Goal: Task Accomplishment & Management: Use online tool/utility

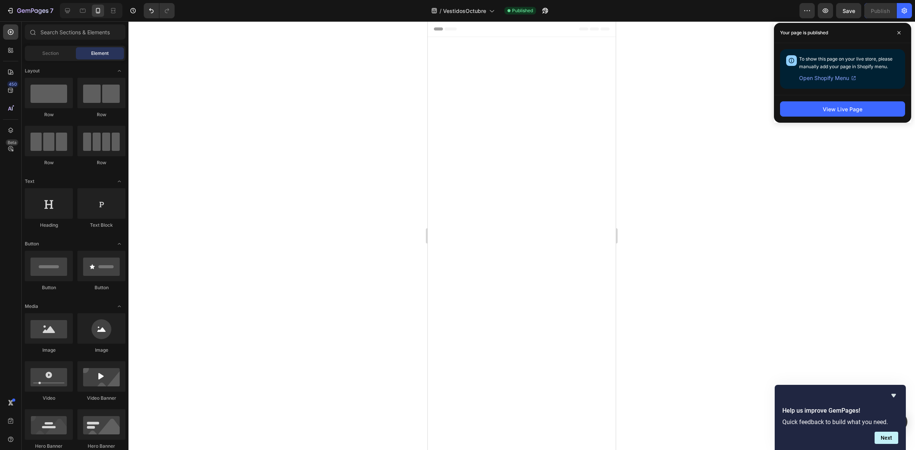
scroll to position [760, 0]
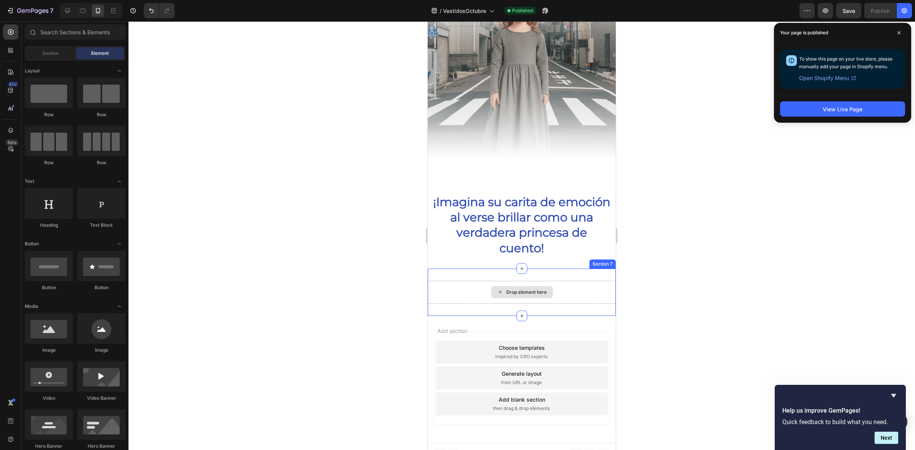
click at [514, 289] on div "Drop element here" at bounding box center [527, 292] width 40 height 6
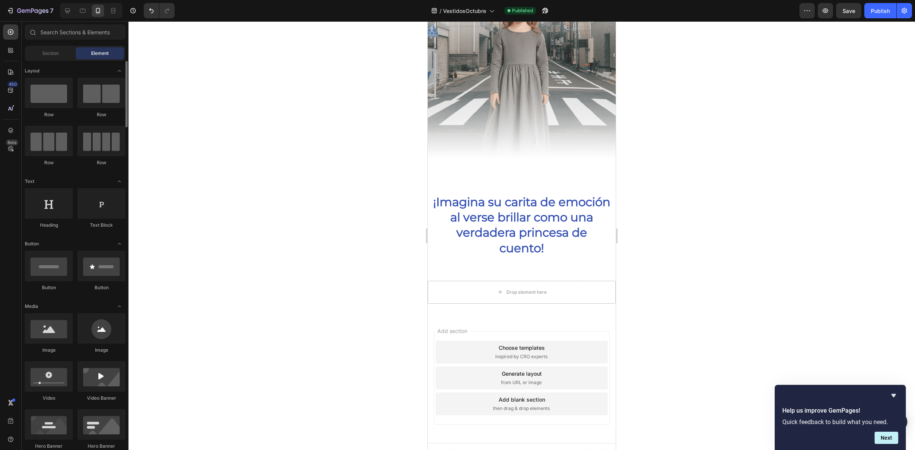
scroll to position [48, 0]
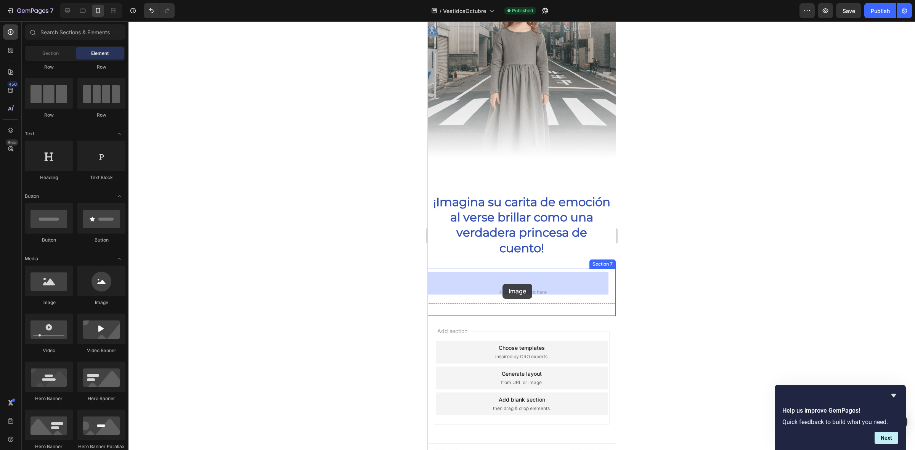
drag, startPoint x: 483, startPoint y: 303, endPoint x: 503, endPoint y: 283, distance: 28.6
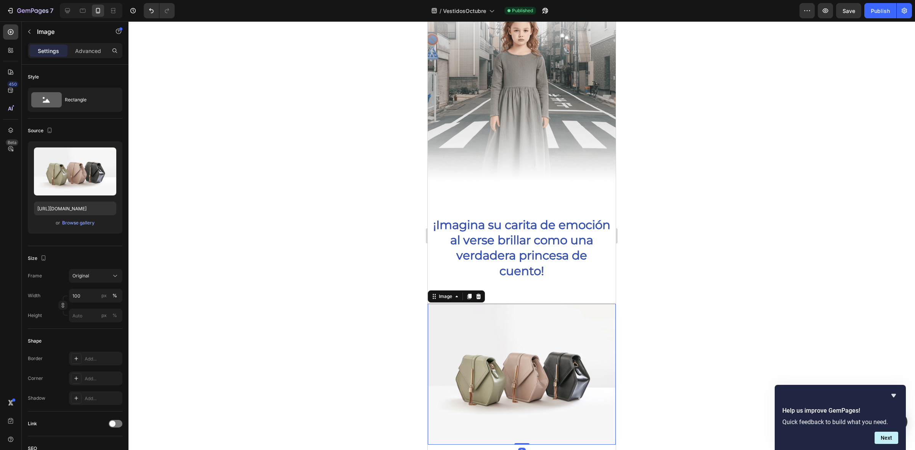
scroll to position [760, 0]
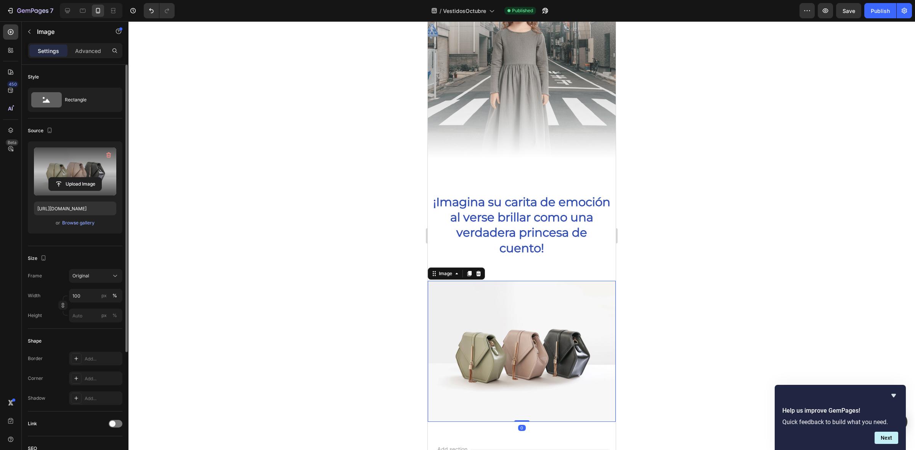
click at [79, 165] on label at bounding box center [75, 172] width 82 height 48
click at [79, 178] on input "file" at bounding box center [75, 184] width 53 height 13
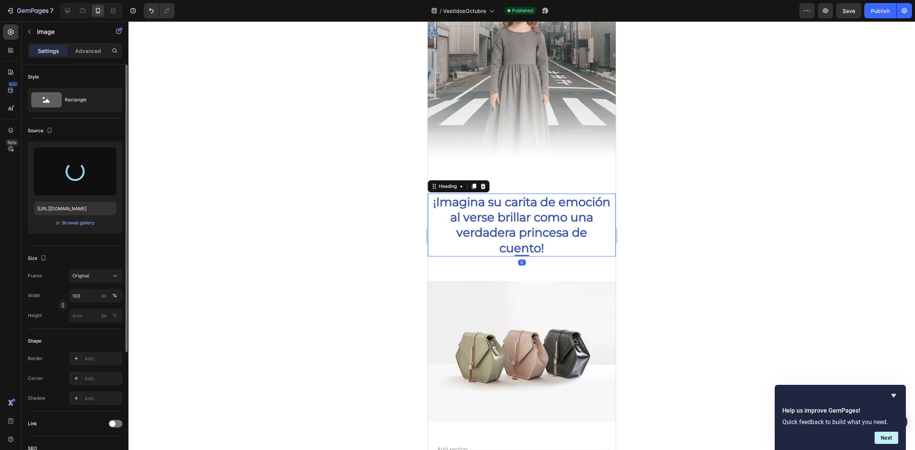
click at [502, 230] on h2 "¡Imagina su carita de emoción al verse brillar como una verdadera princesa de c…" at bounding box center [522, 225] width 179 height 63
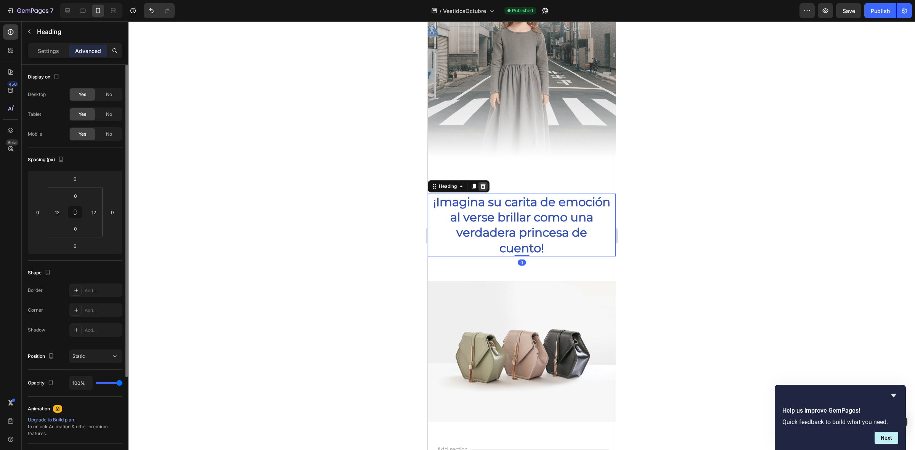
click at [485, 183] on icon at bounding box center [483, 186] width 6 height 6
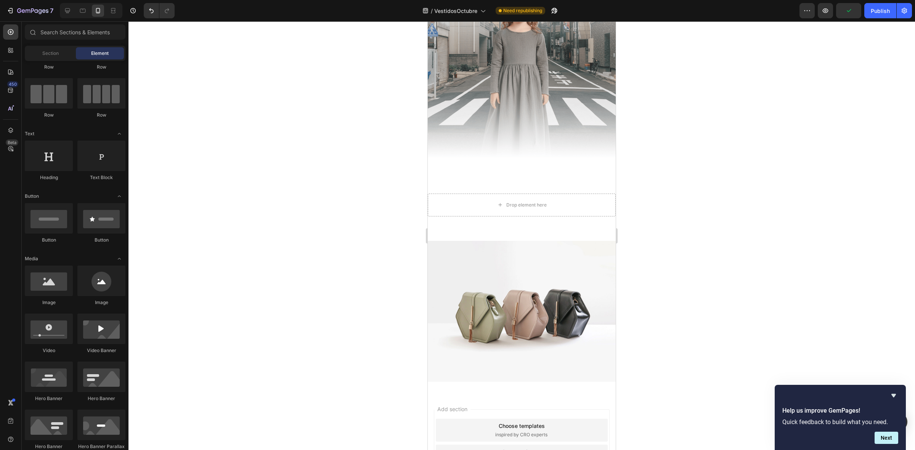
click at [644, 199] on div at bounding box center [522, 235] width 787 height 429
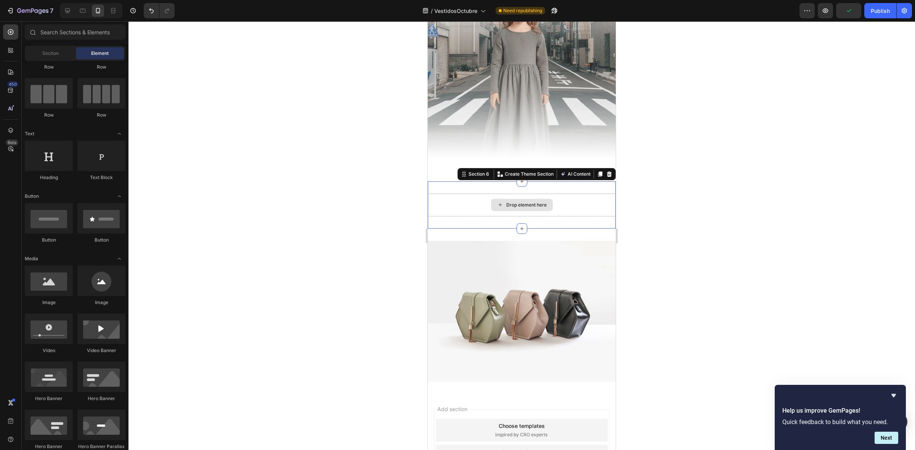
click at [587, 202] on div "Drop element here" at bounding box center [522, 205] width 188 height 23
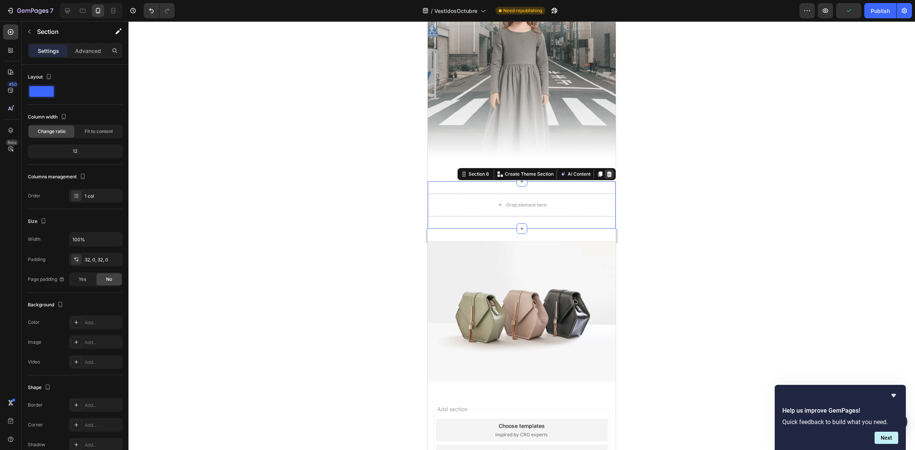
click at [605, 170] on div at bounding box center [609, 174] width 9 height 9
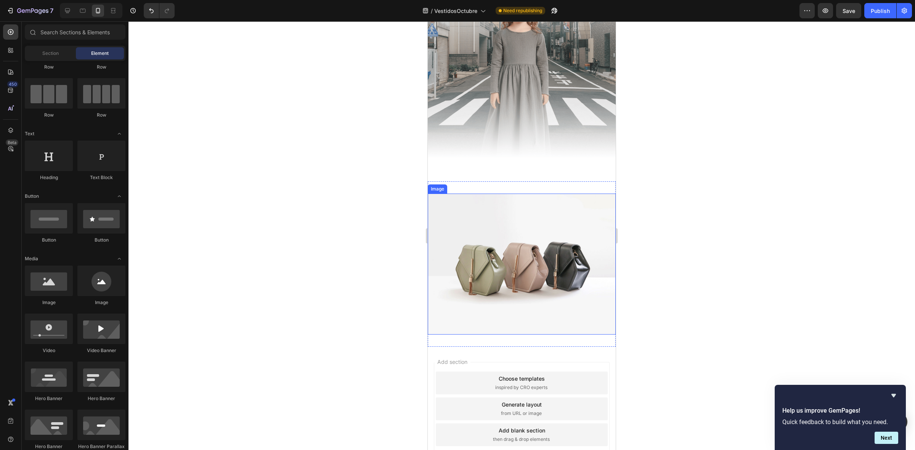
click at [536, 273] on img at bounding box center [522, 264] width 188 height 141
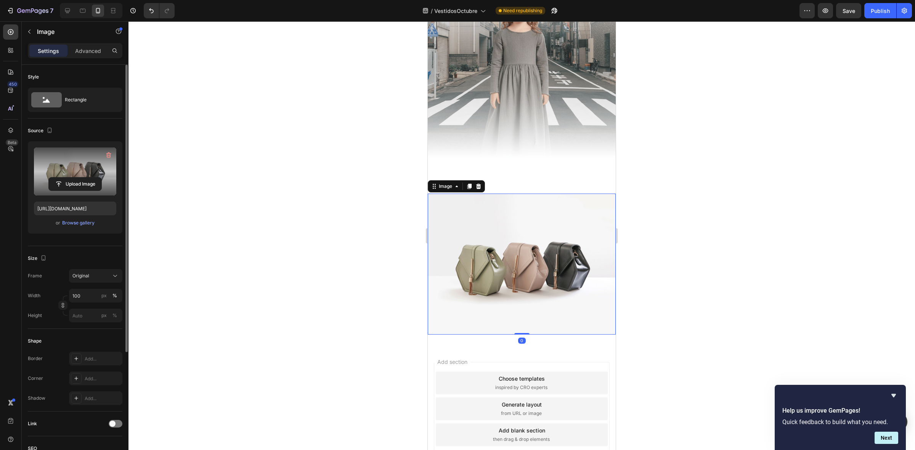
click at [76, 173] on label at bounding box center [75, 172] width 82 height 48
click at [76, 178] on input "file" at bounding box center [75, 184] width 53 height 13
type input "[URL][DOMAIN_NAME]"
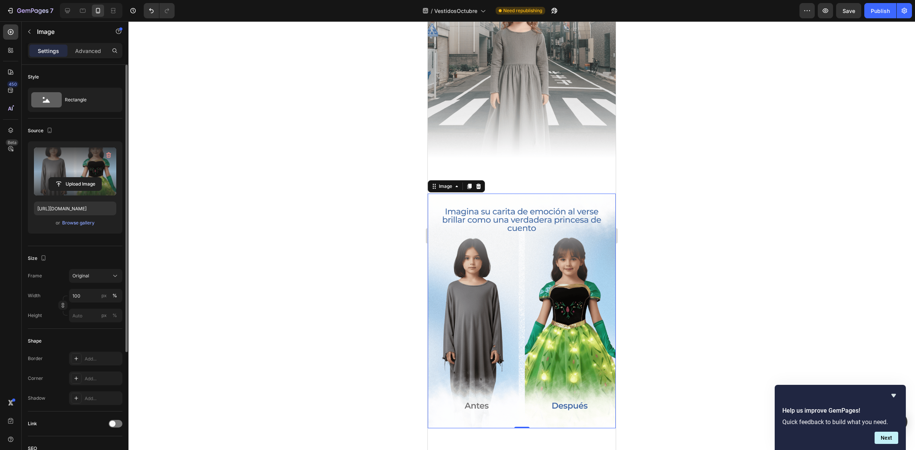
click at [370, 351] on div at bounding box center [522, 235] width 787 height 429
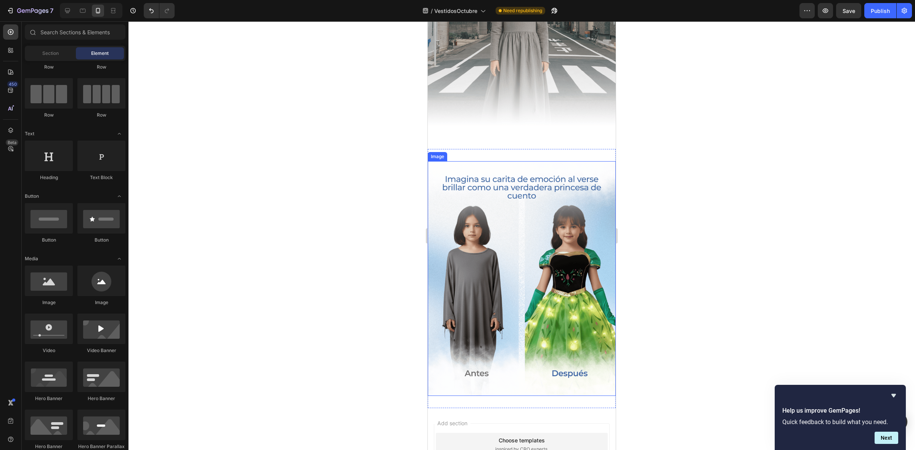
scroll to position [808, 0]
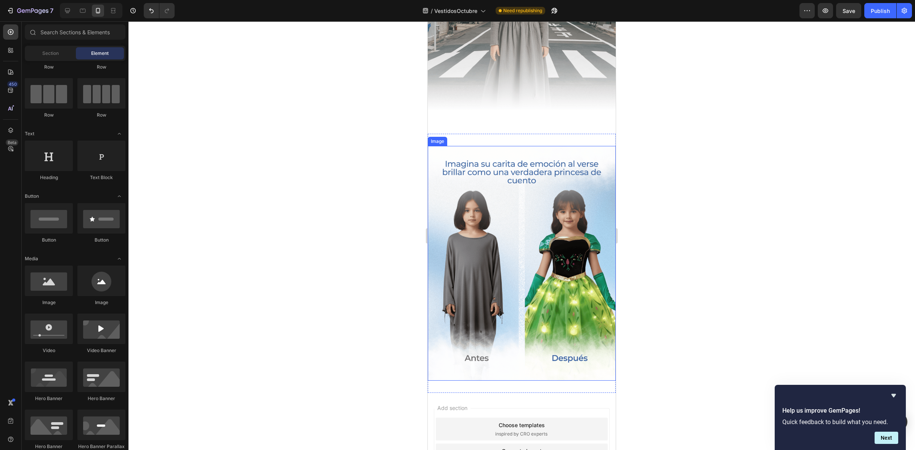
click at [499, 262] on img at bounding box center [522, 263] width 188 height 235
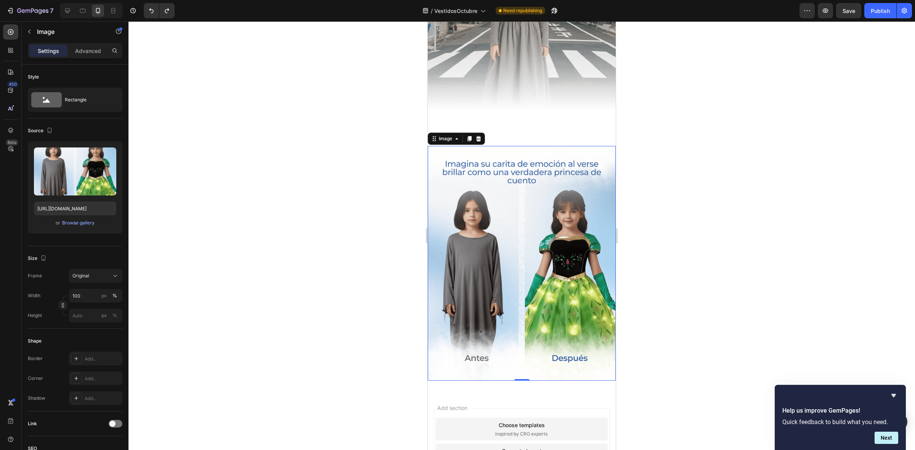
type input "[URL][DOMAIN_NAME]"
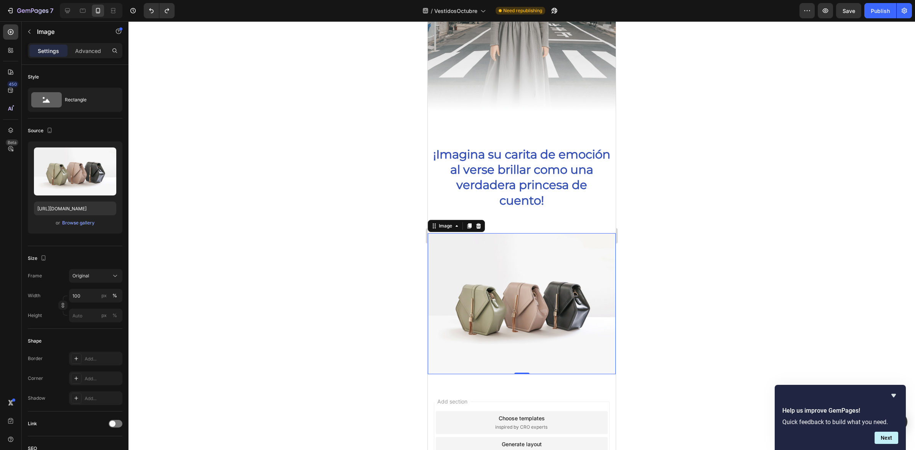
click at [360, 191] on div at bounding box center [522, 235] width 787 height 429
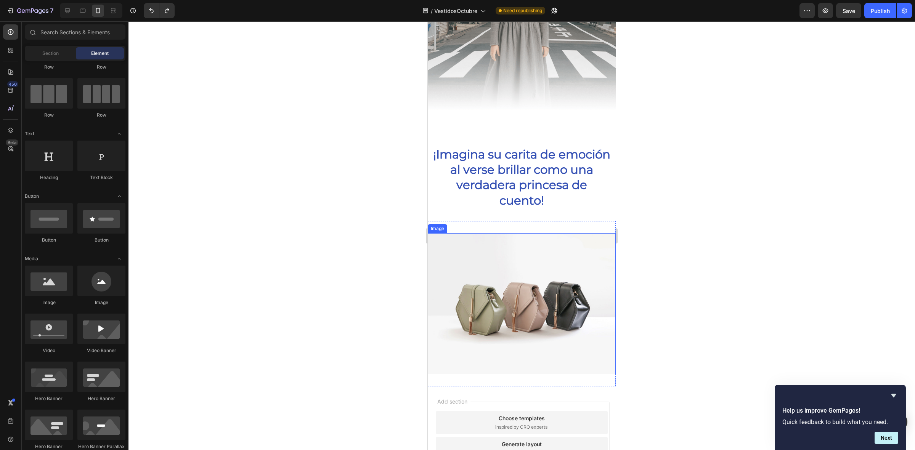
click at [546, 275] on img at bounding box center [522, 303] width 188 height 141
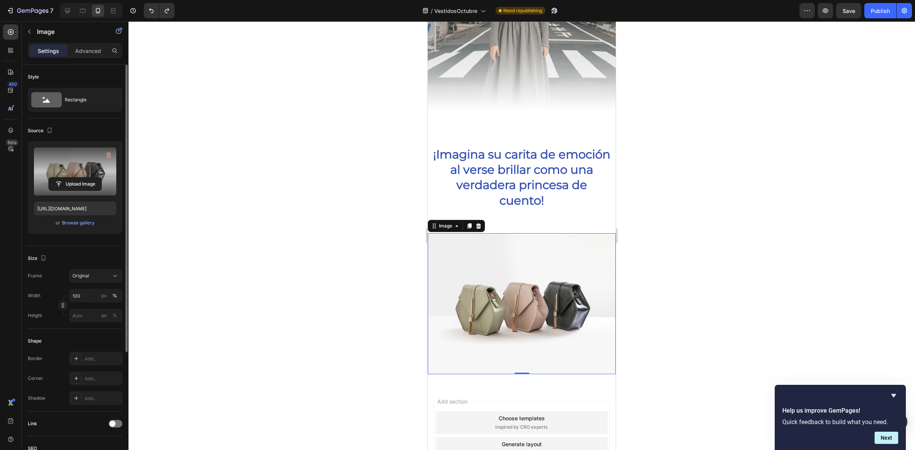
click at [66, 166] on label at bounding box center [75, 172] width 82 height 48
click at [66, 178] on input "file" at bounding box center [75, 184] width 53 height 13
type input "[URL][DOMAIN_NAME]"
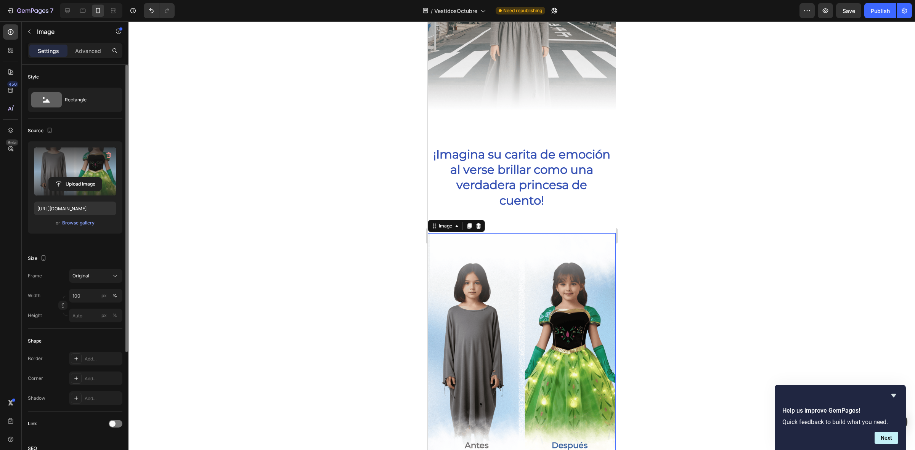
click at [306, 250] on div at bounding box center [522, 235] width 787 height 429
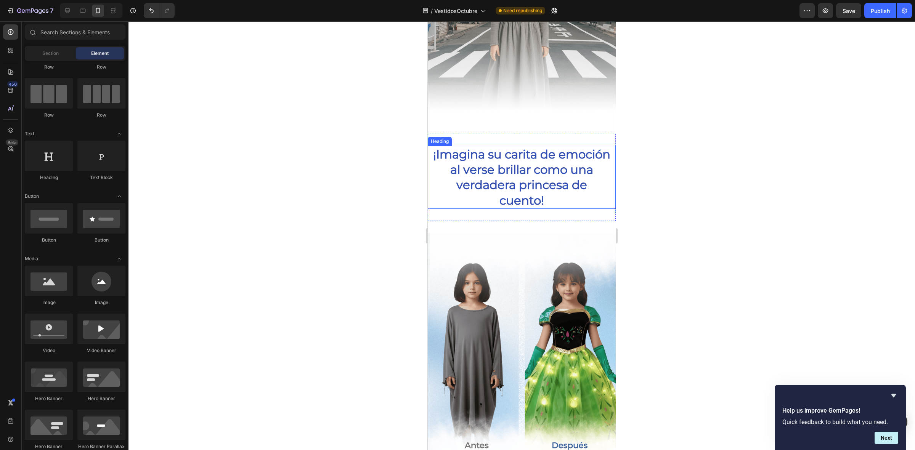
click at [576, 195] on h2 "¡Imagina su carita de emoción al verse brillar como una verdadera princesa de c…" at bounding box center [522, 177] width 179 height 63
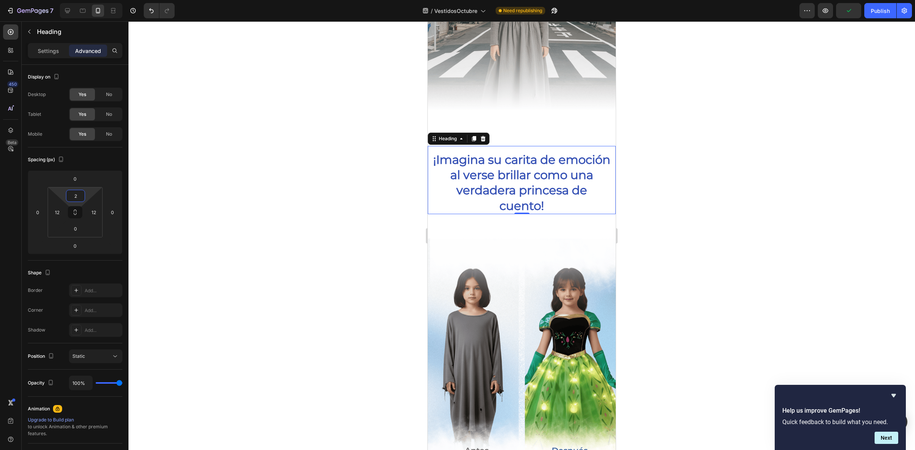
type input "0"
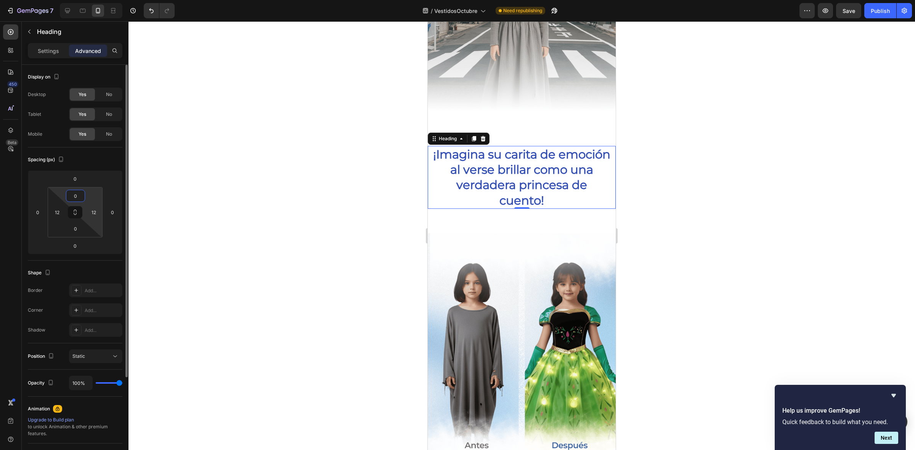
drag, startPoint x: 90, startPoint y: 195, endPoint x: 91, endPoint y: 205, distance: 10.3
click at [91, 0] on html "7 / VestidosOctubre Need republishing Preview Save Publish 450 Beta Sections(18…" at bounding box center [457, 0] width 915 height 0
click at [523, 233] on img at bounding box center [522, 350] width 188 height 235
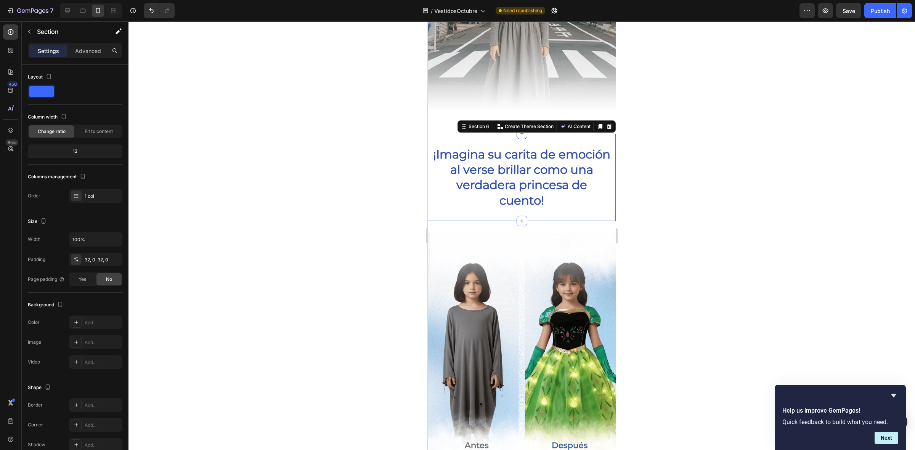
click at [527, 210] on div "¡Imagina su carita de emoción al verse brillar como una verdadera princesa de c…" at bounding box center [522, 177] width 188 height 87
click at [67, 54] on div "Settings" at bounding box center [48, 51] width 38 height 12
click at [106, 50] on div "Advanced" at bounding box center [88, 51] width 38 height 12
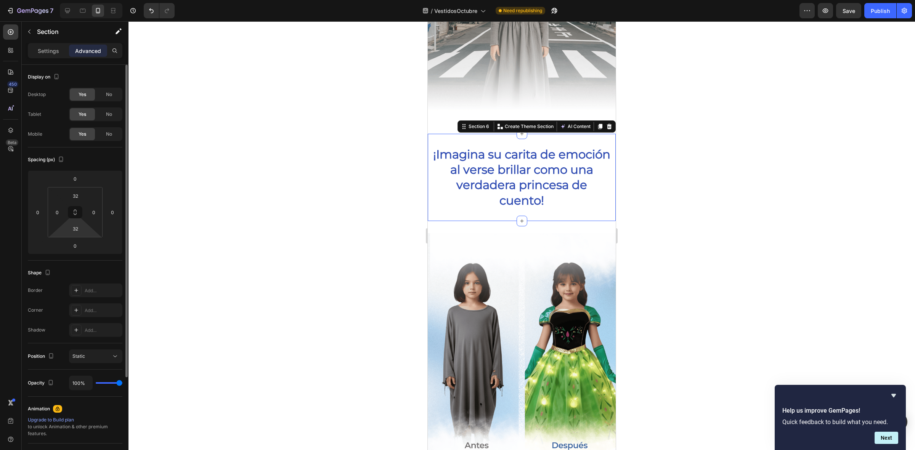
drag, startPoint x: 84, startPoint y: 233, endPoint x: 84, endPoint y: 222, distance: 11.1
click at [84, 222] on div "32 0 32 0" at bounding box center [75, 212] width 55 height 50
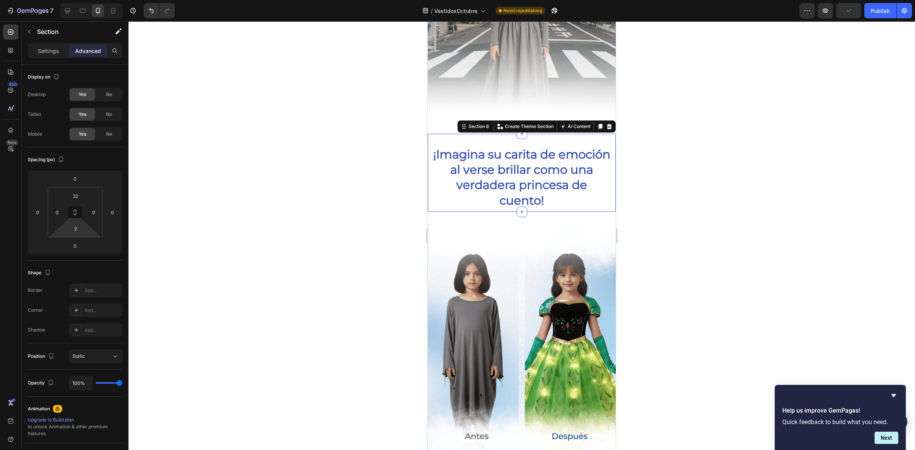
type input "0"
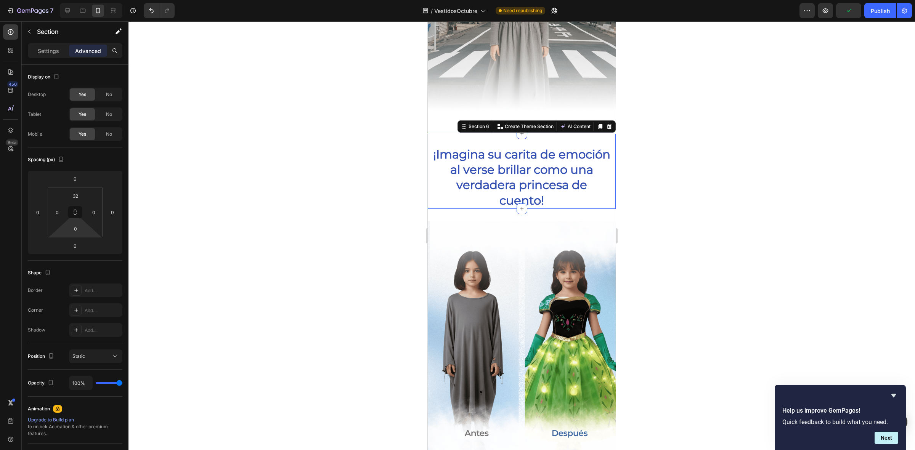
click at [88, 0] on html "7 / VestidosOctubre Need republishing Preview Publish 450 Beta Sections(18) Ele…" at bounding box center [457, 0] width 915 height 0
type input "0"
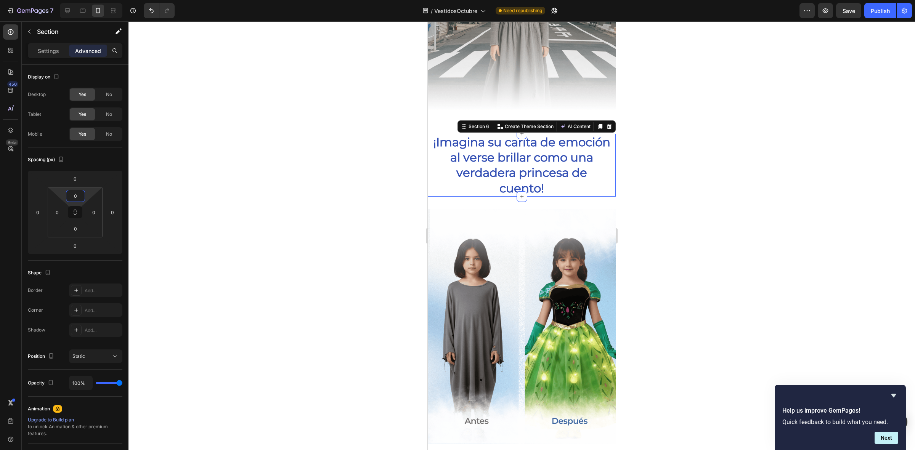
drag, startPoint x: 88, startPoint y: 192, endPoint x: 92, endPoint y: 212, distance: 20.6
click at [92, 0] on html "7 / VestidosOctubre Need republishing Preview Save Publish 450 Beta Sections(18…" at bounding box center [457, 0] width 915 height 0
click at [226, 216] on div at bounding box center [522, 235] width 787 height 429
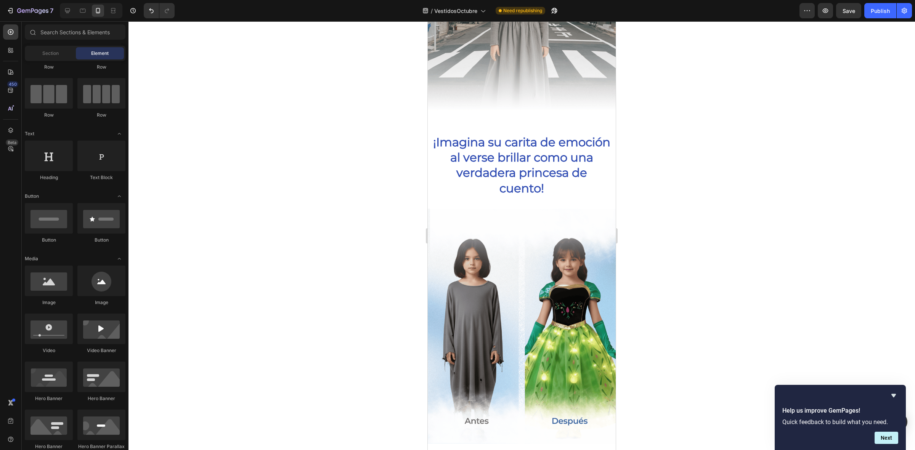
click at [226, 216] on div at bounding box center [522, 235] width 787 height 429
click at [780, 236] on div at bounding box center [522, 235] width 787 height 429
click at [561, 210] on img at bounding box center [522, 326] width 188 height 235
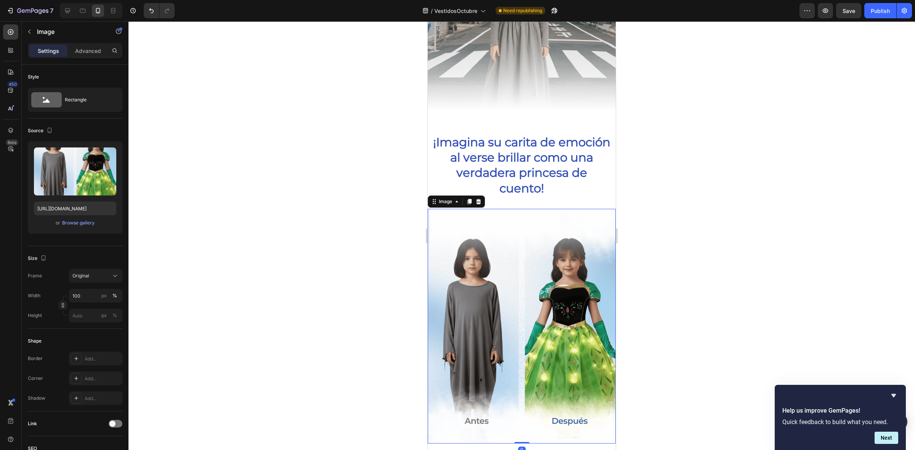
click at [516, 209] on img at bounding box center [522, 326] width 188 height 235
click at [85, 45] on div "Advanced" at bounding box center [88, 51] width 38 height 12
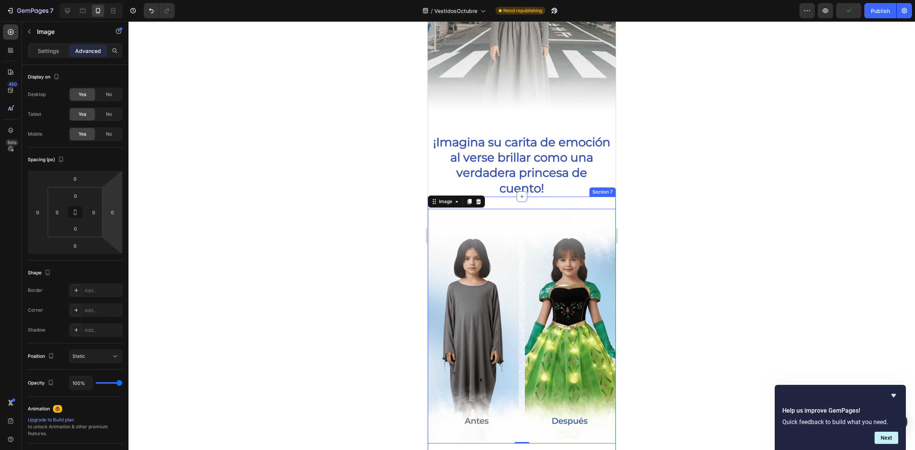
click at [553, 197] on div "Image 0 Section 7" at bounding box center [522, 326] width 188 height 259
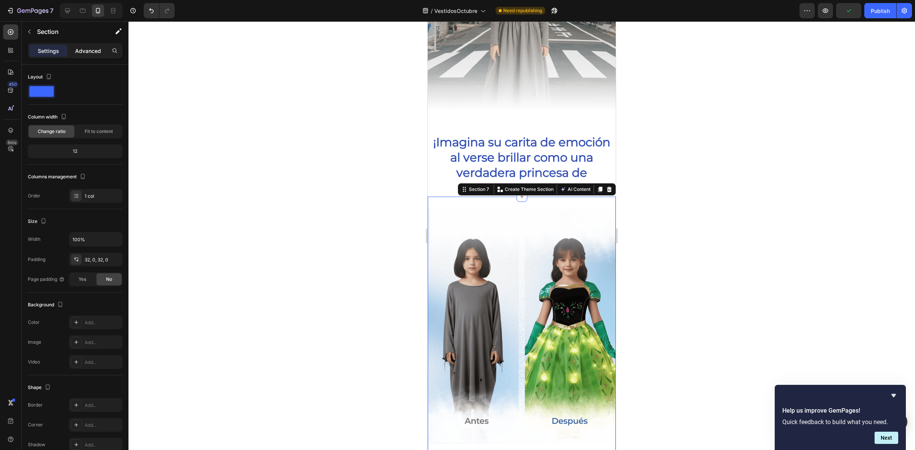
click at [87, 48] on p "Advanced" at bounding box center [88, 51] width 26 height 8
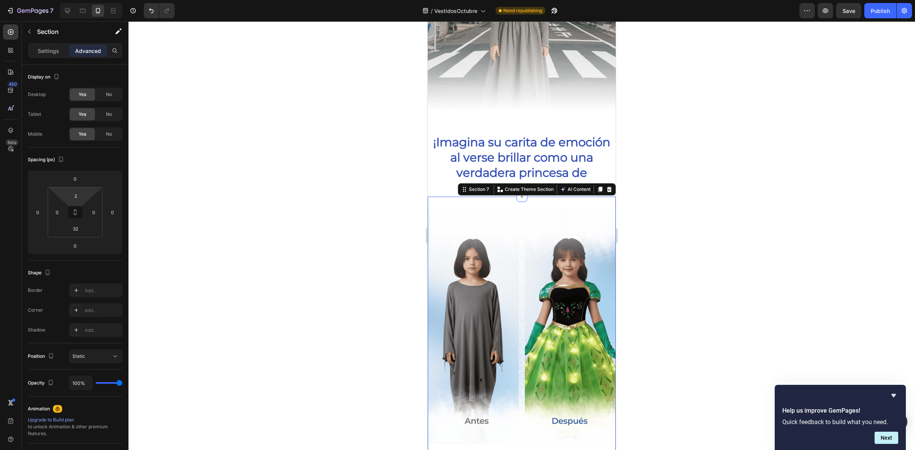
type input "0"
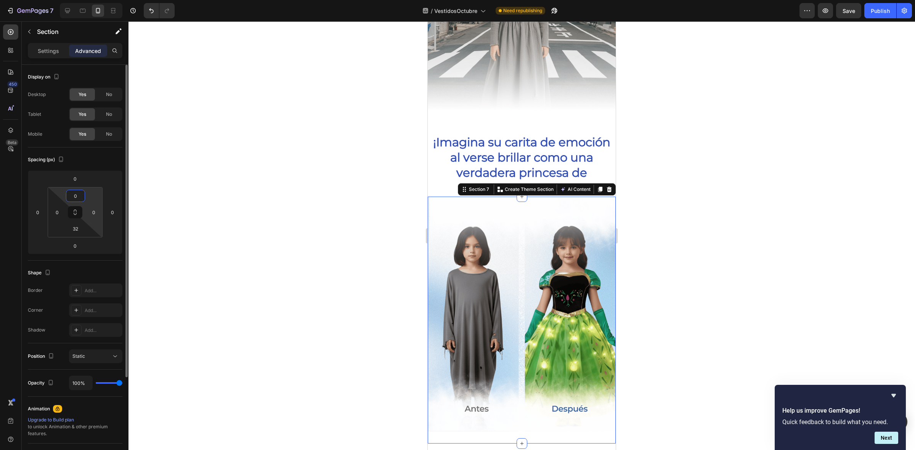
drag, startPoint x: 88, startPoint y: 194, endPoint x: 100, endPoint y: 225, distance: 33.5
click at [92, 0] on html "7 / VestidosOctubre Need republishing Preview Save Publish 450 Beta Sections(18…" at bounding box center [457, 0] width 915 height 0
click at [266, 201] on div at bounding box center [522, 235] width 787 height 429
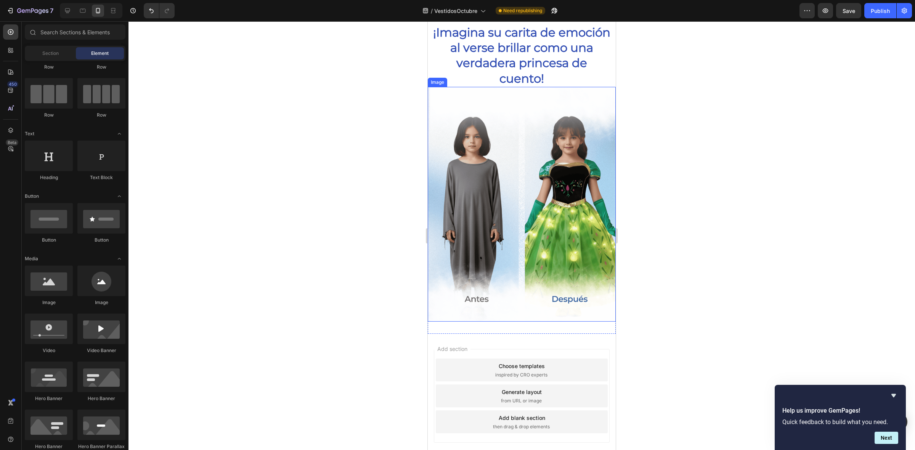
scroll to position [927, 0]
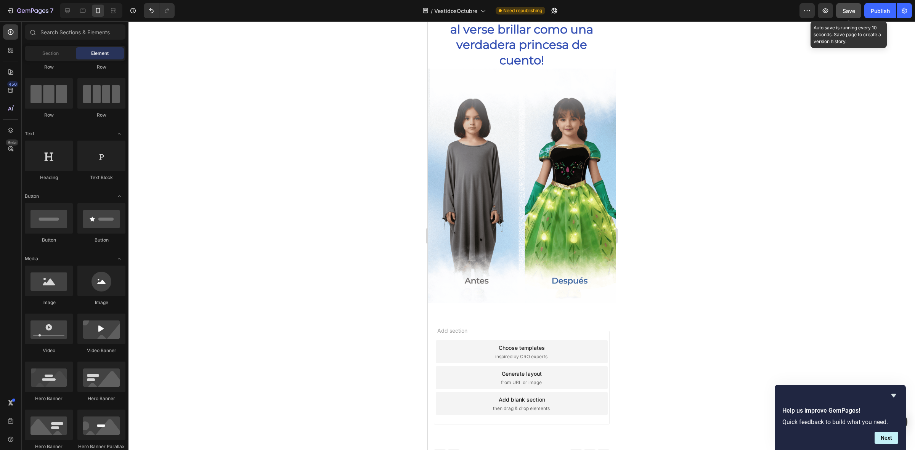
click at [851, 10] on span "Save" at bounding box center [849, 11] width 13 height 6
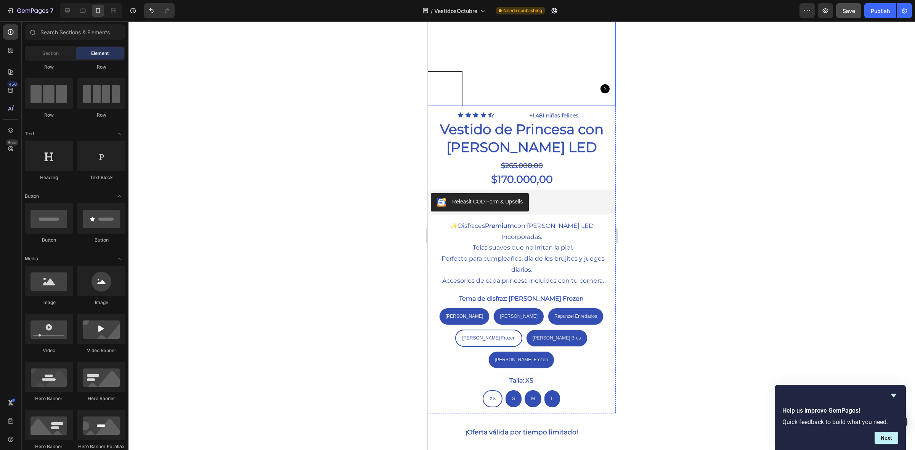
scroll to position [260, 0]
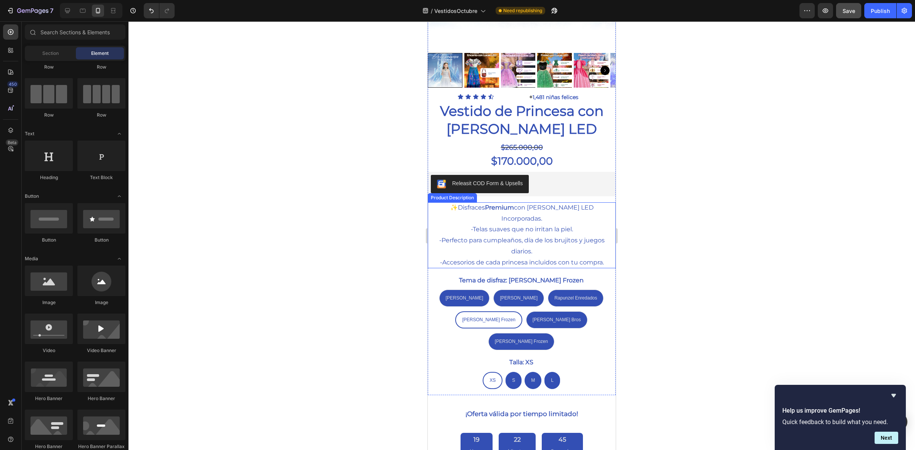
click at [529, 224] on div "✨ Disfraces Premium con Luces LED Incorporadas. -Telas suaves que no irritan la…" at bounding box center [522, 236] width 179 height 66
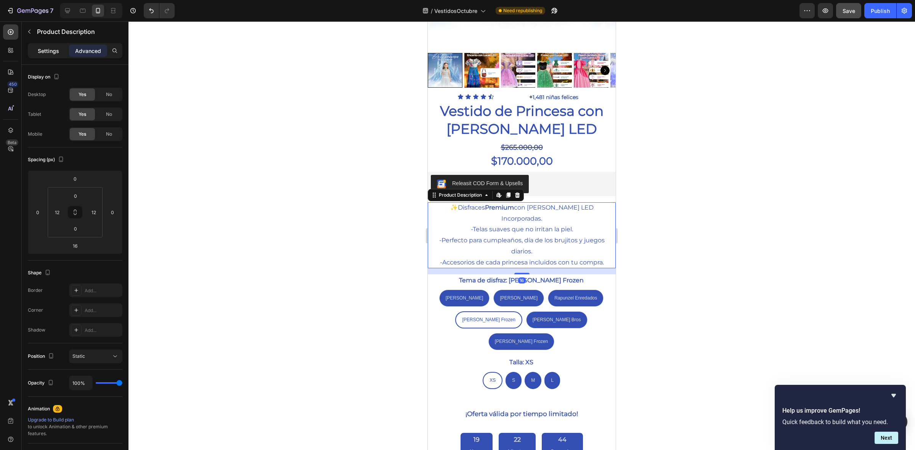
click at [48, 50] on p "Settings" at bounding box center [48, 51] width 21 height 8
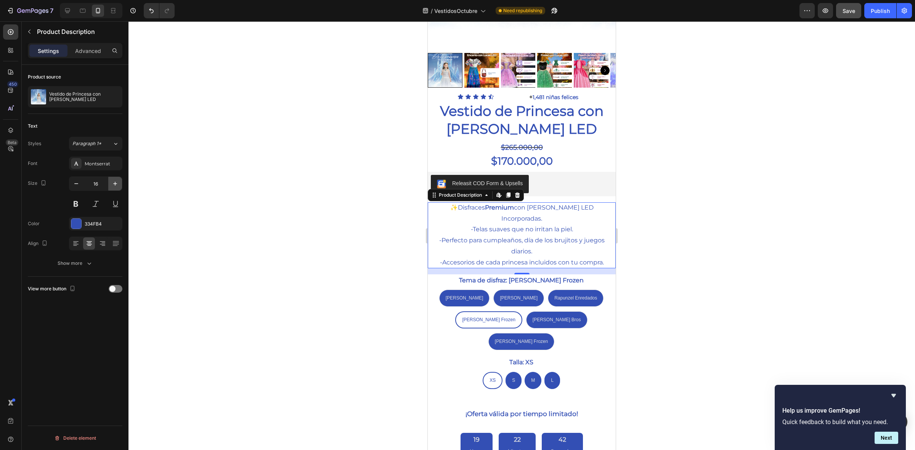
click at [114, 182] on icon "button" at bounding box center [115, 184] width 8 height 8
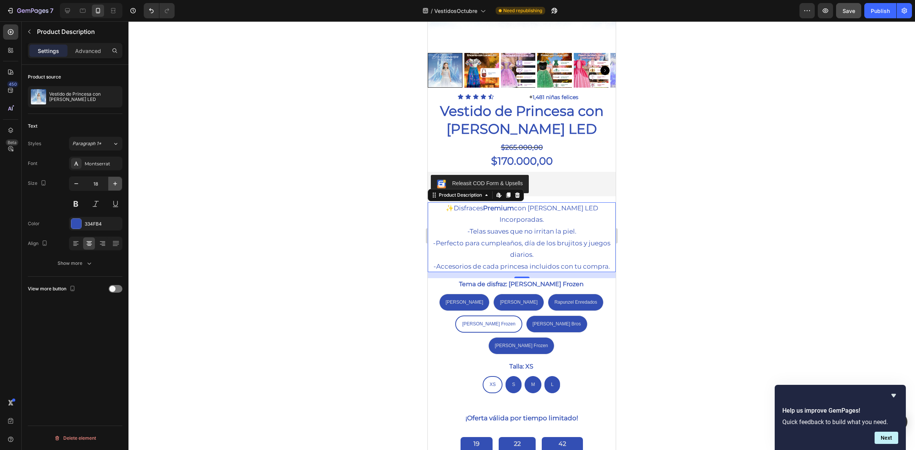
click at [114, 182] on icon "button" at bounding box center [115, 184] width 8 height 8
type input "19"
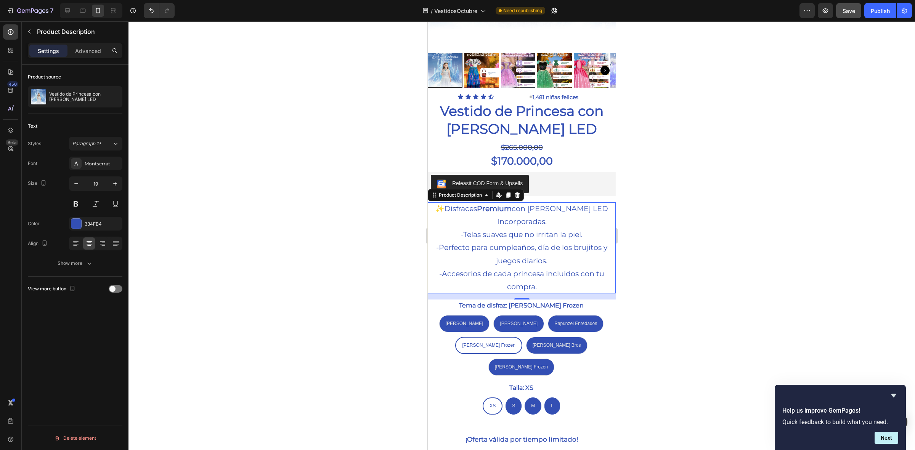
click at [312, 226] on div at bounding box center [522, 235] width 787 height 429
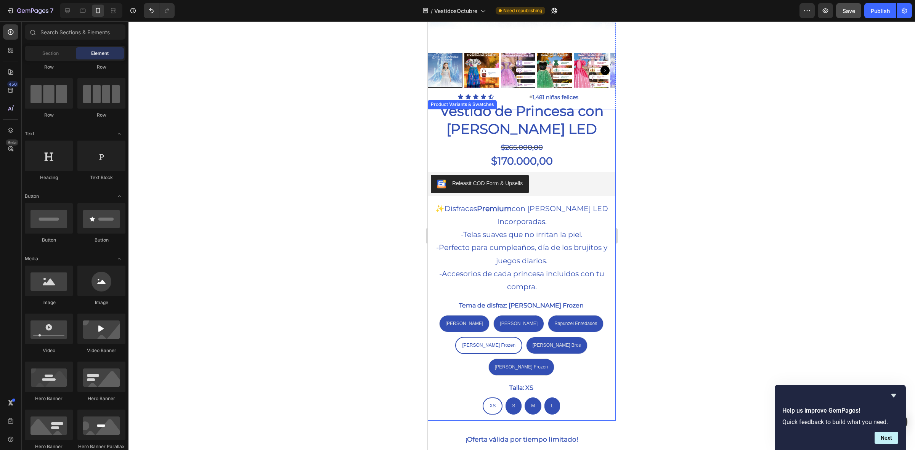
click at [591, 301] on div "Tema de disfraz: [PERSON_NAME] Frozen [PERSON_NAME] Sirenita [PERSON_NAME] Sire…" at bounding box center [522, 338] width 186 height 76
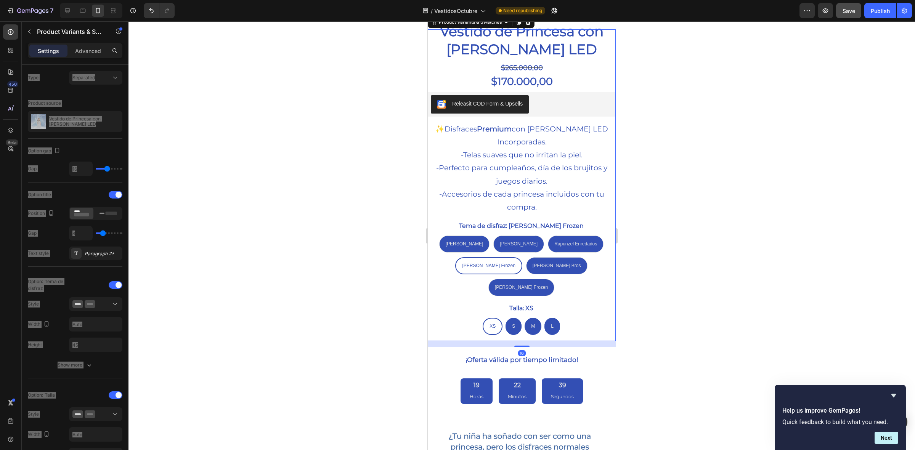
scroll to position [356, 0]
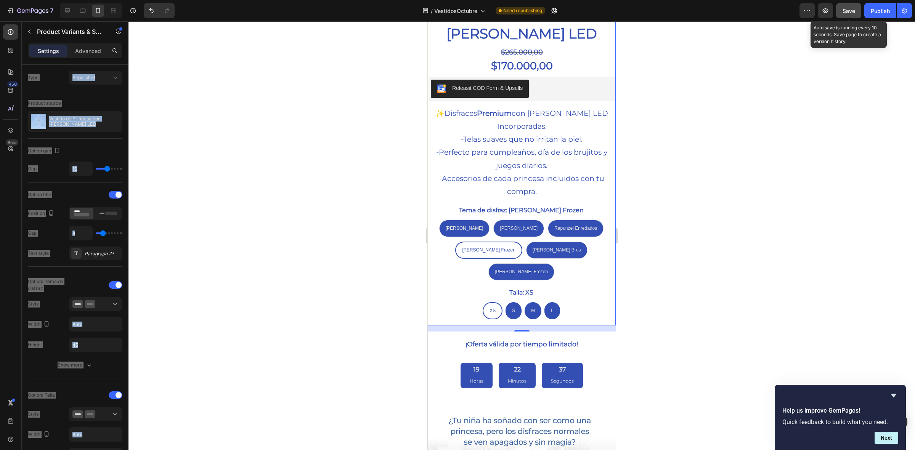
click at [853, 16] on button "Save" at bounding box center [848, 10] width 25 height 15
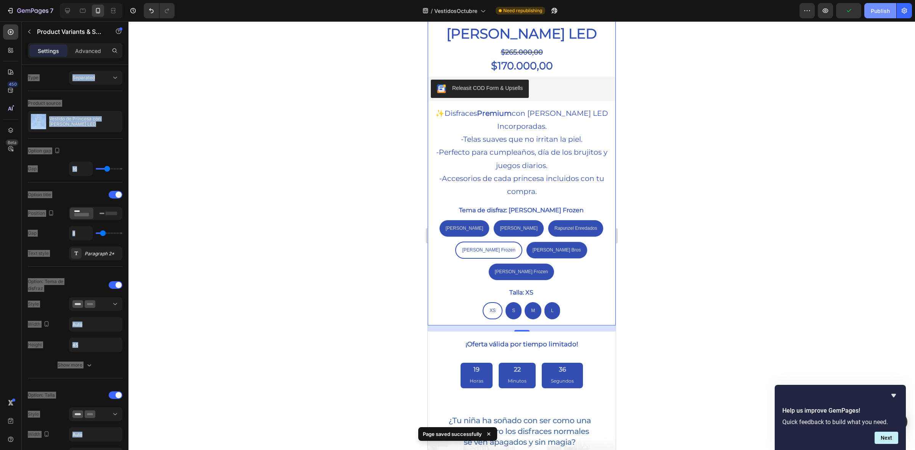
click at [883, 14] on button "Publish" at bounding box center [881, 10] width 32 height 15
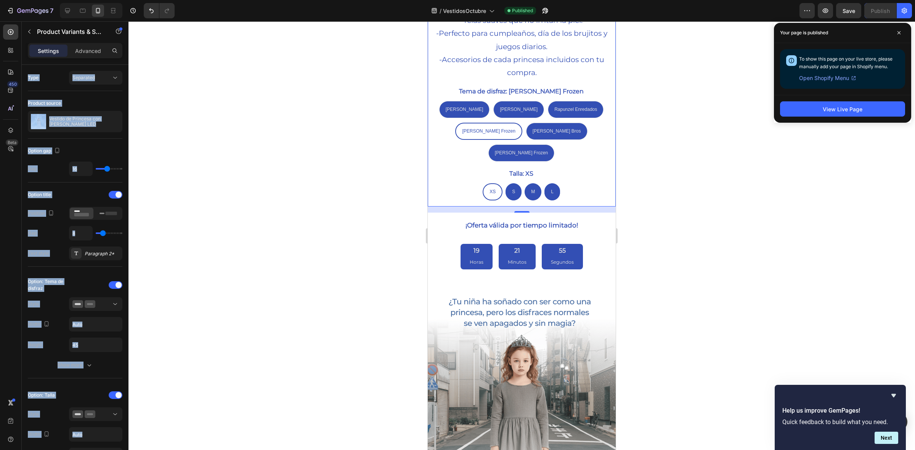
scroll to position [499, 0]
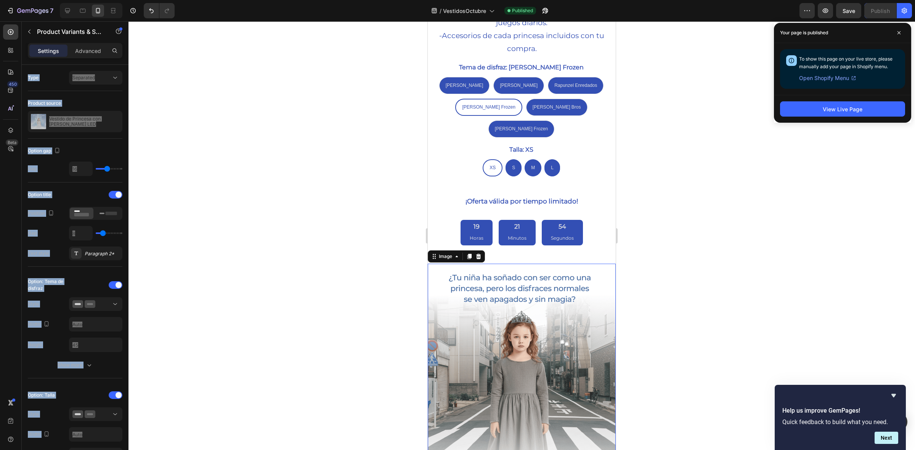
click at [595, 264] on img at bounding box center [522, 381] width 188 height 235
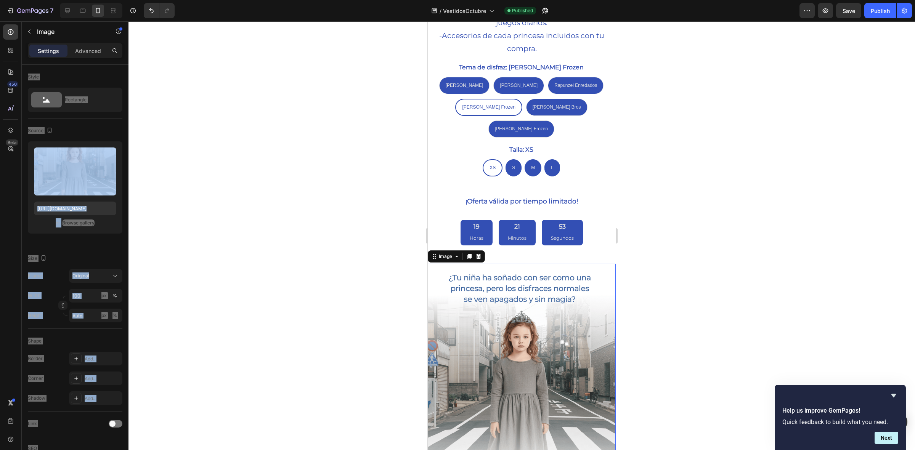
click at [285, 232] on div at bounding box center [522, 235] width 787 height 429
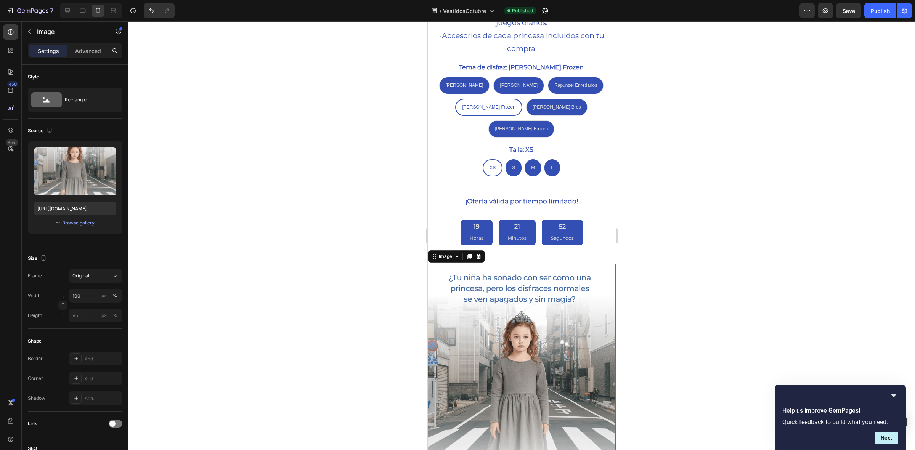
click at [596, 264] on img at bounding box center [522, 381] width 188 height 235
click at [88, 50] on p "Advanced" at bounding box center [88, 51] width 26 height 8
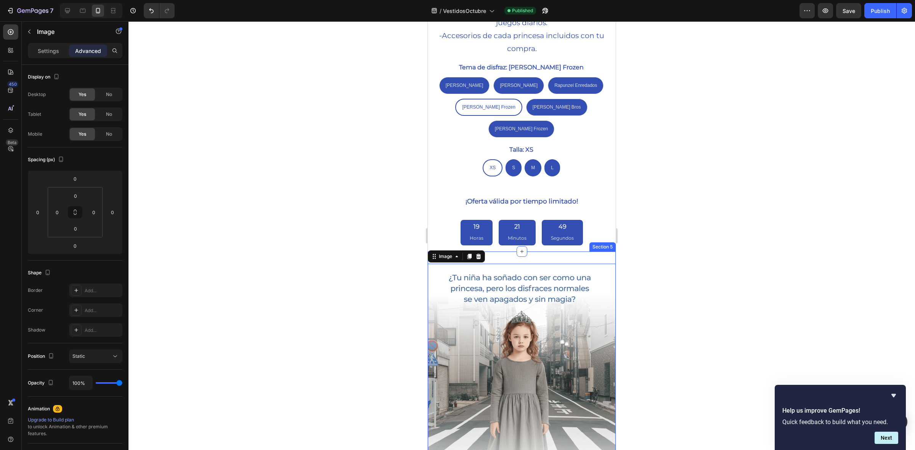
click at [521, 252] on div "Image 0 Section 5" at bounding box center [522, 381] width 188 height 259
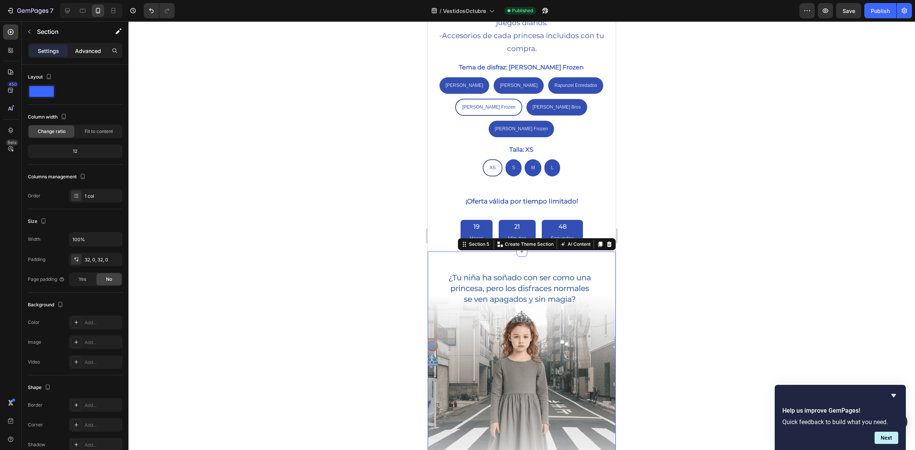
click at [83, 54] on p "Advanced" at bounding box center [88, 51] width 26 height 8
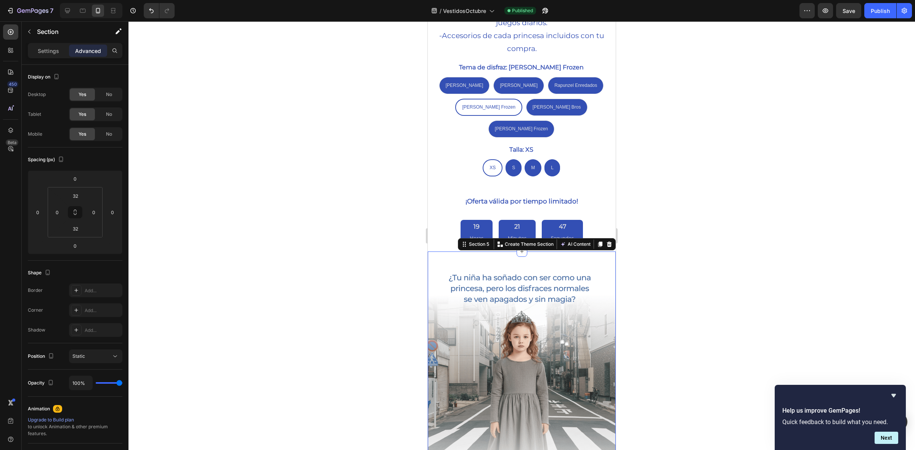
click at [269, 189] on div at bounding box center [522, 235] width 787 height 429
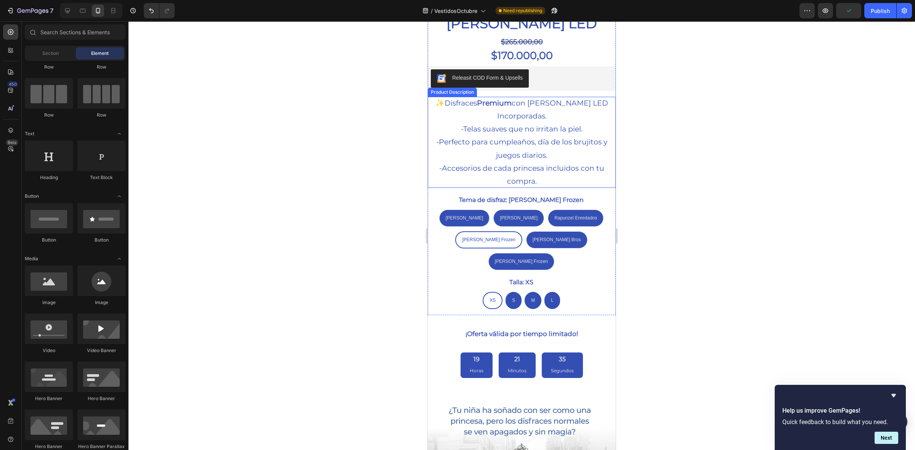
scroll to position [356, 0]
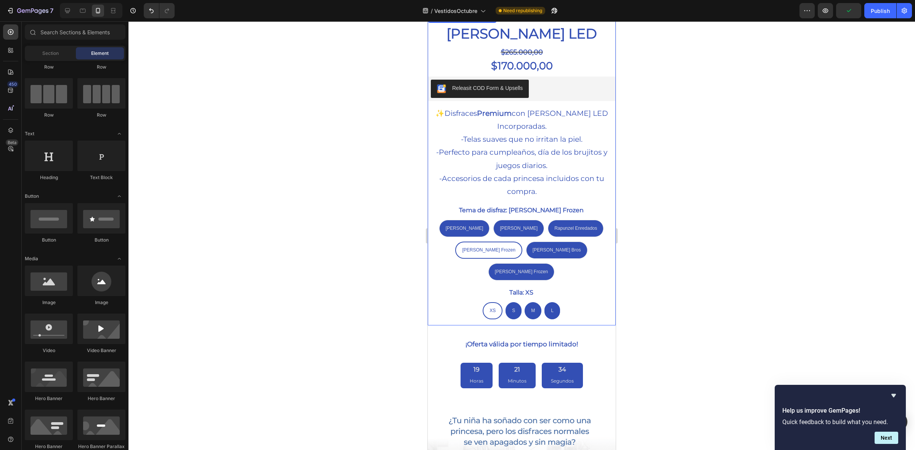
click at [598, 204] on div "Tema de disfraz: [PERSON_NAME] Frozen [PERSON_NAME] Sirenita [PERSON_NAME] Sire…" at bounding box center [522, 242] width 186 height 76
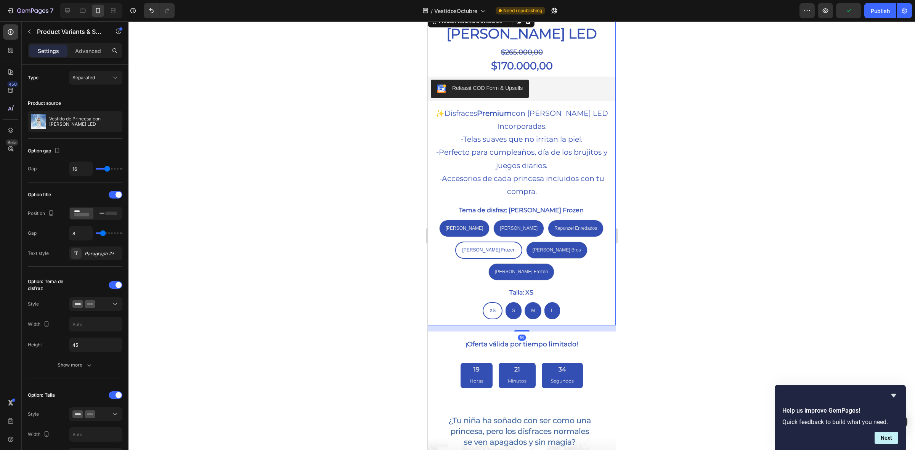
click at [584, 204] on div "Tema de disfraz: [PERSON_NAME] Frozen [PERSON_NAME] Sirenita [PERSON_NAME] Sire…" at bounding box center [522, 242] width 186 height 76
click at [559, 204] on legend "Tema de disfraz: [PERSON_NAME] Frozen" at bounding box center [521, 210] width 126 height 13
click at [491, 204] on legend "Tema de disfraz: [PERSON_NAME] Frozen" at bounding box center [521, 210] width 126 height 13
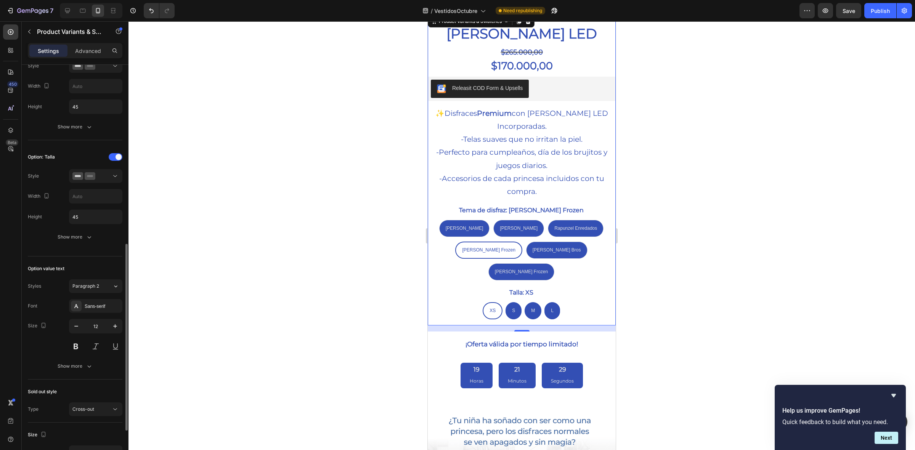
scroll to position [381, 0]
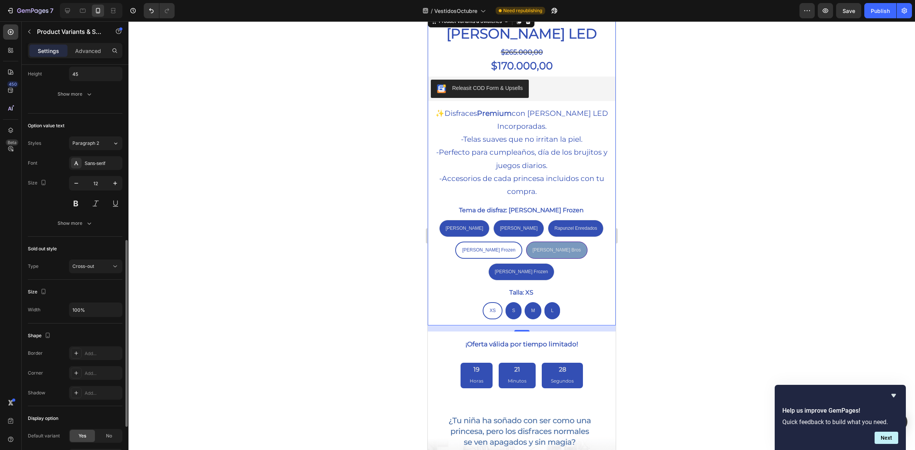
click at [533, 248] on span "[PERSON_NAME] Bros" at bounding box center [557, 250] width 48 height 5
click at [556, 241] on input "[PERSON_NAME] Bros [PERSON_NAME] Bros [PERSON_NAME] Bros" at bounding box center [556, 241] width 0 height 0
radio input "true"
click at [500, 208] on p "[PERSON_NAME]" at bounding box center [519, 211] width 38 height 7
click at [519, 220] on input "[PERSON_NAME] [PERSON_NAME] [PERSON_NAME]" at bounding box center [519, 220] width 0 height 0
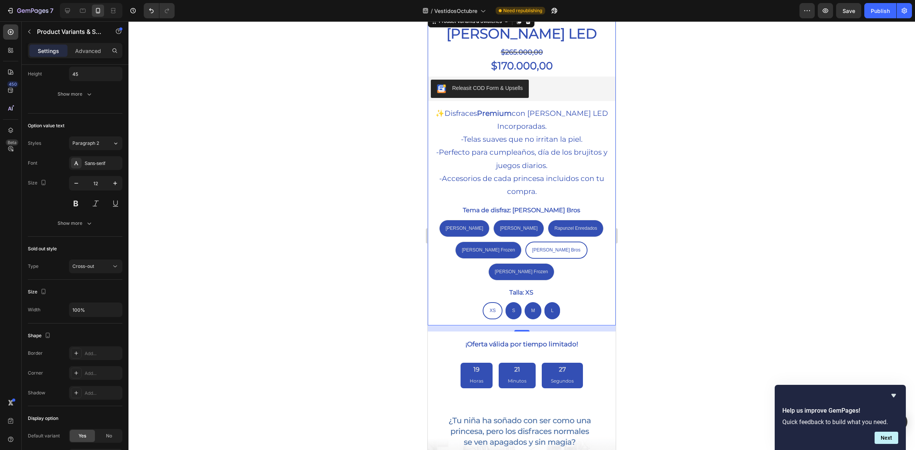
radio input "true"
click at [485, 204] on legend "Tema de disfraz: [PERSON_NAME]" at bounding box center [522, 210] width 104 height 13
click at [454, 251] on div "Tema de disfraz: [PERSON_NAME] [PERSON_NAME] [PERSON_NAME] [PERSON_NAME] Sireni…" at bounding box center [522, 261] width 186 height 115
click at [464, 243] on div "[PERSON_NAME] Frozen" at bounding box center [488, 250] width 65 height 14
click at [489, 242] on input "[PERSON_NAME] Frozen [PERSON_NAME] Frozen [PERSON_NAME] Frozen" at bounding box center [489, 241] width 0 height 0
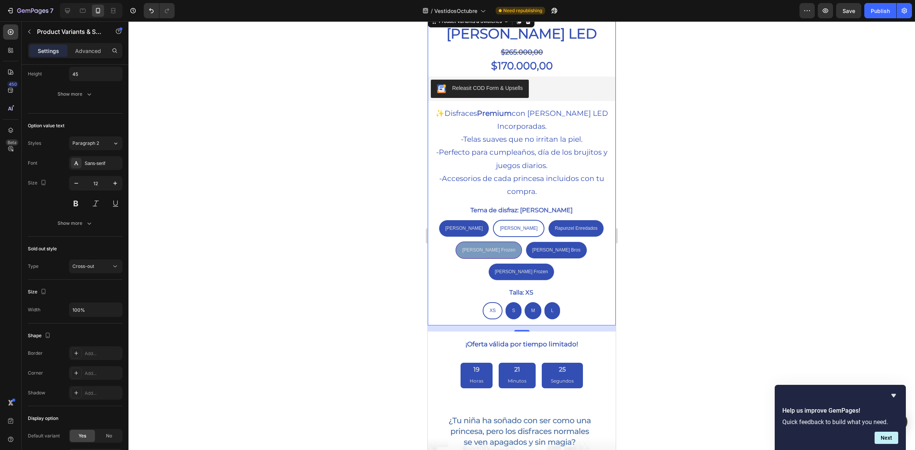
radio input "true"
click at [463, 223] on p "[PERSON_NAME] Frozen" at bounding box center [488, 230] width 51 height 14
click at [489, 241] on input "[PERSON_NAME] Frozen [PERSON_NAME] Frozen [PERSON_NAME] Frozen" at bounding box center [489, 241] width 0 height 0
click at [453, 226] on span "[PERSON_NAME]" at bounding box center [465, 228] width 38 height 5
click at [464, 220] on input "[PERSON_NAME] [PERSON_NAME] Sirenita [PERSON_NAME]" at bounding box center [464, 220] width 0 height 0
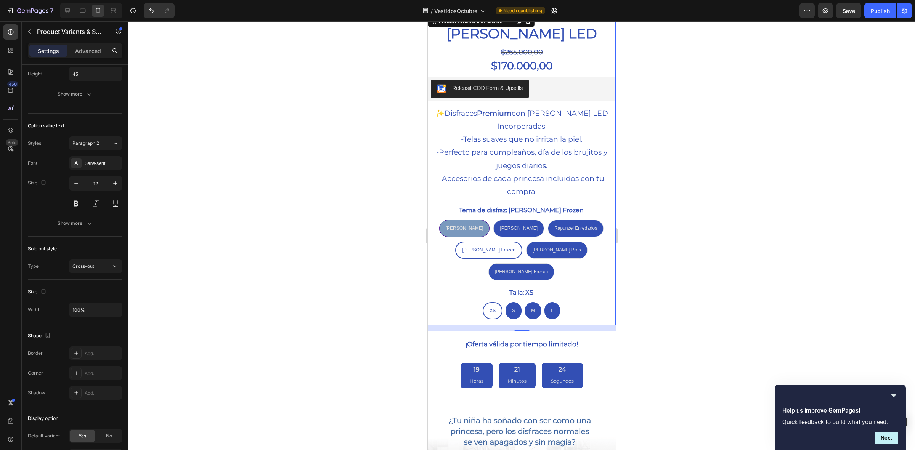
radio input "true"
click at [79, 58] on div "Settings Advanced" at bounding box center [75, 50] width 95 height 15
click at [79, 53] on p "Advanced" at bounding box center [88, 51] width 26 height 8
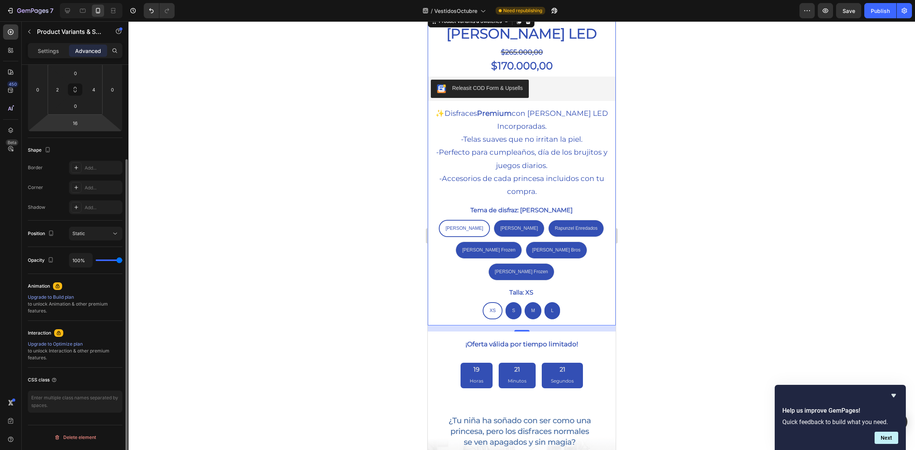
scroll to position [0, 0]
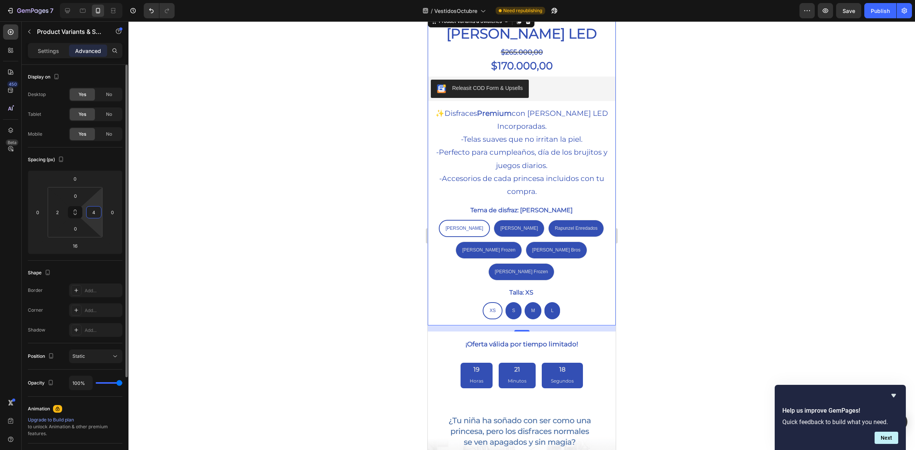
click at [96, 213] on input "4" at bounding box center [93, 212] width 11 height 11
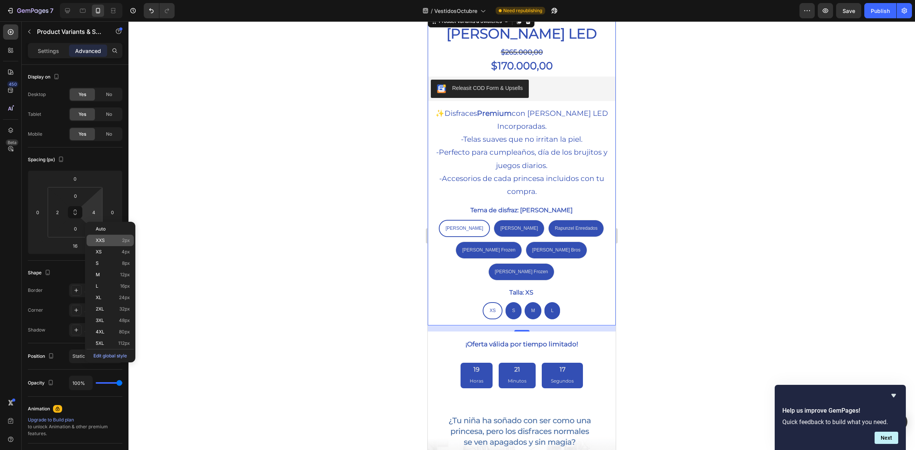
click at [107, 239] on p "XXS 2px" at bounding box center [113, 240] width 34 height 5
type input "2"
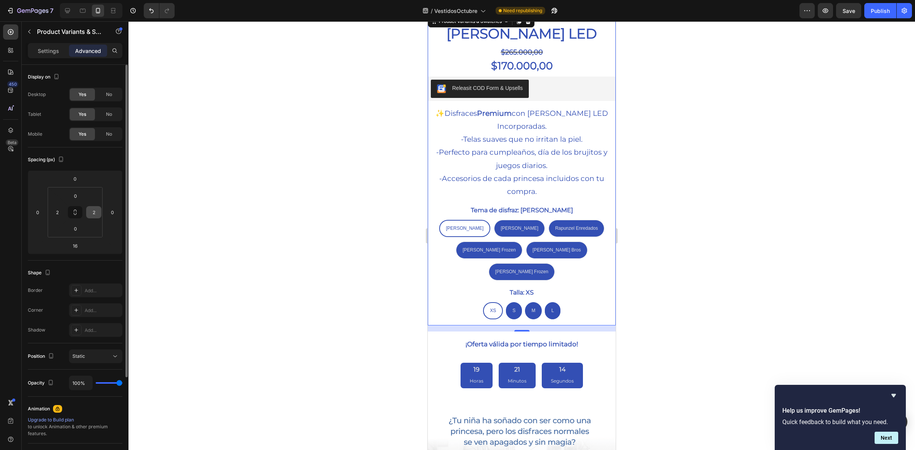
scroll to position [123, 0]
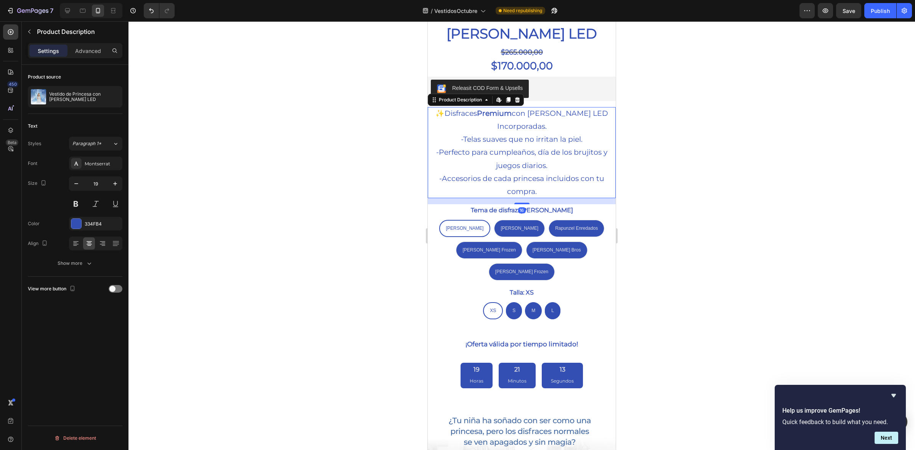
click at [504, 184] on p "-Accesorios de cada princesa incluidos con tu compra." at bounding box center [521, 185] width 165 height 22
click at [498, 206] on div "[PERSON_NAME]" at bounding box center [520, 211] width 44 height 10
click at [519, 220] on input "[PERSON_NAME] [PERSON_NAME] [PERSON_NAME]" at bounding box center [519, 220] width 0 height 0
radio input "true"
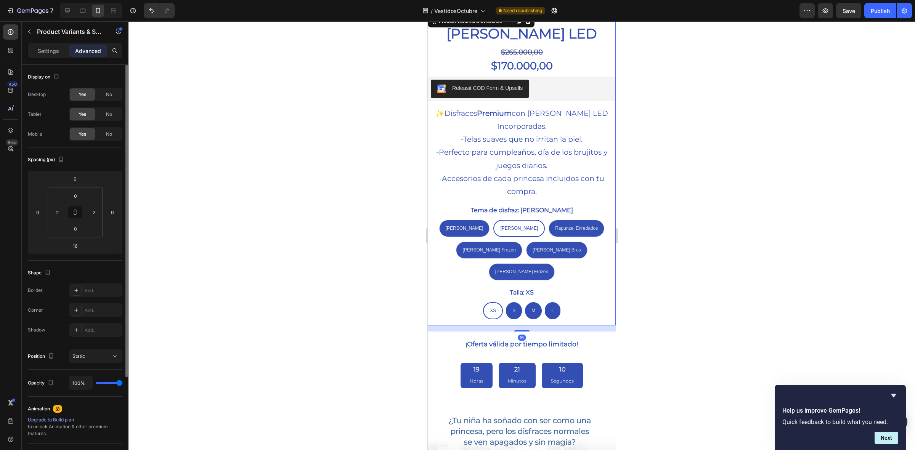
click at [478, 204] on legend "Tema de disfraz: [PERSON_NAME]" at bounding box center [522, 210] width 104 height 13
click at [529, 287] on legend "Talla: XS" at bounding box center [522, 293] width 26 height 13
click at [45, 55] on div "Settings" at bounding box center [48, 51] width 38 height 12
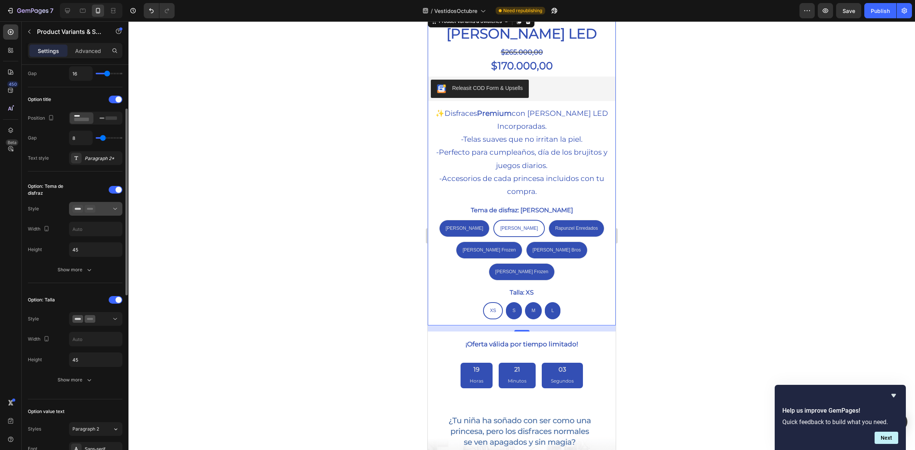
scroll to position [143, 0]
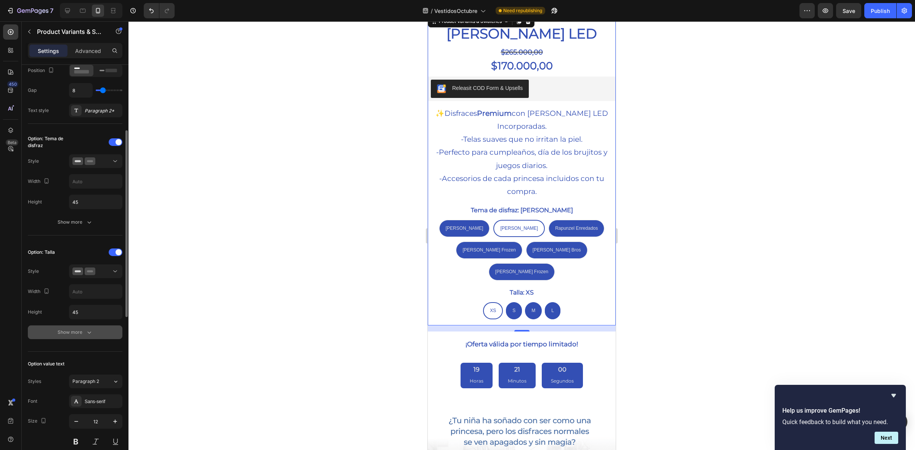
click at [83, 332] on div "Show more" at bounding box center [75, 333] width 35 height 8
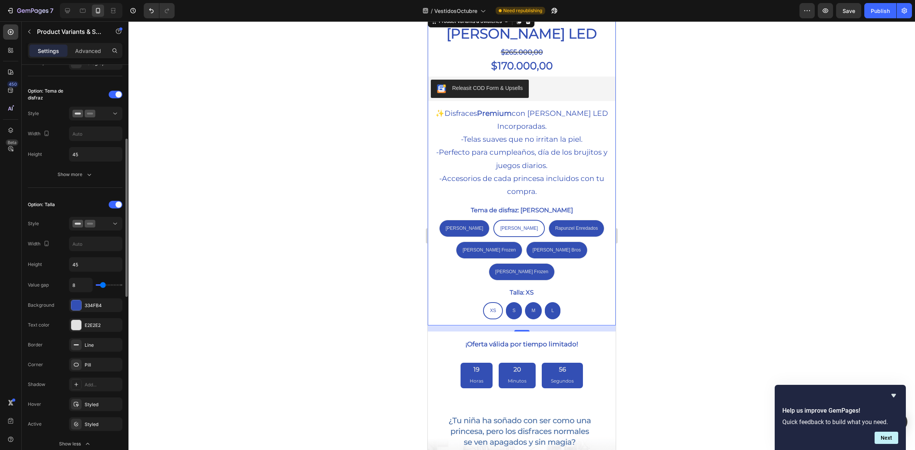
scroll to position [0, 0]
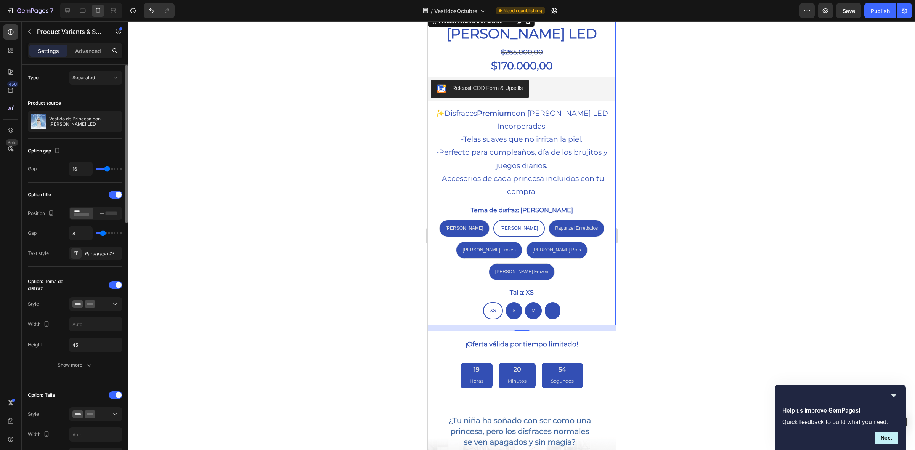
click at [99, 238] on div "8" at bounding box center [95, 233] width 53 height 14
type input "17"
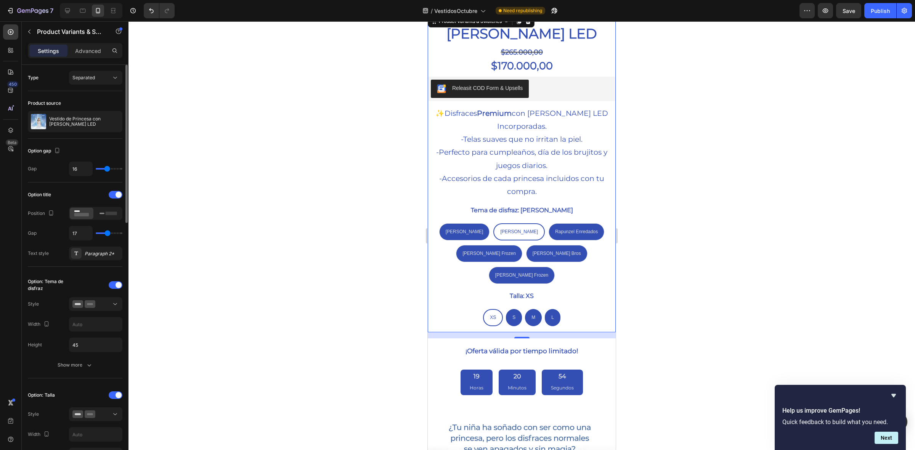
type input "19"
type input "22"
type input "25"
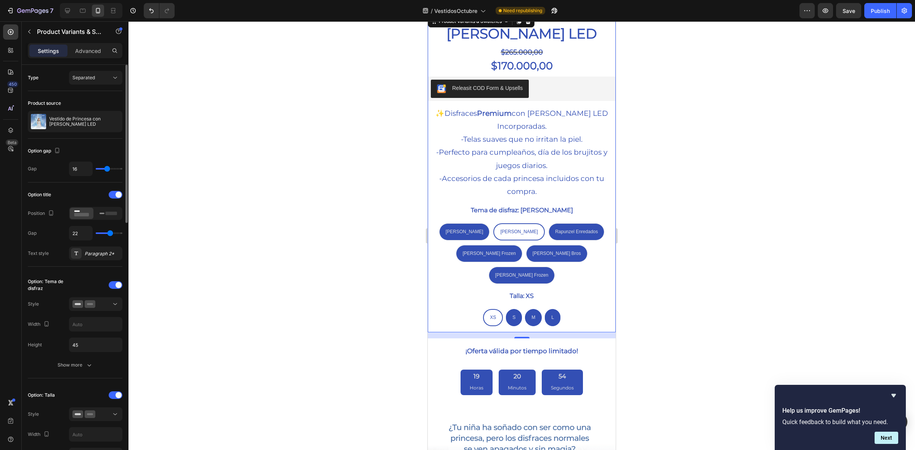
type input "25"
type input "26"
type input "28"
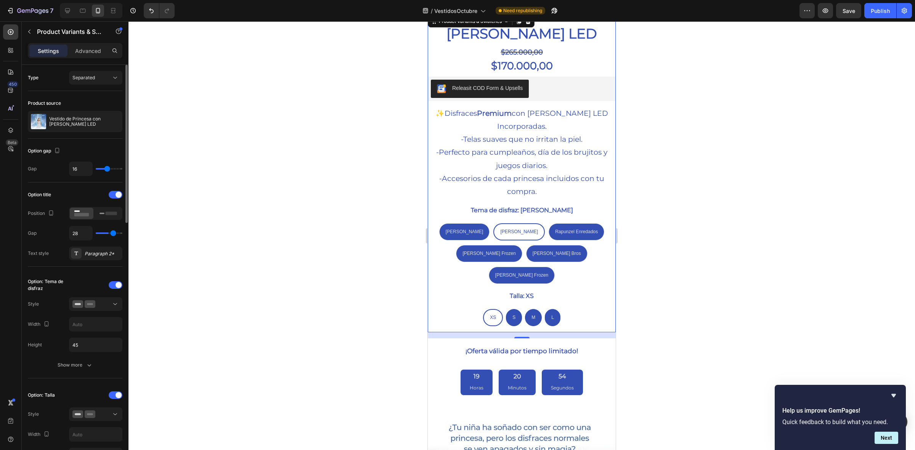
type input "29"
type input "30"
type input "31"
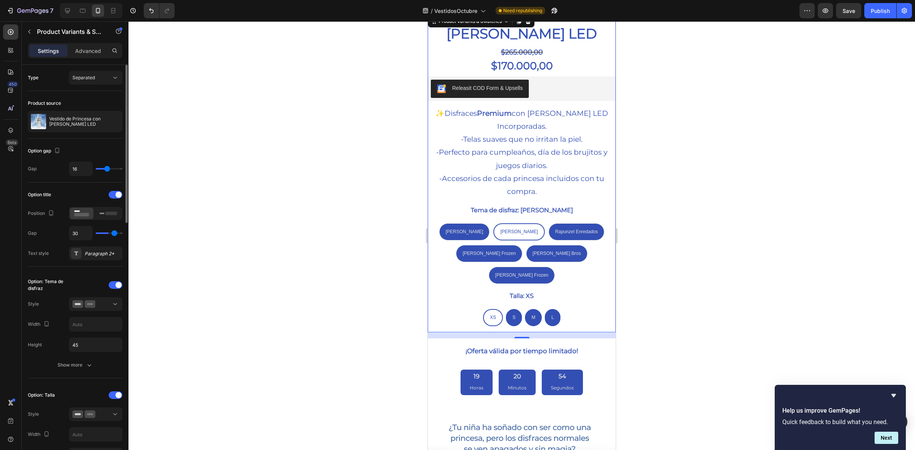
type input "31"
type input "32"
type input "37"
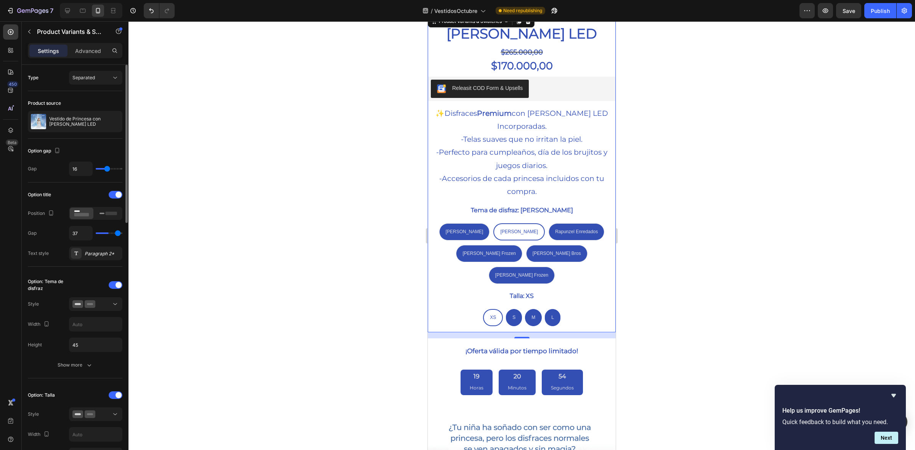
type input "40"
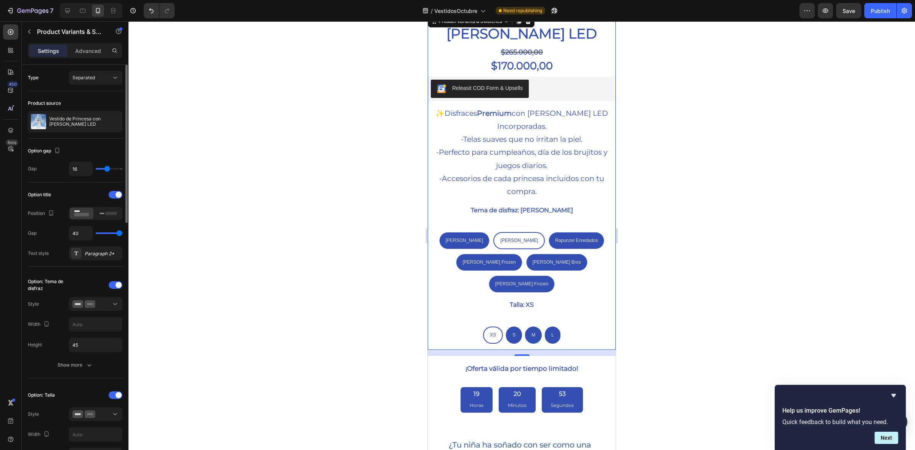
type input "25"
type input "24"
type input "23"
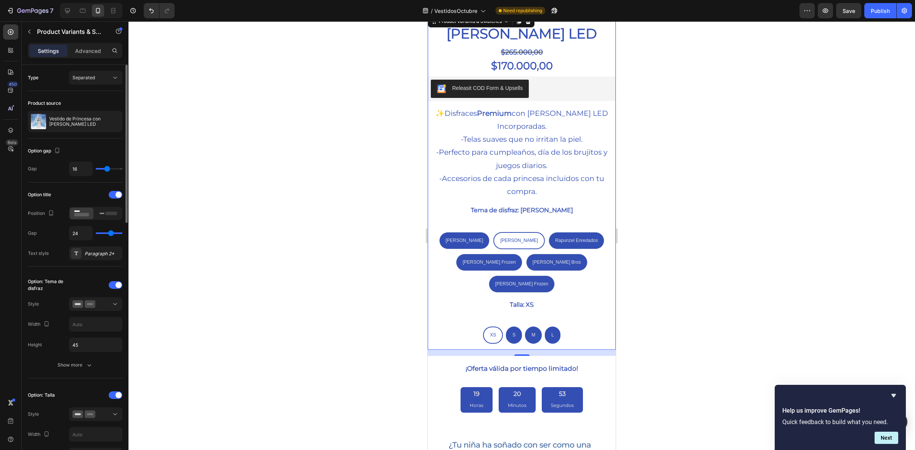
type input "23"
type input "20"
type input "19"
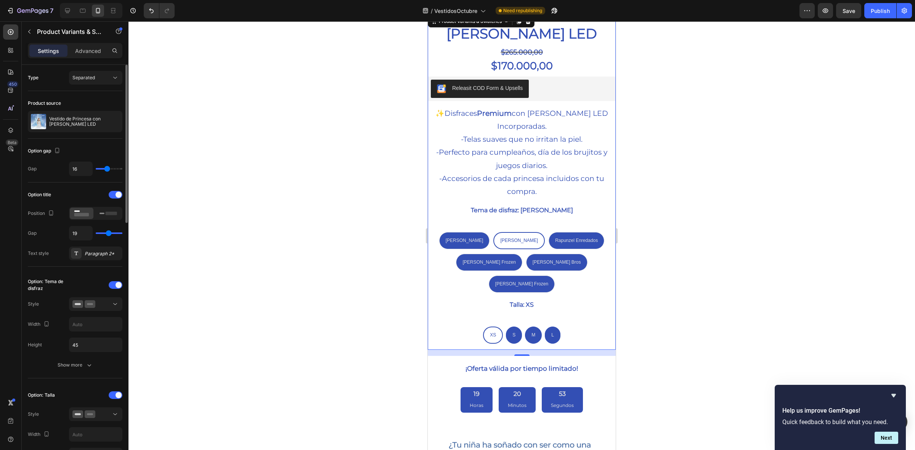
type input "18"
type input "17"
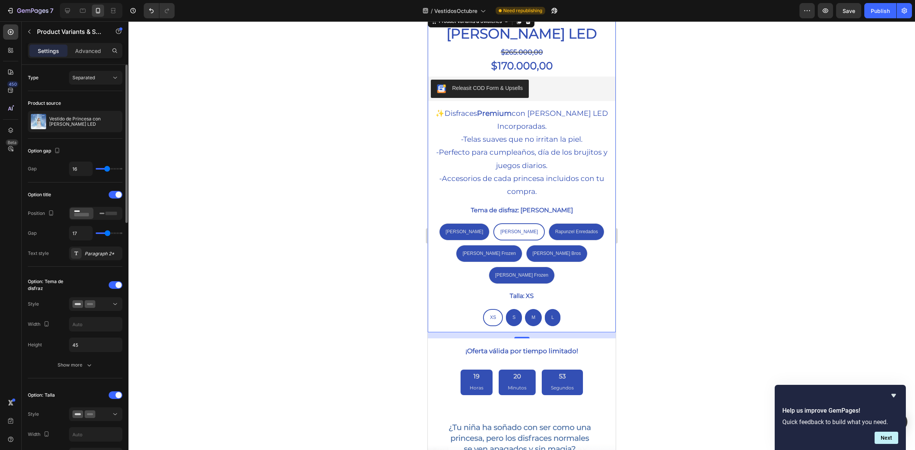
type input "16"
type input "14"
type input "13"
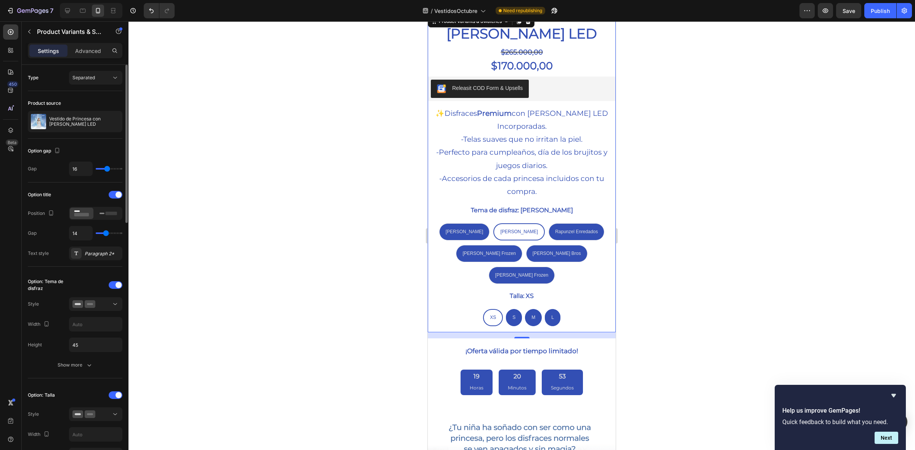
type input "13"
type input "11"
type input "10"
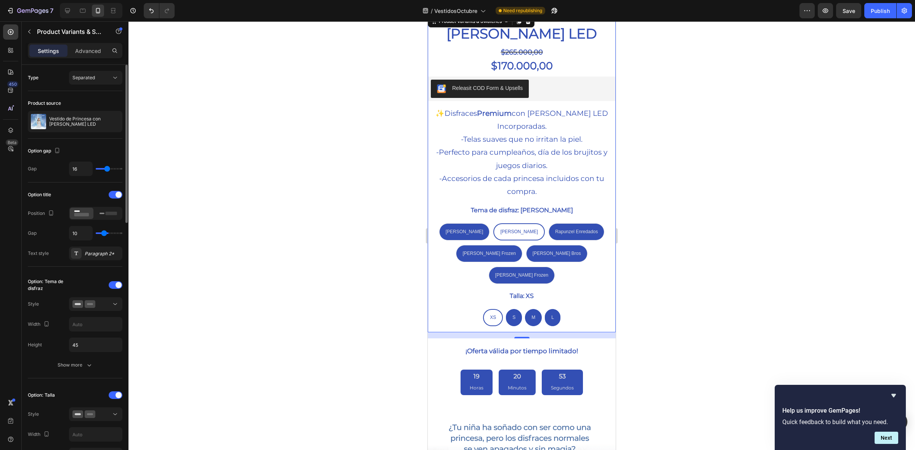
type input "3"
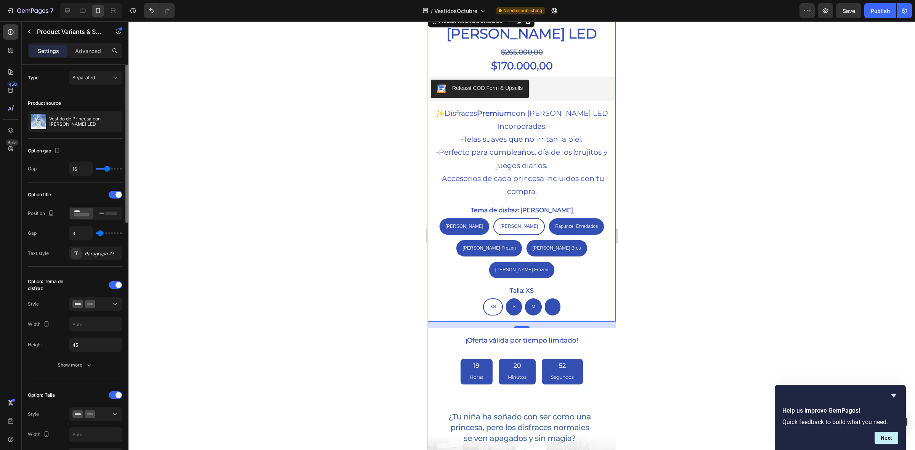
type input "2"
type input "0"
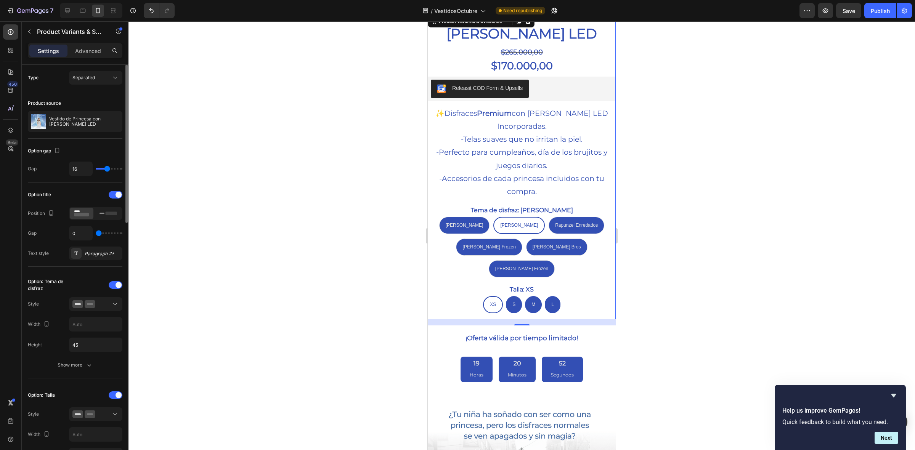
drag, startPoint x: 100, startPoint y: 235, endPoint x: 93, endPoint y: 235, distance: 6.9
type input "0"
click at [96, 234] on input "range" at bounding box center [109, 234] width 27 height 2
click at [80, 256] on div at bounding box center [76, 253] width 11 height 11
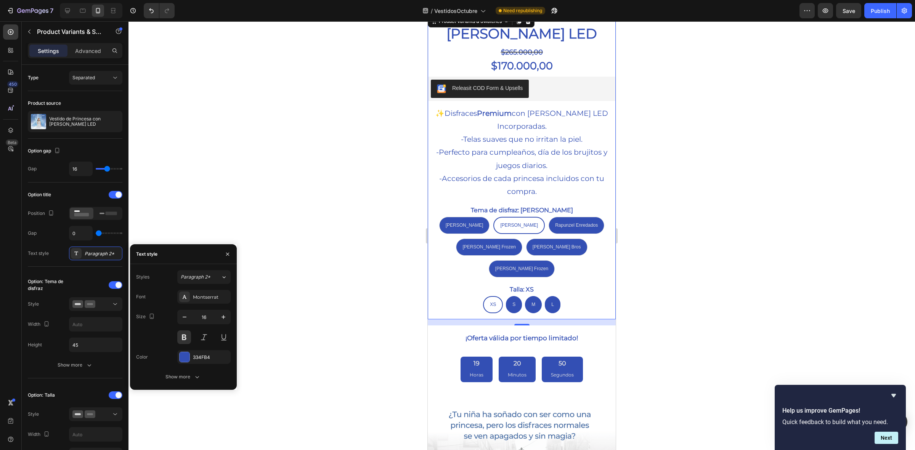
click at [176, 268] on div "Styles Paragraph 2* Font Montserrat Size 16 Color 334FB4 Show more" at bounding box center [183, 327] width 107 height 126
click at [188, 278] on span "Paragraph 2*" at bounding box center [196, 277] width 30 height 7
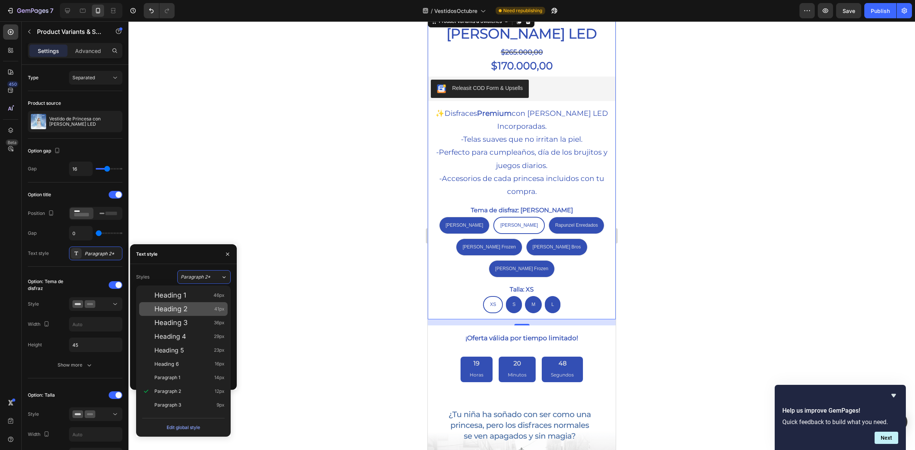
click at [198, 308] on div "Heading 2 41px" at bounding box center [189, 310] width 70 height 8
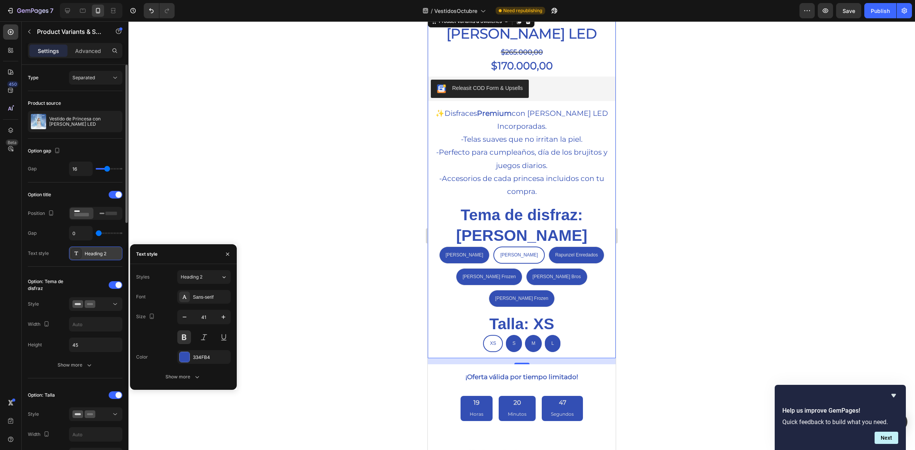
click at [105, 256] on div "Heading 2" at bounding box center [103, 254] width 36 height 7
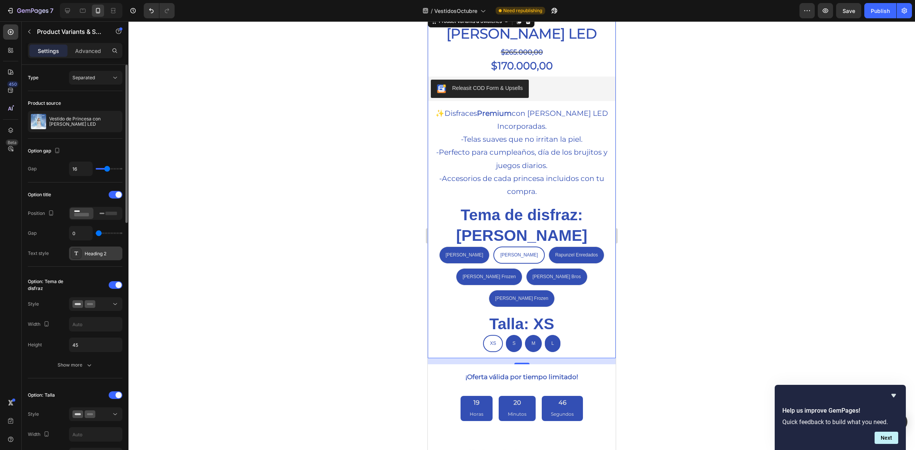
click at [88, 256] on div "Heading 2" at bounding box center [103, 254] width 36 height 7
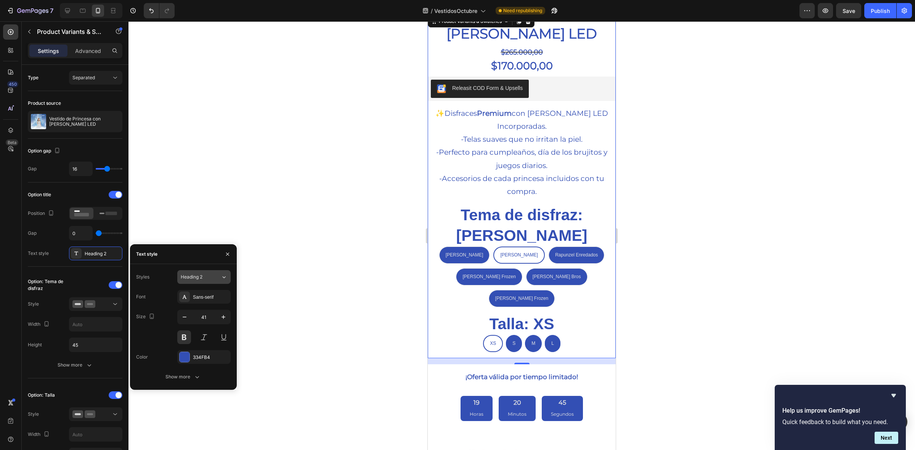
click at [197, 276] on span "Heading 2" at bounding box center [192, 277] width 22 height 7
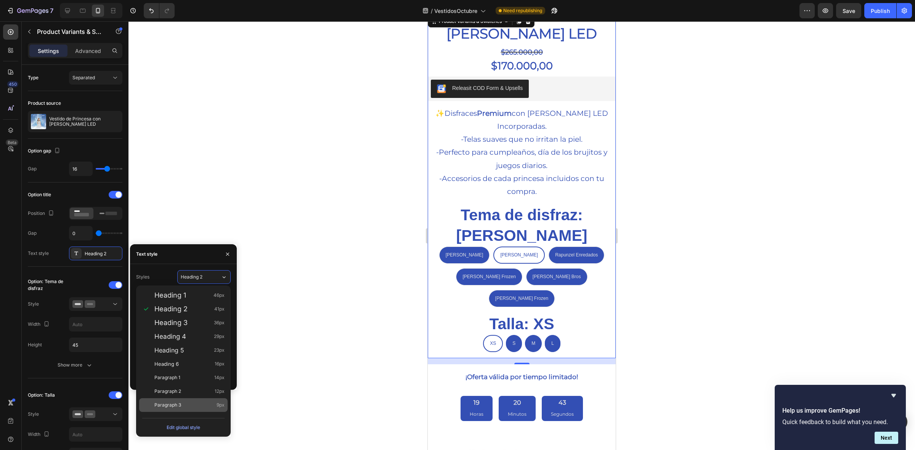
click at [191, 399] on div "Paragraph 3 9px" at bounding box center [183, 406] width 88 height 14
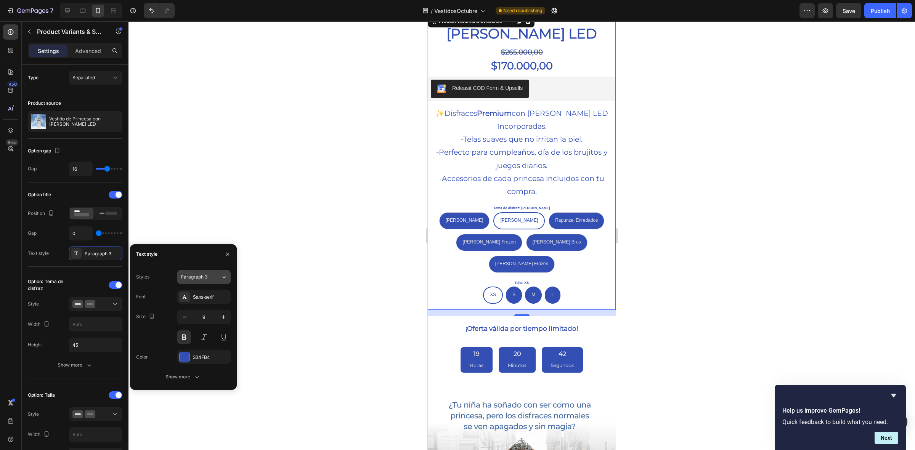
click at [189, 279] on span "Paragraph 3" at bounding box center [194, 277] width 27 height 7
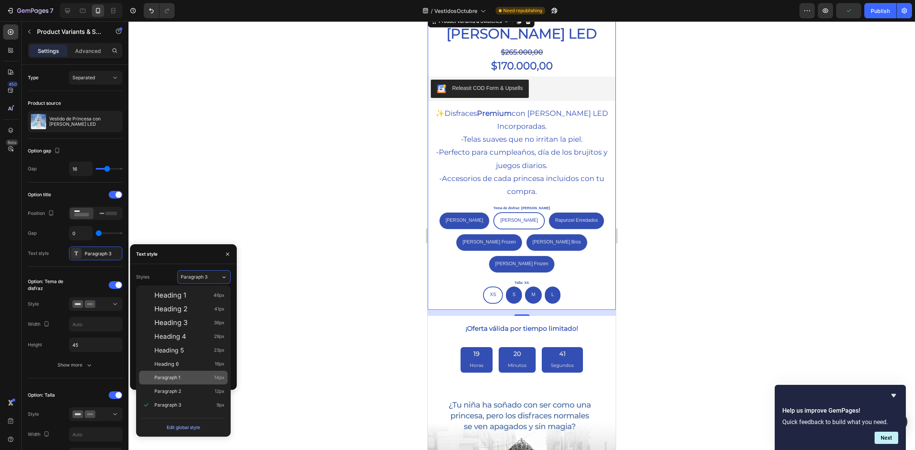
click at [193, 378] on div "Paragraph 1 14px" at bounding box center [189, 378] width 70 height 8
type input "14"
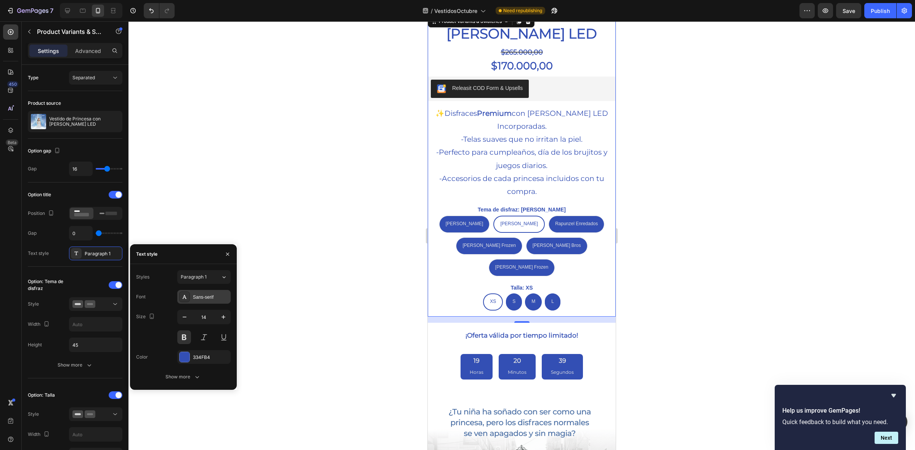
click at [204, 294] on div "Sans-serif" at bounding box center [211, 297] width 36 height 7
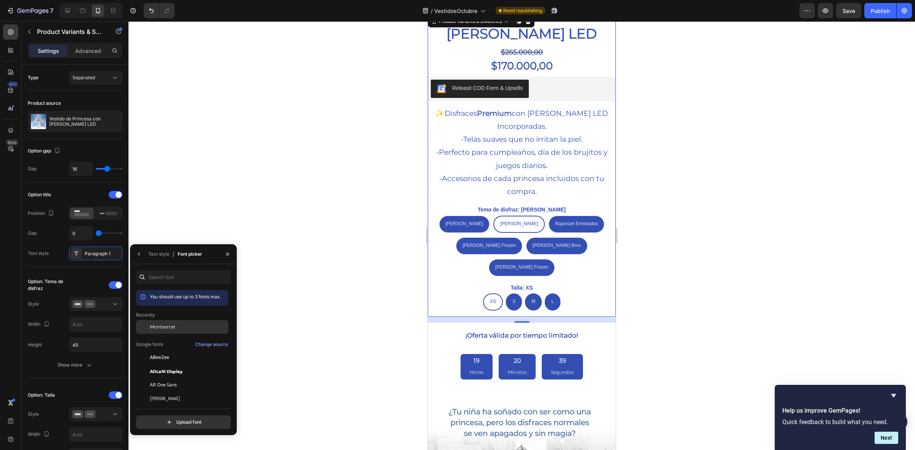
click at [193, 330] on div "Montserrat" at bounding box center [188, 327] width 77 height 7
click at [151, 252] on div "Text style" at bounding box center [158, 254] width 21 height 7
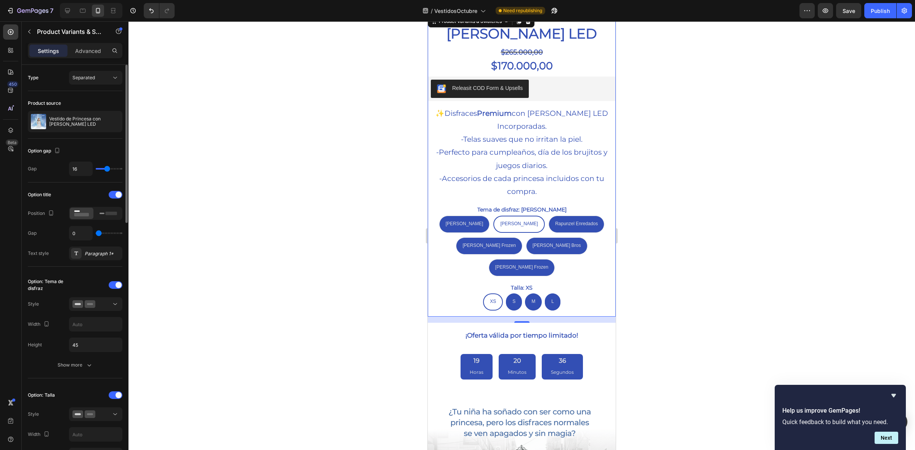
click at [48, 247] on div "Text style Paragraph 1*" at bounding box center [75, 254] width 95 height 14
click at [88, 365] on icon "button" at bounding box center [89, 366] width 8 height 8
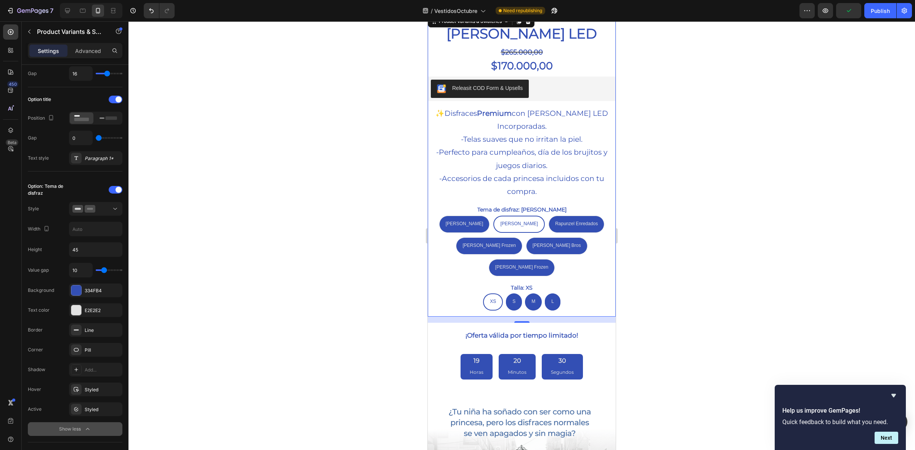
drag, startPoint x: 101, startPoint y: 273, endPoint x: 106, endPoint y: 274, distance: 4.6
click at [106, 274] on div "10" at bounding box center [95, 270] width 53 height 14
type input "9"
type input "3"
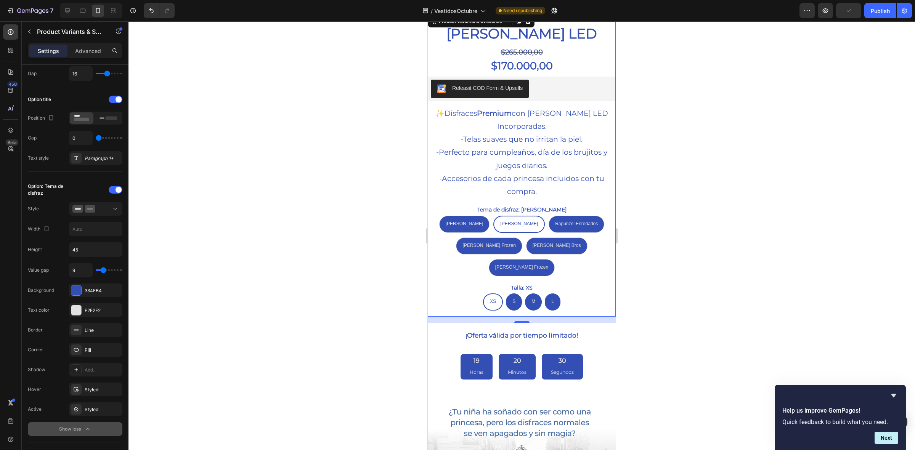
type input "3"
type input "0"
type input "2"
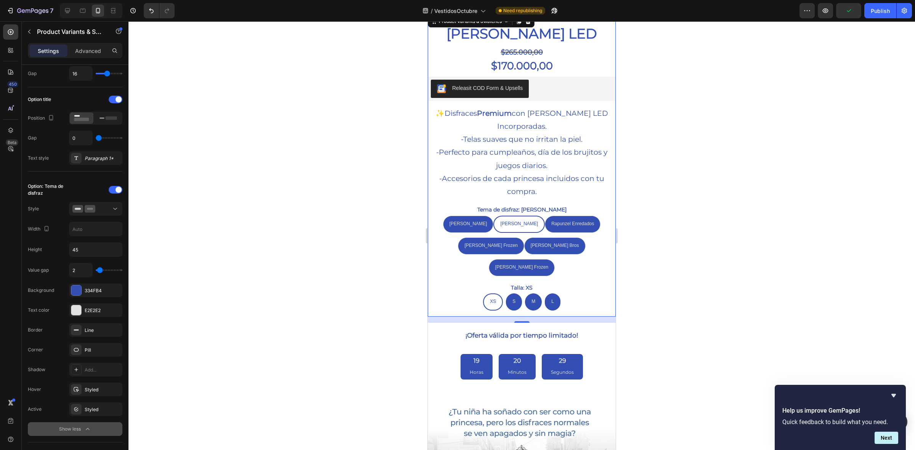
type input "3"
type input "4"
type input "5"
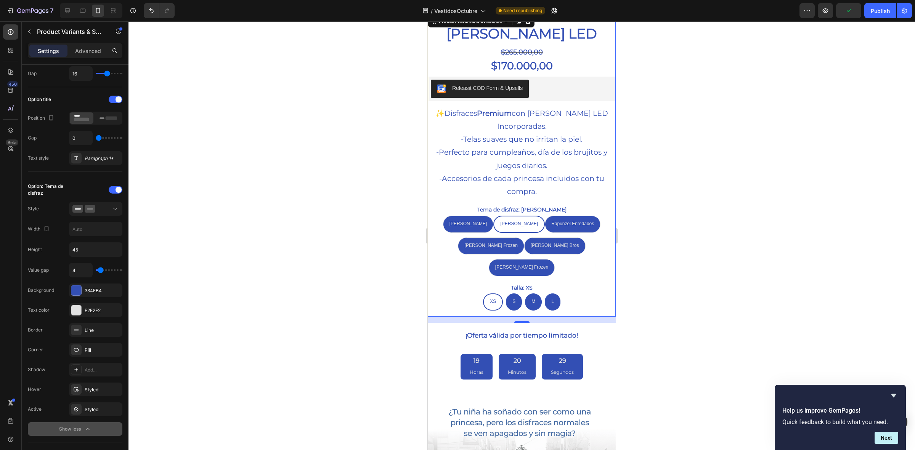
type input "5"
type input "6"
type input "7"
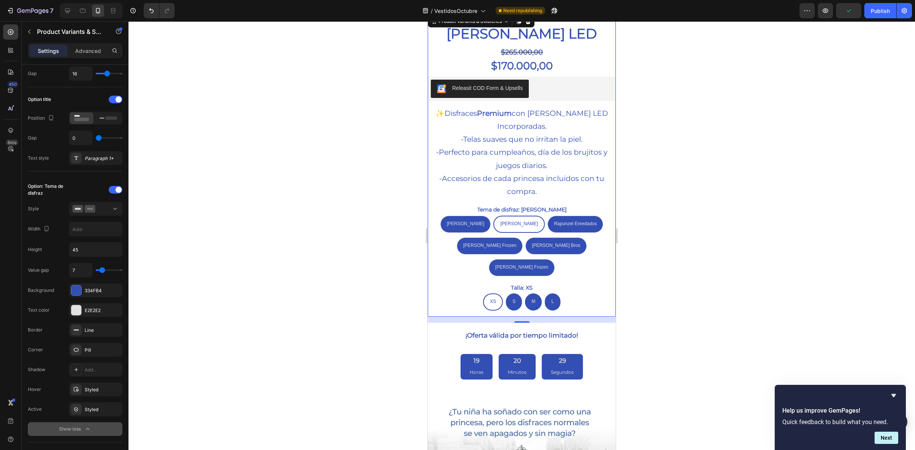
type input "8"
type input "9"
type input "10"
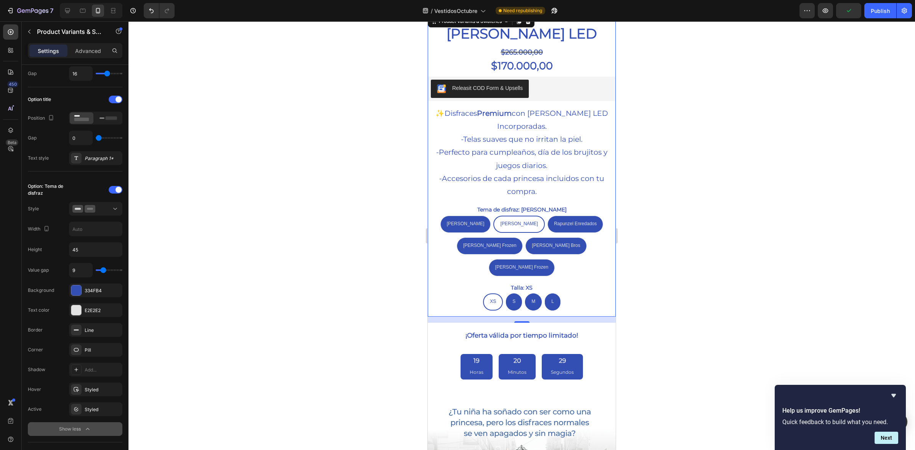
type input "10"
type input "12"
type input "13"
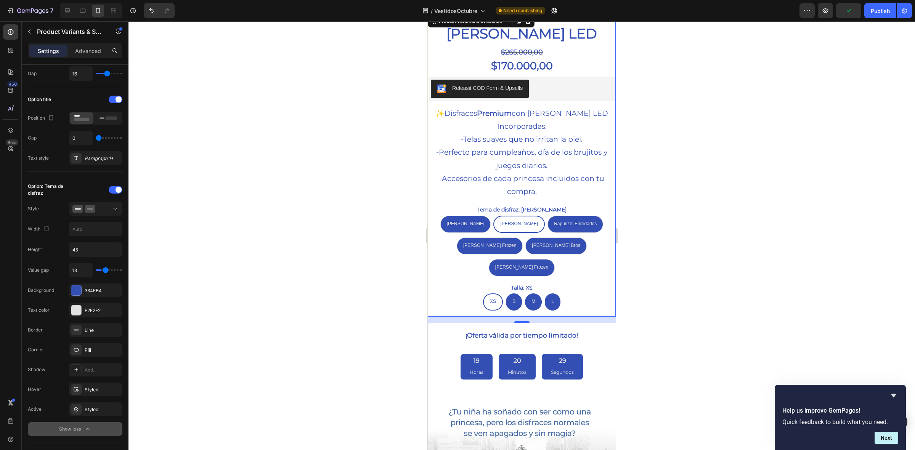
type input "14"
type input "15"
type input "16"
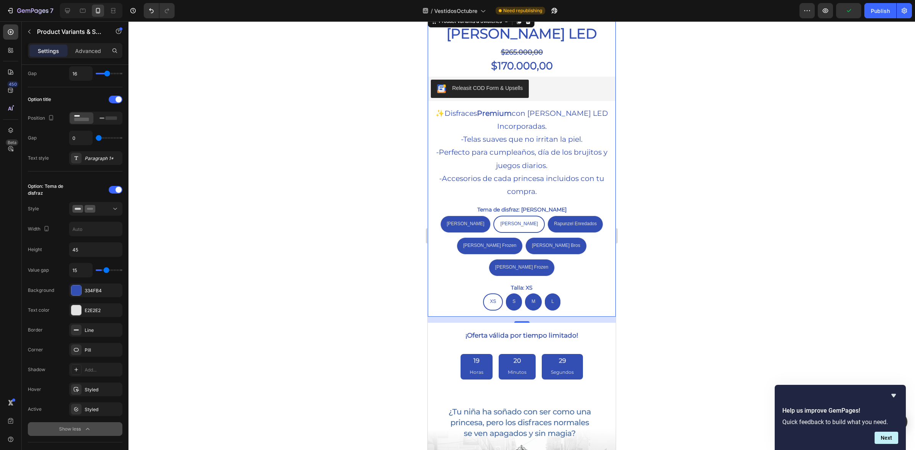
type input "16"
type input "17"
type input "16"
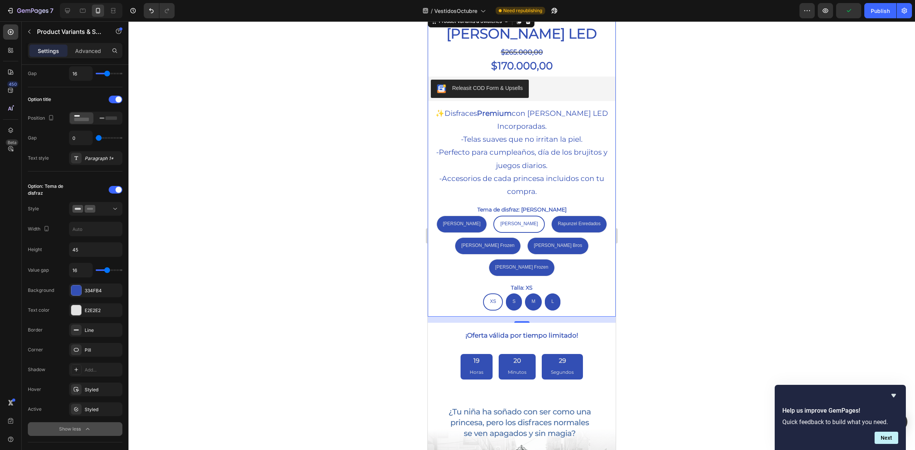
type input "15"
type input "14"
type input "13"
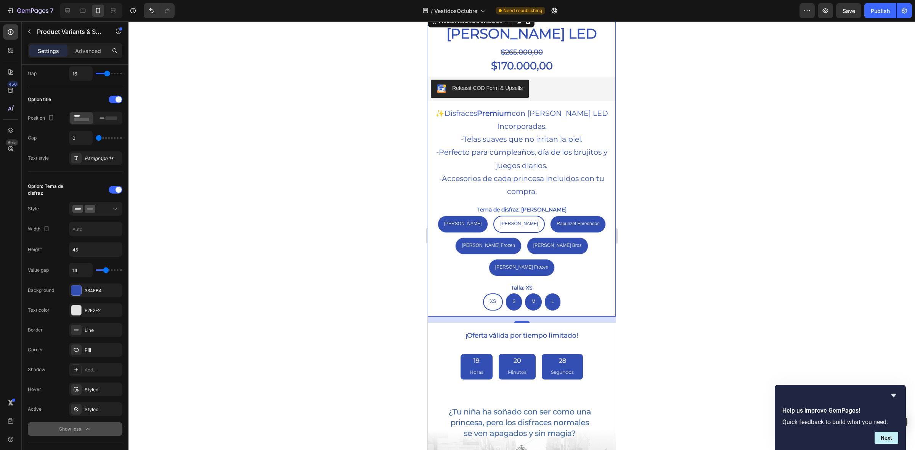
type input "13"
type input "12"
type input "11"
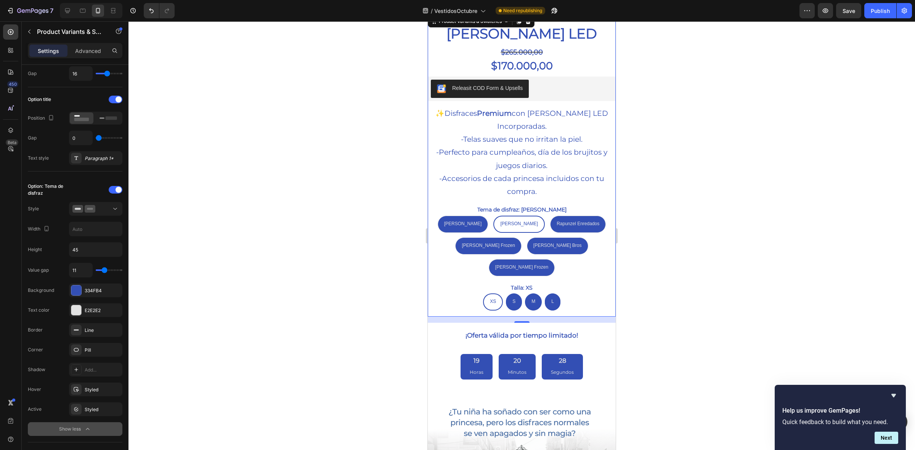
type input "10"
type input "9"
click at [103, 271] on input "range" at bounding box center [109, 271] width 27 height 2
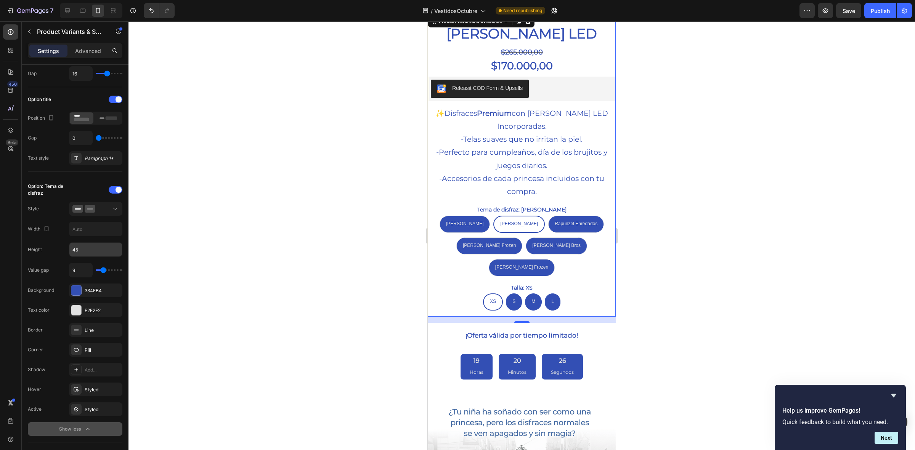
click at [92, 253] on input "45" at bounding box center [95, 250] width 53 height 14
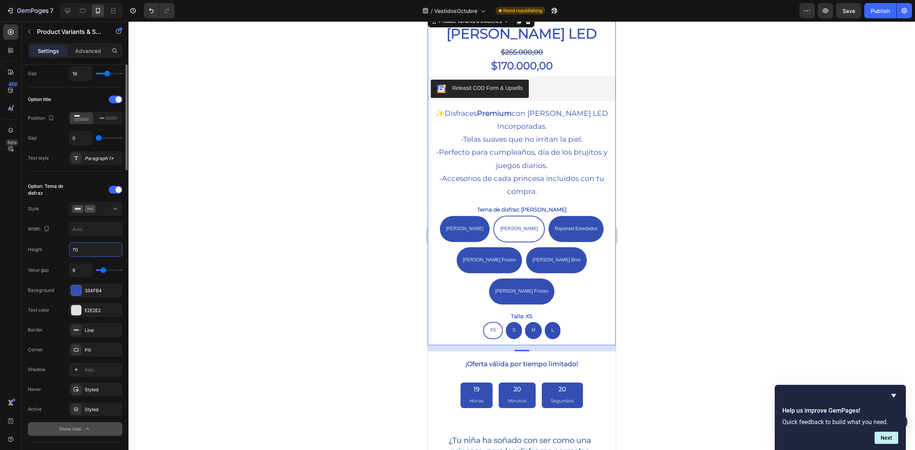
scroll to position [48, 0]
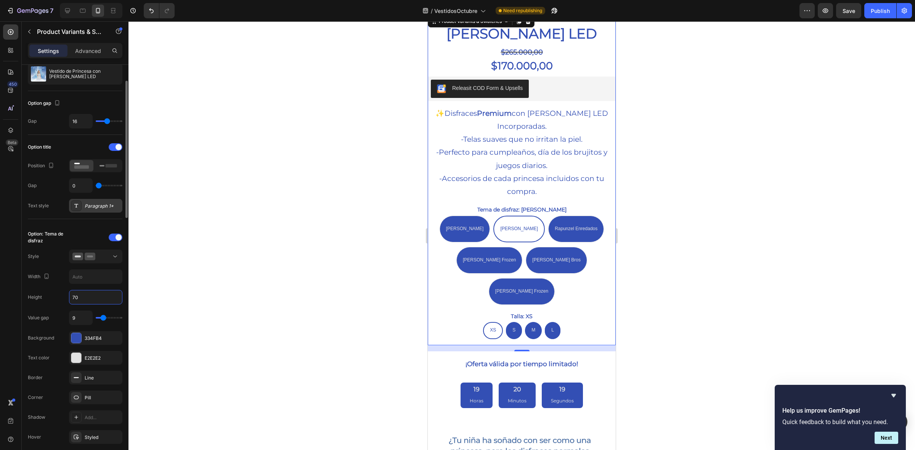
type input "70"
click at [85, 204] on div "Paragraph 1*" at bounding box center [103, 206] width 36 height 7
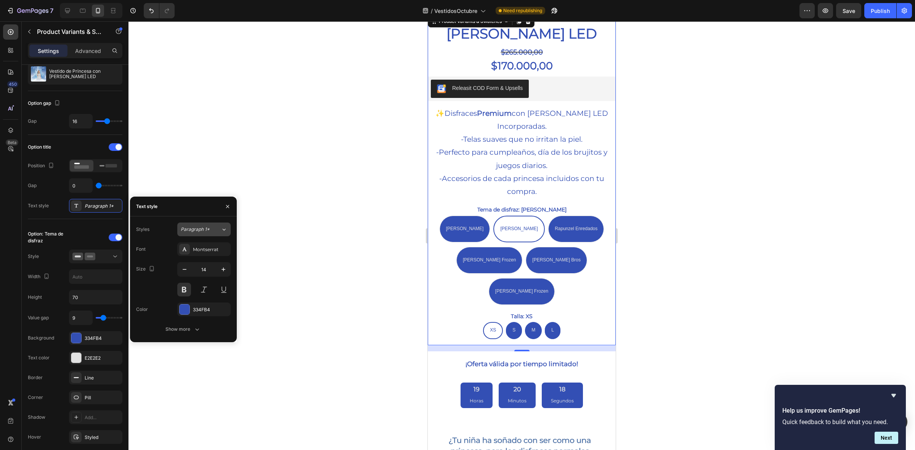
click at [206, 232] on span "Paragraph 1*" at bounding box center [195, 229] width 29 height 7
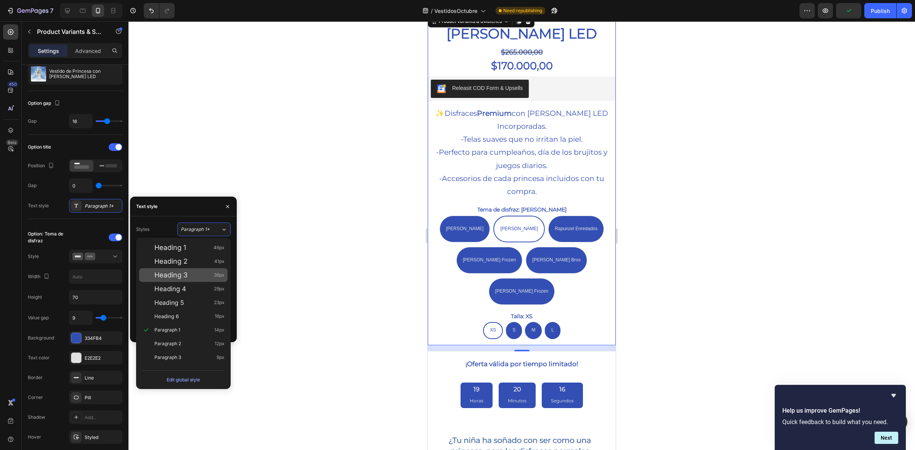
click at [202, 275] on div "Heading 3 36px" at bounding box center [189, 276] width 70 height 8
type input "36"
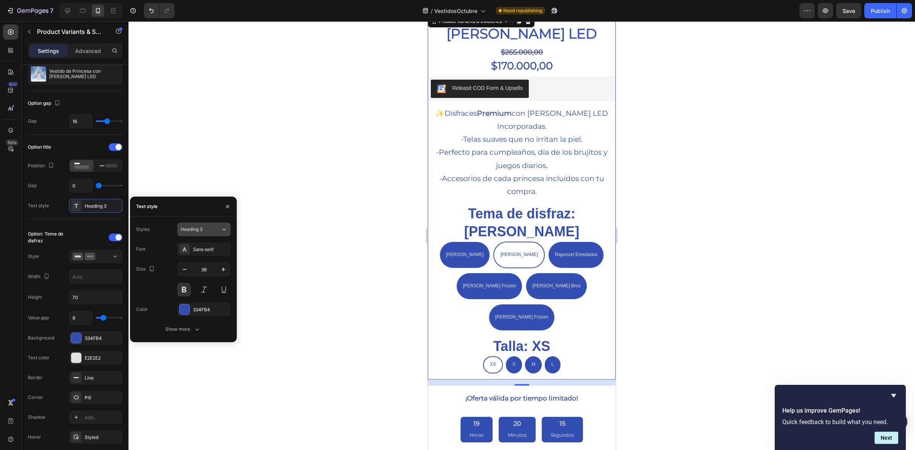
click at [215, 232] on div "Heading 3" at bounding box center [201, 229] width 40 height 7
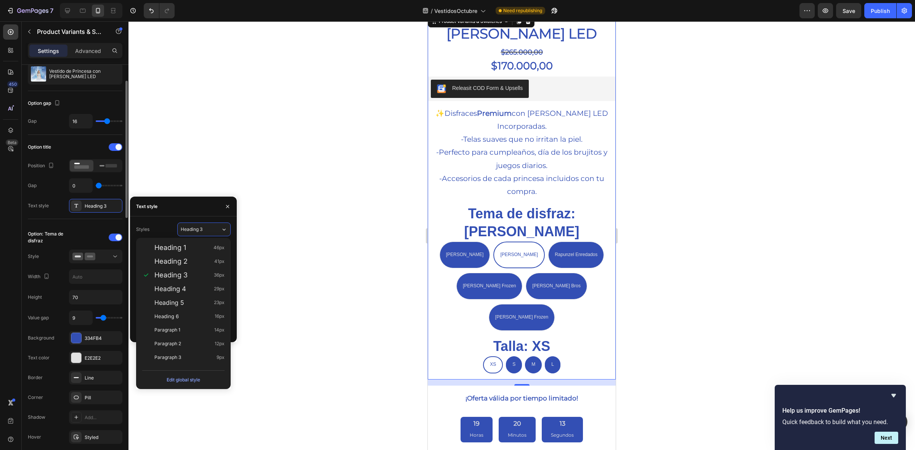
drag, startPoint x: 65, startPoint y: 158, endPoint x: 97, endPoint y: 151, distance: 32.9
click at [66, 0] on body "7 / VestidosOctubre Need republishing Preview Save Publish 450 Beta Sections(18…" at bounding box center [457, 0] width 915 height 0
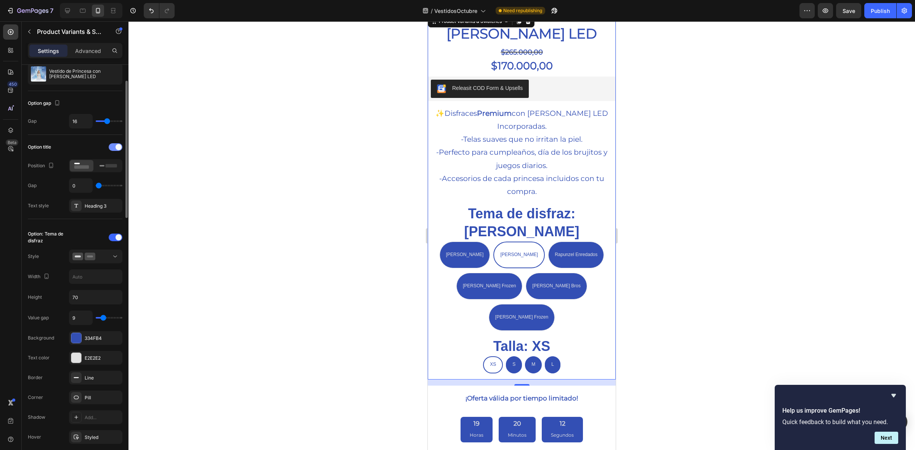
click at [111, 149] on div at bounding box center [116, 147] width 14 height 8
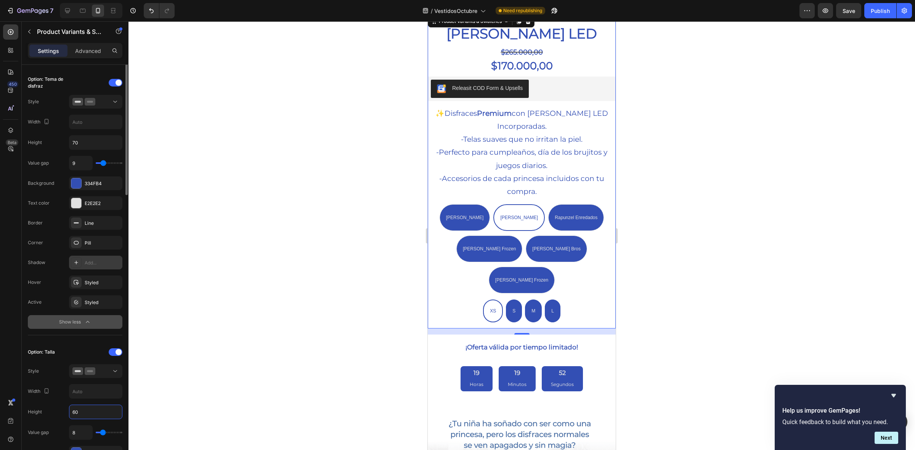
scroll to position [0, 0]
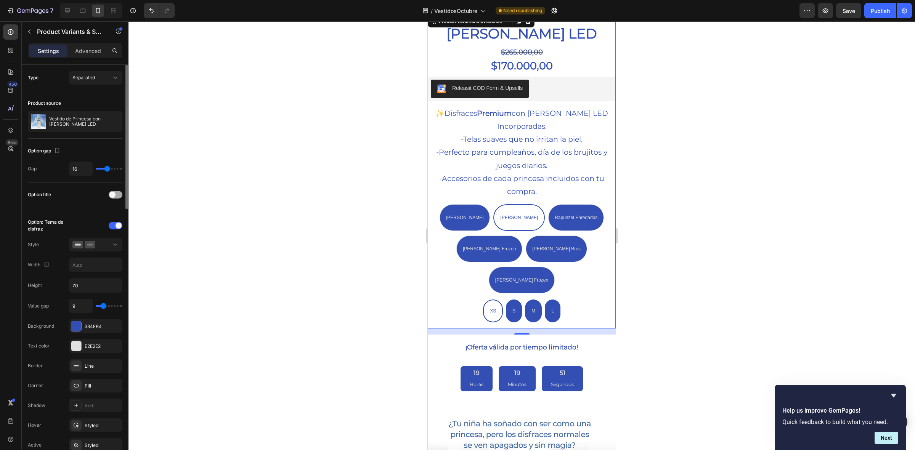
type input "60"
click at [115, 197] on span at bounding box center [112, 195] width 6 height 6
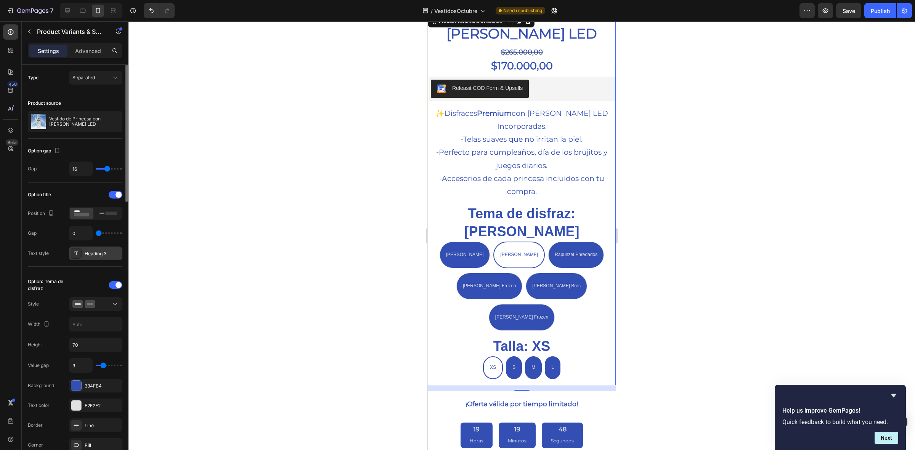
click at [99, 254] on div "Heading 3" at bounding box center [103, 254] width 36 height 7
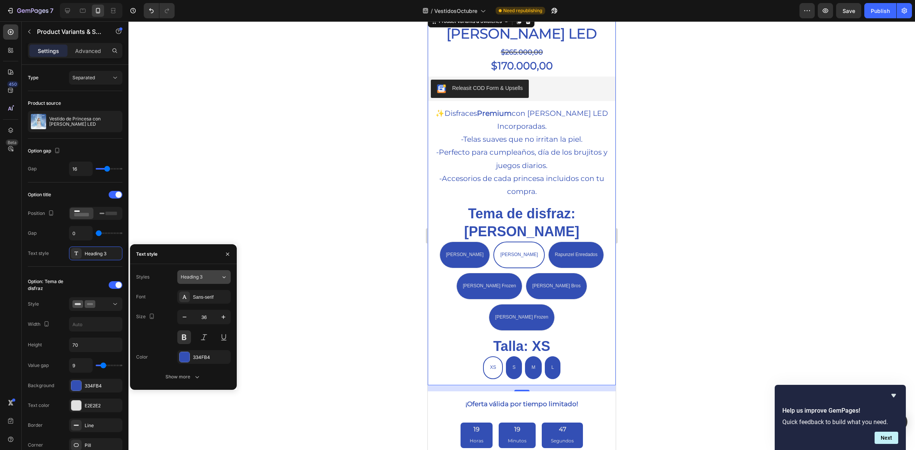
click at [194, 280] on span "Heading 3" at bounding box center [192, 277] width 22 height 7
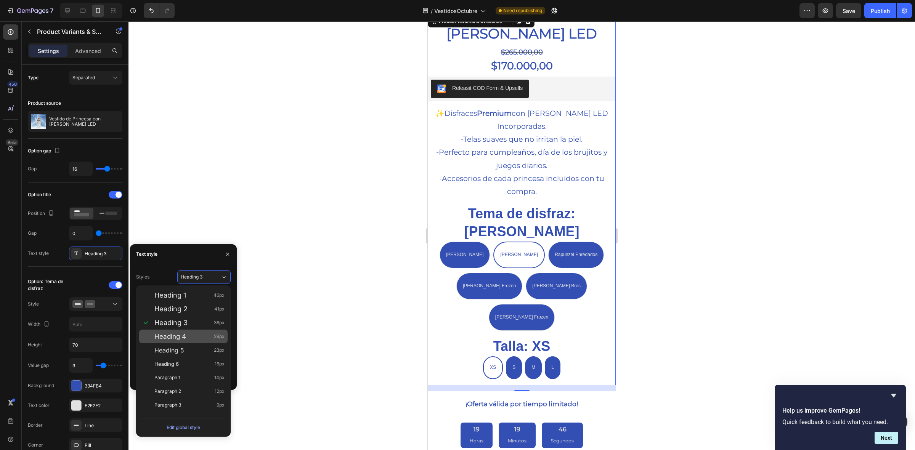
click at [196, 334] on div "Heading 4 29px" at bounding box center [189, 337] width 70 height 8
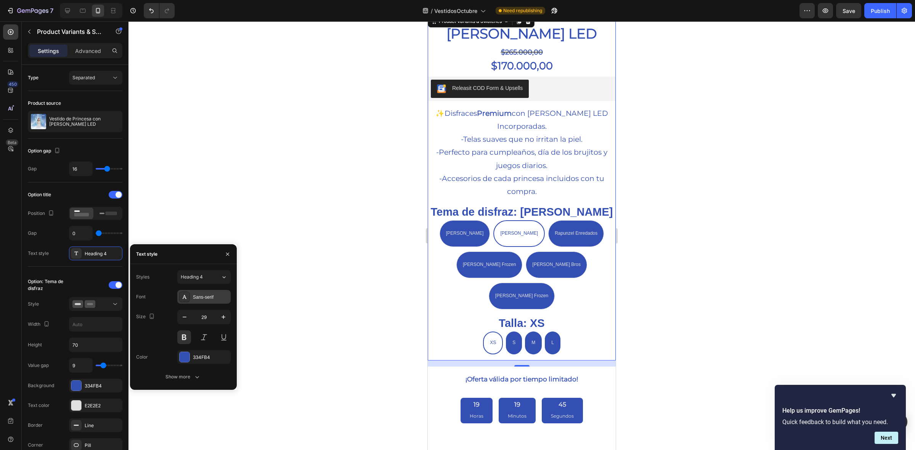
click at [194, 302] on div "Sans-serif" at bounding box center [203, 297] width 53 height 14
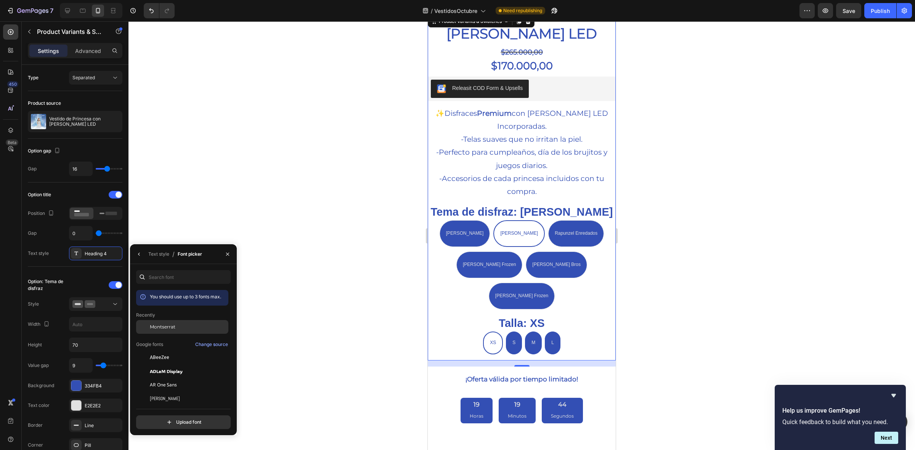
click at [193, 325] on div "Montserrat" at bounding box center [188, 327] width 77 height 7
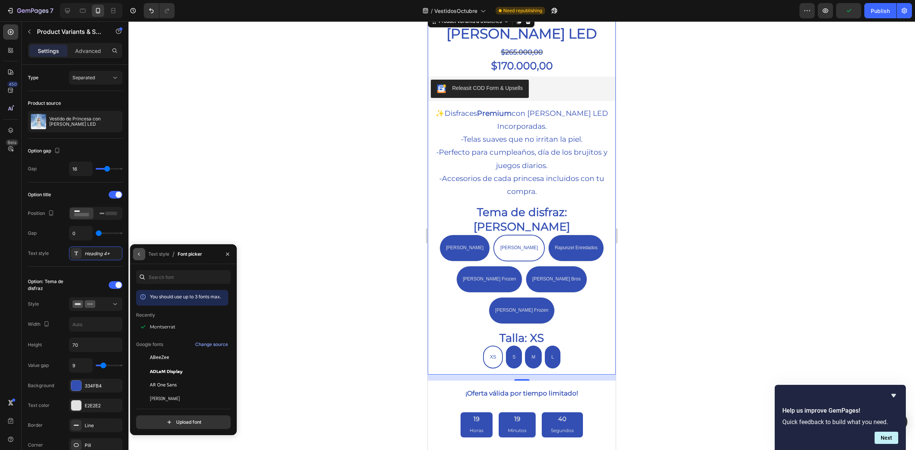
click at [140, 252] on icon "button" at bounding box center [139, 254] width 6 height 6
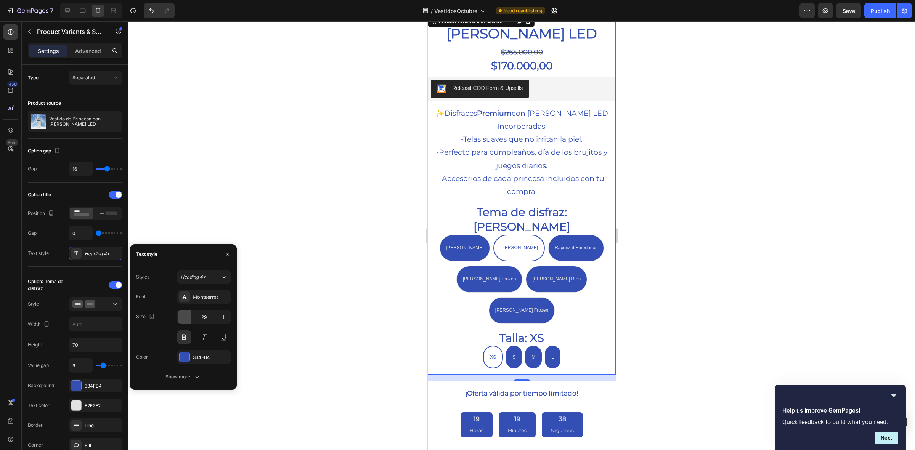
click at [186, 320] on icon "button" at bounding box center [185, 318] width 8 height 8
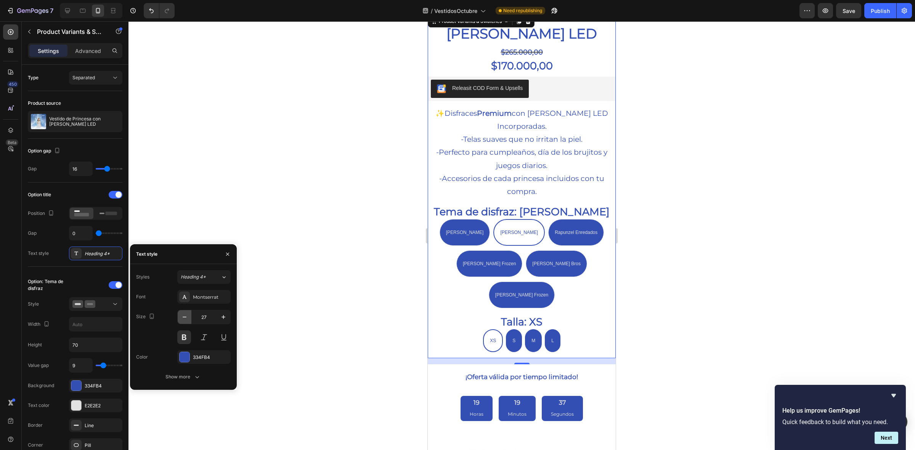
click at [186, 320] on icon "button" at bounding box center [185, 318] width 8 height 8
type input "25"
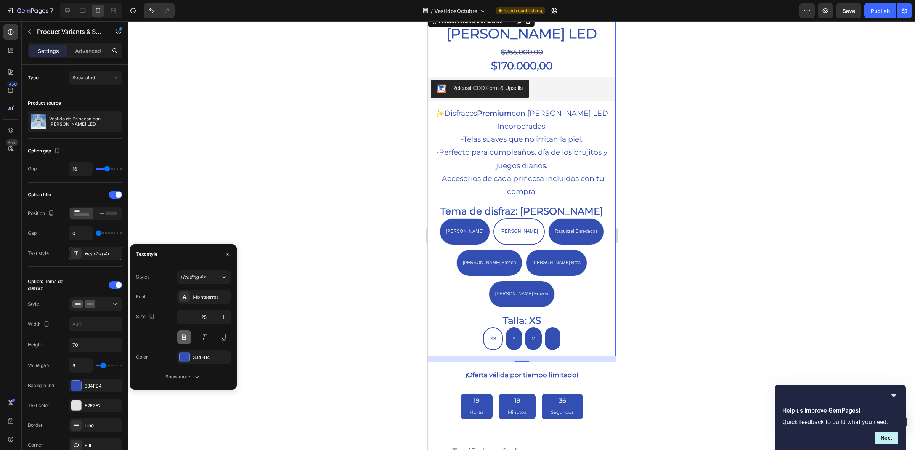
click at [187, 336] on button at bounding box center [184, 338] width 14 height 14
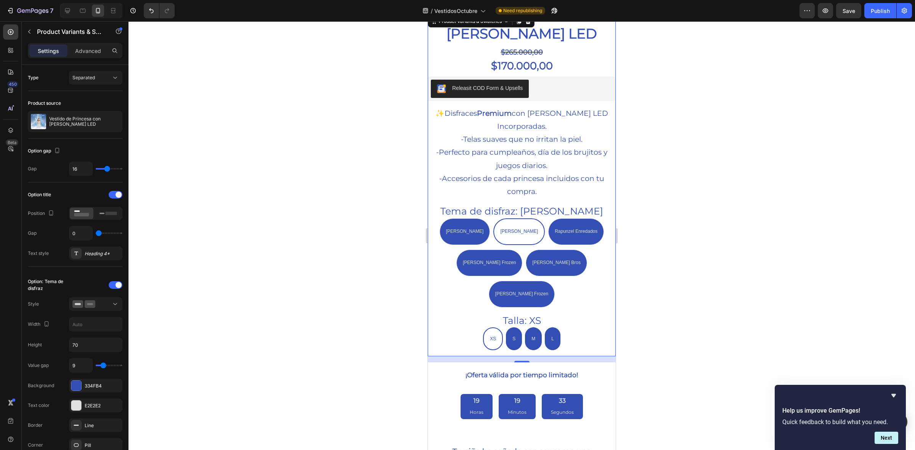
click at [336, 247] on div at bounding box center [522, 235] width 787 height 429
click at [586, 205] on div "Rapunzel Enredados" at bounding box center [576, 210] width 49 height 10
click at [576, 218] on input "Rapunzel Enredados Rapunzel Enredados Rapunzel Enredados" at bounding box center [576, 218] width 0 height 0
radio input "true"
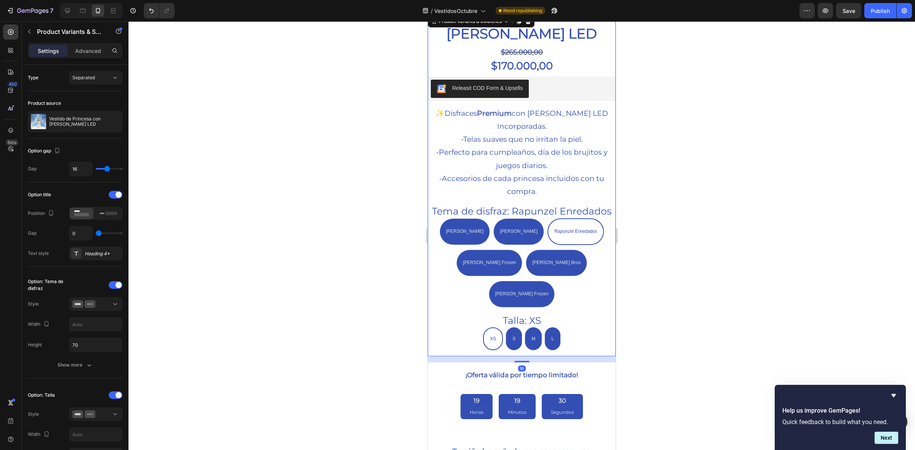
click at [570, 204] on legend "Tema de disfraz: Rapunzel Enredados" at bounding box center [521, 211] width 181 height 14
click at [383, 222] on div at bounding box center [522, 235] width 787 height 429
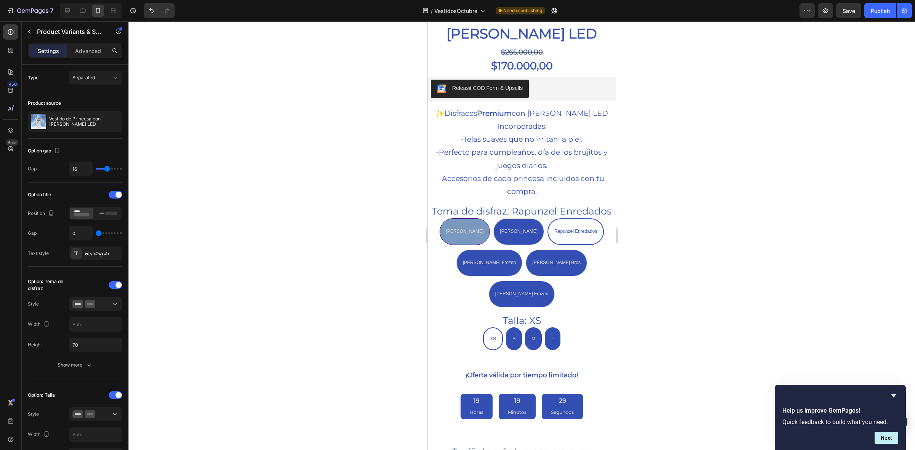
click at [482, 235] on div "[PERSON_NAME]" at bounding box center [465, 232] width 50 height 14
click at [465, 219] on input "[PERSON_NAME] [PERSON_NAME] Sirenita [PERSON_NAME]" at bounding box center [465, 218] width 0 height 0
radio input "true"
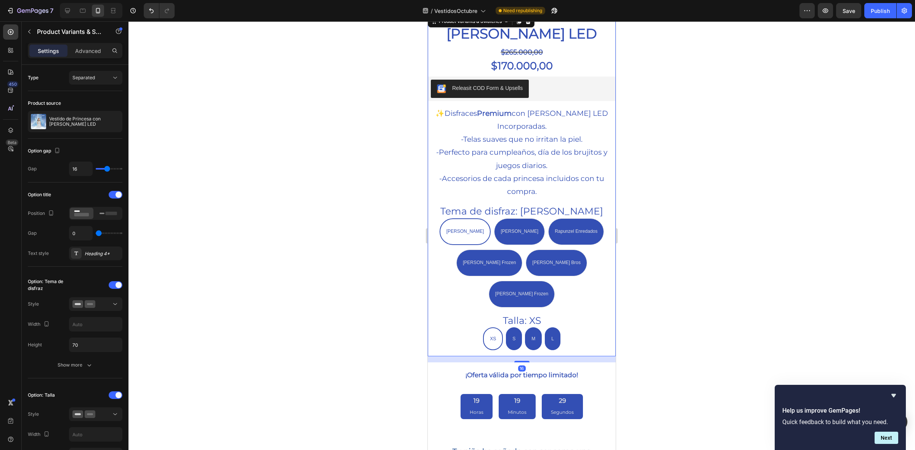
click at [505, 235] on div "[PERSON_NAME] [PERSON_NAME] [PERSON_NAME] Sirenita [PERSON_NAME] Encanto [PERSO…" at bounding box center [522, 263] width 187 height 89
click at [508, 226] on div "[PERSON_NAME]" at bounding box center [520, 232] width 50 height 14
click at [519, 219] on input "[PERSON_NAME] [PERSON_NAME] [PERSON_NAME]" at bounding box center [519, 218] width 0 height 0
radio input "true"
drag, startPoint x: 515, startPoint y: 259, endPoint x: 580, endPoint y: 254, distance: 65.1
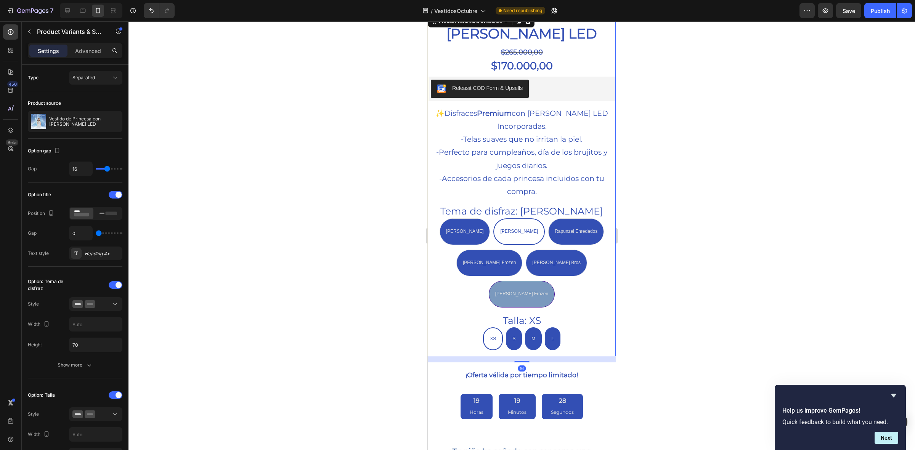
click at [526, 259] on div "[PERSON_NAME] Bros" at bounding box center [556, 263] width 61 height 14
click at [556, 250] on input "[PERSON_NAME] Bros [PERSON_NAME] Bros [PERSON_NAME] Bros" at bounding box center [556, 249] width 0 height 0
radio input "true"
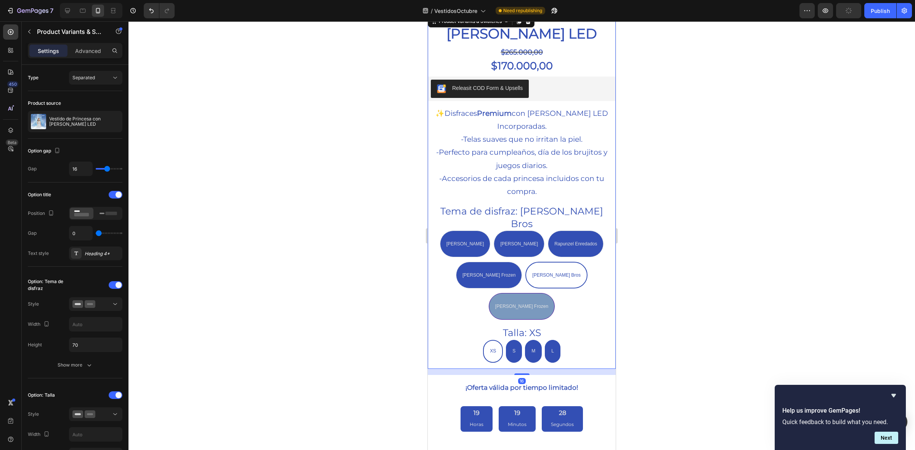
click at [555, 300] on div "[PERSON_NAME] Frozen" at bounding box center [521, 307] width 65 height 14
click at [522, 293] on input "[PERSON_NAME] Frozen [PERSON_NAME] Frozen [PERSON_NAME] Frozen" at bounding box center [522, 293] width 0 height 0
radio input "true"
click at [514, 241] on span "[PERSON_NAME]" at bounding box center [519, 243] width 38 height 5
click at [519, 230] on input "[PERSON_NAME] [PERSON_NAME] [PERSON_NAME]" at bounding box center [519, 230] width 0 height 0
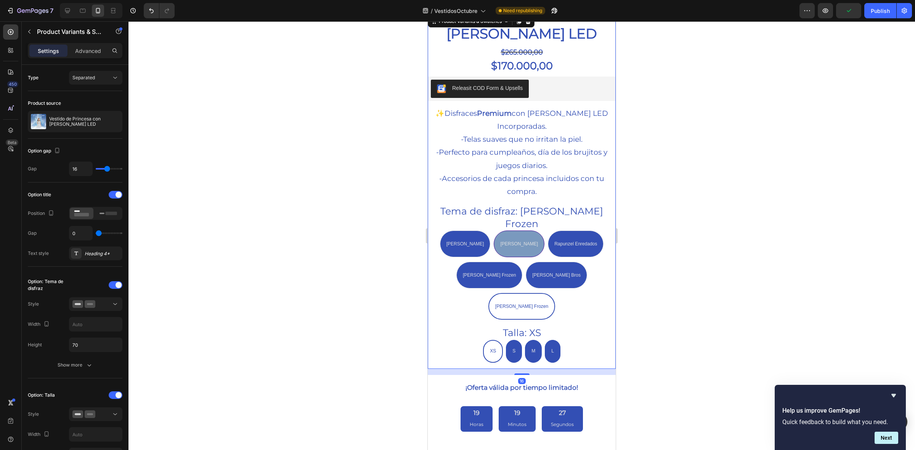
radio input "true"
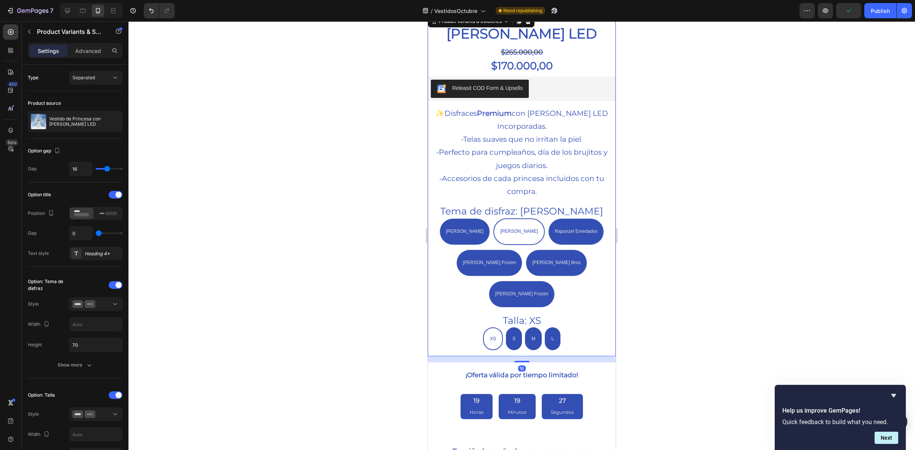
click at [593, 226] on div "[PERSON_NAME] [PERSON_NAME] [PERSON_NAME] Sirenita [PERSON_NAME] Encanto [PERSO…" at bounding box center [522, 263] width 187 height 89
click at [580, 225] on div "Rapunzel Enredados" at bounding box center [576, 232] width 55 height 14
click at [576, 219] on input "Rapunzel Enredados Rapunzel Enredados Rapunzel Enredados" at bounding box center [576, 218] width 0 height 0
radio input "true"
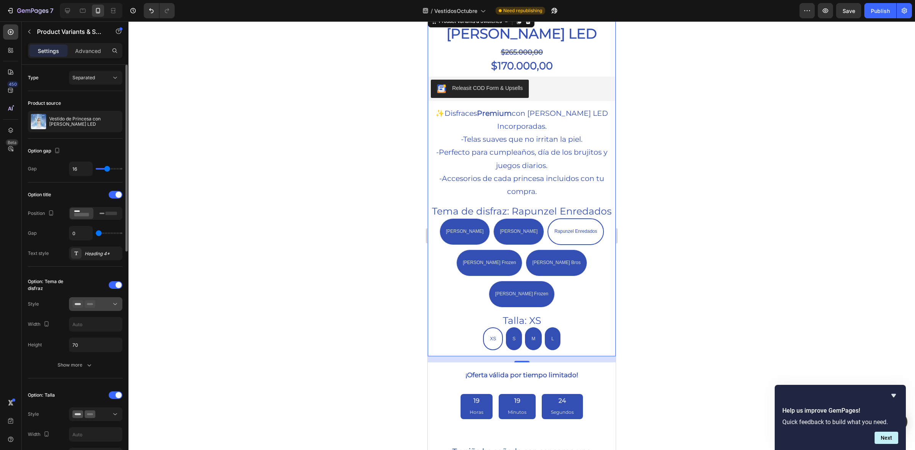
click at [110, 301] on div at bounding box center [95, 305] width 47 height 8
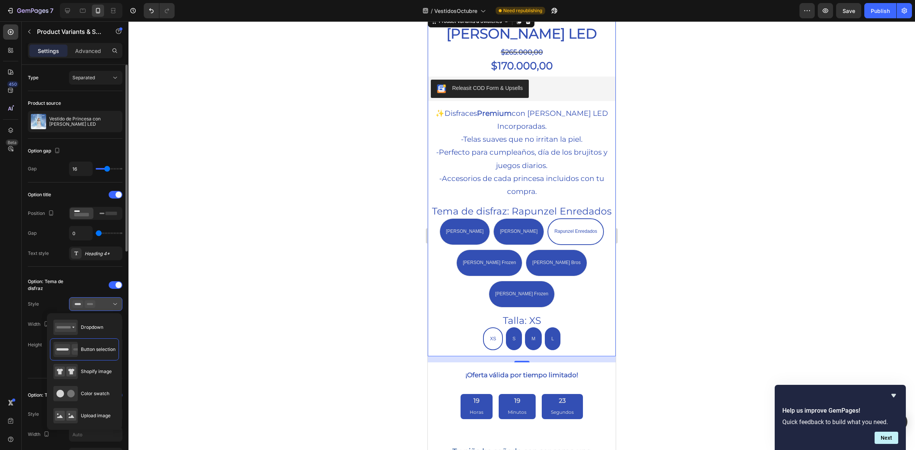
click at [110, 301] on div at bounding box center [95, 305] width 47 height 8
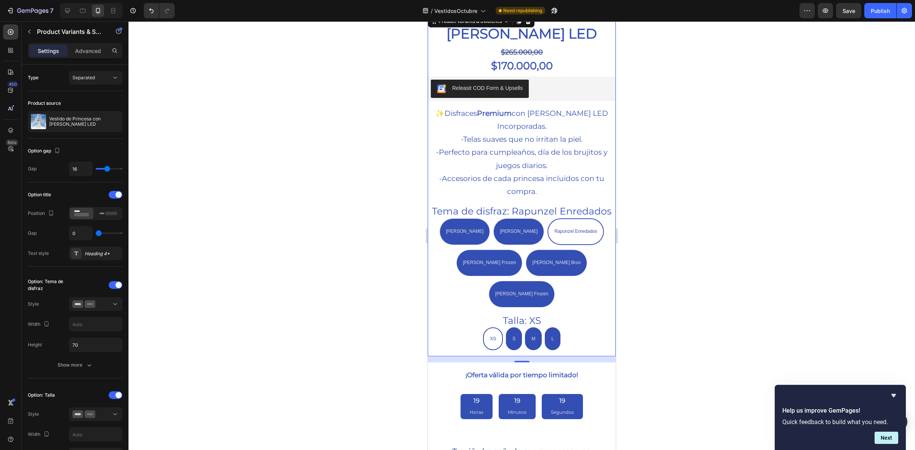
click at [86, 59] on div "Settings Advanced" at bounding box center [75, 54] width 107 height 22
click at [86, 54] on div "Advanced" at bounding box center [88, 51] width 38 height 12
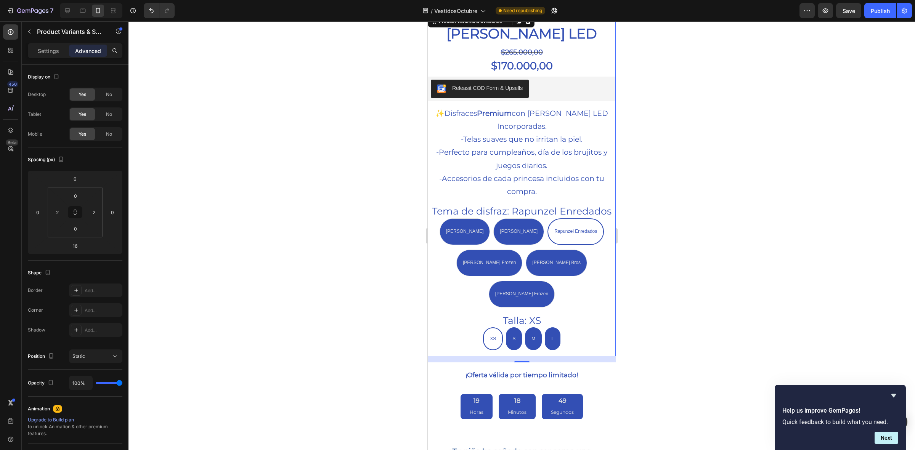
click at [552, 206] on div "Rapunzel Enredados" at bounding box center [576, 210] width 49 height 10
click at [576, 218] on input "Rapunzel Enredados Rapunzel Enredados Rapunzel Enredados" at bounding box center [576, 218] width 0 height 0
click at [59, 45] on div "Settings" at bounding box center [48, 51] width 38 height 12
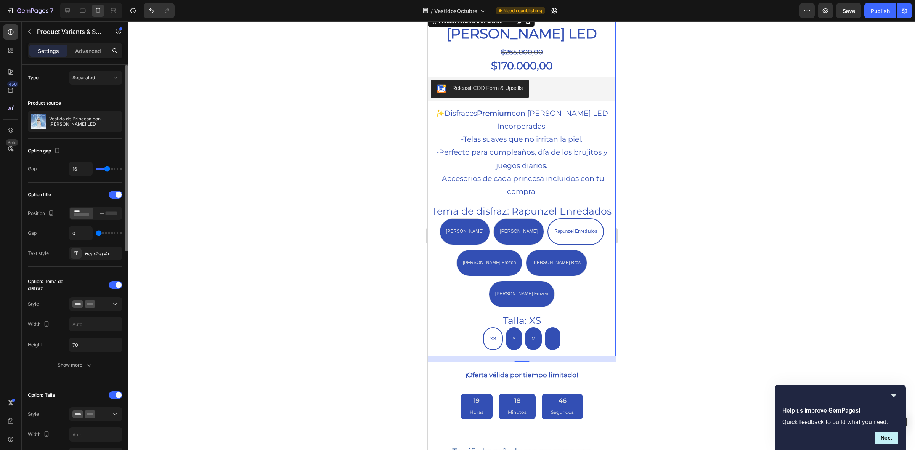
type input "4"
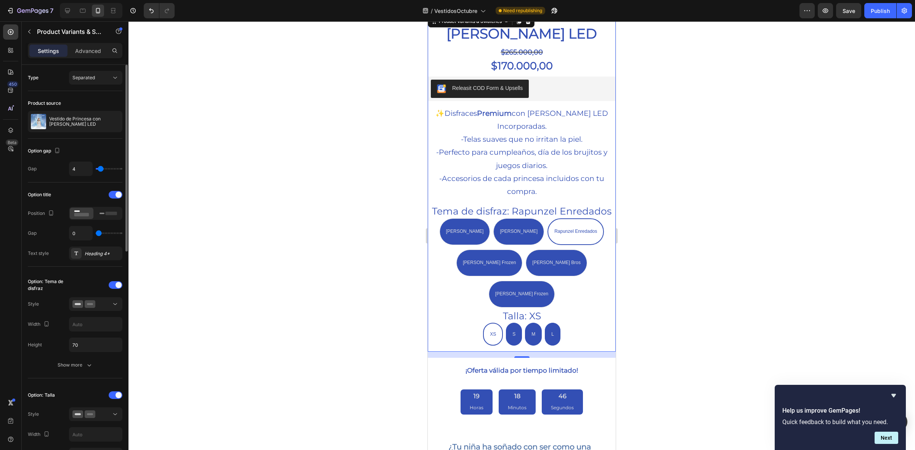
type input "0"
type input "2"
type input "3"
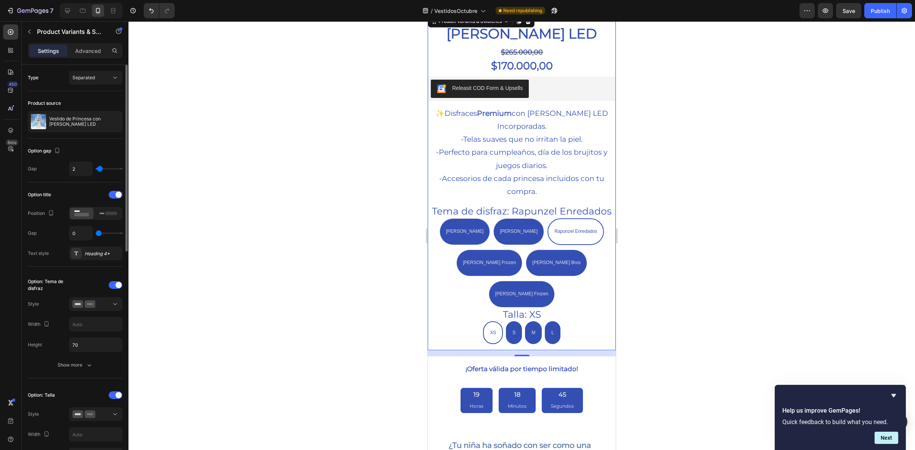
type input "3"
type input "4"
type input "6"
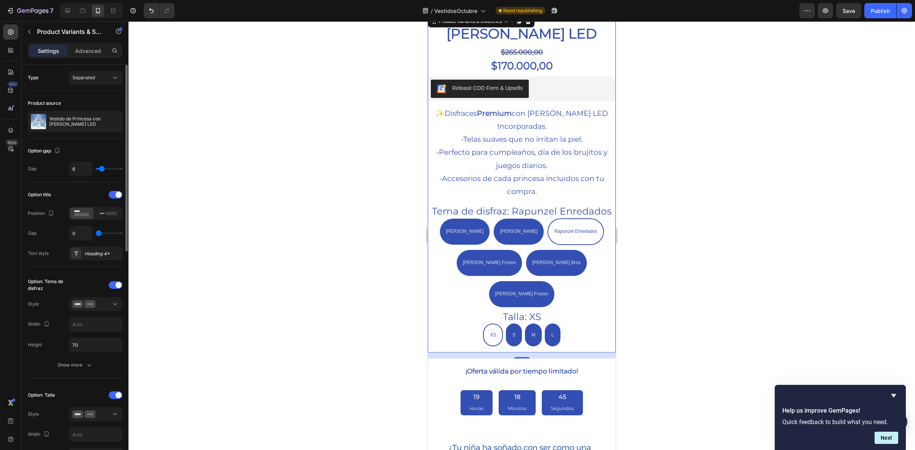
type input "7"
type input "9"
type input "10"
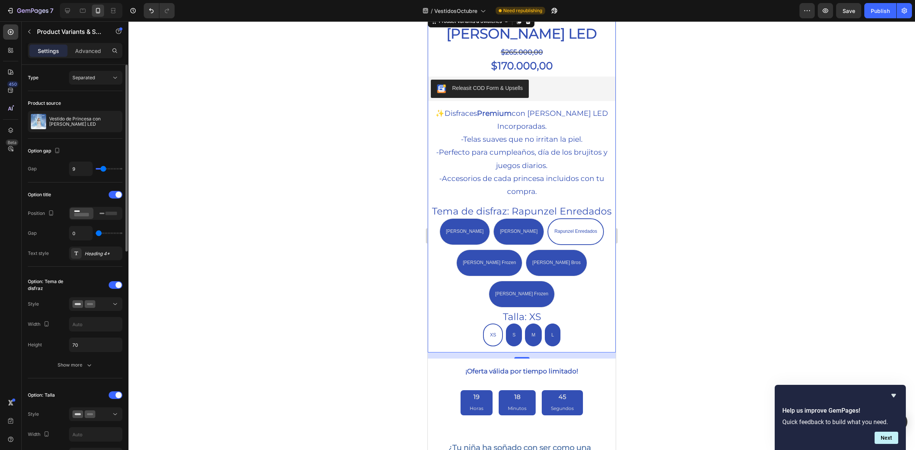
type input "10"
type input "11"
type input "12"
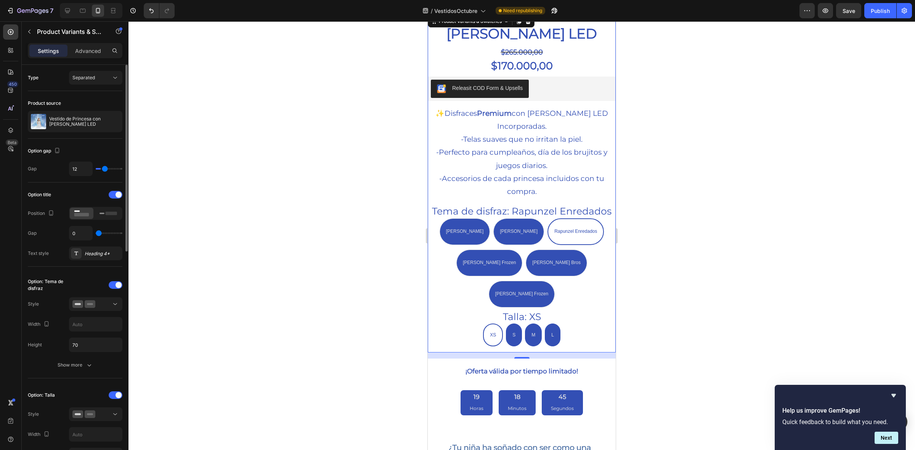
type input "13"
type input "14"
type input "15"
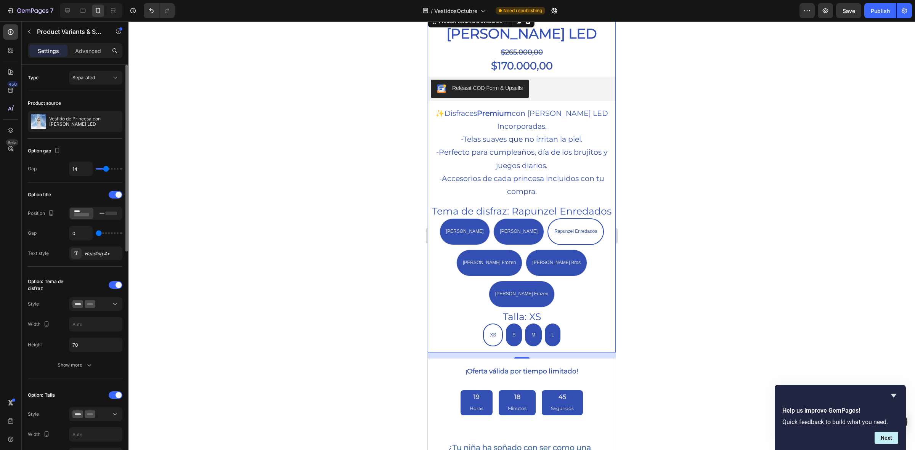
type input "15"
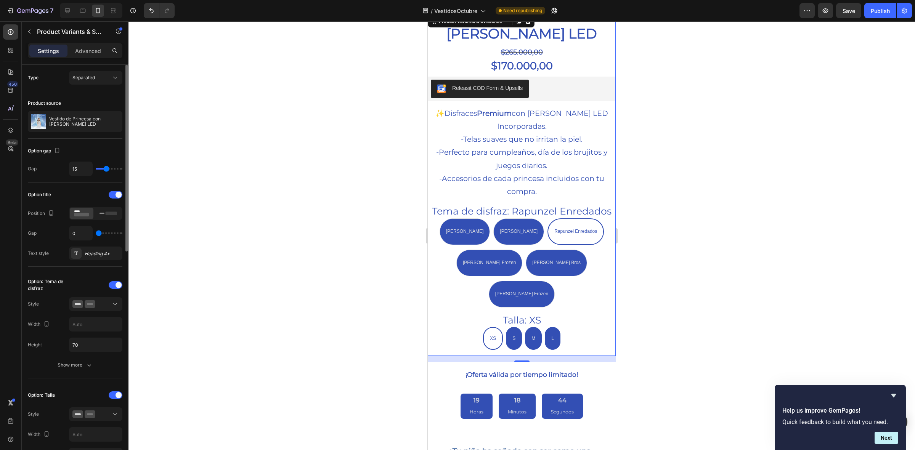
type input "17"
type input "18"
type input "19"
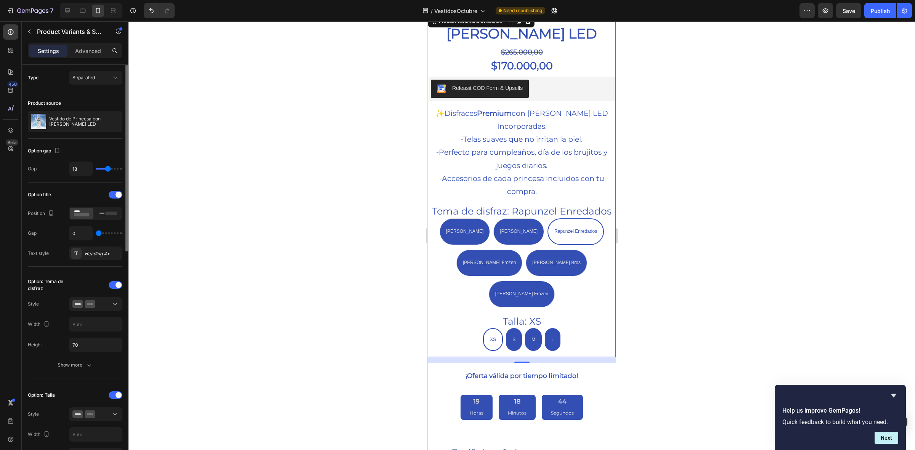
type input "19"
type input "20"
type input "24"
drag, startPoint x: 105, startPoint y: 169, endPoint x: 111, endPoint y: 171, distance: 6.2
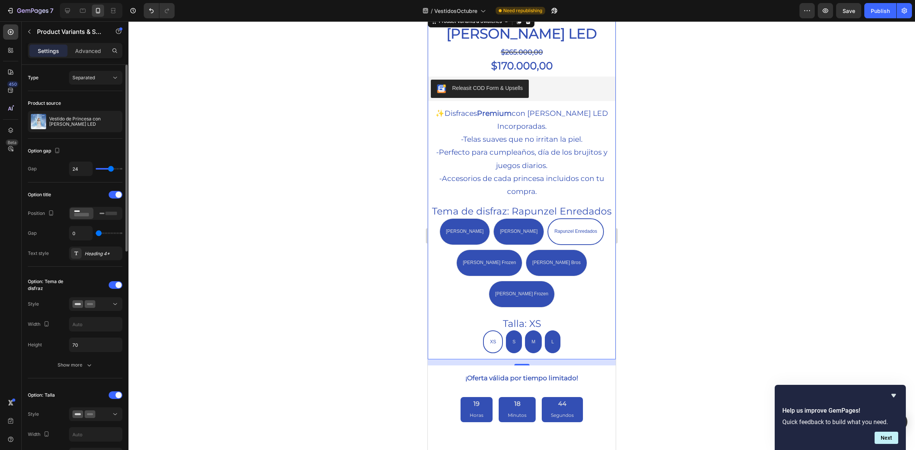
type input "24"
click at [111, 170] on input "range" at bounding box center [109, 169] width 27 height 2
click at [111, 307] on icon at bounding box center [115, 305] width 8 height 8
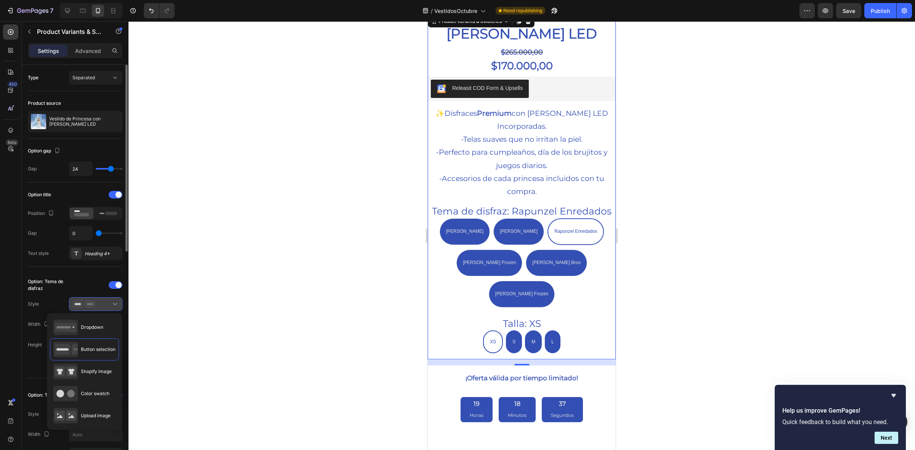
click at [111, 307] on icon at bounding box center [115, 305] width 8 height 8
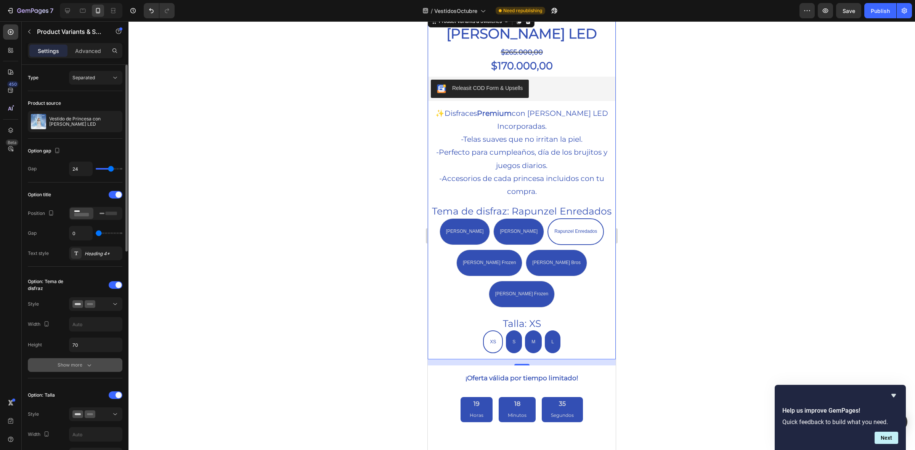
click at [79, 367] on div "Show more" at bounding box center [75, 366] width 35 height 8
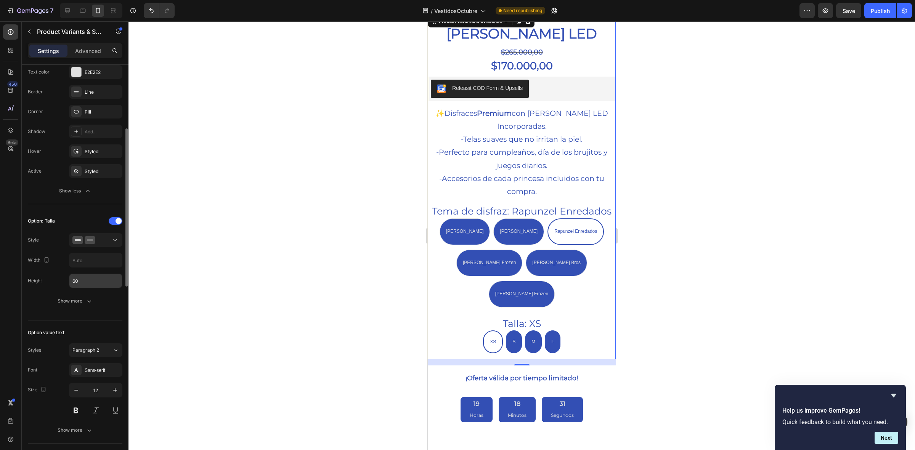
scroll to position [381, 0]
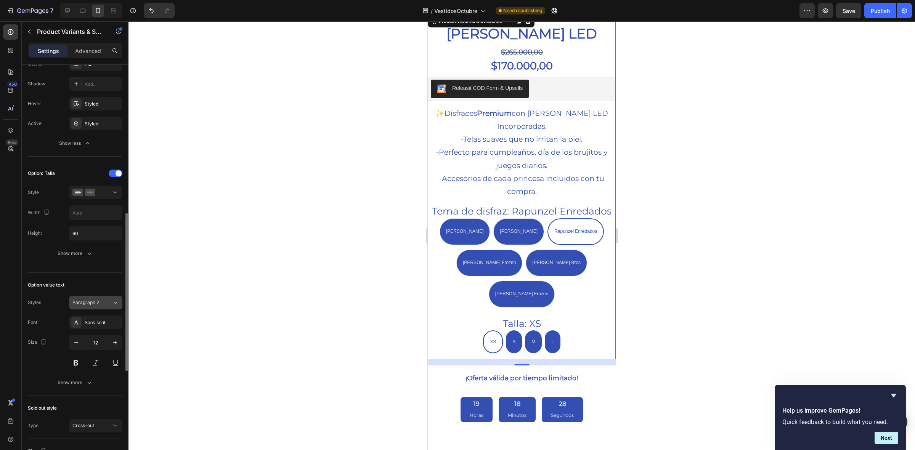
click at [115, 301] on icon at bounding box center [116, 303] width 6 height 8
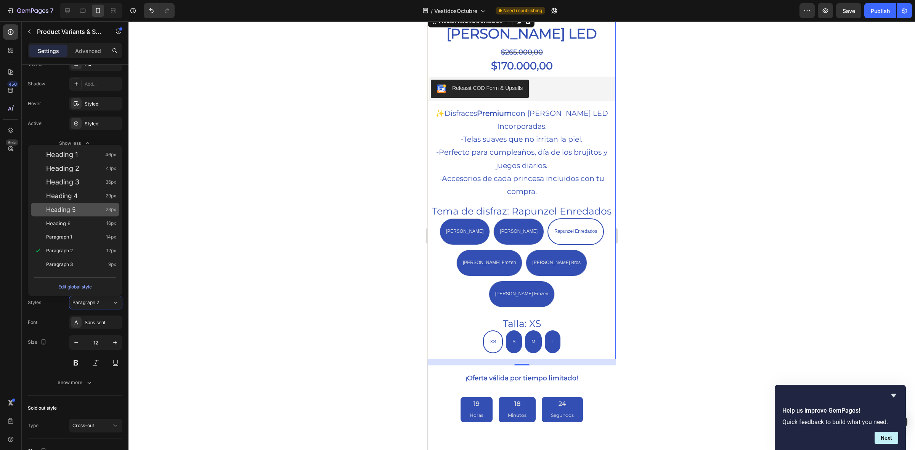
click at [87, 207] on div "Heading 5 23px" at bounding box center [81, 210] width 70 height 8
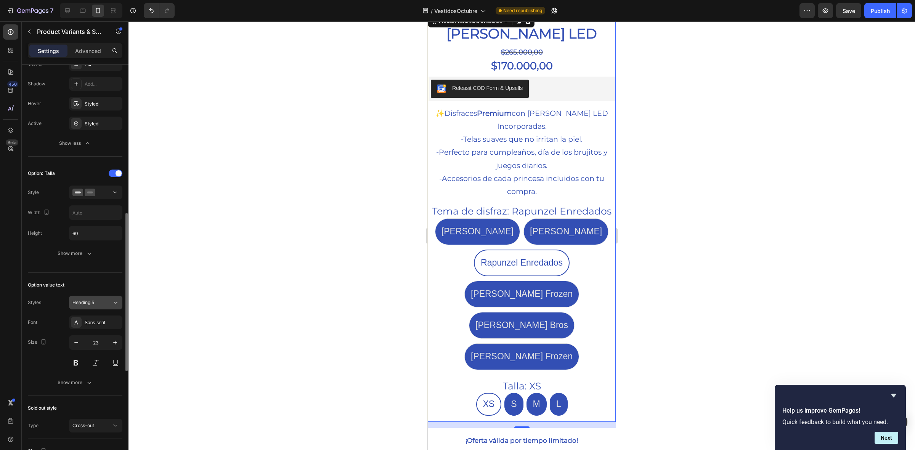
click at [115, 304] on icon at bounding box center [115, 303] width 3 height 2
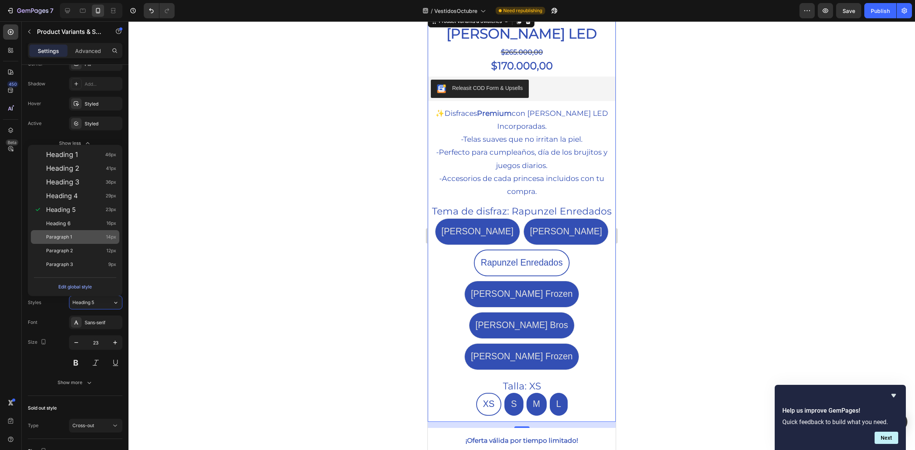
click at [85, 237] on div "Paragraph 1 14px" at bounding box center [81, 237] width 70 height 8
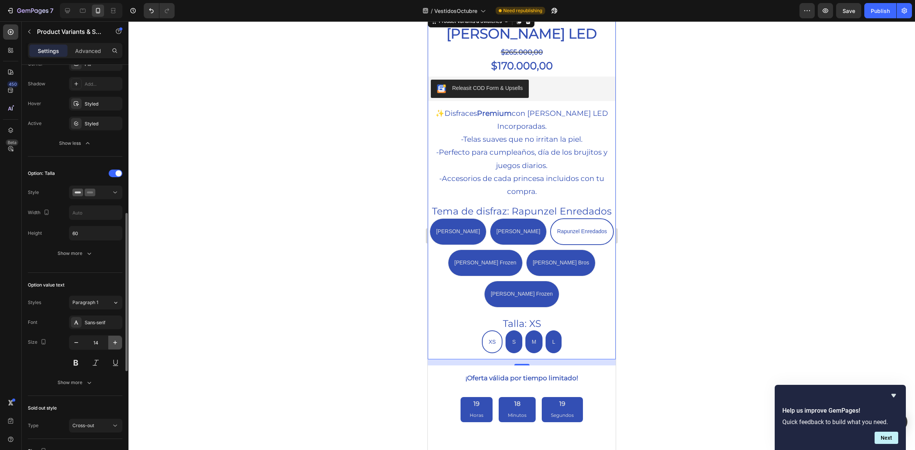
click at [111, 341] on icon "button" at bounding box center [115, 343] width 8 height 8
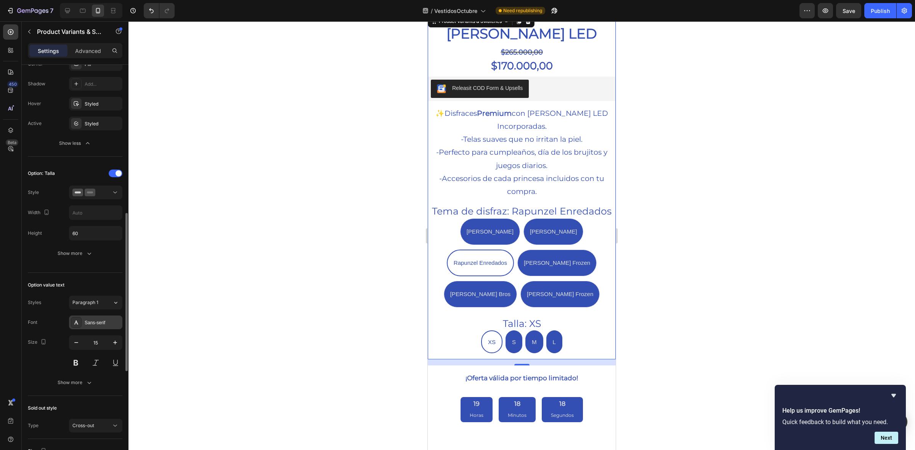
click at [101, 326] on div "Sans-serif" at bounding box center [103, 323] width 36 height 7
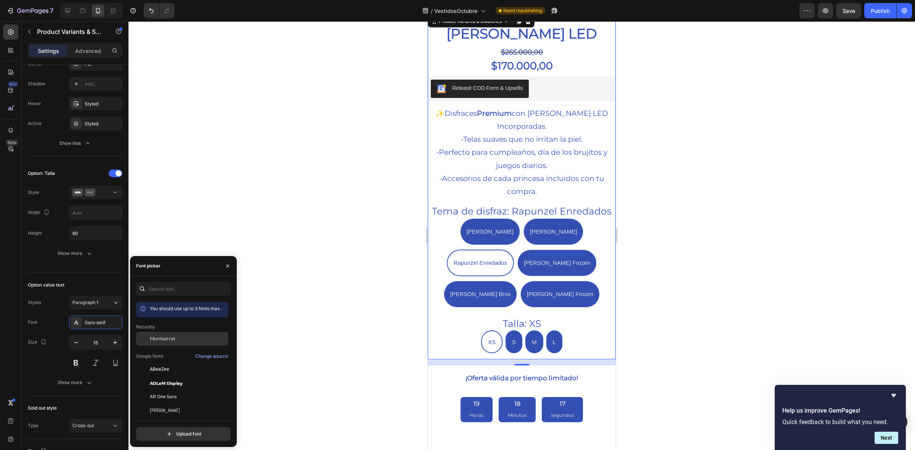
click at [162, 340] on span "Montserrat" at bounding box center [163, 339] width 26 height 7
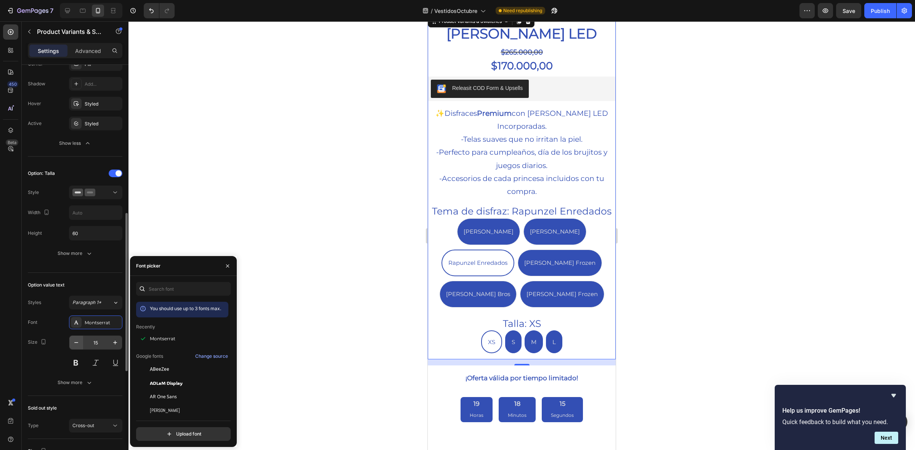
click at [74, 344] on icon "button" at bounding box center [76, 343] width 8 height 8
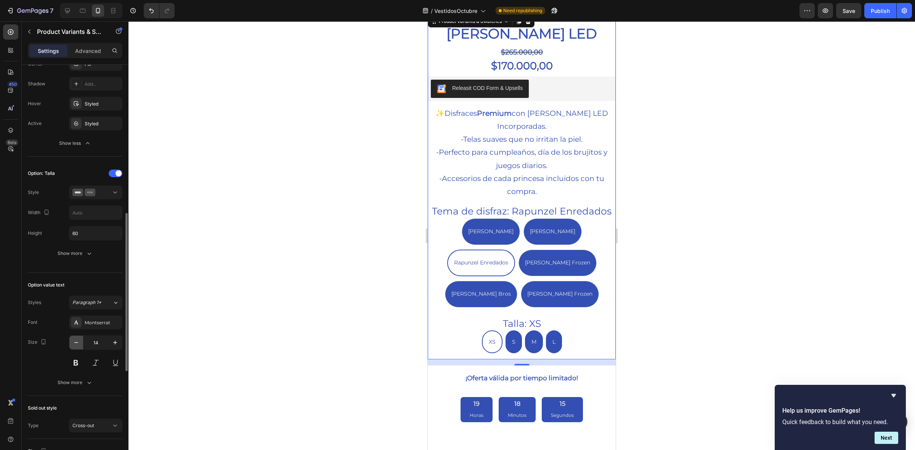
click at [74, 344] on icon "button" at bounding box center [76, 343] width 8 height 8
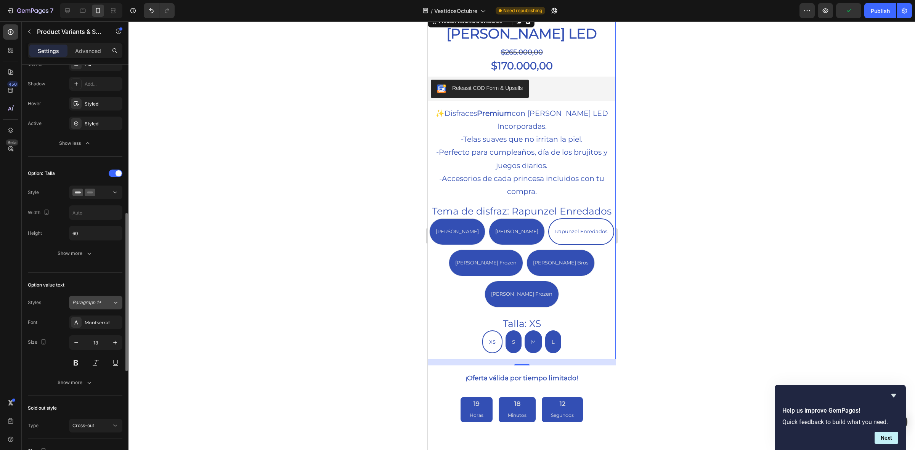
click at [113, 307] on icon at bounding box center [116, 303] width 6 height 8
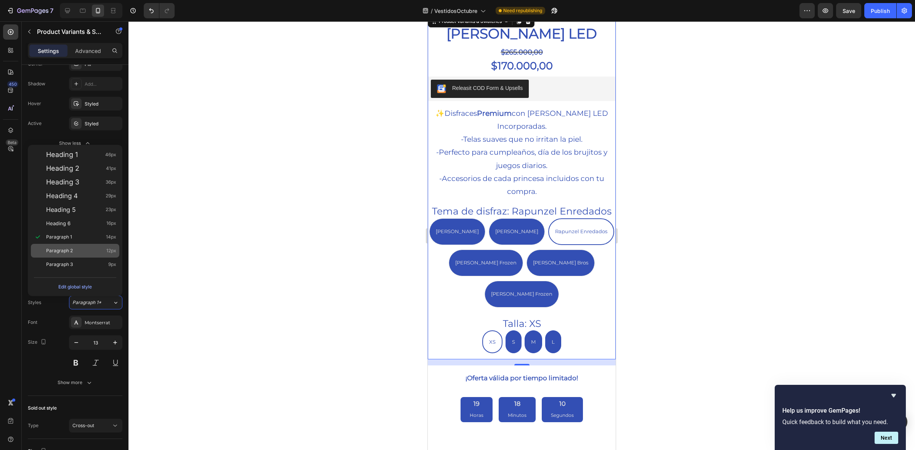
click at [85, 256] on div "Paragraph 2 12px" at bounding box center [75, 251] width 88 height 14
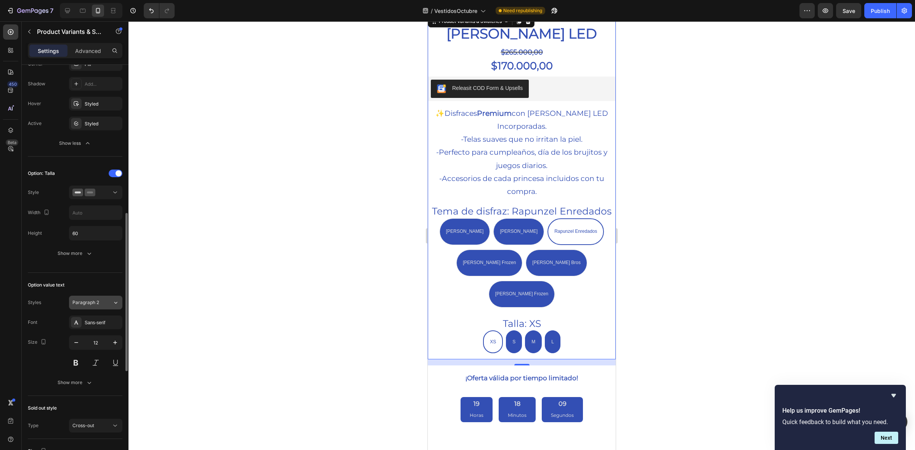
click at [116, 304] on icon at bounding box center [116, 303] width 6 height 8
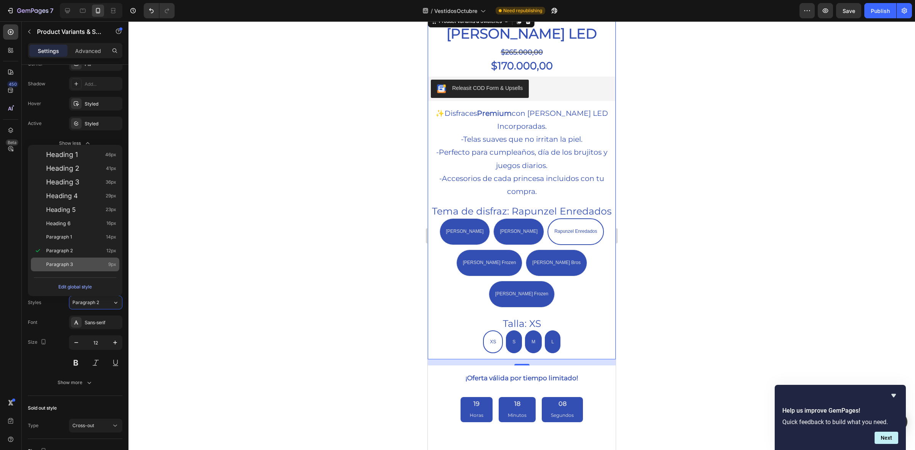
click at [101, 265] on div "Paragraph 3 9px" at bounding box center [81, 265] width 70 height 8
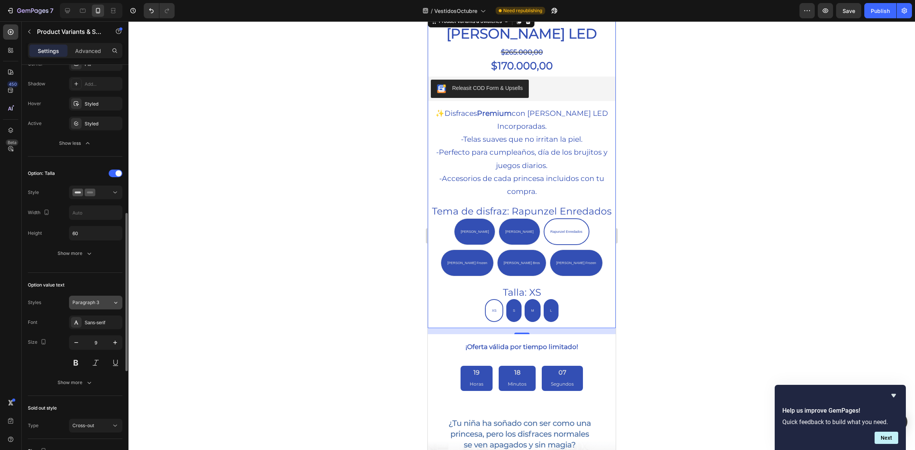
click at [113, 298] on button "Paragraph 3" at bounding box center [95, 303] width 53 height 14
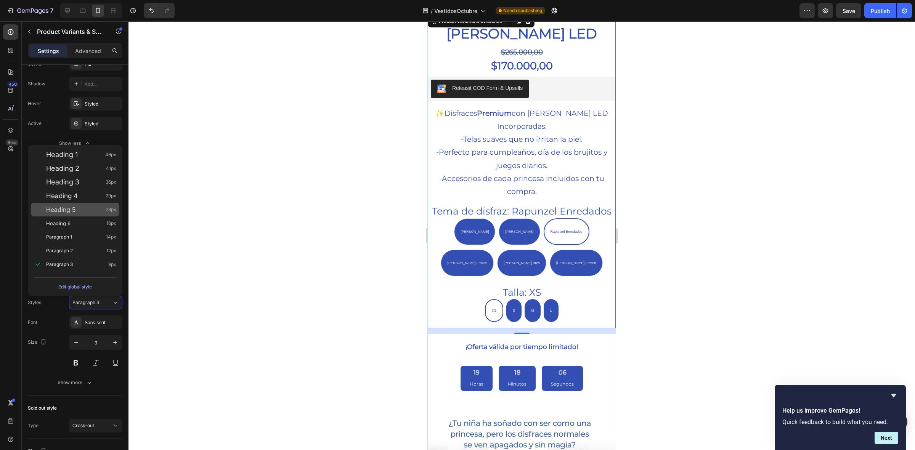
click at [88, 207] on div "Heading 5 23px" at bounding box center [81, 210] width 70 height 8
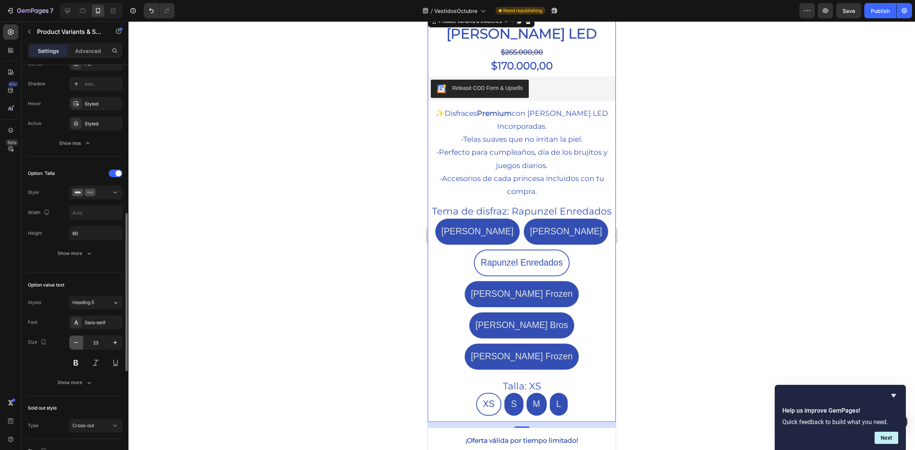
click at [75, 347] on icon "button" at bounding box center [76, 343] width 8 height 8
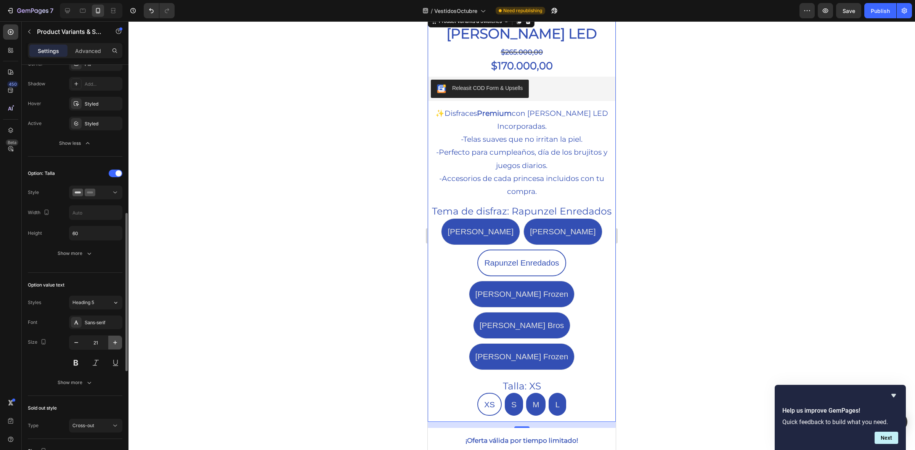
click at [117, 349] on button "button" at bounding box center [115, 343] width 14 height 14
type input "23"
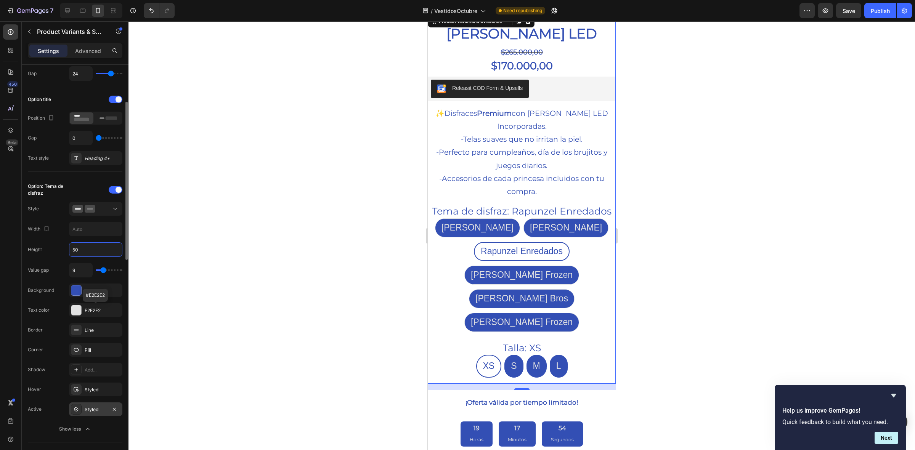
scroll to position [191, 0]
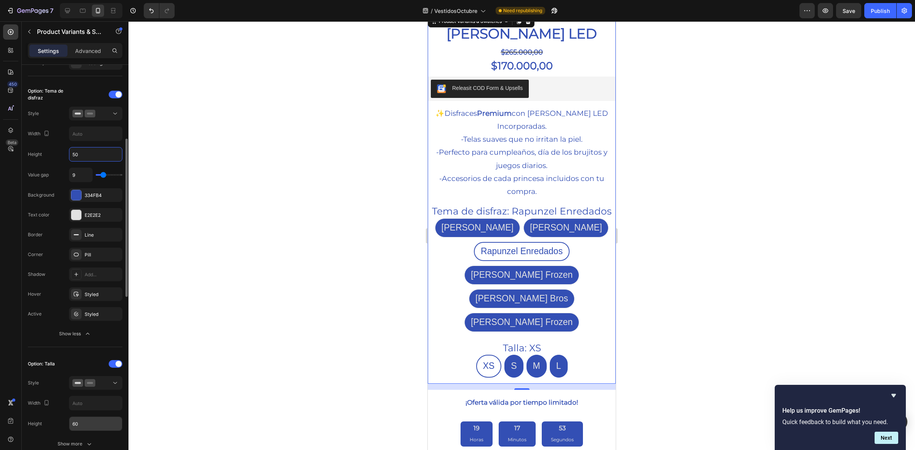
type input "50"
click at [84, 426] on input "60" at bounding box center [95, 424] width 53 height 14
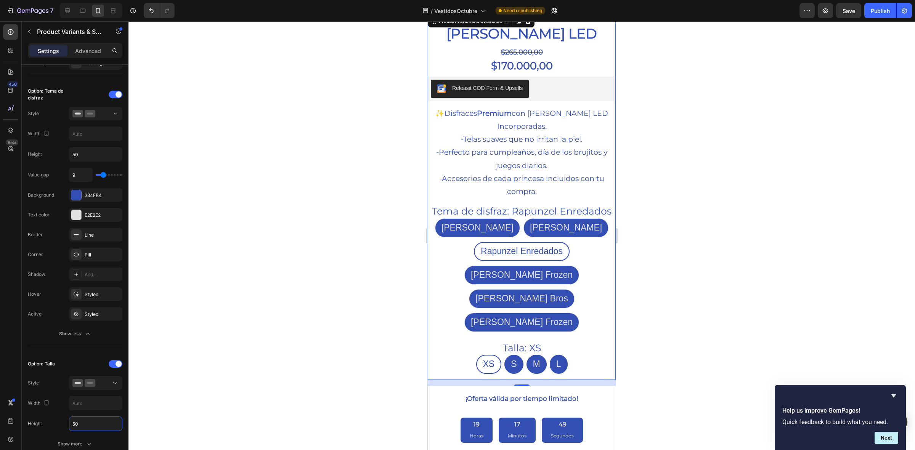
type input "50"
click at [375, 333] on div at bounding box center [522, 235] width 787 height 429
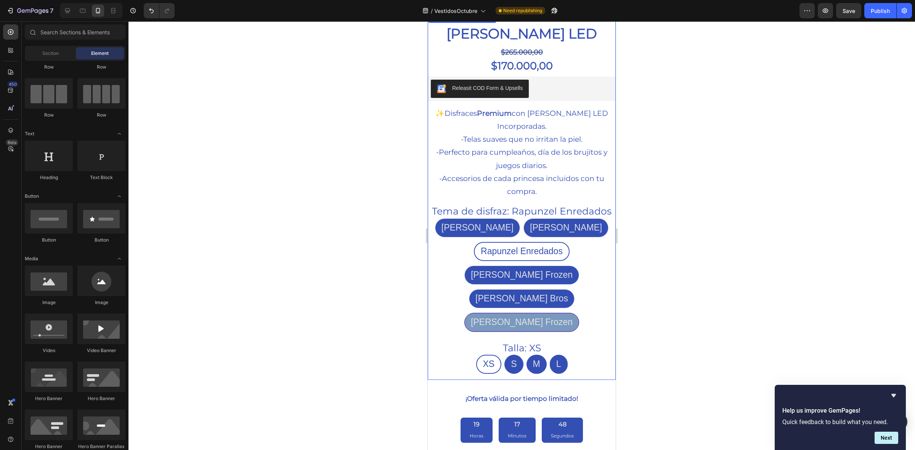
click at [552, 270] on span "[PERSON_NAME] Frozen" at bounding box center [522, 275] width 102 height 10
click at [522, 265] on input "[PERSON_NAME] Frozen [PERSON_NAME] Frozen [PERSON_NAME] Frozen" at bounding box center [521, 265] width 0 height 0
radio input "true"
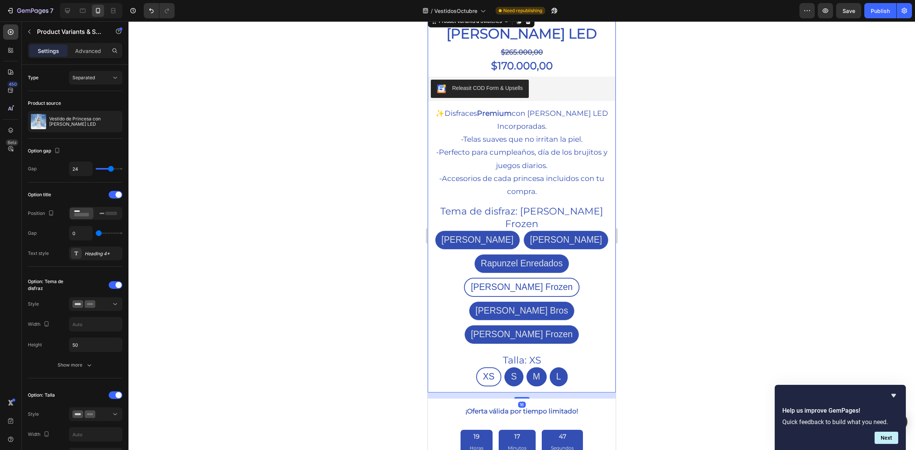
click at [669, 273] on div at bounding box center [522, 235] width 787 height 429
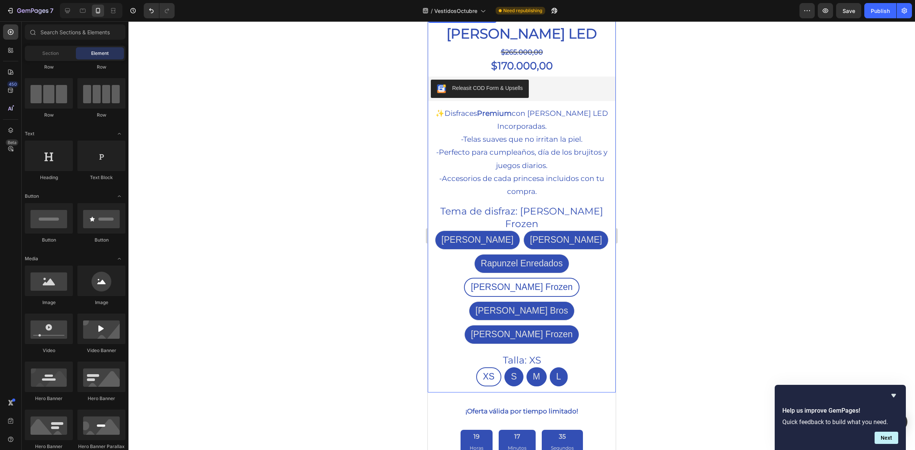
click at [598, 231] on div "[PERSON_NAME] [PERSON_NAME] [PERSON_NAME] Sirenita [PERSON_NAME] Encanto [PERSO…" at bounding box center [522, 288] width 187 height 114
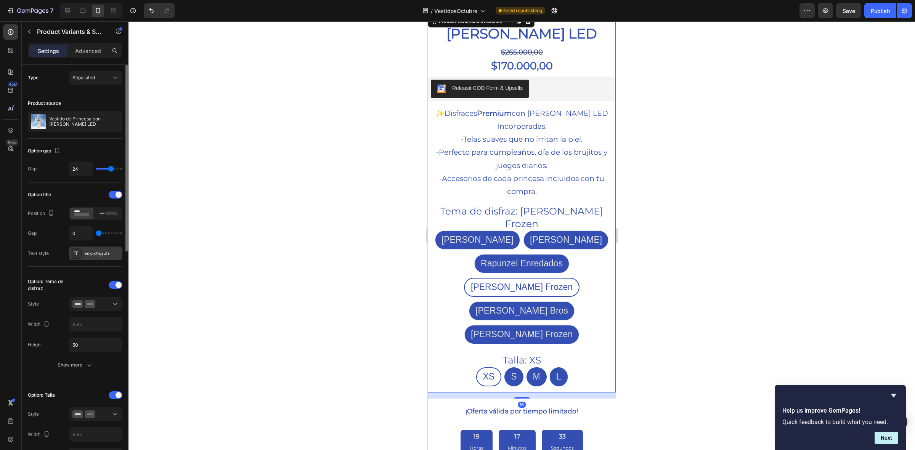
click at [95, 255] on div "Heading 4*" at bounding box center [103, 254] width 36 height 7
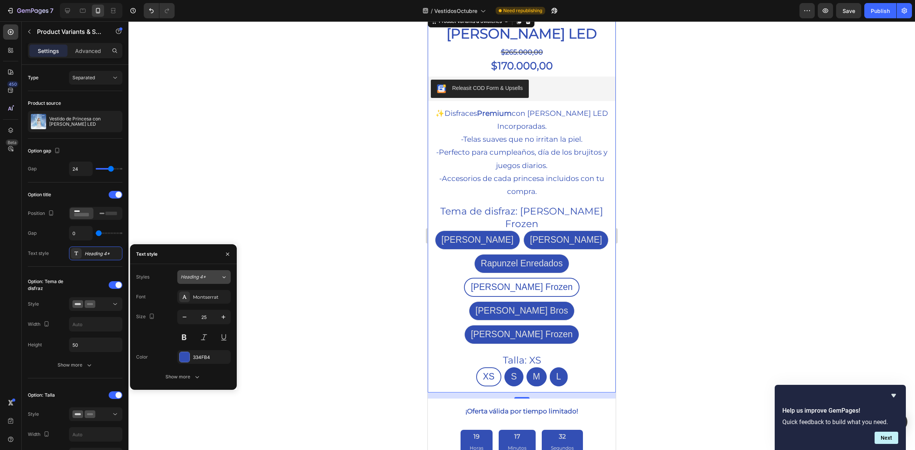
click at [199, 278] on span "Heading 4*" at bounding box center [193, 277] width 25 height 7
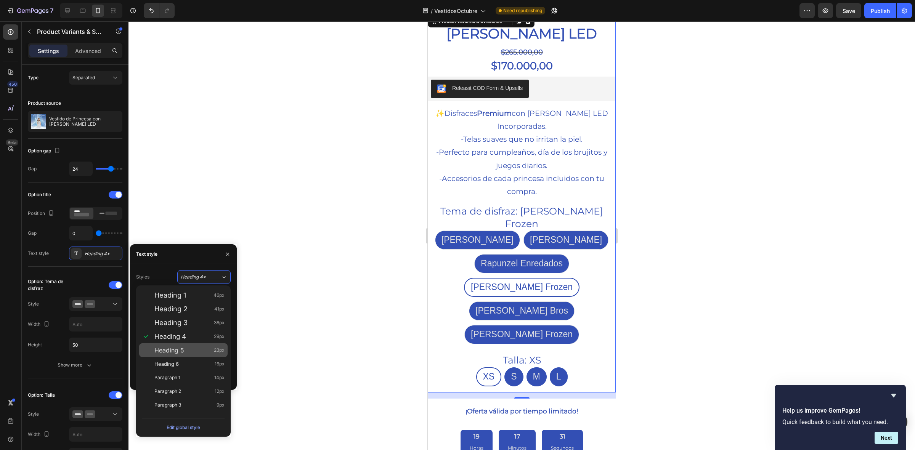
click at [198, 346] on div "Heading 5 23px" at bounding box center [183, 351] width 88 height 14
type input "23"
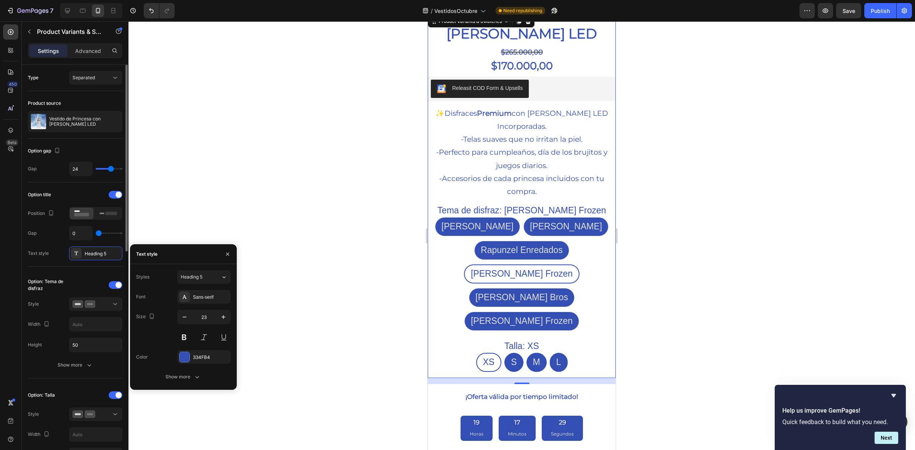
click at [63, 275] on div "Option: Tema de disfraz Style Width Height 50 Show more" at bounding box center [75, 326] width 95 height 106
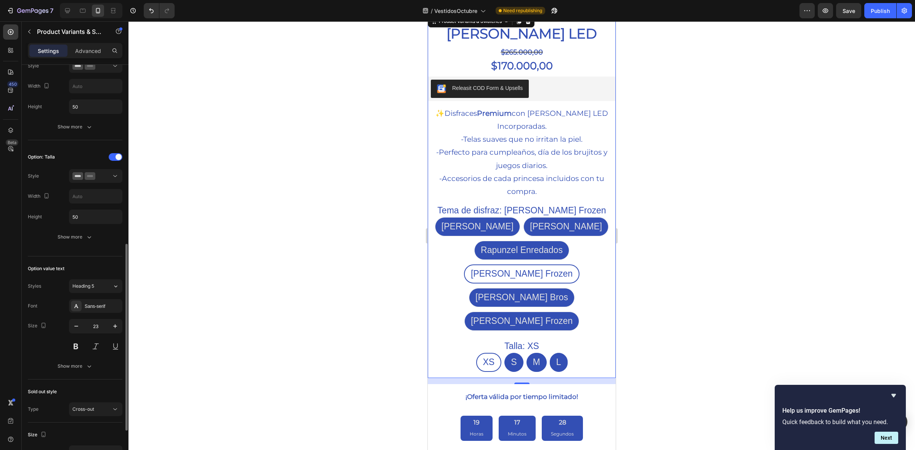
scroll to position [286, 0]
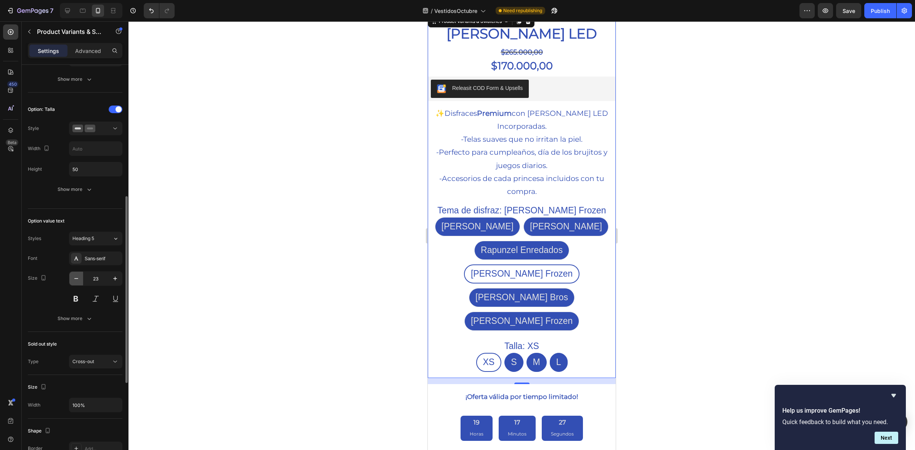
click at [73, 285] on button "button" at bounding box center [76, 279] width 14 height 14
click at [87, 238] on span "Heading 5" at bounding box center [83, 238] width 22 height 7
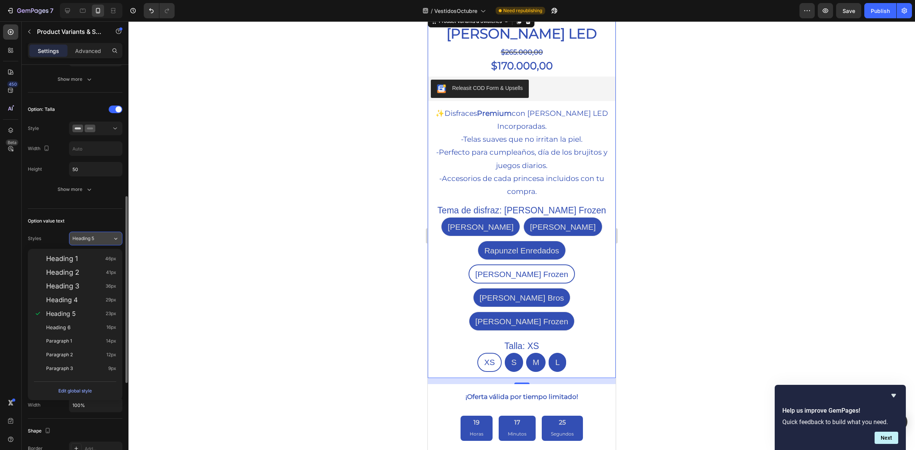
click at [81, 233] on button "Heading 5" at bounding box center [95, 239] width 53 height 14
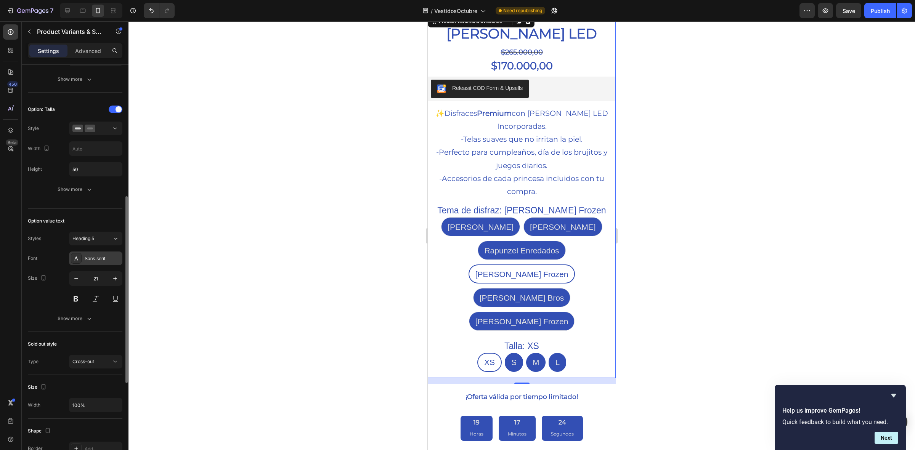
click at [92, 258] on div "Sans-serif" at bounding box center [103, 259] width 36 height 7
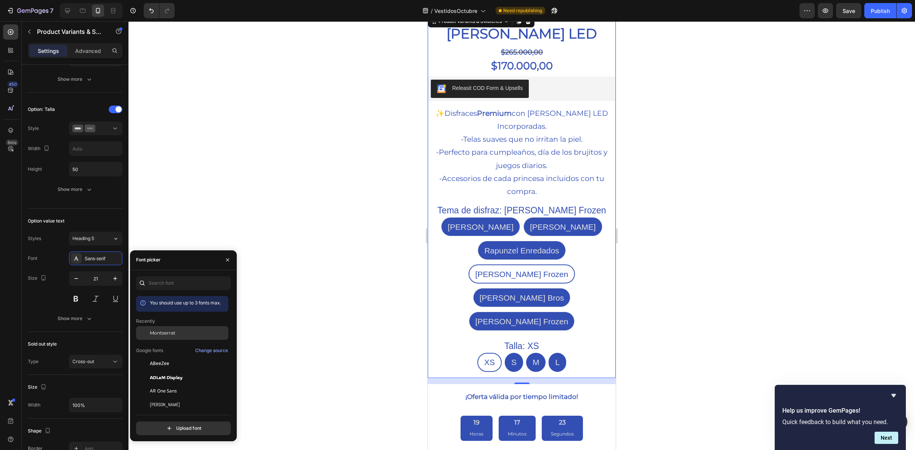
click at [164, 330] on span "Montserrat" at bounding box center [163, 333] width 26 height 7
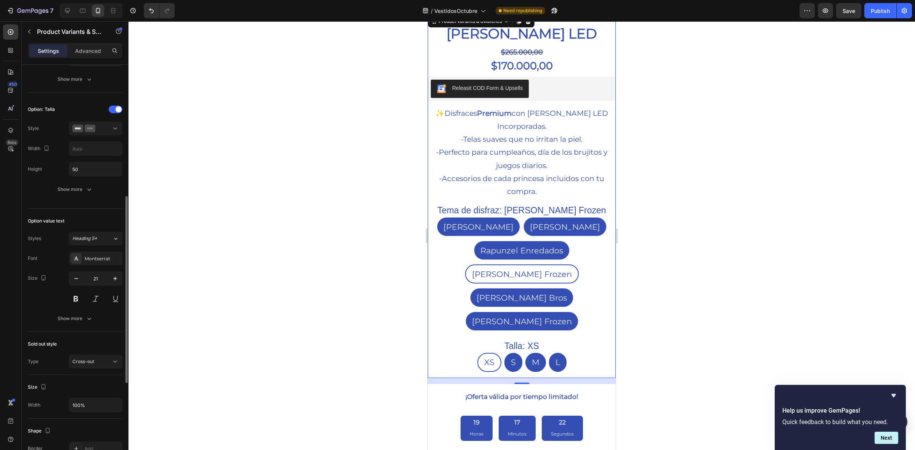
click at [28, 260] on div "Font" at bounding box center [33, 258] width 10 height 7
click at [71, 284] on button "button" at bounding box center [76, 279] width 14 height 14
type input "20"
click at [75, 302] on button at bounding box center [76, 299] width 14 height 14
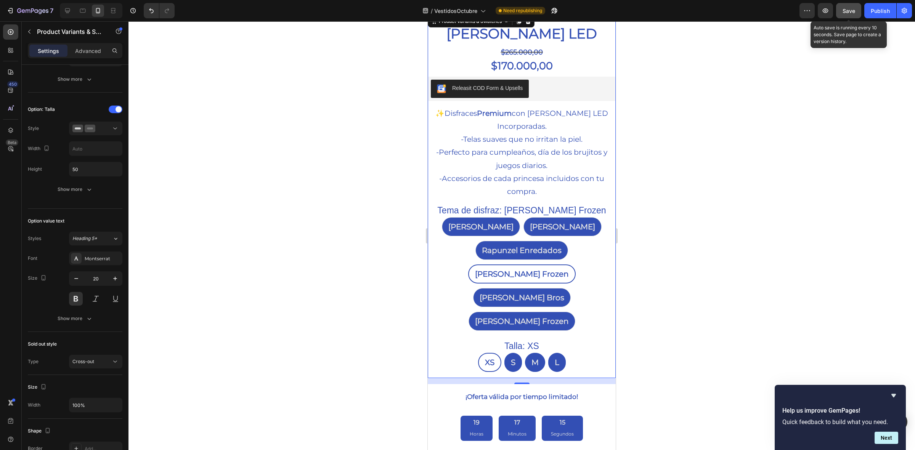
click at [842, 14] on button "Save" at bounding box center [848, 10] width 25 height 15
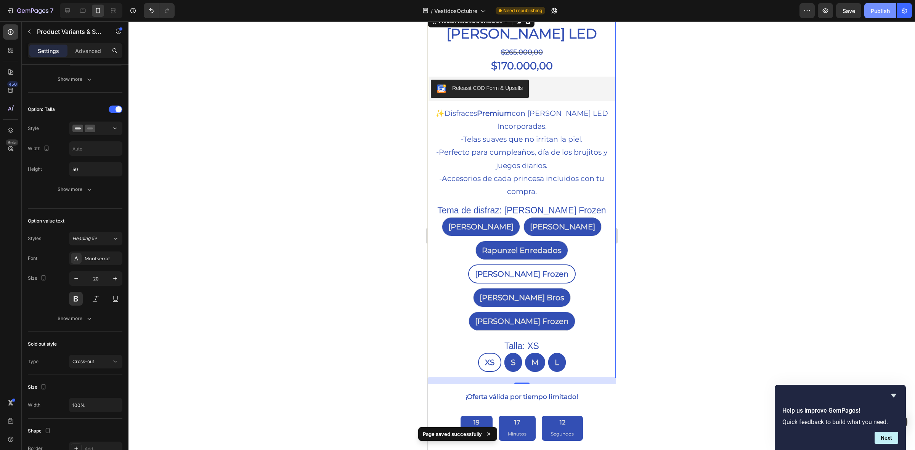
click at [874, 13] on div "Publish" at bounding box center [880, 11] width 19 height 8
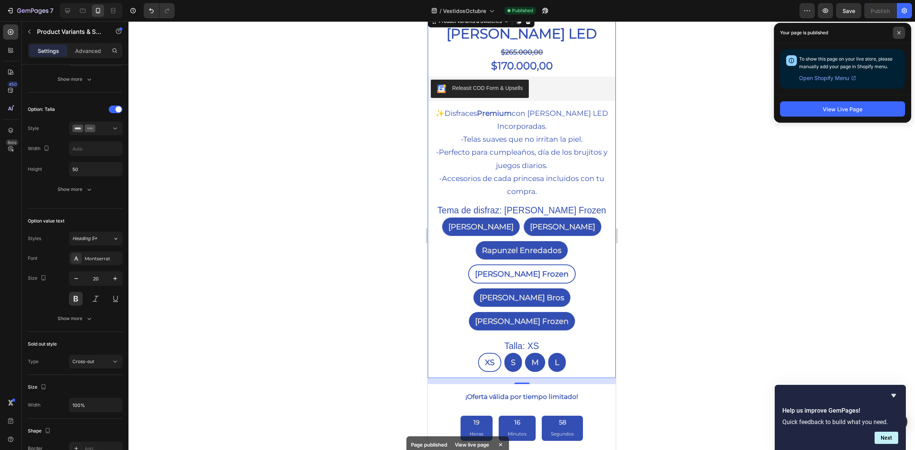
click at [897, 29] on span at bounding box center [899, 33] width 12 height 12
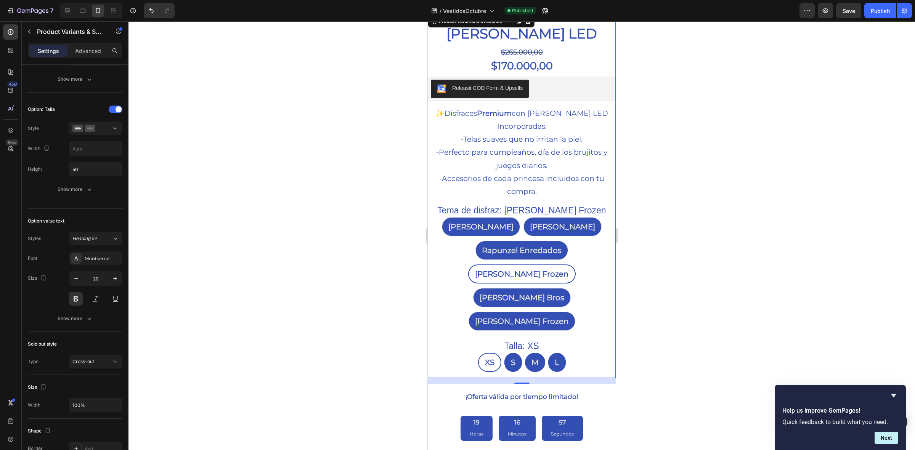
click at [767, 229] on div at bounding box center [522, 235] width 787 height 429
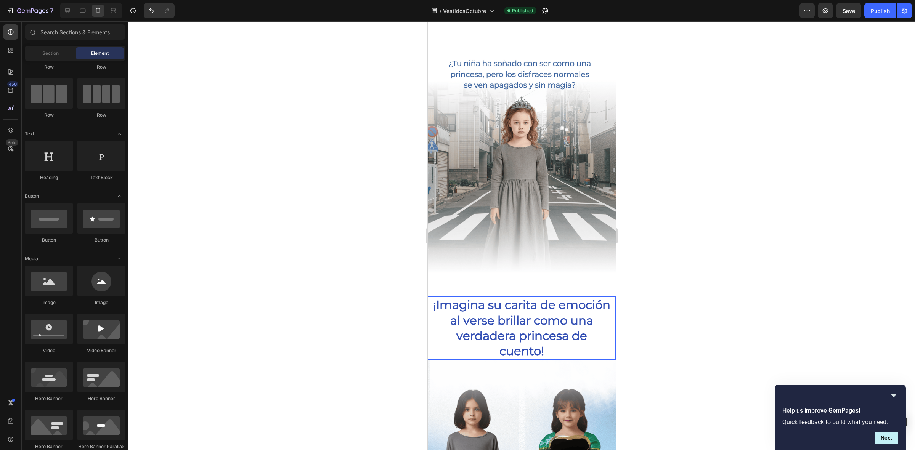
scroll to position [737, 0]
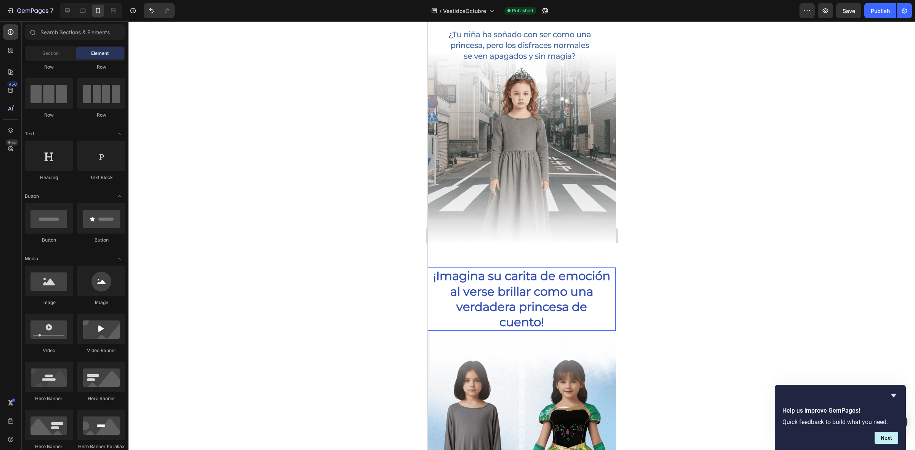
click at [527, 293] on h2 "¡Imagina su carita de emoción al verse brillar como una verdadera princesa de c…" at bounding box center [522, 299] width 179 height 63
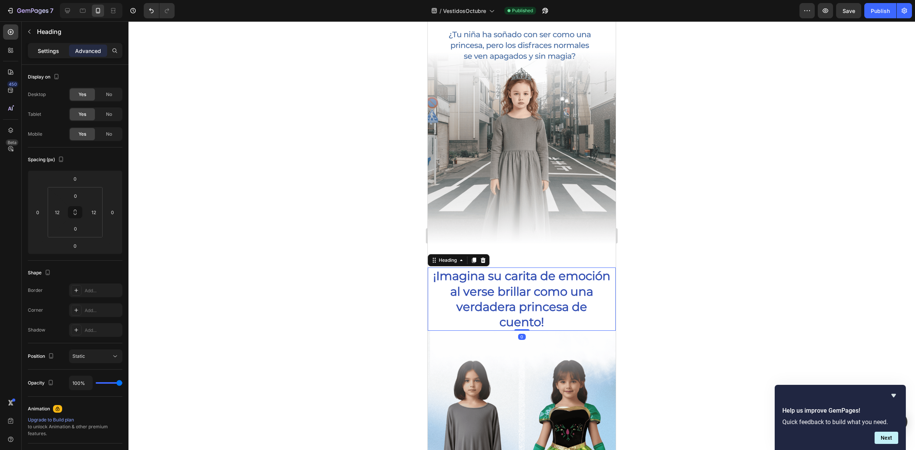
click at [40, 54] on p "Settings" at bounding box center [48, 51] width 21 height 8
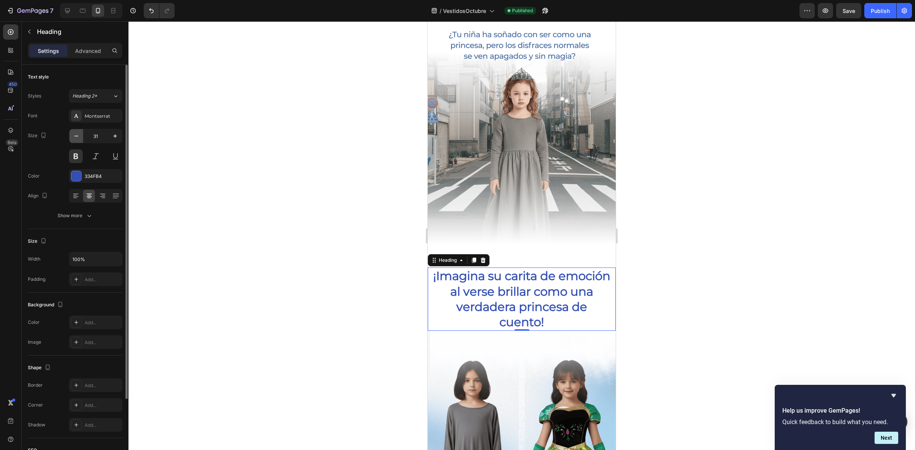
click at [75, 139] on icon "button" at bounding box center [76, 136] width 8 height 8
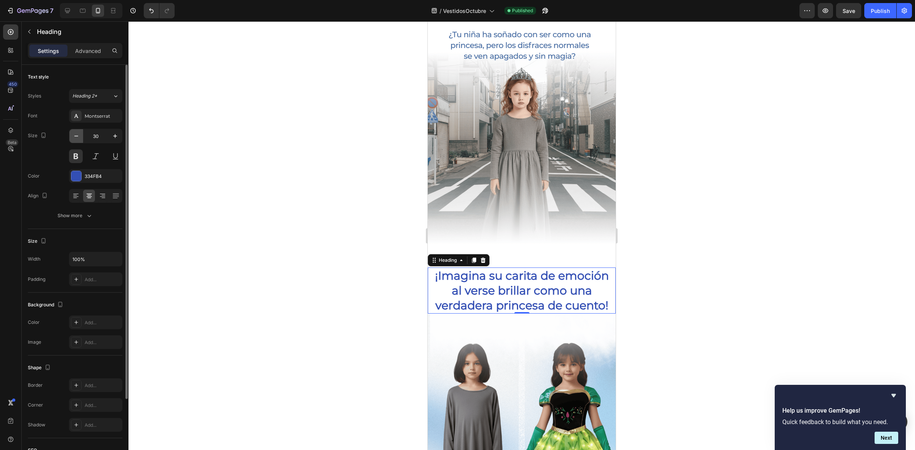
click at [75, 139] on icon "button" at bounding box center [76, 136] width 8 height 8
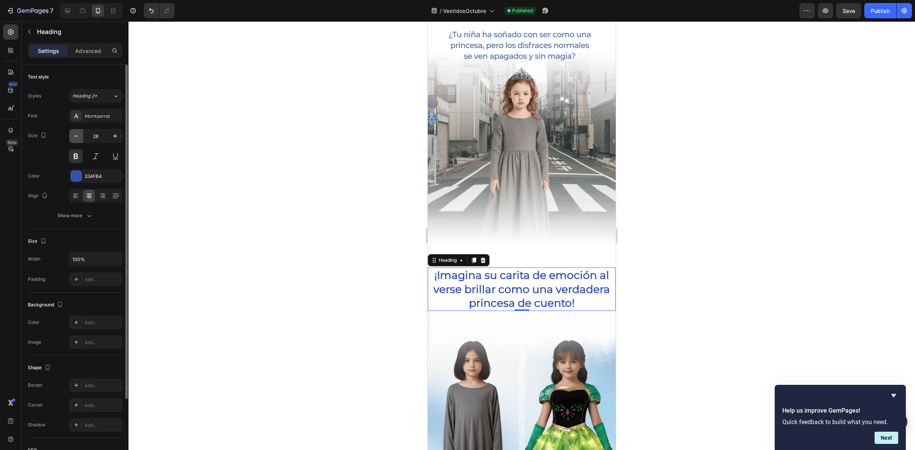
click at [75, 139] on icon "button" at bounding box center [76, 136] width 8 height 8
type input "27"
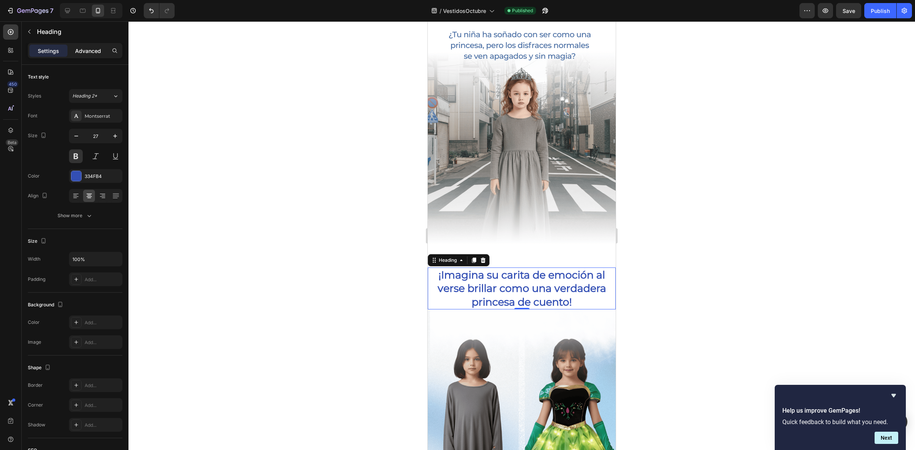
click at [91, 47] on p "Advanced" at bounding box center [88, 51] width 26 height 8
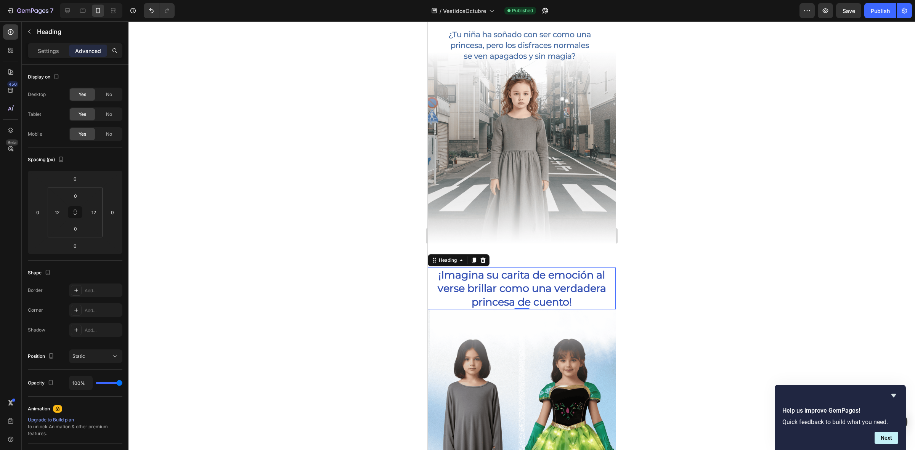
click at [256, 211] on div at bounding box center [522, 235] width 787 height 429
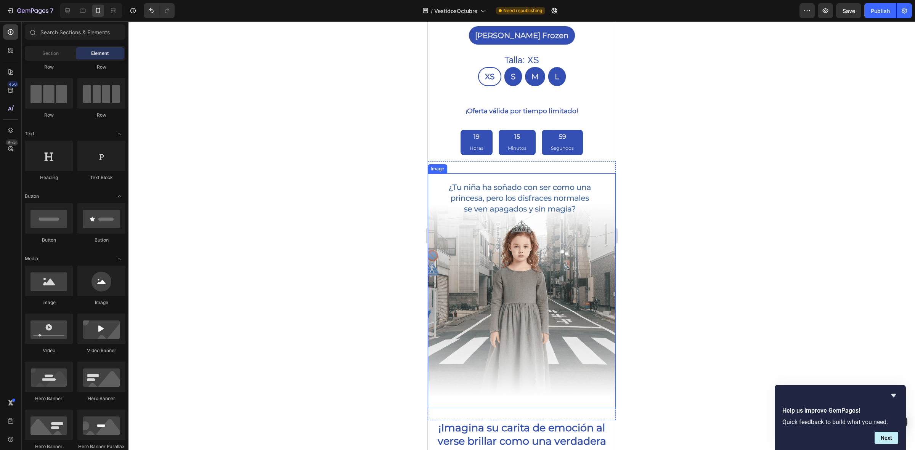
scroll to position [643, 0]
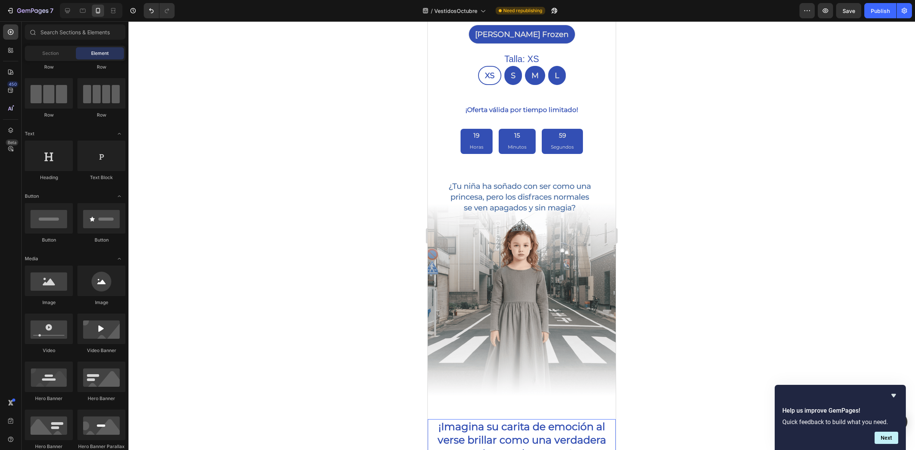
click at [550, 420] on h2 "¡Imagina su carita de emoción al verse brillar como una verdadera princesa de c…" at bounding box center [522, 441] width 179 height 42
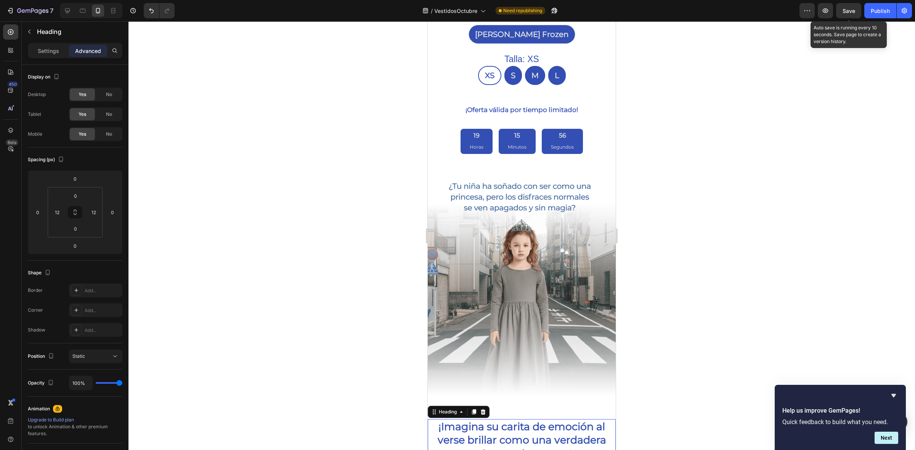
click at [852, 14] on span "Save" at bounding box center [849, 11] width 13 height 6
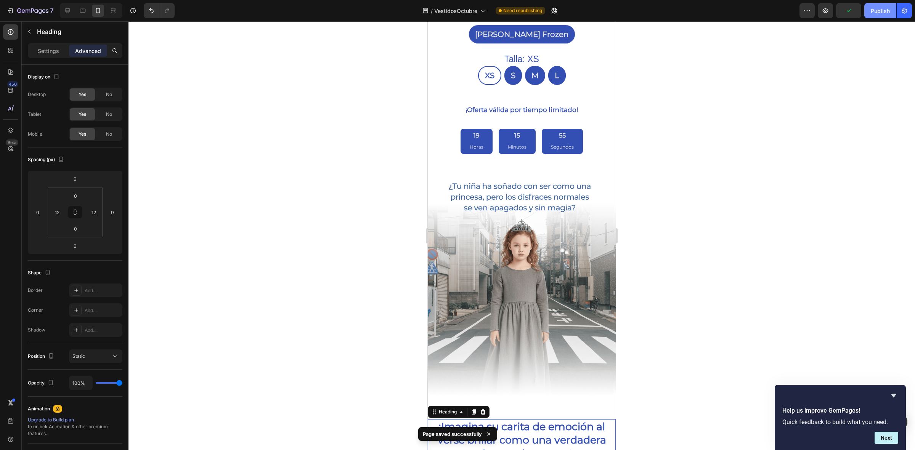
click at [880, 14] on div "Publish" at bounding box center [880, 11] width 19 height 8
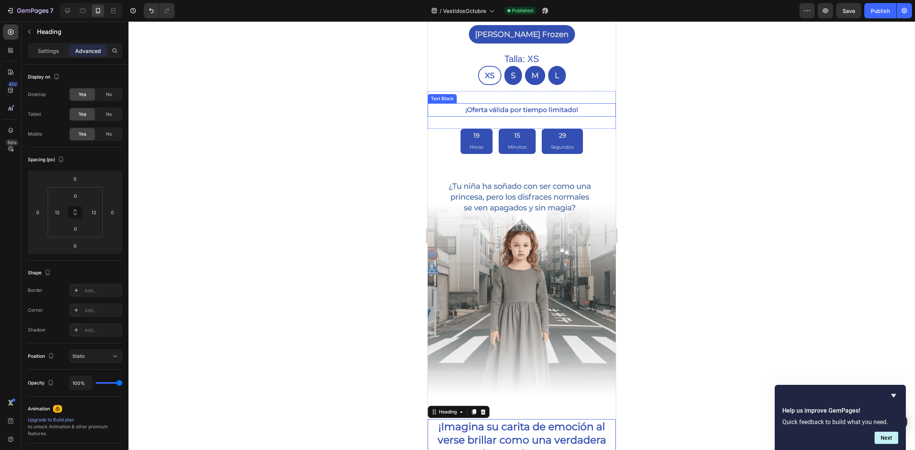
click at [278, 51] on div at bounding box center [522, 235] width 787 height 429
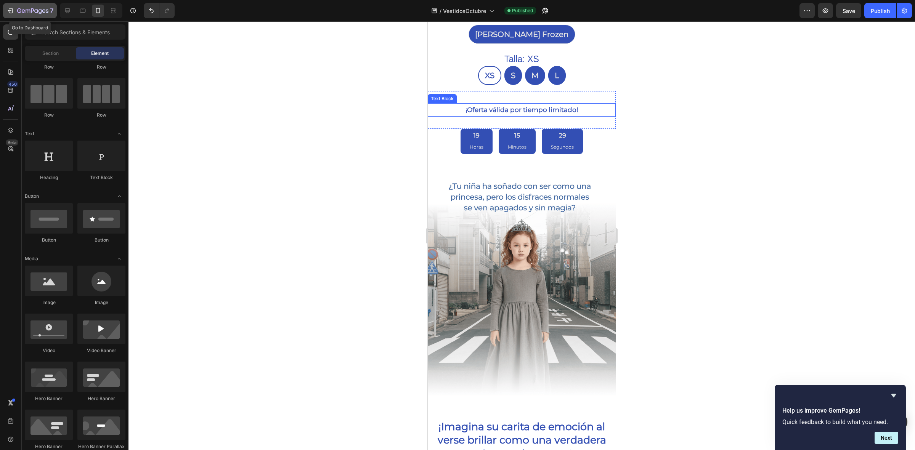
click at [39, 10] on icon "button" at bounding box center [32, 11] width 31 height 6
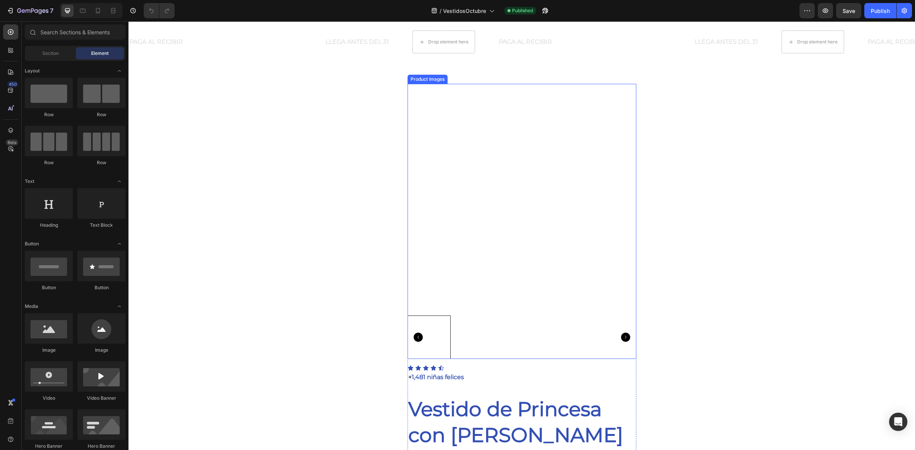
scroll to position [95, 0]
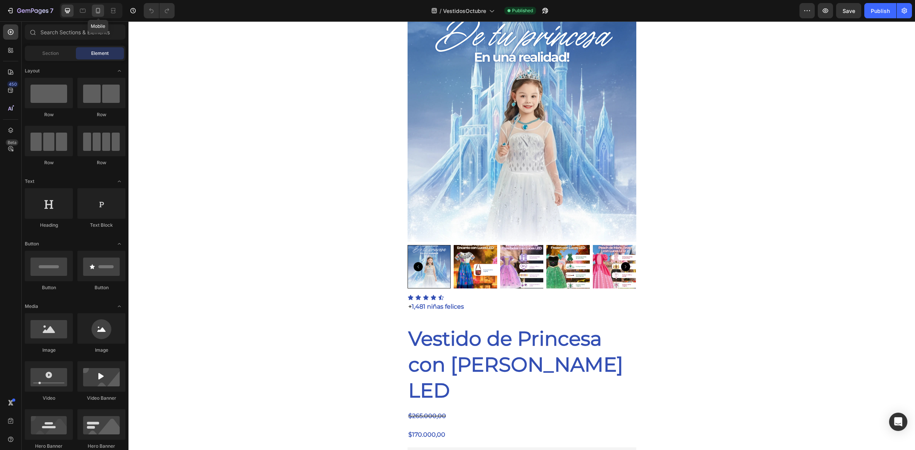
click at [100, 14] on icon at bounding box center [98, 11] width 8 height 8
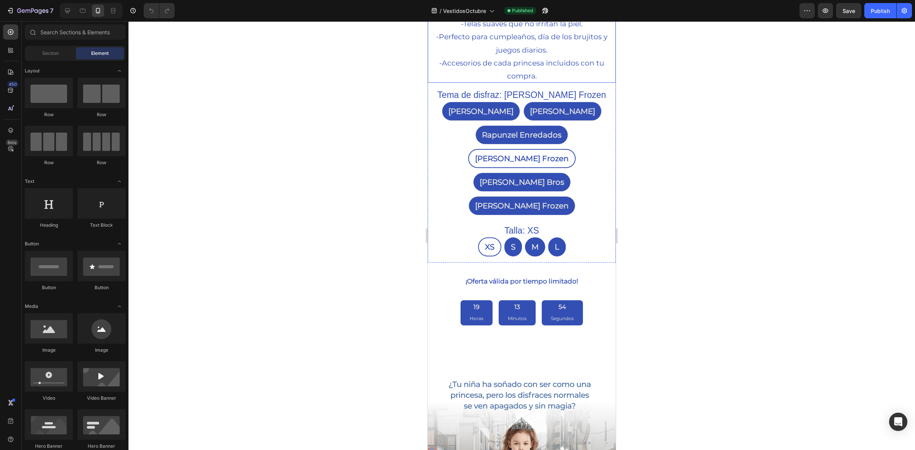
scroll to position [524, 0]
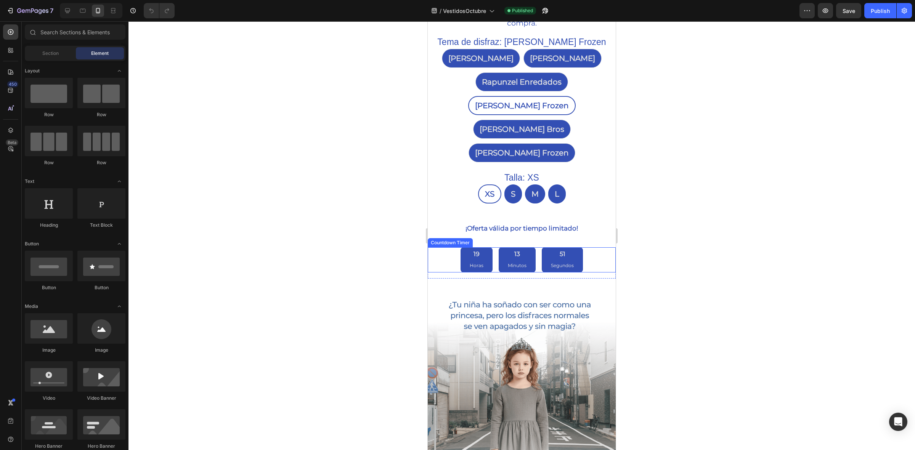
click at [584, 248] on div "19 Horas 13 Minutos 51 Segundos" at bounding box center [522, 260] width 188 height 25
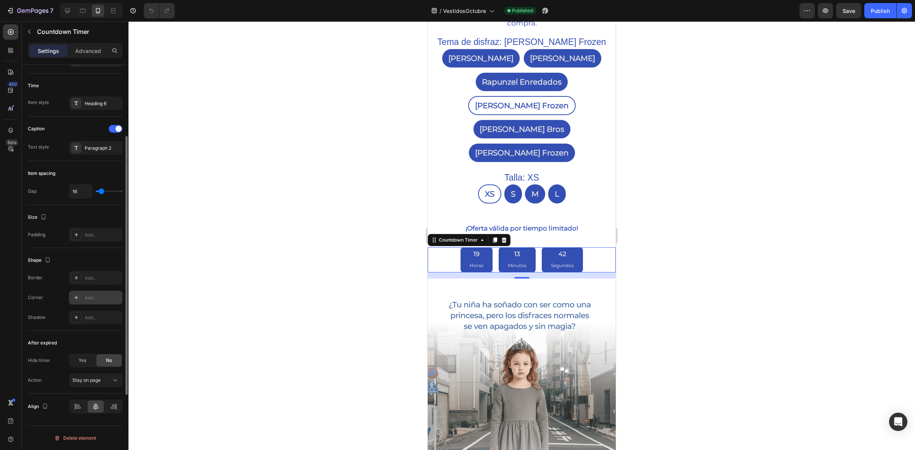
scroll to position [138, 0]
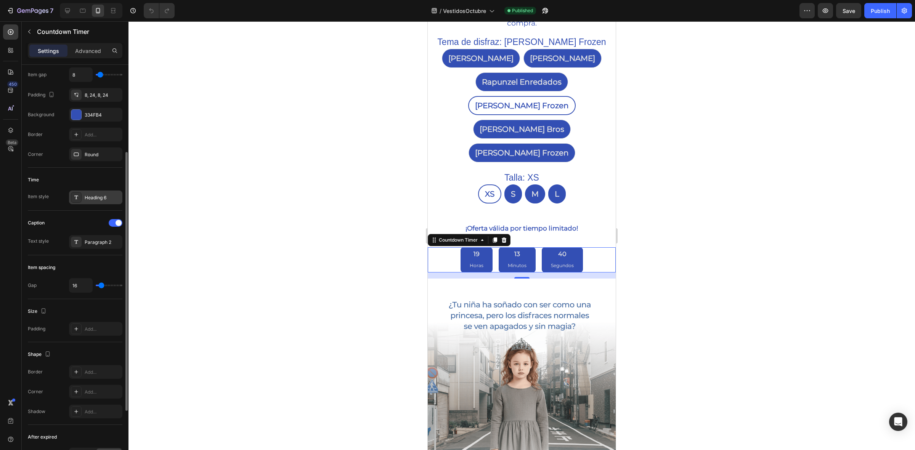
click at [72, 199] on div at bounding box center [76, 197] width 11 height 11
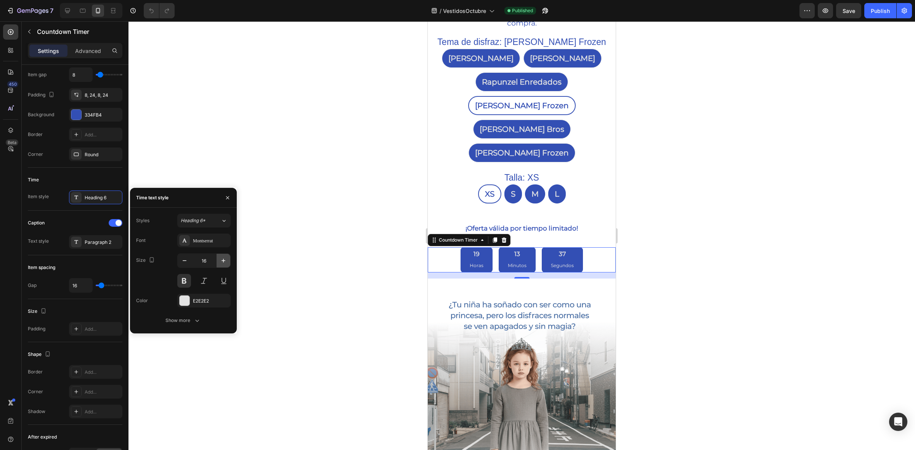
click at [220, 262] on icon "button" at bounding box center [224, 261] width 8 height 8
type input "20"
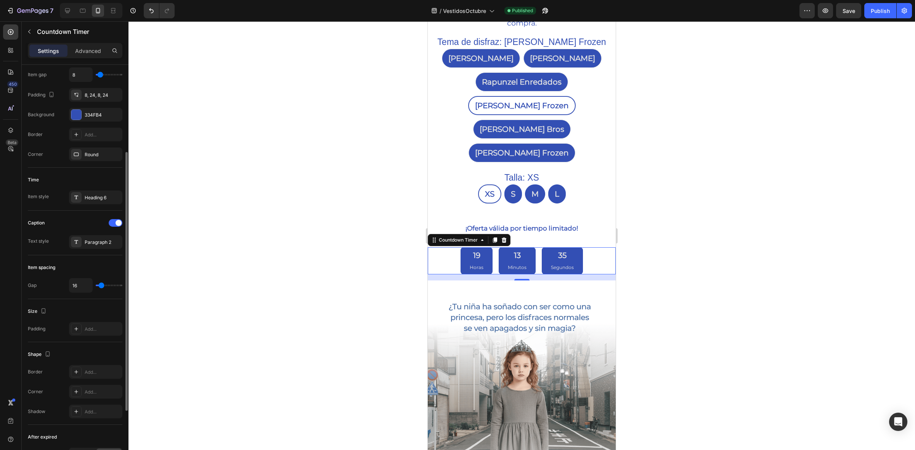
click at [47, 254] on div "Caption Text style Paragraph 2" at bounding box center [75, 233] width 95 height 45
click at [94, 246] on div "Paragraph 2" at bounding box center [103, 242] width 36 height 7
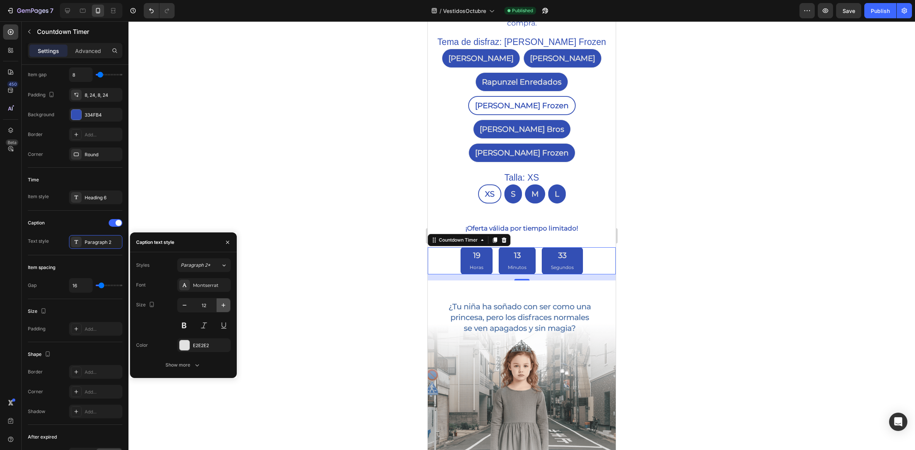
click at [222, 309] on icon "button" at bounding box center [224, 306] width 8 height 8
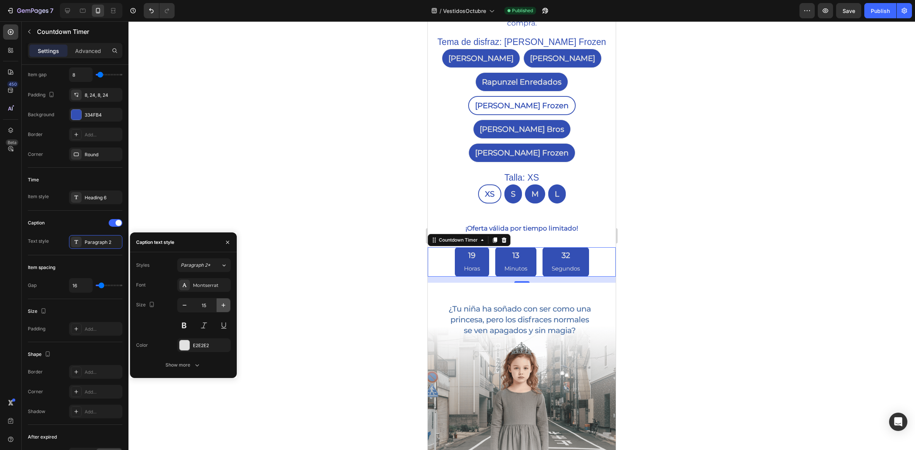
click at [222, 309] on icon "button" at bounding box center [224, 306] width 8 height 8
type input "16"
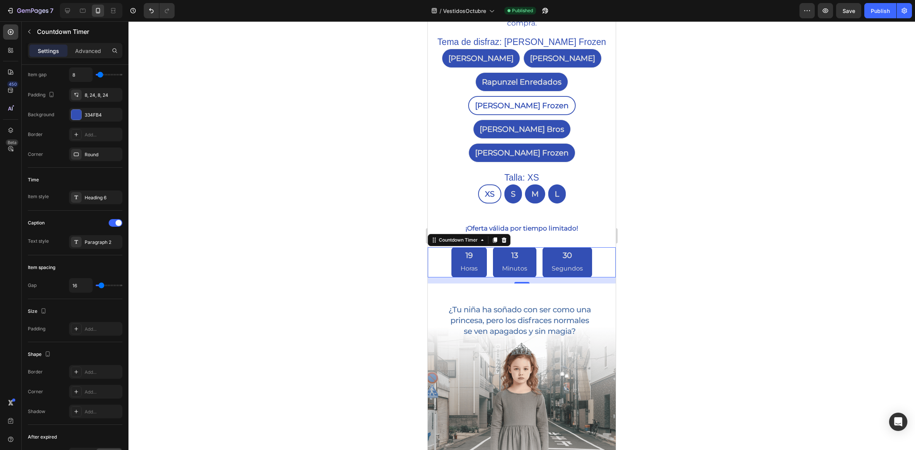
click at [229, 193] on div at bounding box center [522, 235] width 787 height 429
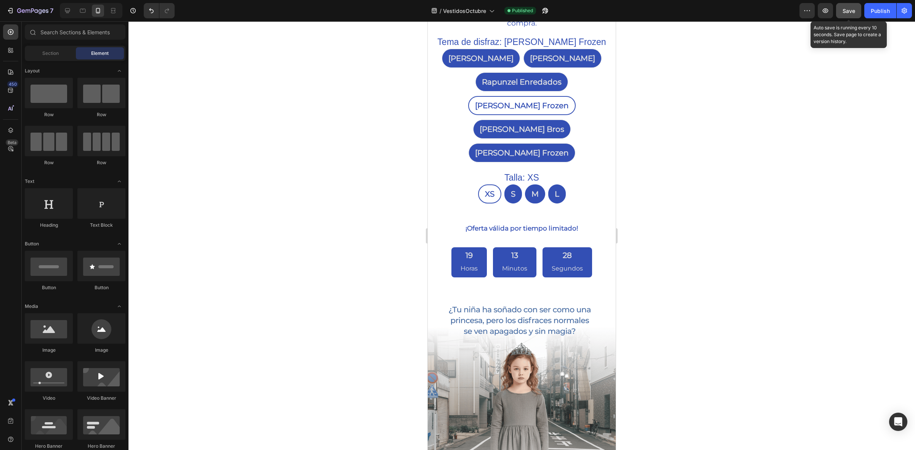
click at [853, 15] on button "Save" at bounding box center [848, 10] width 25 height 15
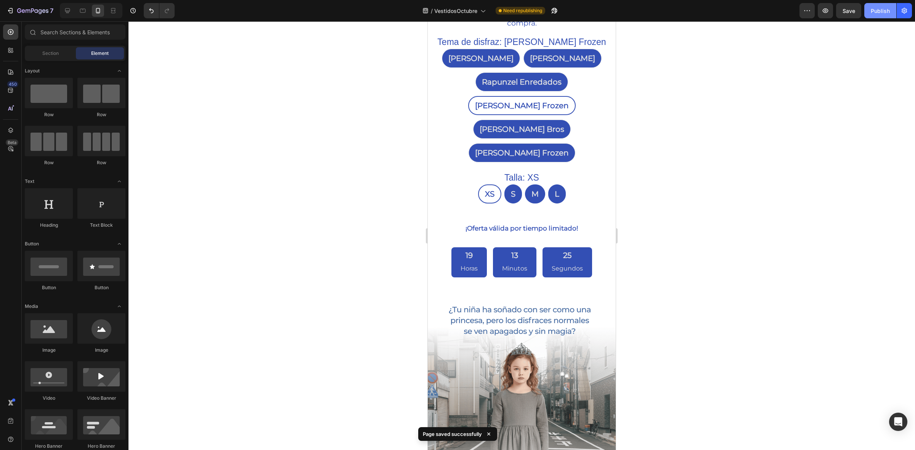
click at [891, 7] on button "Publish" at bounding box center [881, 10] width 32 height 15
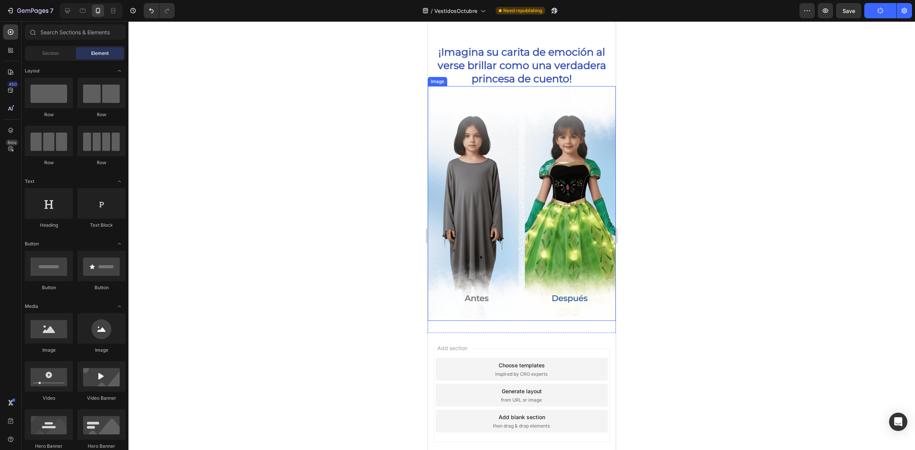
scroll to position [974, 0]
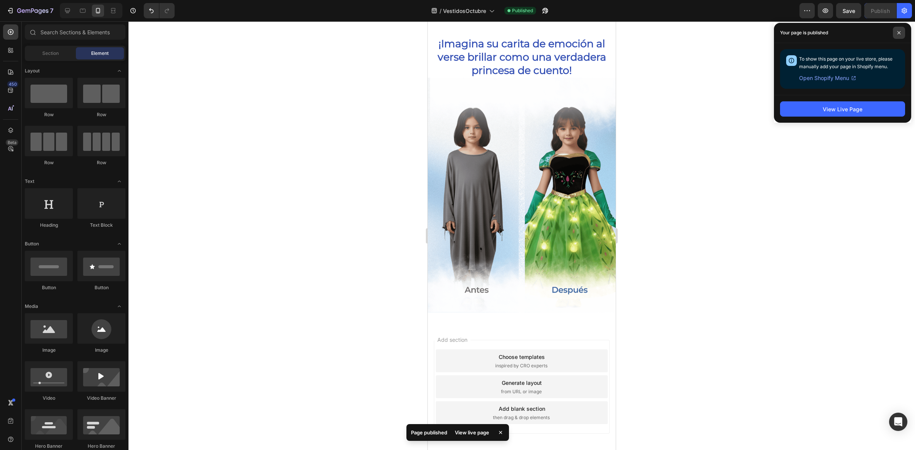
click at [900, 30] on span at bounding box center [899, 33] width 12 height 12
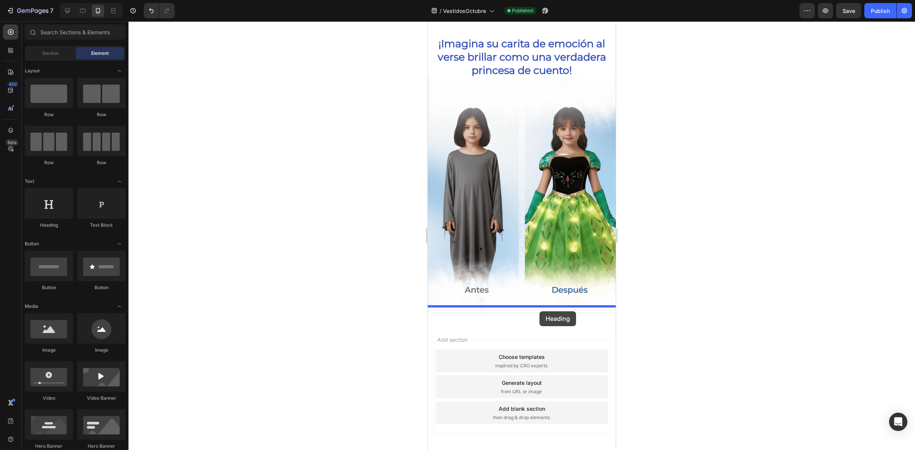
drag, startPoint x: 480, startPoint y: 234, endPoint x: 538, endPoint y: 310, distance: 95.6
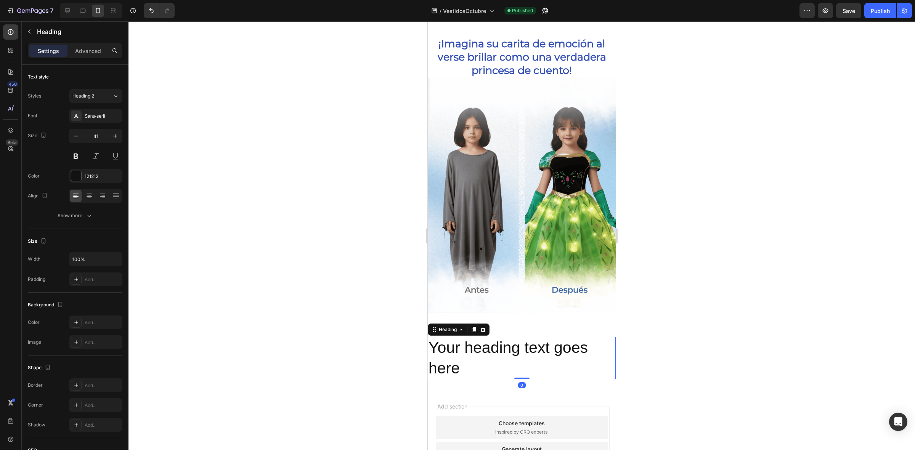
click at [350, 306] on div at bounding box center [522, 235] width 787 height 429
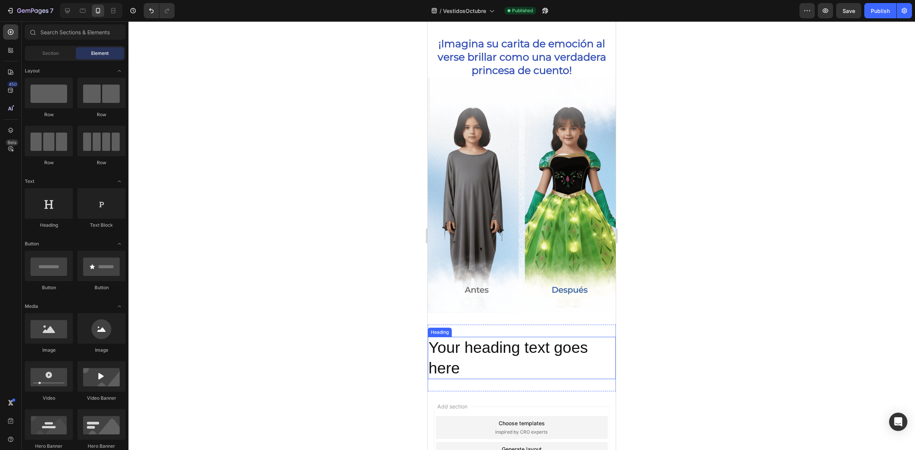
click at [451, 344] on h2 "Your heading text goes here" at bounding box center [522, 358] width 188 height 42
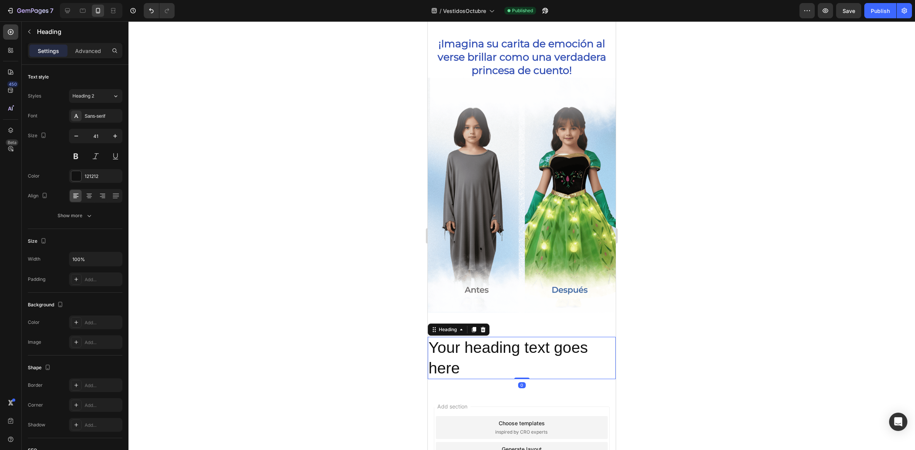
click at [469, 348] on h2 "Your heading text goes here" at bounding box center [522, 358] width 188 height 42
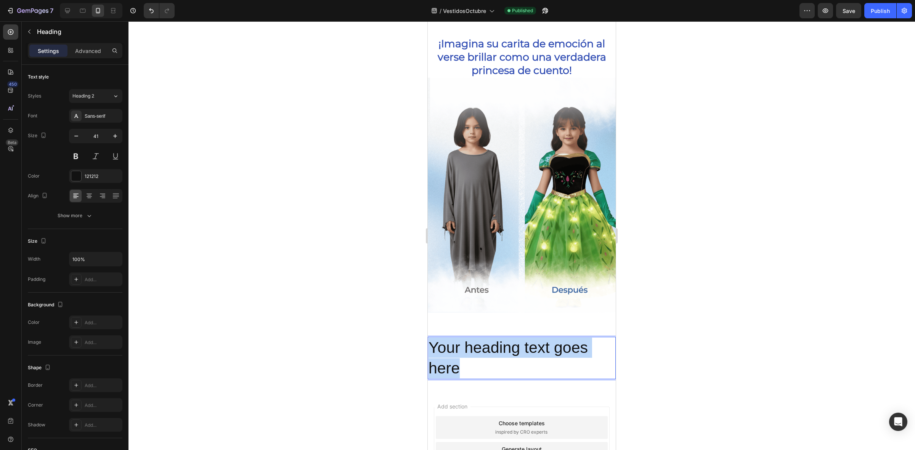
drag, startPoint x: 460, startPoint y: 349, endPoint x: 843, endPoint y: 350, distance: 382.5
click at [521, 350] on p "Your heading text goes here" at bounding box center [522, 358] width 187 height 41
drag, startPoint x: 486, startPoint y: 348, endPoint x: 431, endPoint y: 328, distance: 58.4
click at [431, 338] on p "Your heading text goes here" at bounding box center [522, 358] width 187 height 41
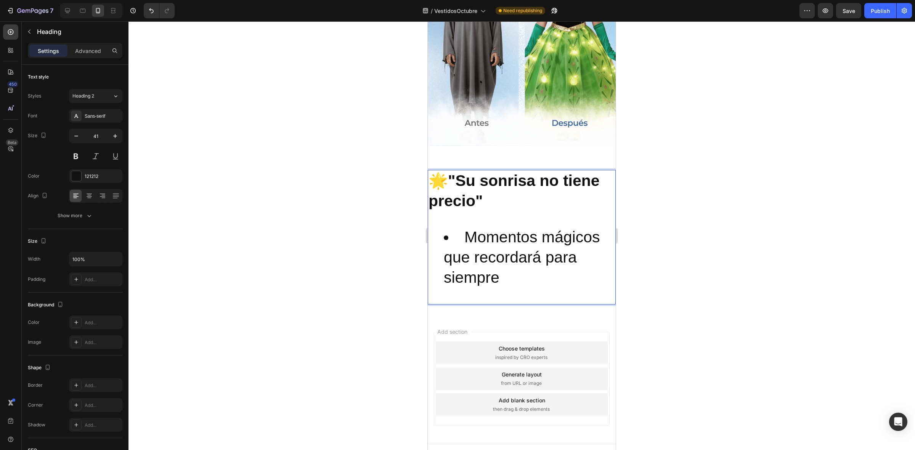
scroll to position [1133, 0]
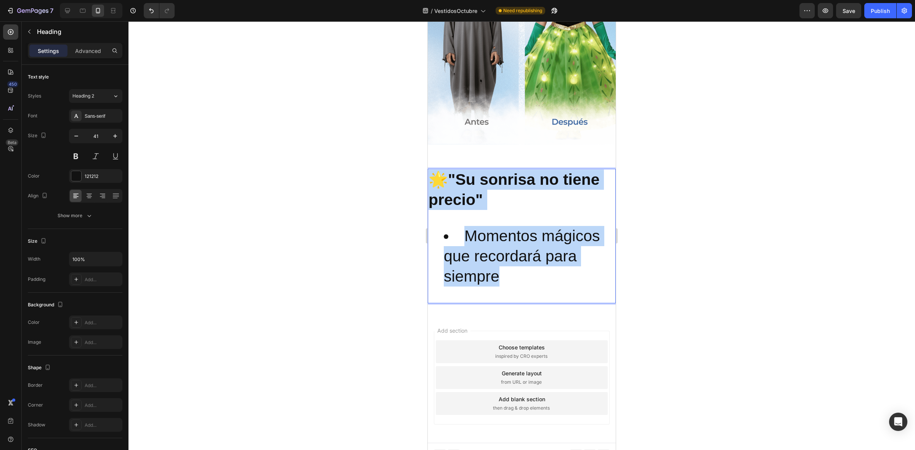
drag, startPoint x: 507, startPoint y: 269, endPoint x: 854, endPoint y: 196, distance: 355.2
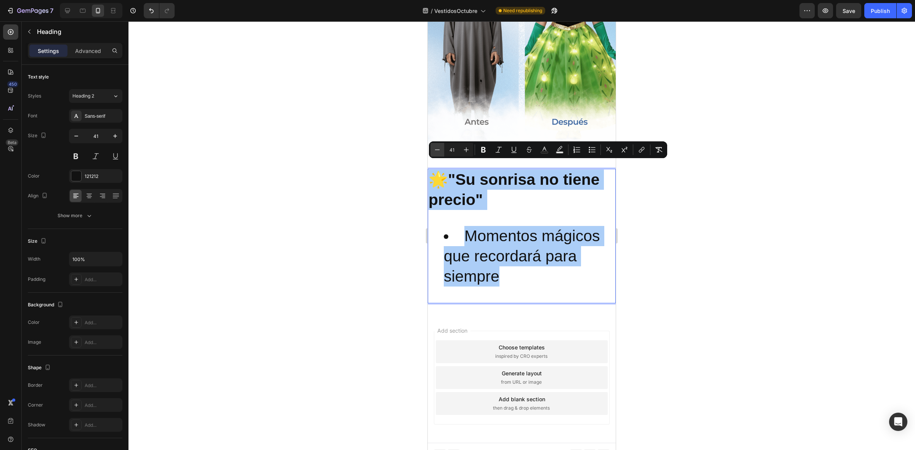
click at [441, 149] on button "Minus" at bounding box center [438, 150] width 14 height 14
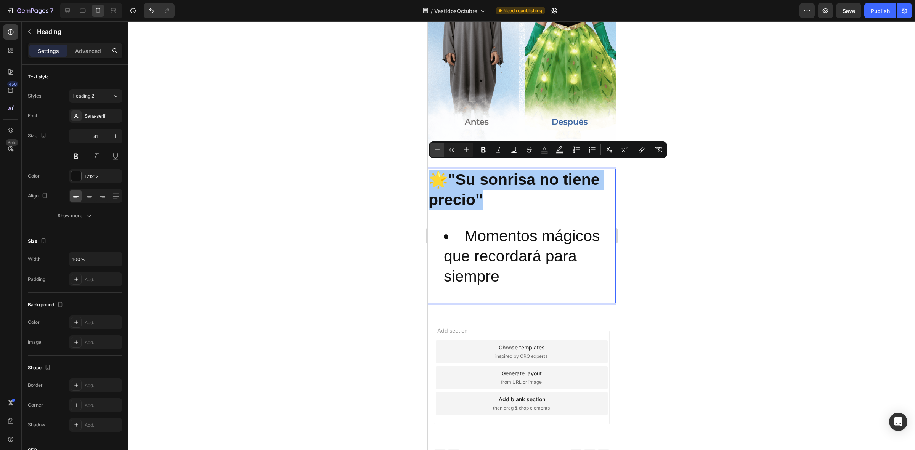
click at [441, 149] on button "Minus" at bounding box center [438, 150] width 14 height 14
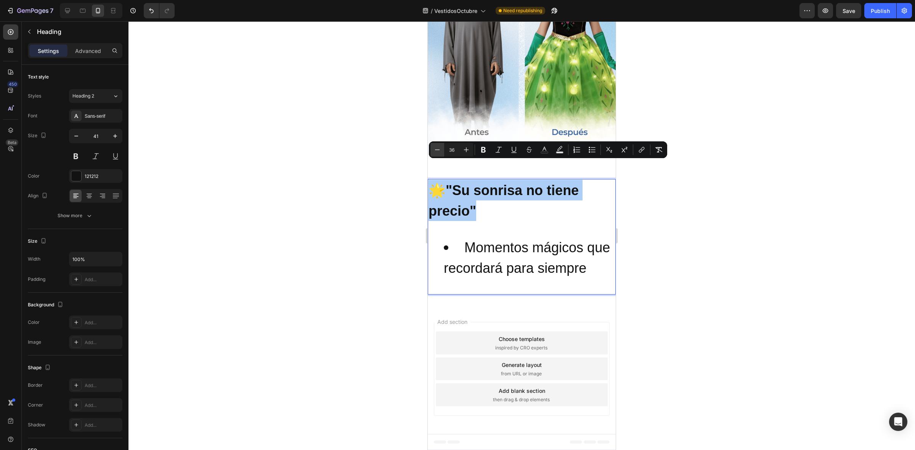
click at [441, 149] on button "Minus" at bounding box center [438, 150] width 14 height 14
type input "35"
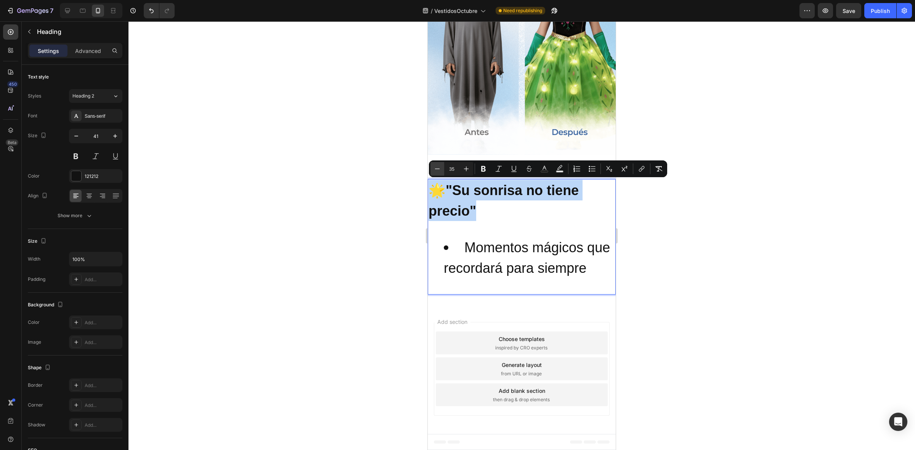
scroll to position [1116, 0]
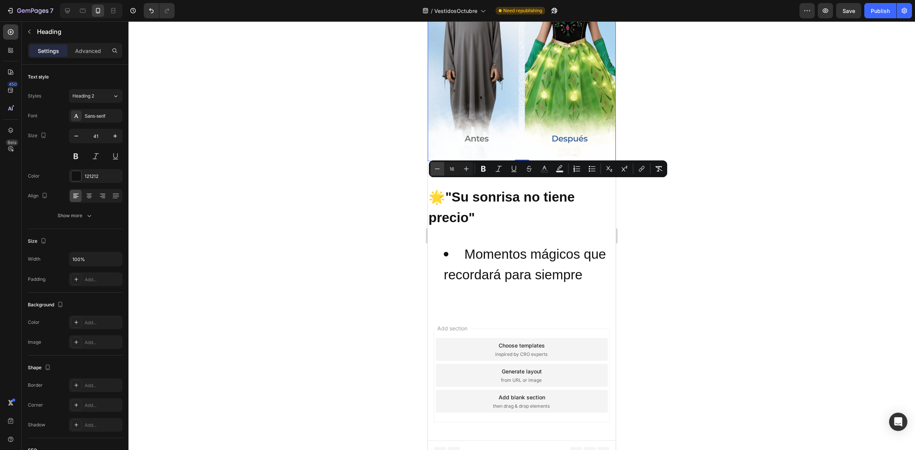
click at [441, 149] on img at bounding box center [522, 43] width 188 height 235
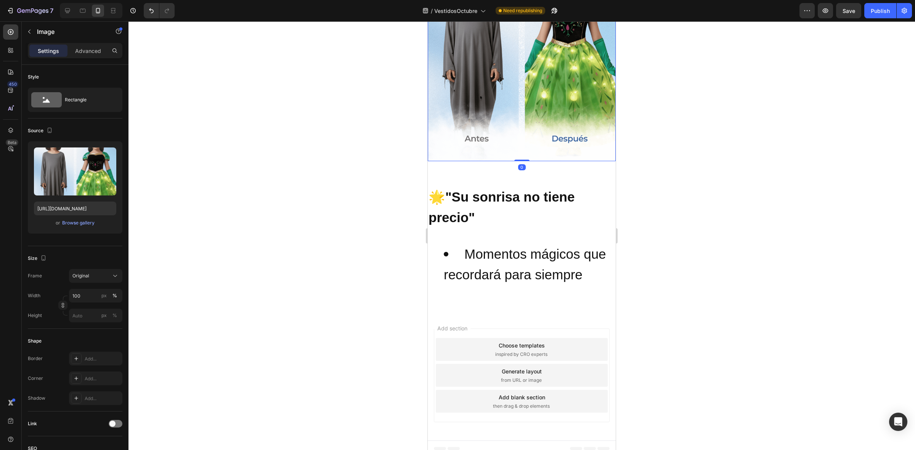
click at [441, 149] on img at bounding box center [522, 43] width 188 height 235
click at [489, 219] on p "⁠⁠⁠⁠⁠⁠⁠ 🌟 "Su sonrisa no tiene precio"" at bounding box center [522, 208] width 187 height 42
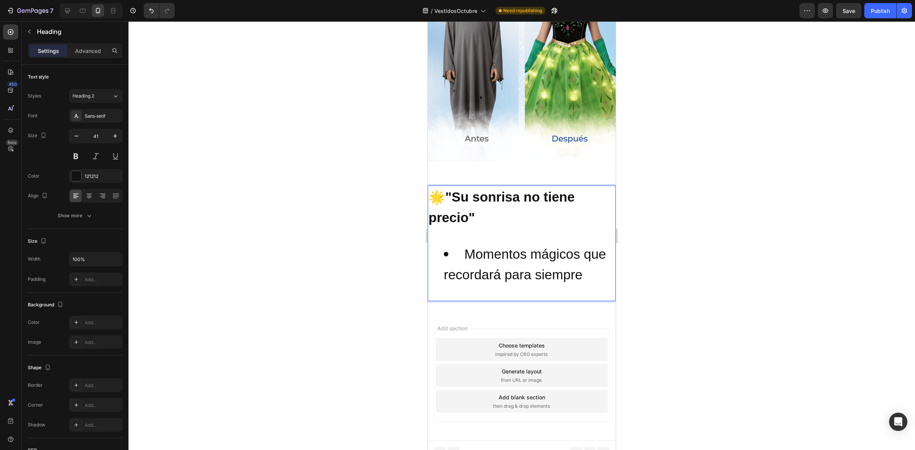
click at [589, 273] on li "Momentos mágicos que recordará para siempre" at bounding box center [529, 265] width 171 height 42
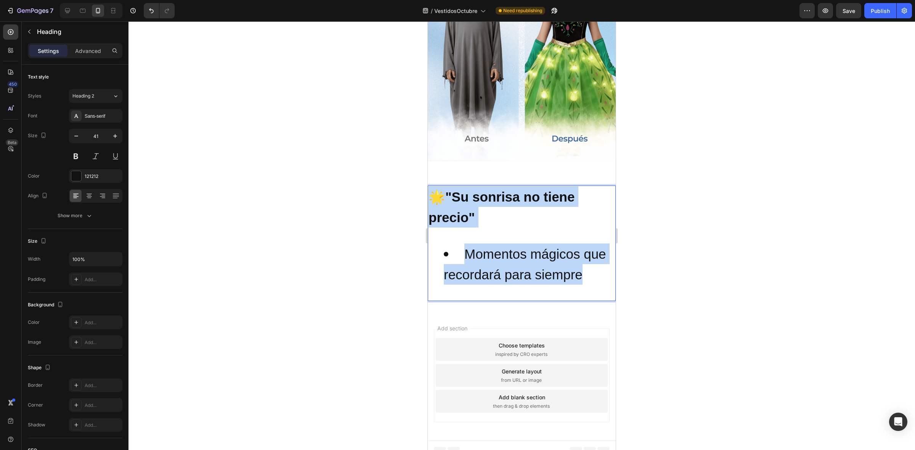
drag, startPoint x: 585, startPoint y: 270, endPoint x: 437, endPoint y: 193, distance: 166.8
click at [437, 193] on h2 "🌟 "Su sonrisa no tiene precio" Momentos mágicos que recordará para siempre" at bounding box center [522, 244] width 188 height 116
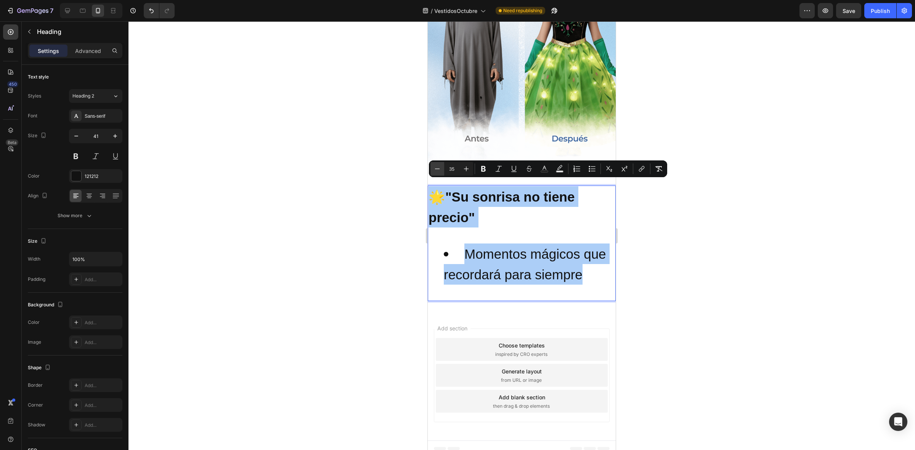
click at [437, 166] on icon "Editor contextual toolbar" at bounding box center [438, 169] width 8 height 8
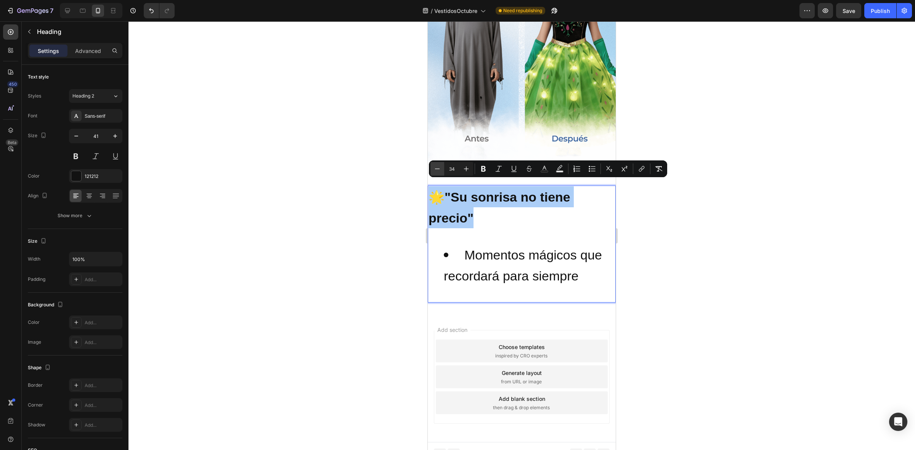
click at [437, 166] on icon "Editor contextual toolbar" at bounding box center [438, 169] width 8 height 8
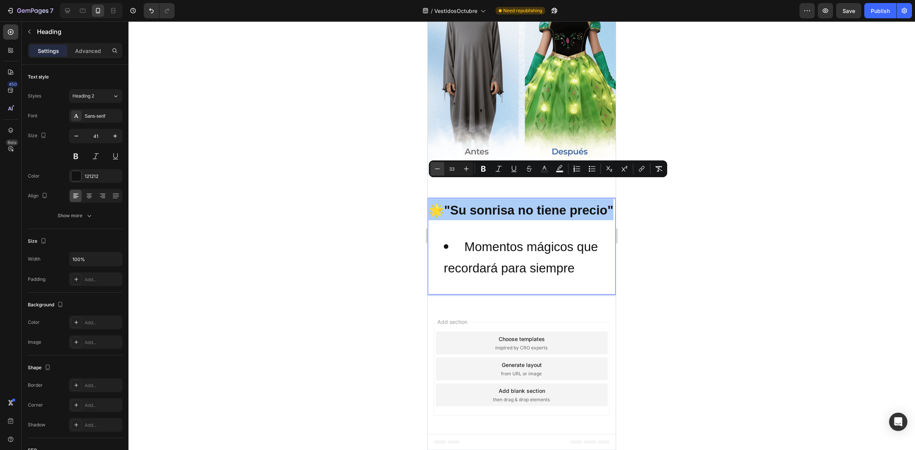
click at [437, 166] on icon "Editor contextual toolbar" at bounding box center [438, 169] width 8 height 8
type input "31"
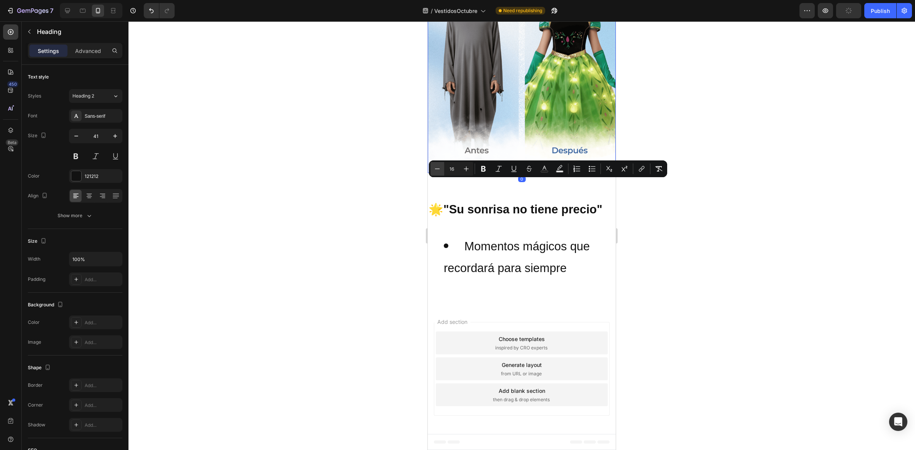
scroll to position [1097, 0]
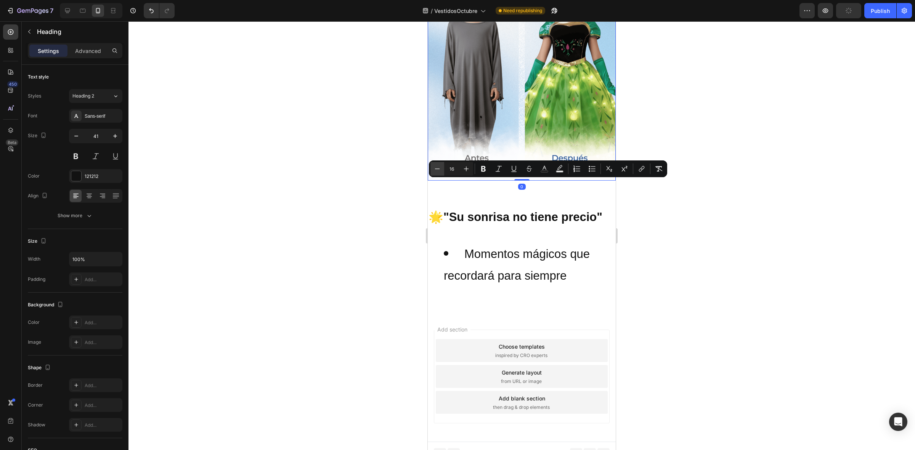
click at [437, 166] on img at bounding box center [522, 63] width 188 height 235
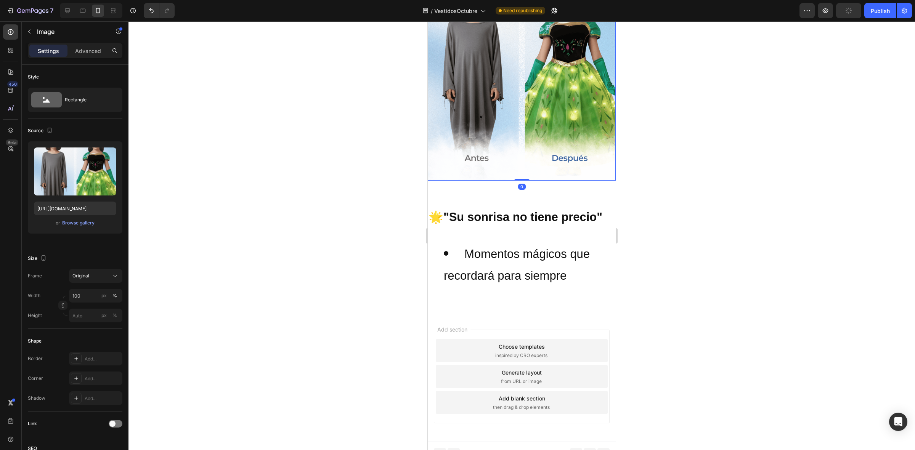
click at [437, 166] on img at bounding box center [522, 63] width 188 height 235
click at [507, 243] on li "Momentos mágicos que recordará para siempre" at bounding box center [529, 264] width 171 height 43
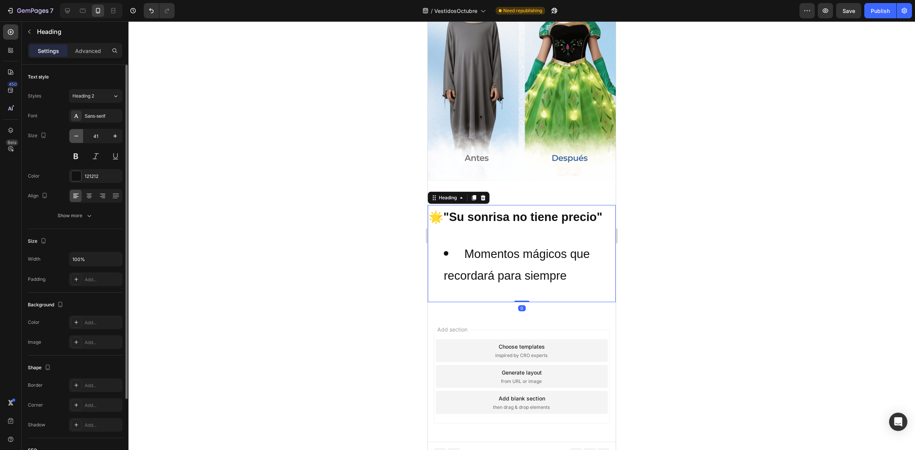
click at [80, 138] on button "button" at bounding box center [76, 136] width 14 height 14
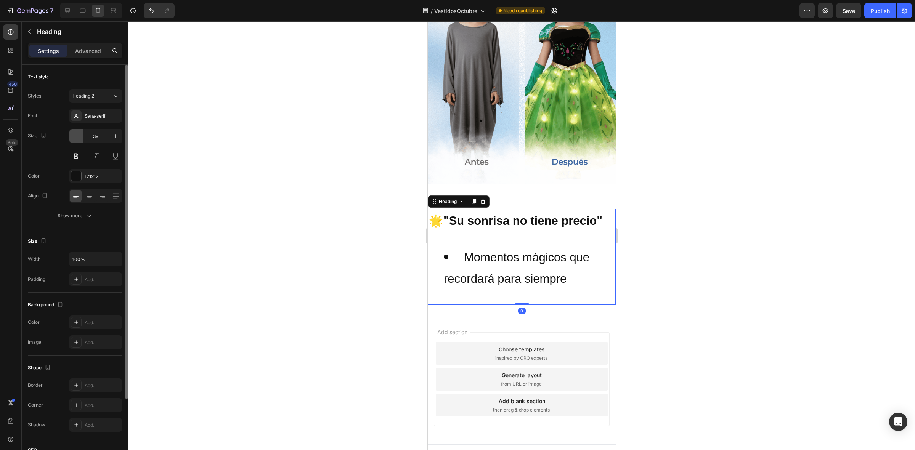
click at [80, 138] on button "button" at bounding box center [76, 136] width 14 height 14
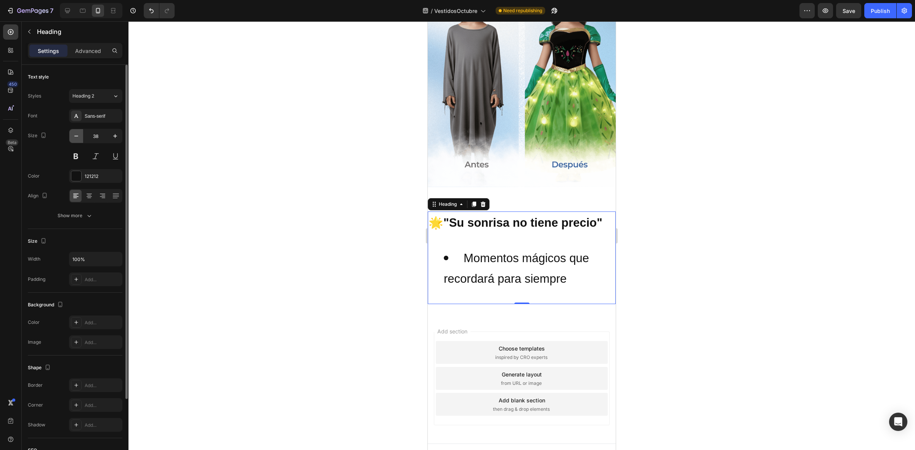
click at [80, 138] on button "button" at bounding box center [76, 136] width 14 height 14
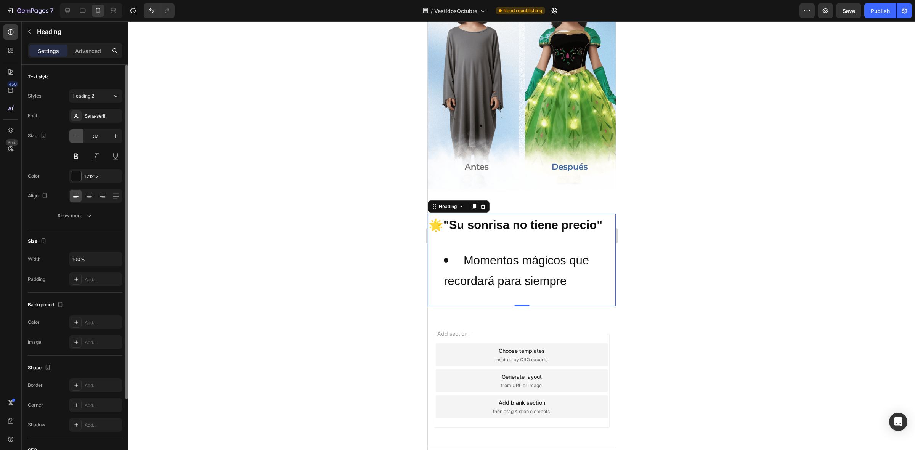
click at [80, 138] on button "button" at bounding box center [76, 136] width 14 height 14
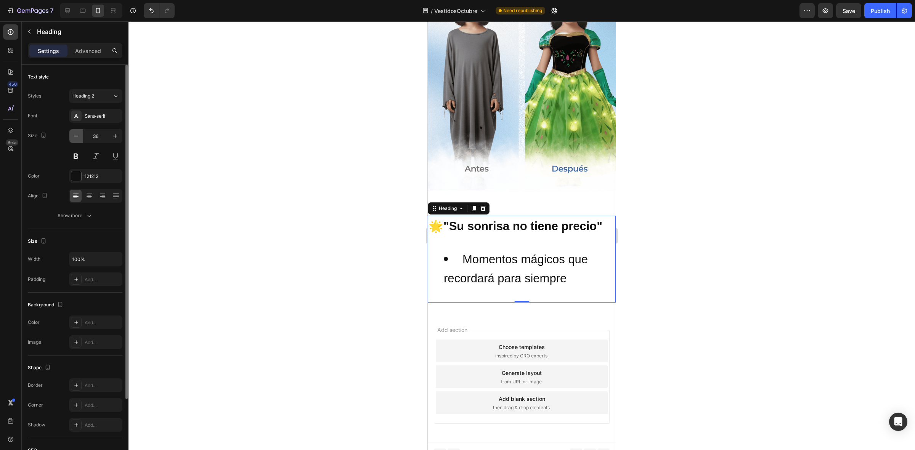
click at [80, 138] on button "button" at bounding box center [76, 136] width 14 height 14
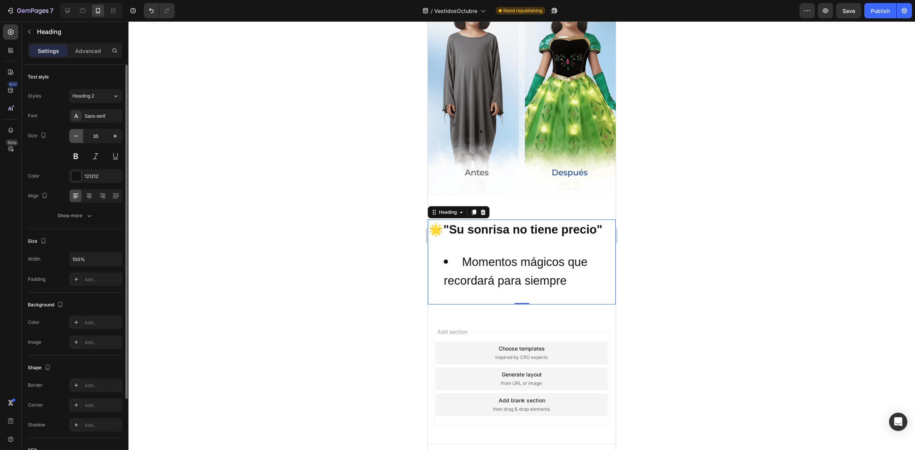
click at [80, 138] on button "button" at bounding box center [76, 136] width 14 height 14
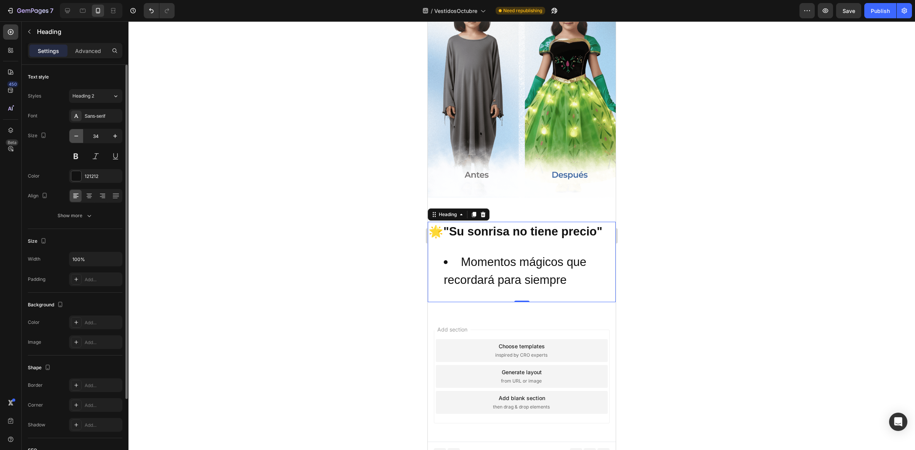
click at [80, 138] on button "button" at bounding box center [76, 136] width 14 height 14
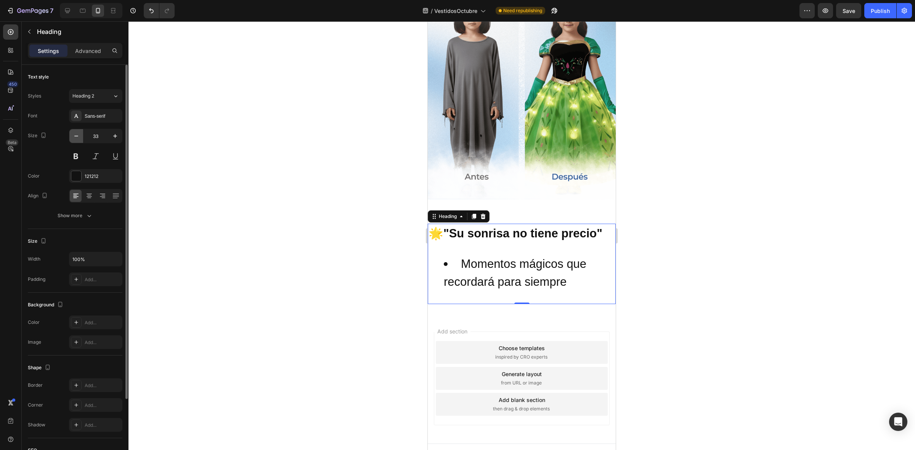
click at [80, 138] on button "button" at bounding box center [76, 136] width 14 height 14
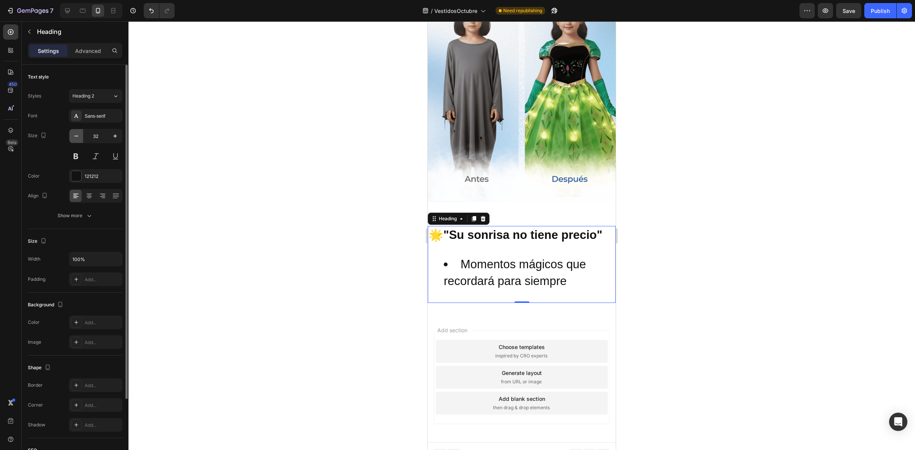
click at [80, 138] on button "button" at bounding box center [76, 136] width 14 height 14
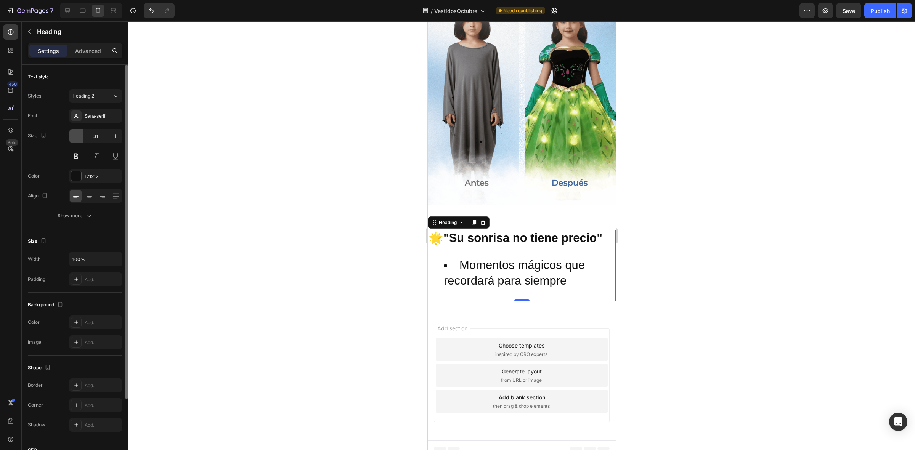
click at [80, 138] on button "button" at bounding box center [76, 136] width 14 height 14
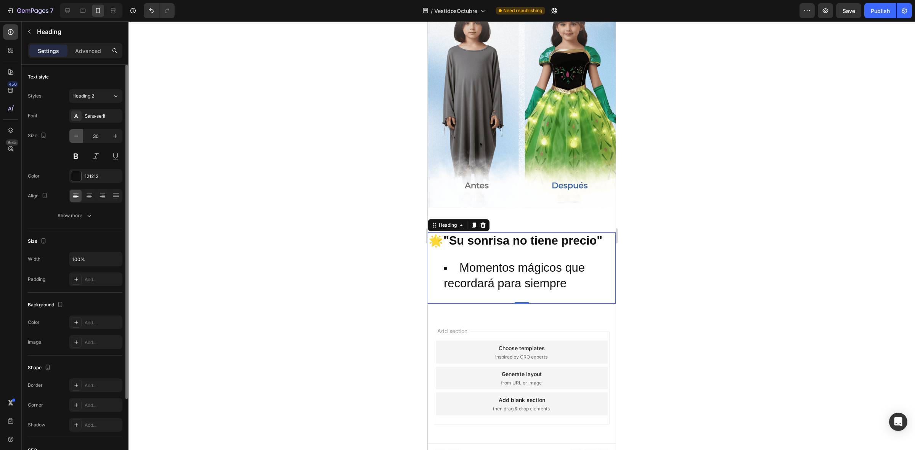
click at [80, 138] on button "button" at bounding box center [76, 136] width 14 height 14
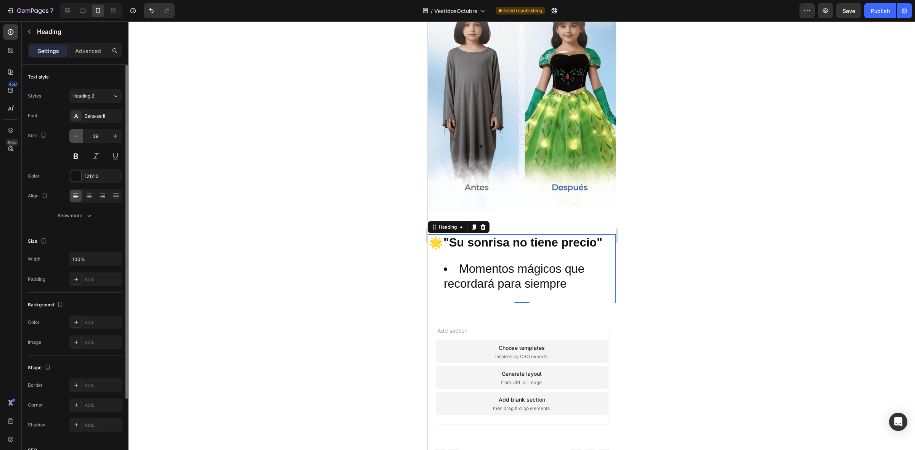
click at [80, 138] on button "button" at bounding box center [76, 136] width 14 height 14
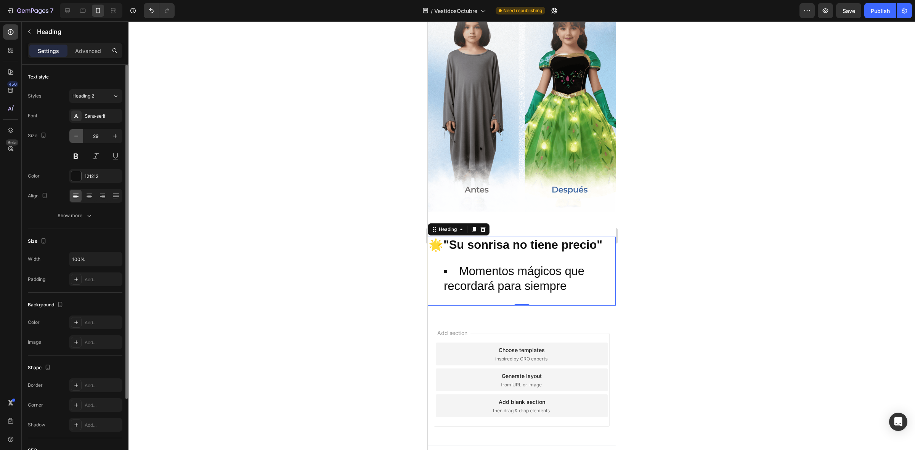
click at [80, 138] on button "button" at bounding box center [76, 136] width 14 height 14
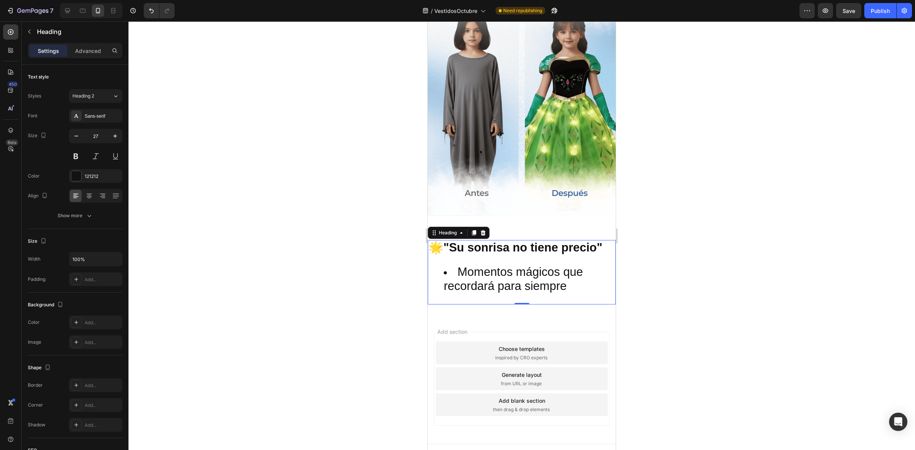
type input "26"
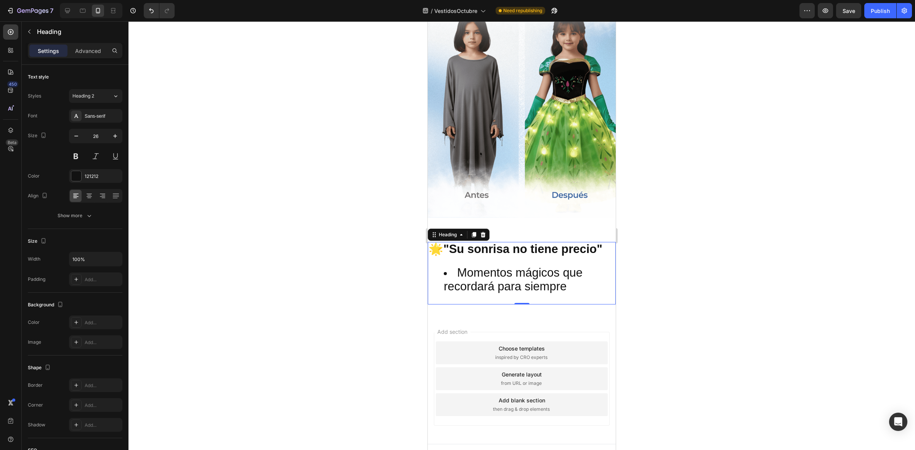
click at [551, 266] on span "Momentos mágicos que recordará para siempre" at bounding box center [513, 279] width 139 height 27
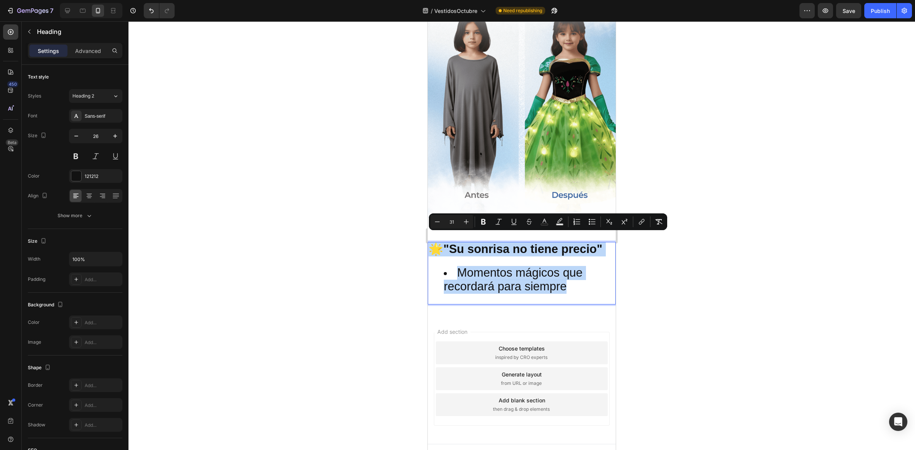
drag, startPoint x: 575, startPoint y: 275, endPoint x: 429, endPoint y: 236, distance: 151.4
click at [429, 242] on h2 "🌟 "Su sonrisa no tiene precio" Momentos mágicos que recordará para siempre" at bounding box center [522, 273] width 188 height 62
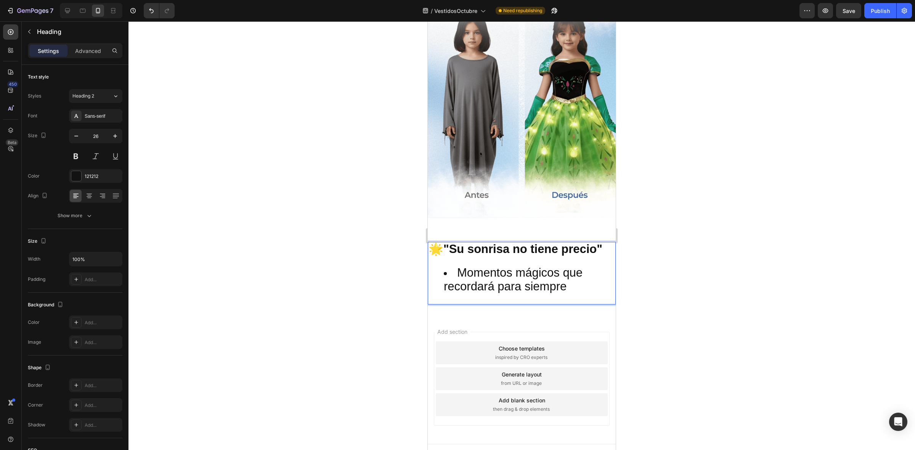
scroll to position [1013, 0]
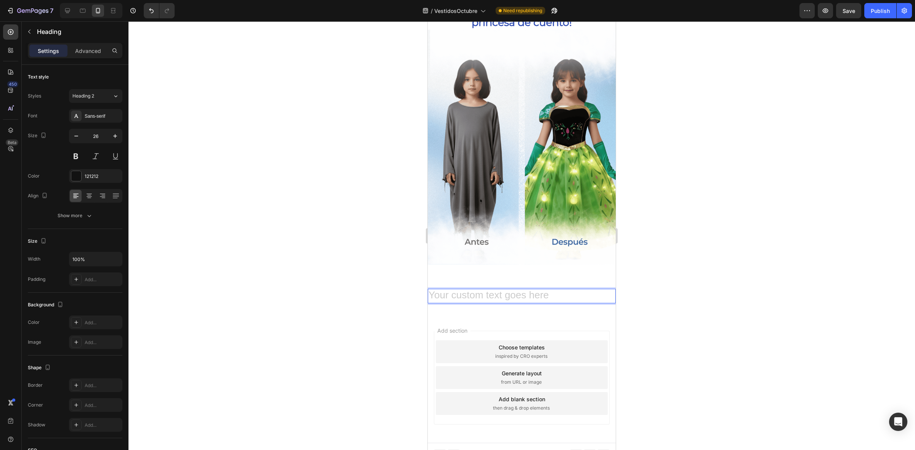
click at [685, 283] on div at bounding box center [522, 235] width 787 height 429
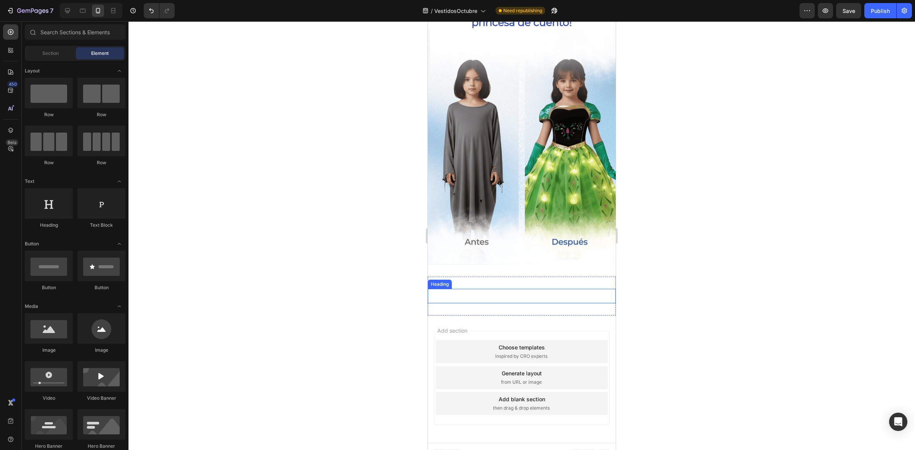
click at [559, 290] on p "Rich Text Editor. Editing area: main" at bounding box center [522, 296] width 187 height 13
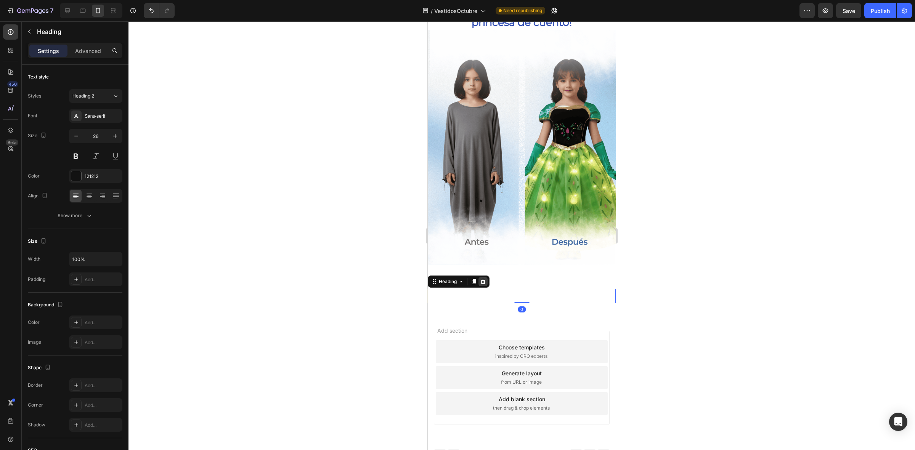
click at [482, 279] on icon at bounding box center [483, 281] width 5 height 5
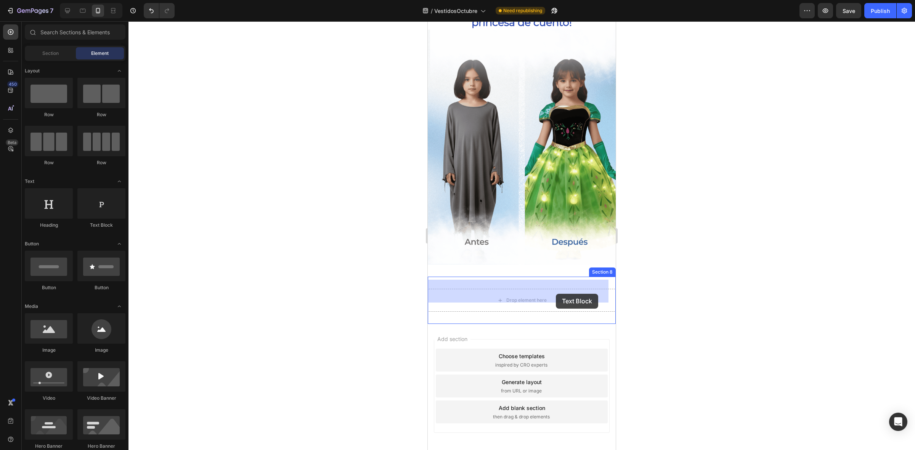
drag, startPoint x: 718, startPoint y: 238, endPoint x: 554, endPoint y: 294, distance: 173.0
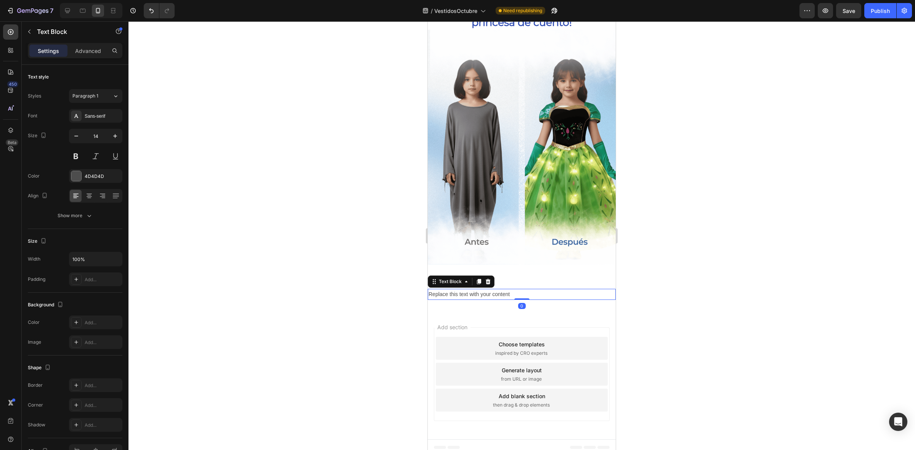
scroll to position [1009, 0]
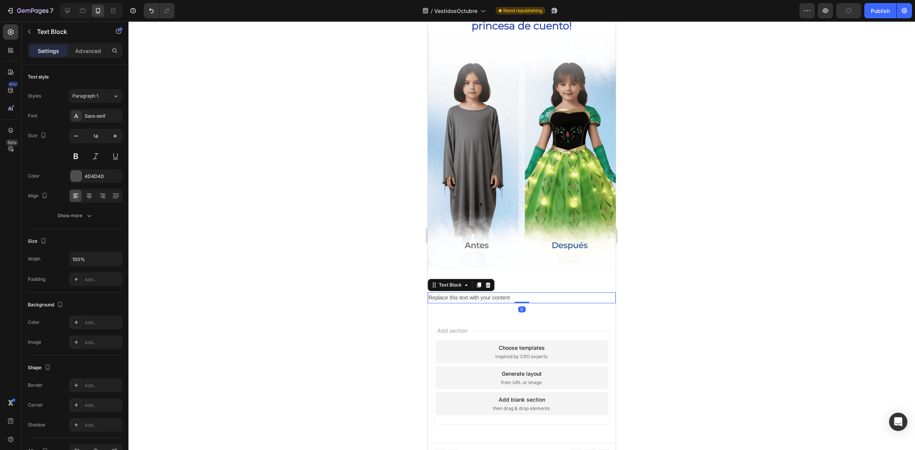
click at [536, 293] on div "Replace this text with your content" at bounding box center [522, 298] width 188 height 11
drag, startPoint x: 536, startPoint y: 287, endPoint x: 849, endPoint y: 311, distance: 313.3
click at [525, 293] on p "Replace this text with your content" at bounding box center [522, 298] width 187 height 10
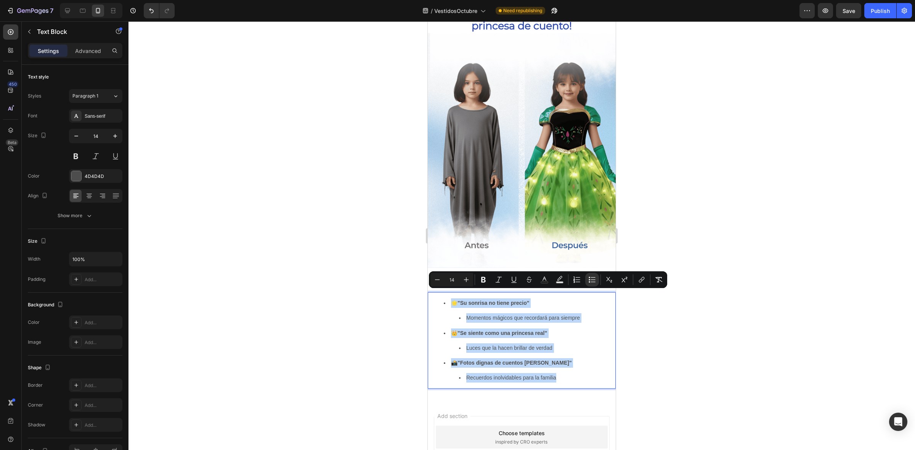
drag, startPoint x: 569, startPoint y: 368, endPoint x: 451, endPoint y: 296, distance: 138.2
click at [451, 299] on ul "🌟 "Su sonrisa no tiene precio" Momentos mágicos que recordará para siempre 👑 "S…" at bounding box center [522, 341] width 187 height 84
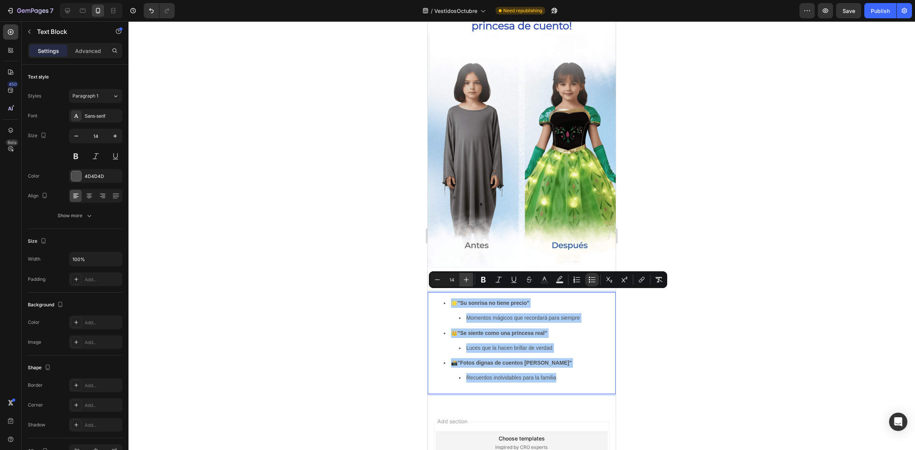
click at [464, 279] on icon "Editor contextual toolbar" at bounding box center [467, 280] width 8 height 8
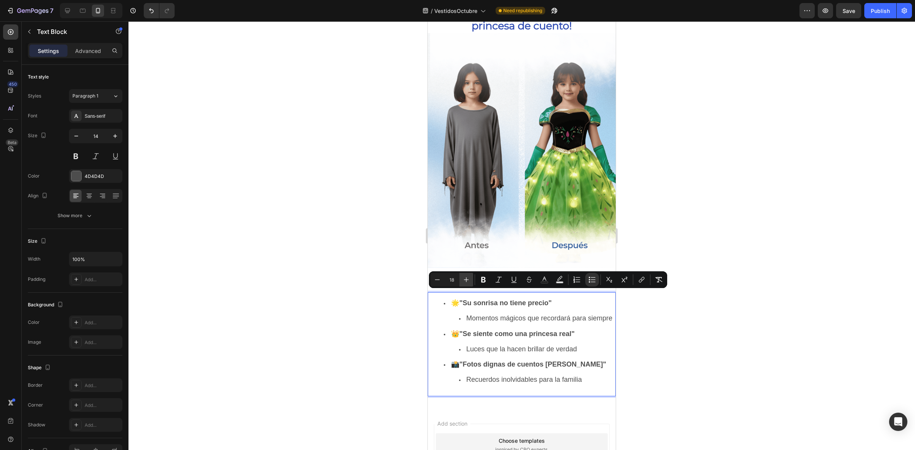
click at [464, 279] on icon "Editor contextual toolbar" at bounding box center [467, 280] width 8 height 8
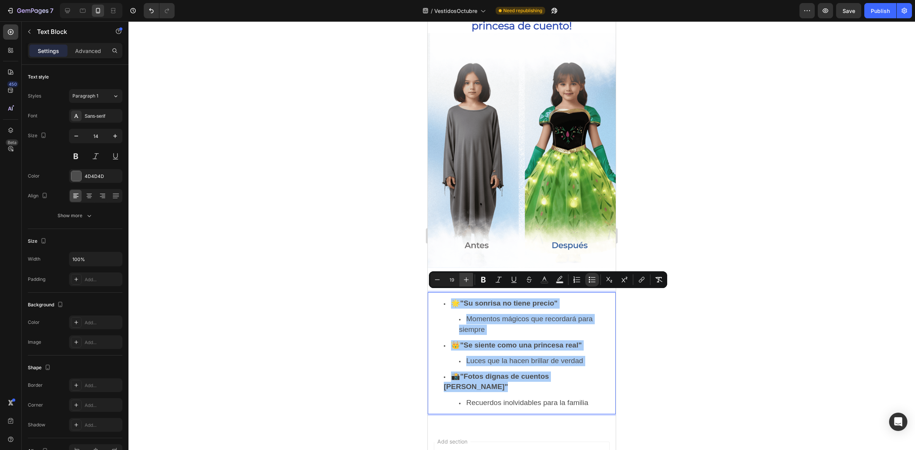
click at [464, 279] on icon "Editor contextual toolbar" at bounding box center [467, 280] width 8 height 8
type input "20"
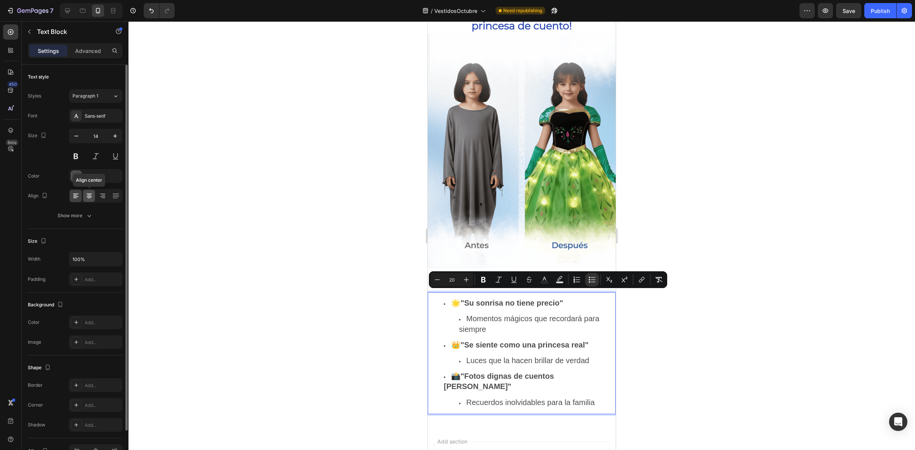
click at [87, 201] on div at bounding box center [89, 196] width 12 height 12
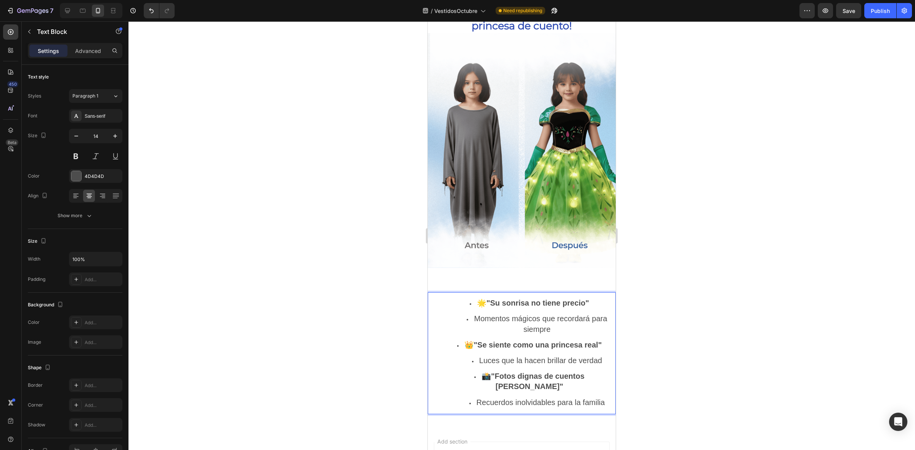
click at [482, 345] on li "👑 "Se siente como una princesa real" Luces que la hacen brillar de verdad" at bounding box center [529, 354] width 171 height 26
click at [482, 372] on span "📸 "Fotos dignas de cuentos de hadas"" at bounding box center [533, 381] width 103 height 19
click at [464, 398] on li "Recuerdos inolvidables para la familia" at bounding box center [537, 403] width 156 height 10
drag, startPoint x: 604, startPoint y: 384, endPoint x: 460, endPoint y: 381, distance: 144.2
click at [460, 398] on li "Recuerdos inolvidables para la familia" at bounding box center [537, 403] width 156 height 10
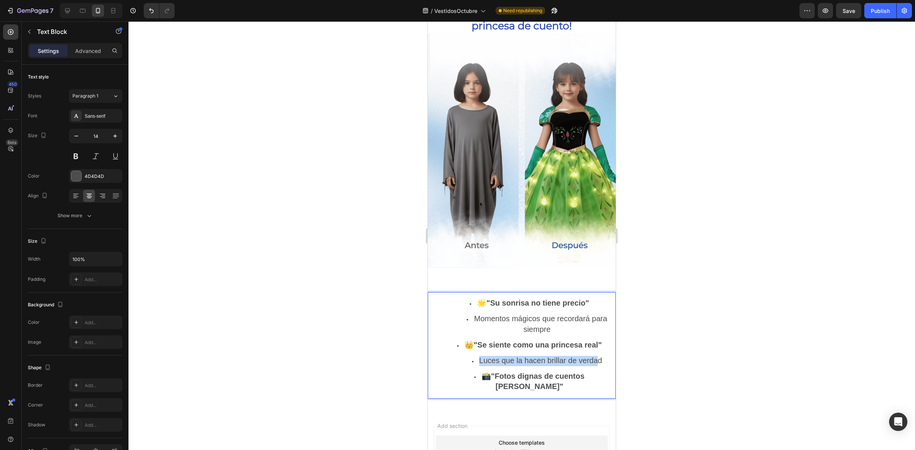
drag, startPoint x: 592, startPoint y: 349, endPoint x: 463, endPoint y: 350, distance: 129.7
click at [463, 356] on li "Luces que la hacen brillar de verdad" at bounding box center [537, 361] width 156 height 10
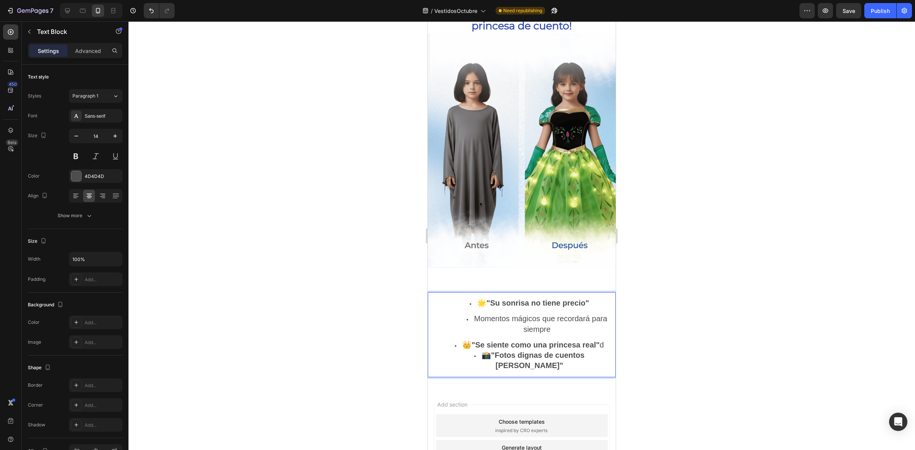
click at [604, 341] on li "👑 "Se siente como una princesa real" d" at bounding box center [529, 346] width 171 height 10
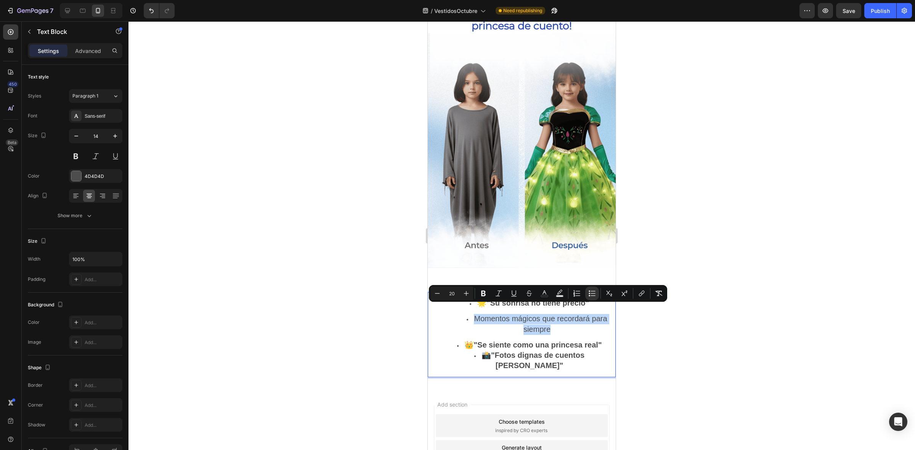
drag, startPoint x: 557, startPoint y: 318, endPoint x: 453, endPoint y: 310, distance: 104.1
click at [453, 314] on ul "Momentos mágicos que recordará para siempre" at bounding box center [529, 324] width 171 height 21
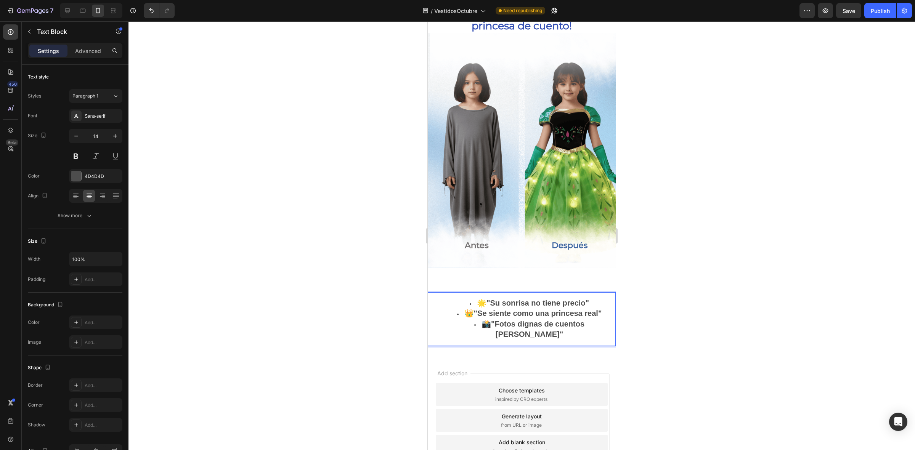
click at [445, 320] on li "📸 "Fotos dignas de cuentos de hadas"" at bounding box center [529, 330] width 171 height 21
click at [451, 309] on li "👑 "Se siente como una princesa real" 📸 "Fotos dignas de cuentos de hadas"" at bounding box center [529, 324] width 171 height 31
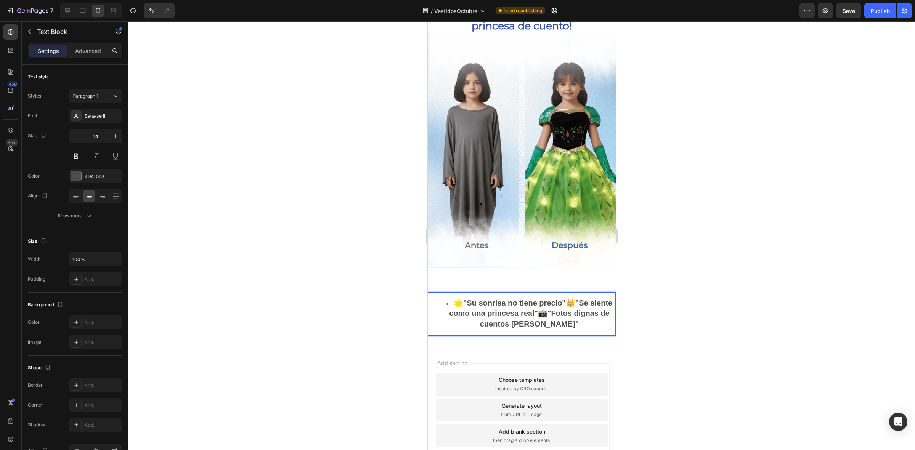
click at [456, 299] on li "🌟 "Su sonrisa no tiene precio" 👑 "Se siente como una princesa real" 📸 "Fotos di…" at bounding box center [529, 314] width 171 height 31
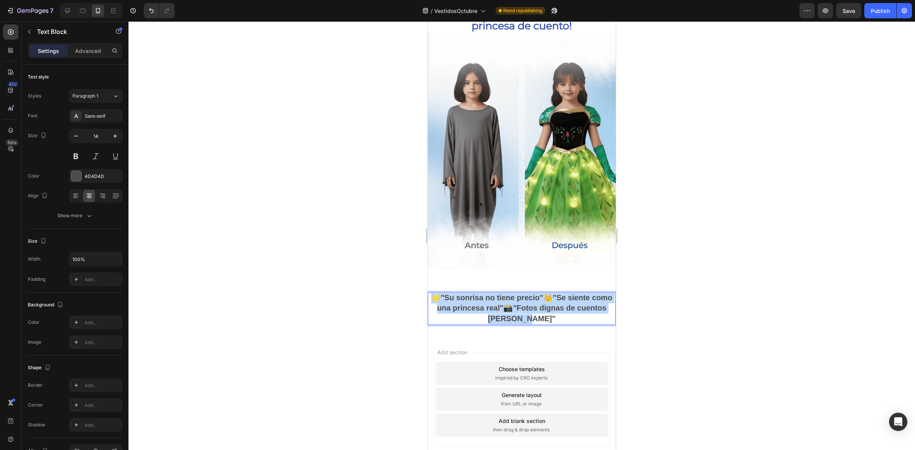
drag, startPoint x: 553, startPoint y: 308, endPoint x: 433, endPoint y: 285, distance: 122.2
click at [433, 293] on p "🌟 "Su sonrisa no tiene precio" 👑 "Se siente como una princesa real" 📸 "Fotos di…" at bounding box center [522, 308] width 187 height 31
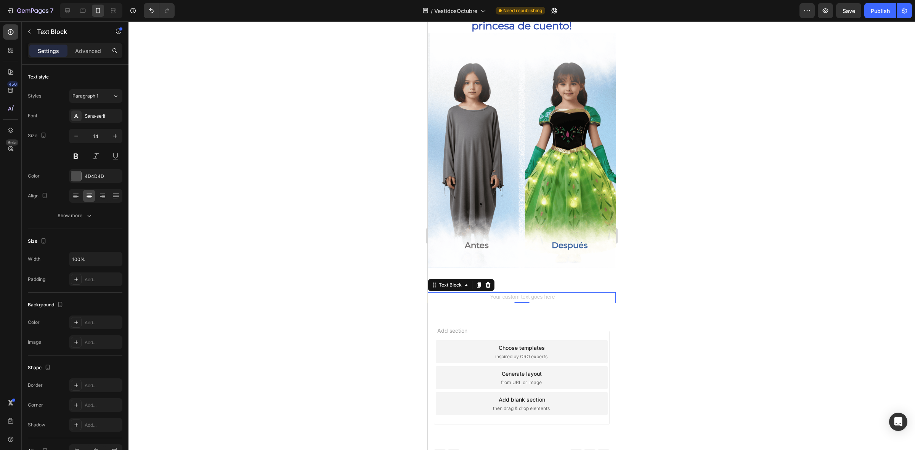
click at [527, 293] on div "Rich Text Editor. Editing area: main" at bounding box center [522, 298] width 188 height 11
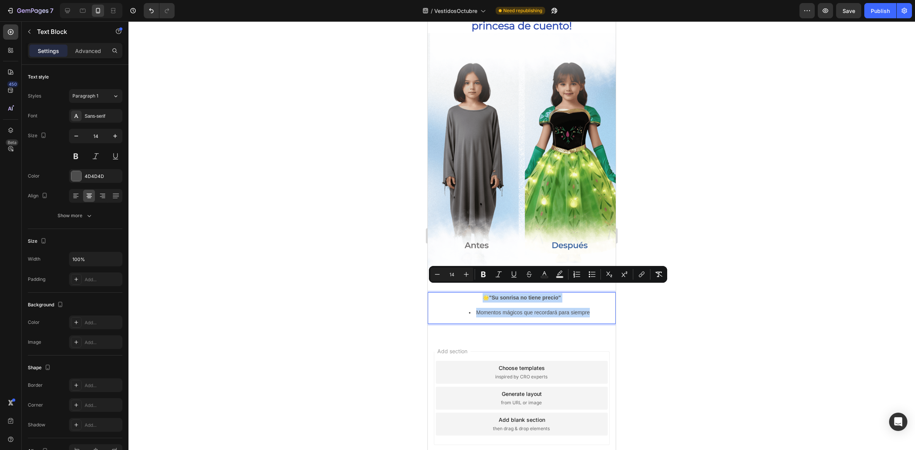
drag, startPoint x: 592, startPoint y: 306, endPoint x: 459, endPoint y: 285, distance: 134.3
click at [459, 293] on div "🌟 "Su sonrisa no tiene precio" Momentos mágicos que recordará para siempre" at bounding box center [522, 308] width 188 height 31
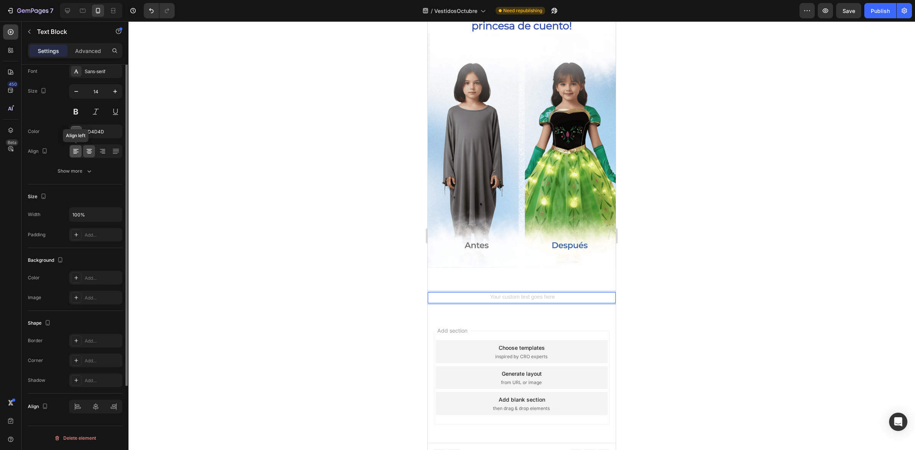
scroll to position [0, 0]
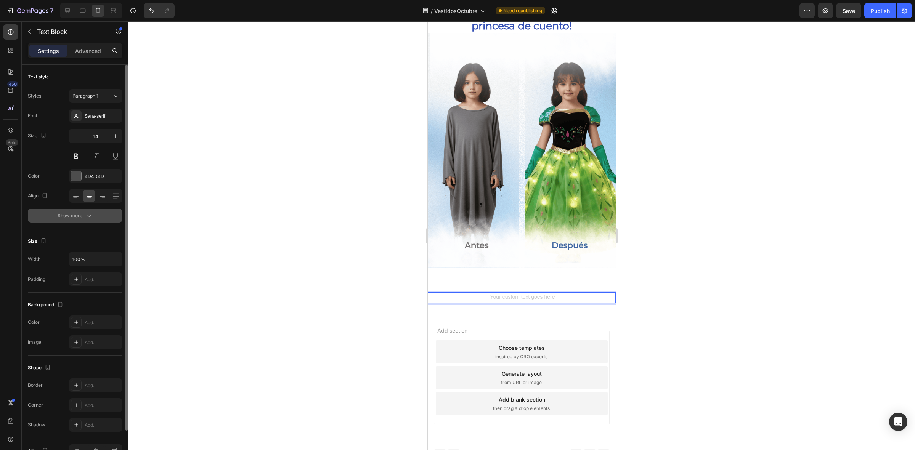
click at [83, 214] on div "Show more" at bounding box center [75, 216] width 35 height 8
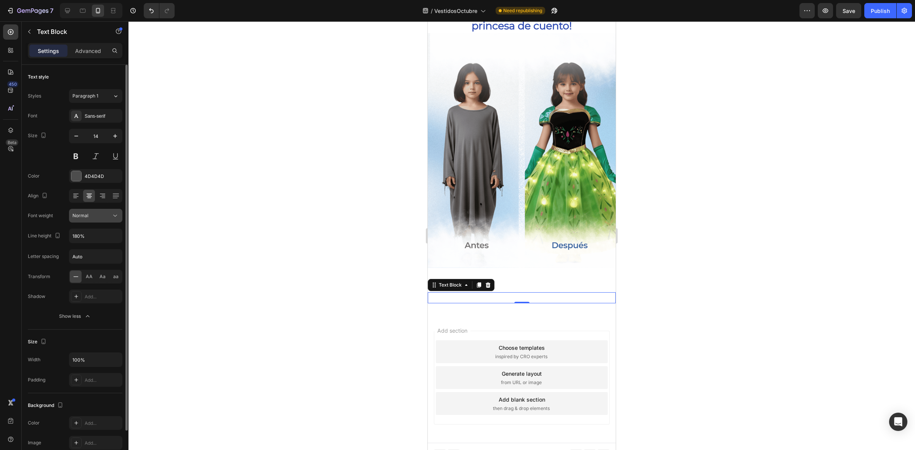
click at [106, 219] on div "Normal" at bounding box center [91, 215] width 39 height 7
click at [100, 94] on div "Paragraph 1" at bounding box center [87, 96] width 31 height 7
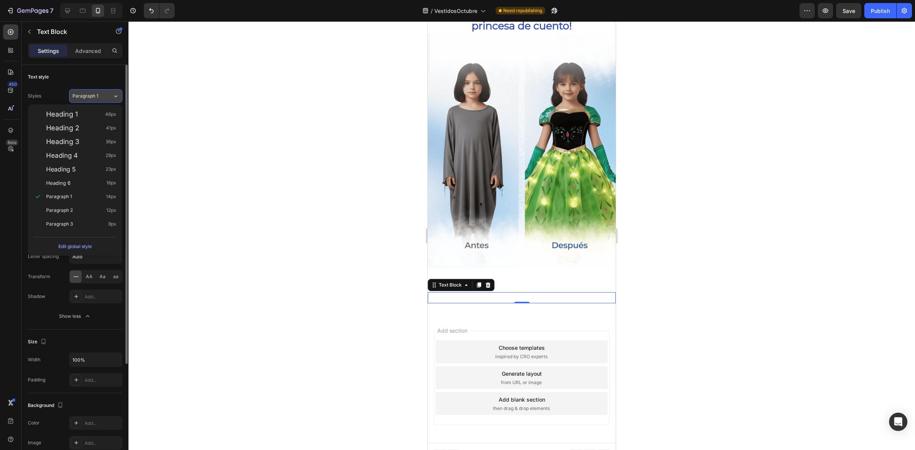
click at [100, 94] on div "Paragraph 1" at bounding box center [87, 96] width 31 height 7
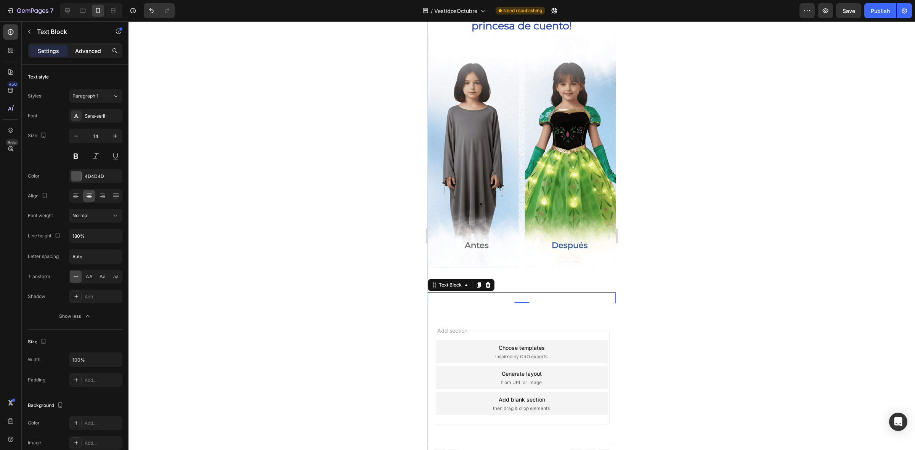
click at [81, 50] on p "Advanced" at bounding box center [88, 51] width 26 height 8
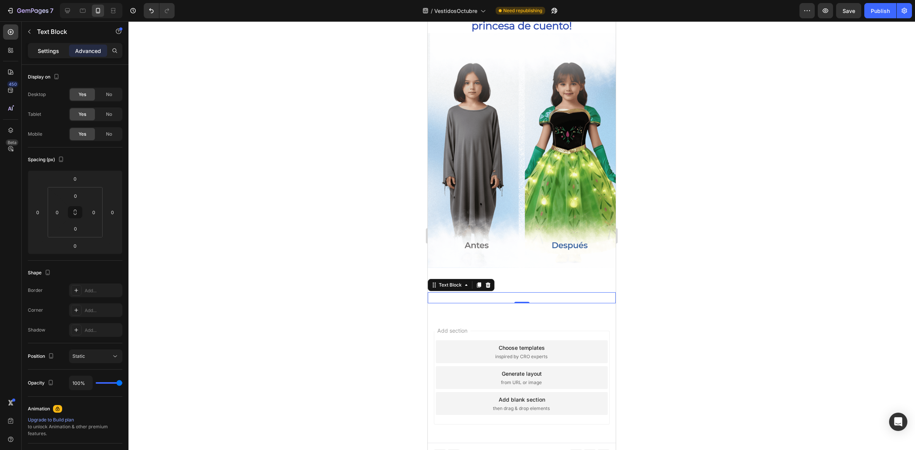
click at [46, 49] on p "Settings" at bounding box center [48, 51] width 21 height 8
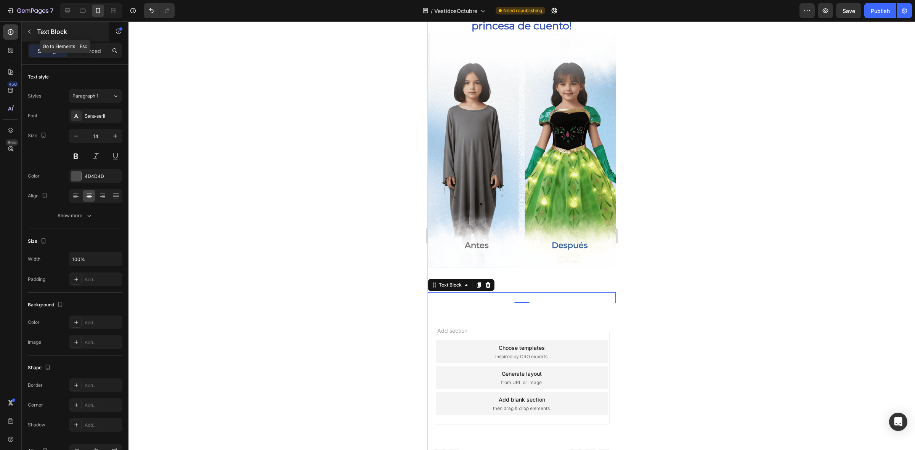
click at [27, 32] on icon "button" at bounding box center [29, 32] width 6 height 6
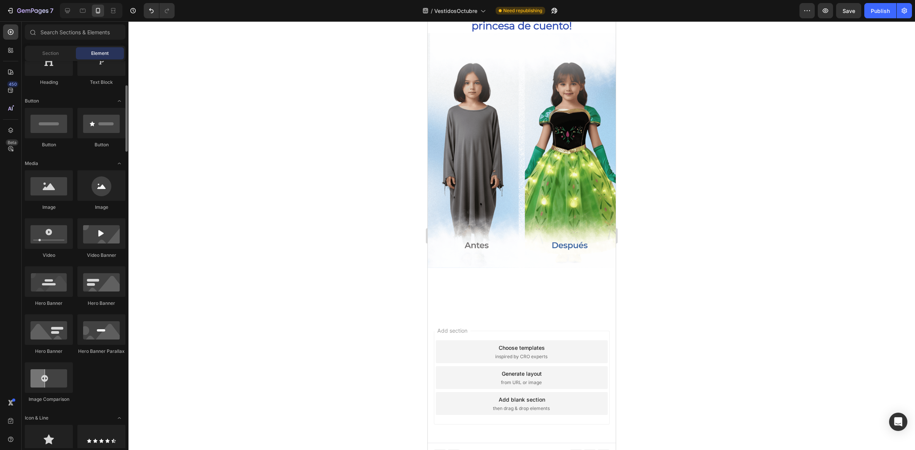
scroll to position [429, 0]
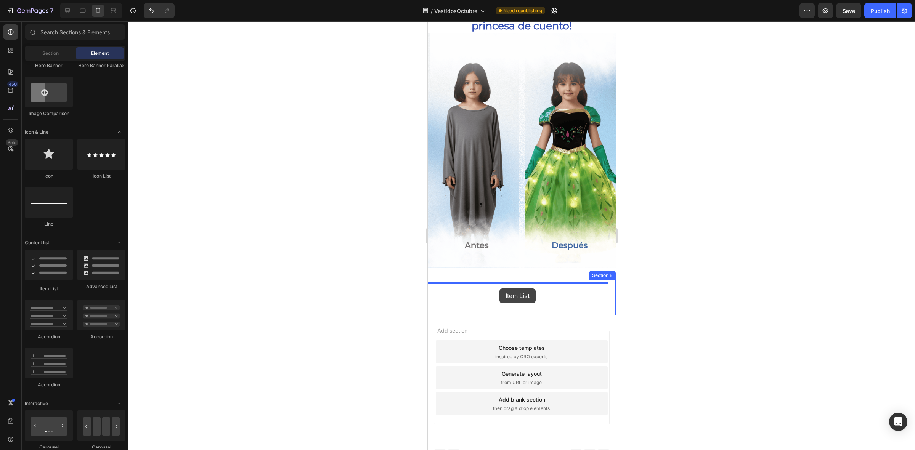
drag, startPoint x: 484, startPoint y: 296, endPoint x: 500, endPoint y: 289, distance: 17.4
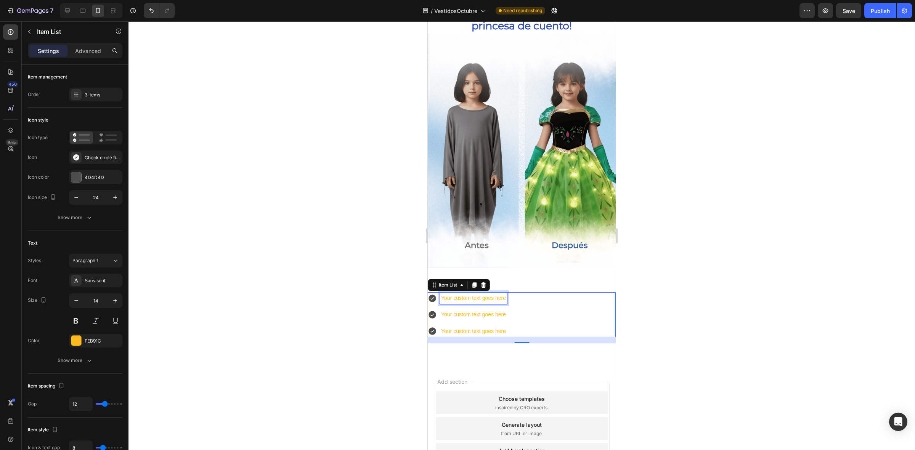
click at [460, 293] on div "Your custom text goes here" at bounding box center [473, 299] width 67 height 12
click at [460, 294] on p "Your custom text goes here" at bounding box center [473, 299] width 65 height 10
click at [466, 310] on p "Your custom text goes here" at bounding box center [473, 315] width 65 height 10
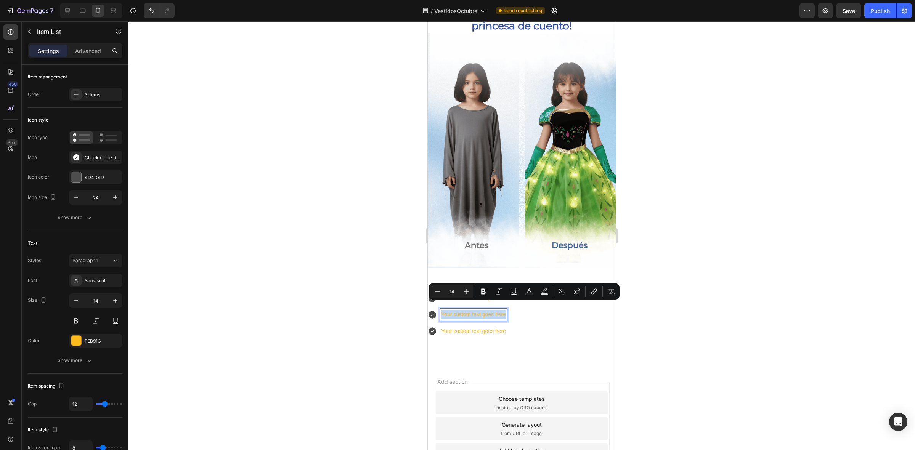
click at [466, 310] on p "Your custom text goes here" at bounding box center [473, 315] width 65 height 10
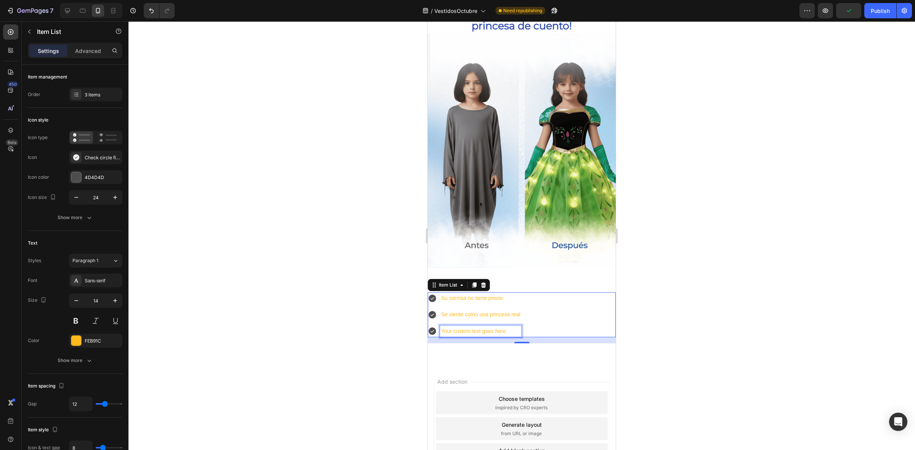
click at [456, 327] on p "Your custom text goes here" at bounding box center [480, 332] width 79 height 10
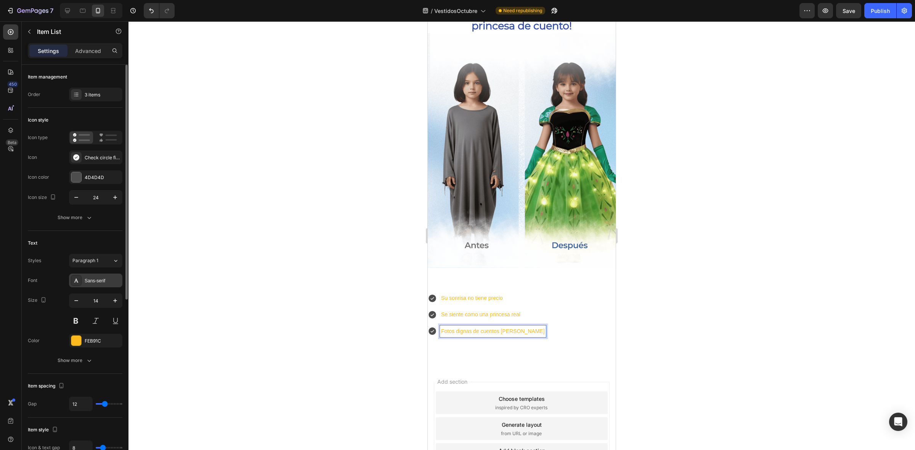
click at [103, 279] on div "Sans-serif" at bounding box center [103, 281] width 36 height 7
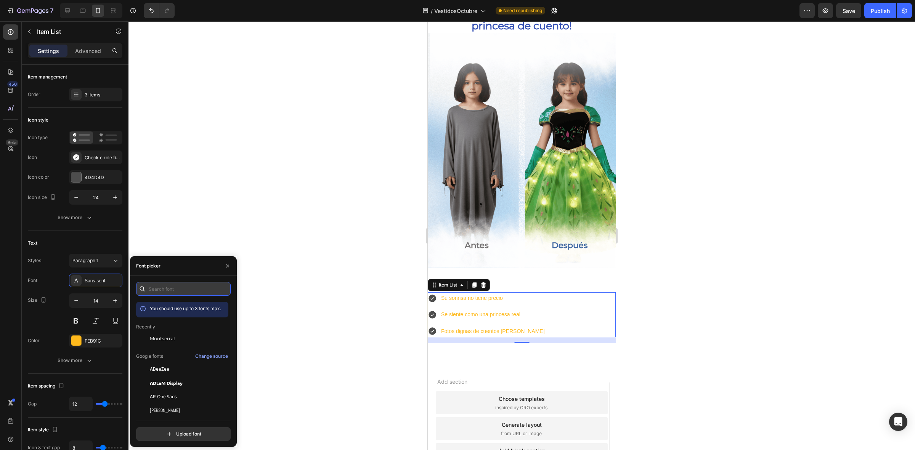
click at [169, 287] on input "text" at bounding box center [183, 289] width 95 height 14
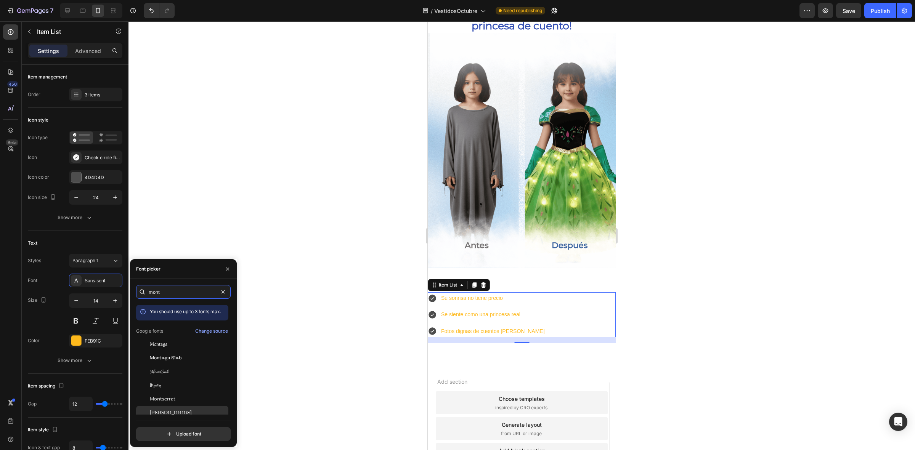
scroll to position [19, 0]
type input "mont"
click at [190, 405] on span "Montserrat Underline" at bounding box center [170, 408] width 40 height 7
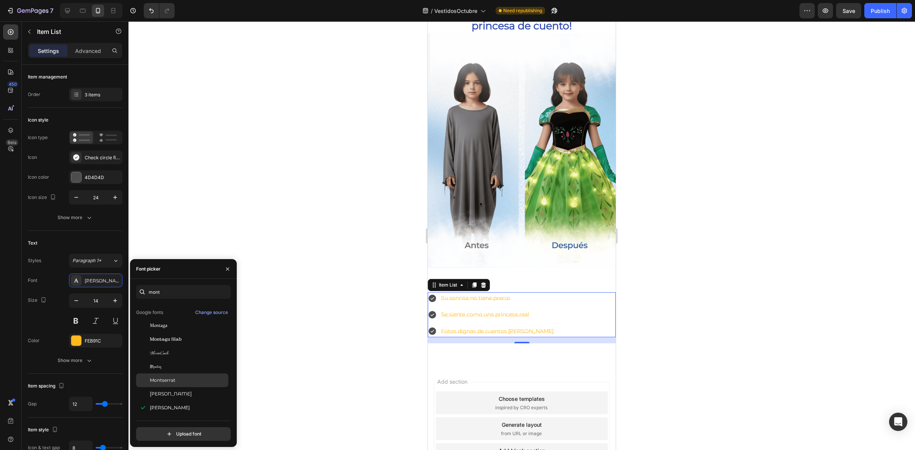
click at [186, 379] on div "Montserrat" at bounding box center [188, 380] width 77 height 7
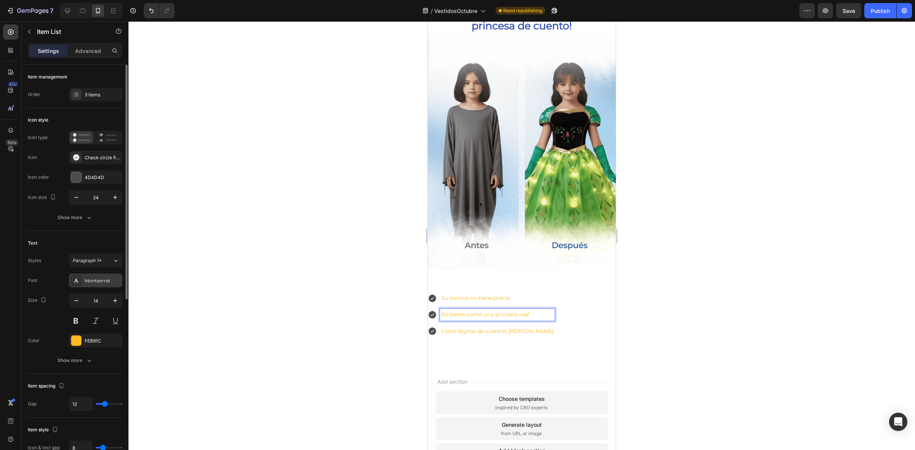
click at [103, 283] on div "Montserrat" at bounding box center [103, 281] width 36 height 7
click at [473, 327] on p "Fotos dignas de cuentos de hadas" at bounding box center [497, 332] width 113 height 10
click at [121, 302] on button "button" at bounding box center [115, 301] width 14 height 14
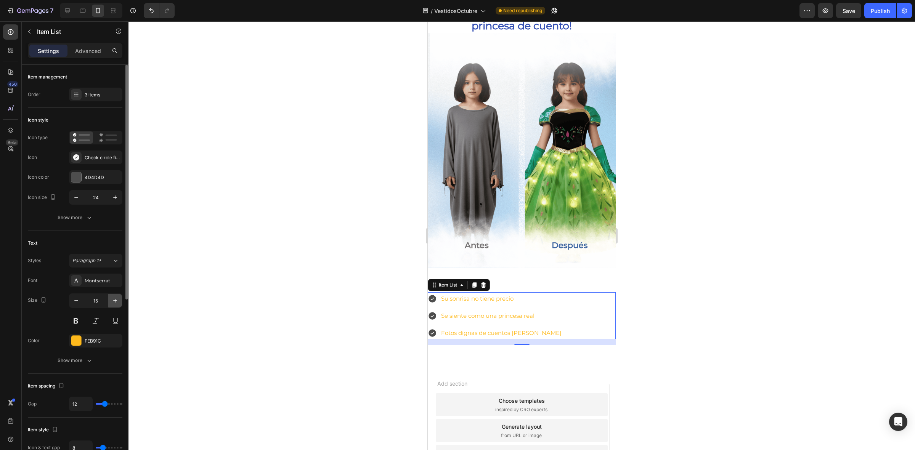
click at [117, 301] on icon "button" at bounding box center [115, 301] width 8 height 8
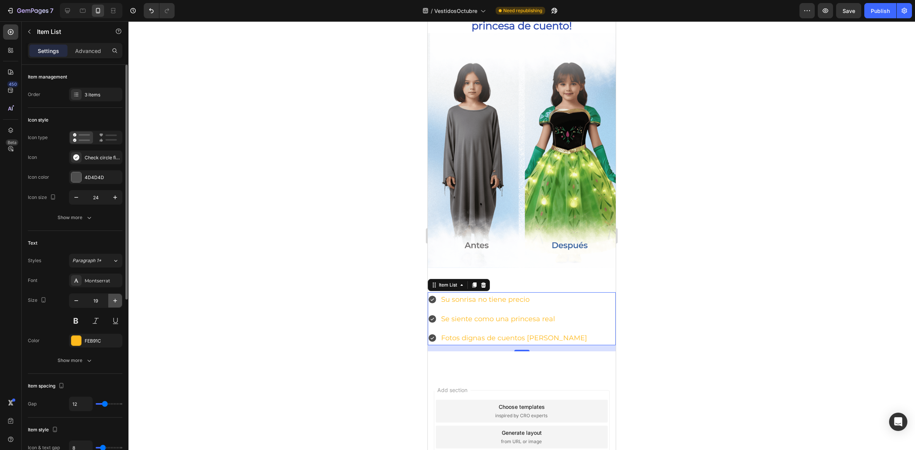
click at [117, 301] on icon "button" at bounding box center [115, 301] width 8 height 8
type input "20"
click at [109, 137] on icon at bounding box center [108, 137] width 18 height 9
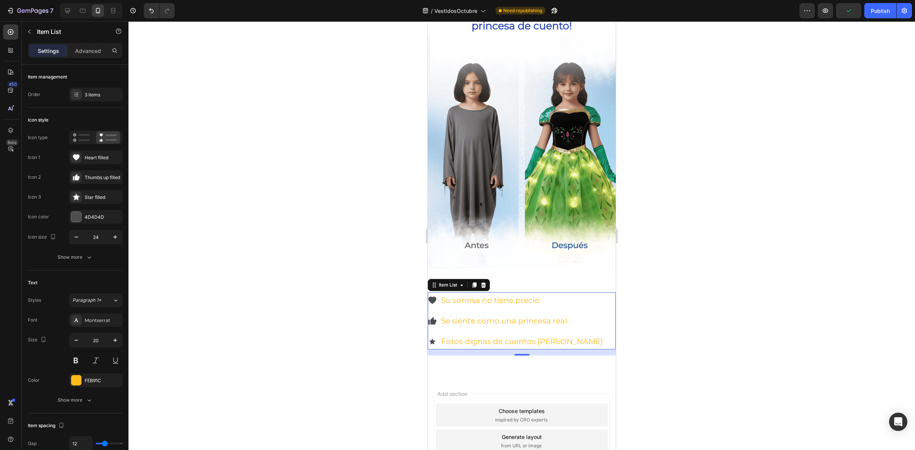
click at [433, 297] on icon at bounding box center [432, 300] width 8 height 7
click at [82, 159] on div "Heart filled" at bounding box center [95, 158] width 53 height 14
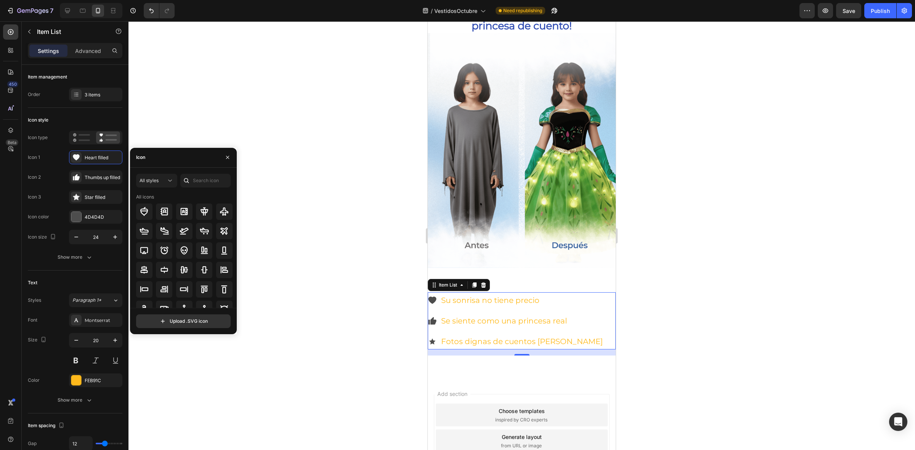
click at [167, 159] on div "Icon" at bounding box center [183, 158] width 107 height 20
click at [197, 180] on input "text" at bounding box center [205, 181] width 50 height 14
click at [75, 155] on icon at bounding box center [76, 157] width 7 height 6
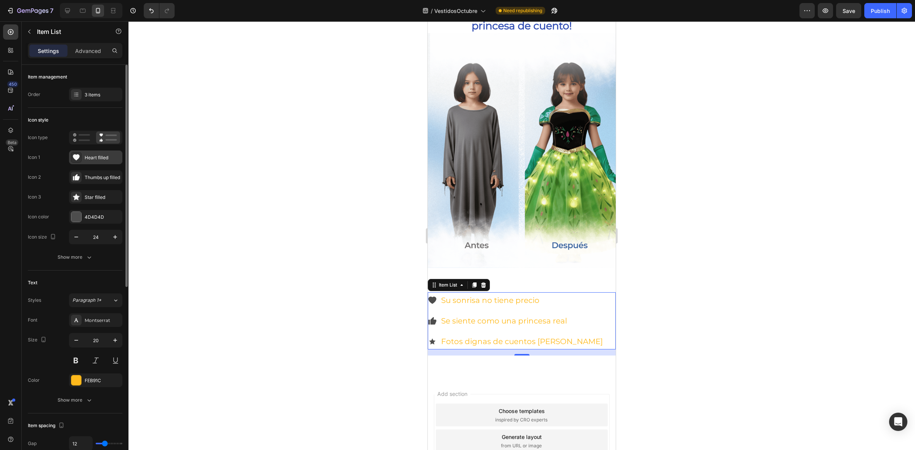
click at [75, 155] on icon at bounding box center [76, 157] width 7 height 6
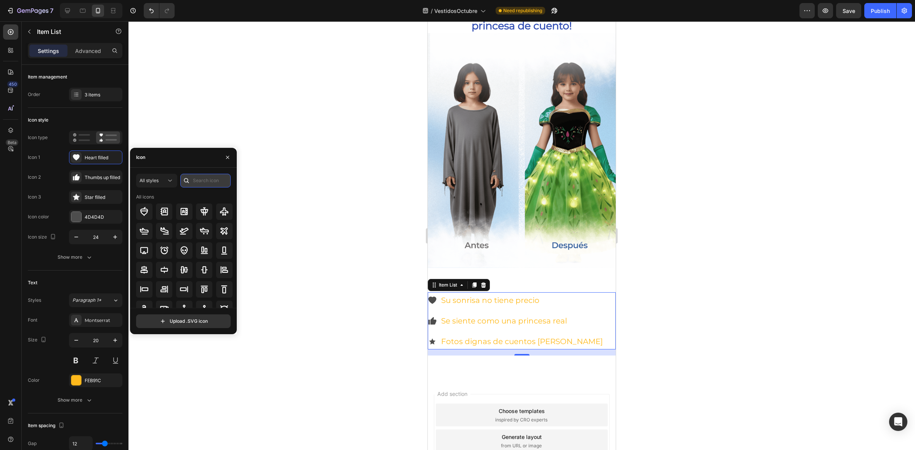
click at [205, 177] on input "text" at bounding box center [205, 181] width 50 height 14
type input "sun"
click at [146, 288] on icon at bounding box center [144, 289] width 9 height 9
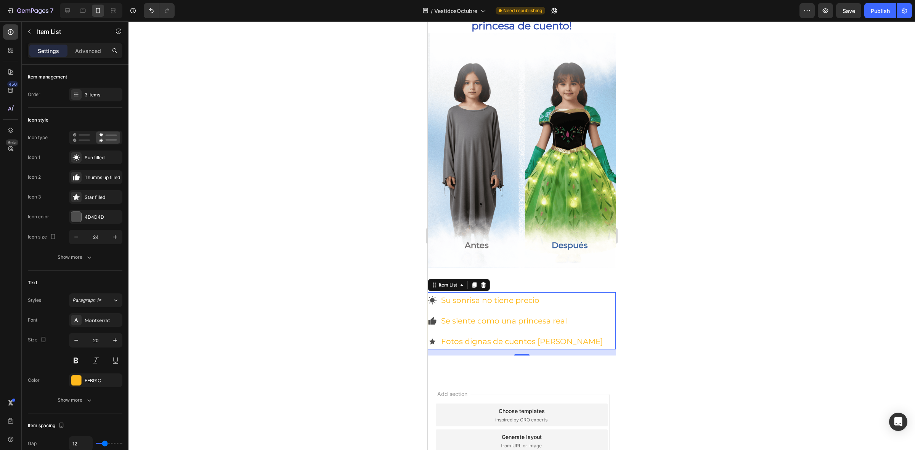
click at [431, 317] on icon at bounding box center [434, 321] width 6 height 8
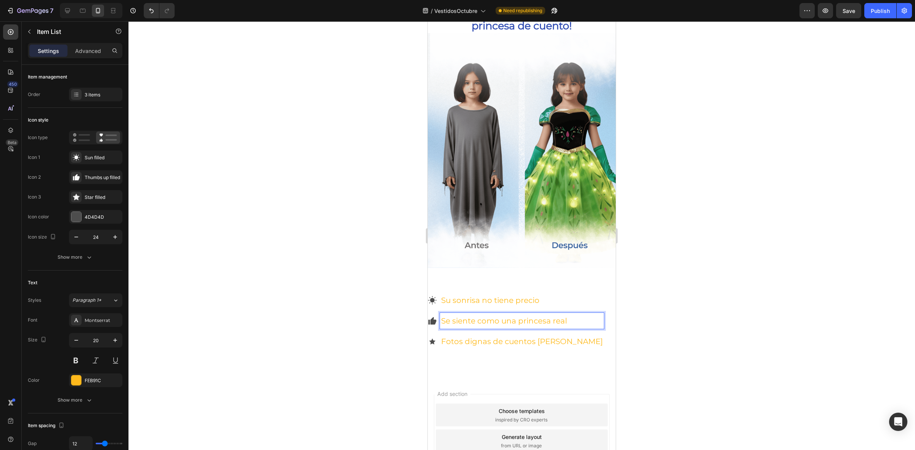
click at [432, 317] on icon at bounding box center [434, 321] width 6 height 8
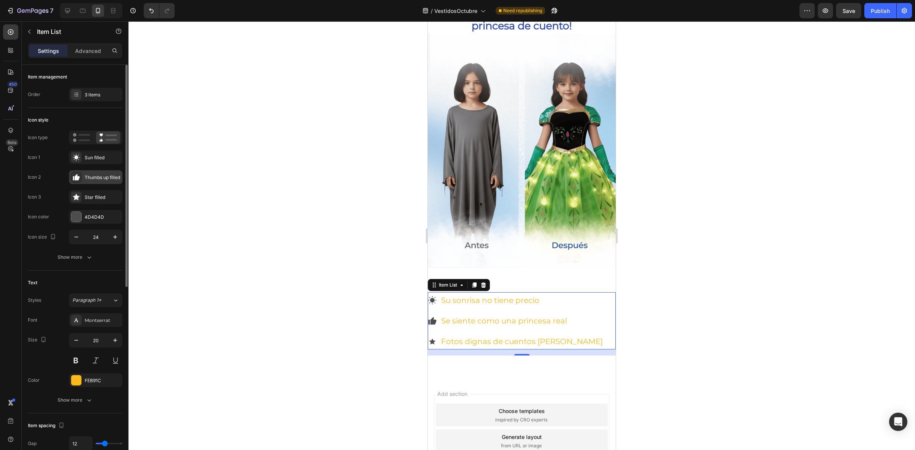
click at [80, 178] on icon at bounding box center [76, 178] width 8 height 8
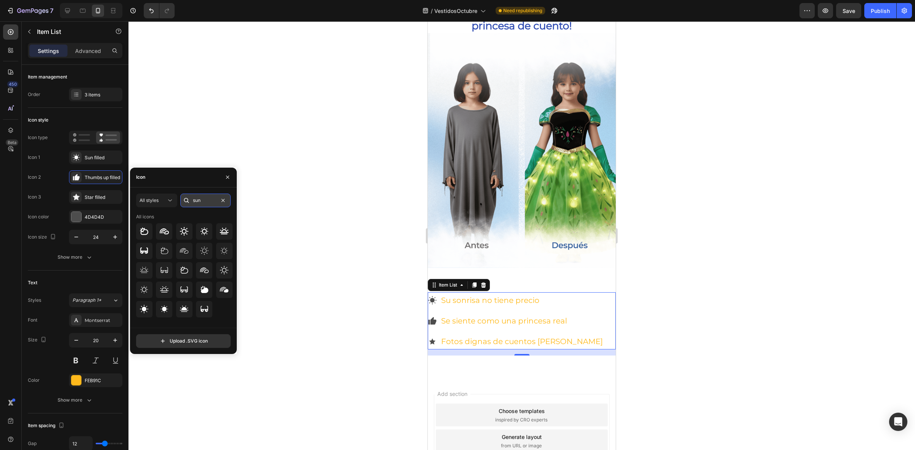
click at [211, 201] on input "sun" at bounding box center [205, 201] width 50 height 14
type input "crown"
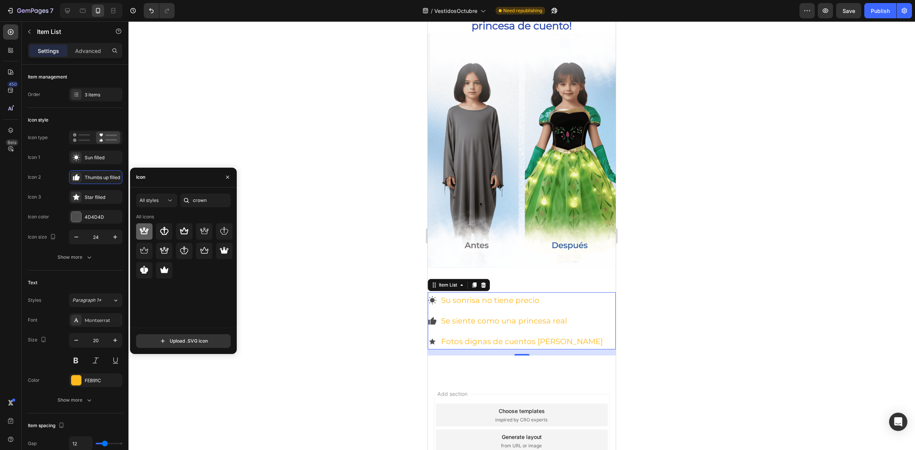
click at [151, 236] on div at bounding box center [144, 232] width 16 height 16
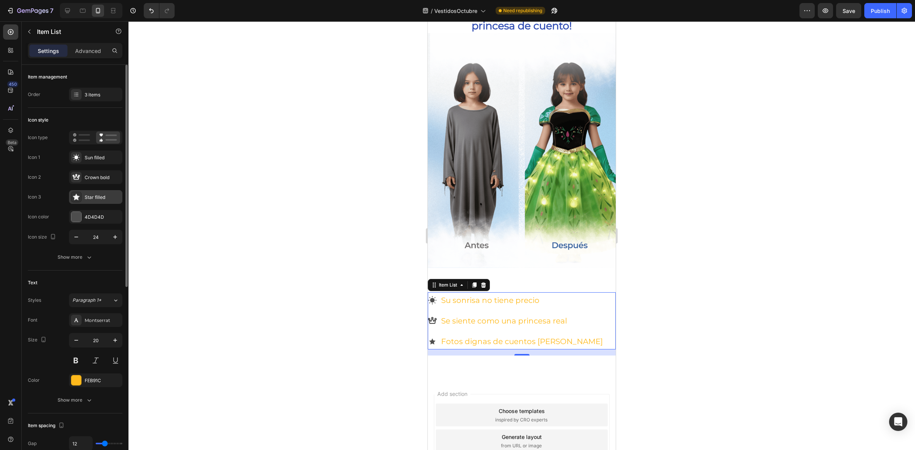
click at [91, 196] on div "Star filled" at bounding box center [103, 197] width 36 height 7
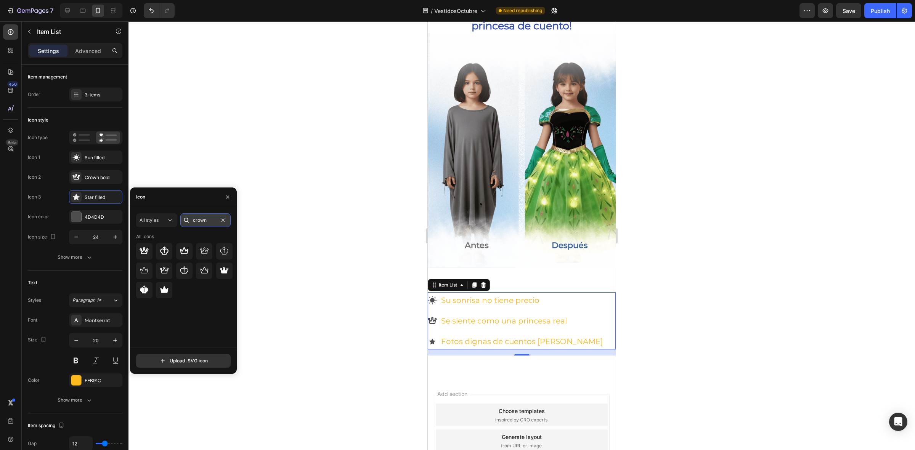
click at [209, 216] on input "crown" at bounding box center [205, 221] width 50 height 14
type input "camera"
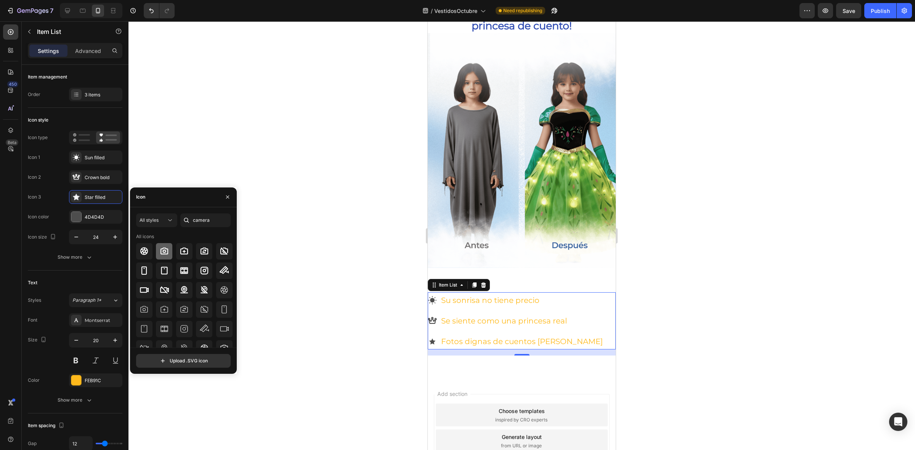
click at [170, 251] on div at bounding box center [164, 251] width 16 height 16
click at [83, 214] on div "4D4D4D" at bounding box center [95, 217] width 53 height 14
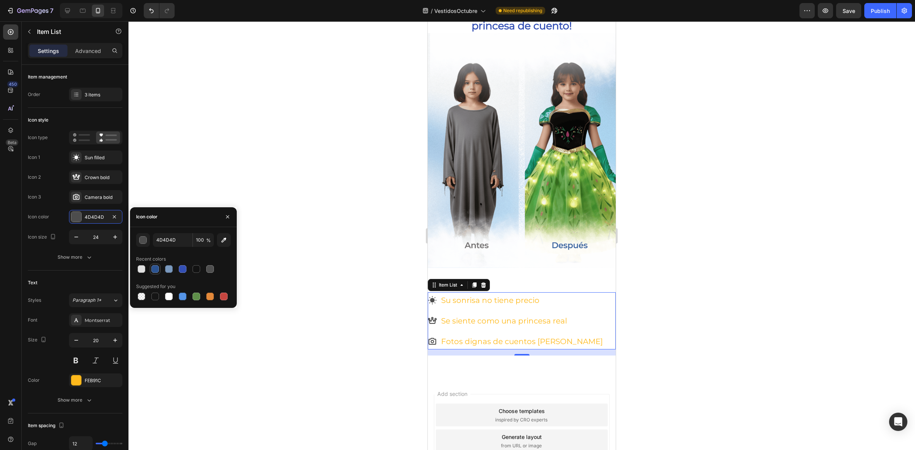
click at [157, 269] on div at bounding box center [155, 269] width 8 height 8
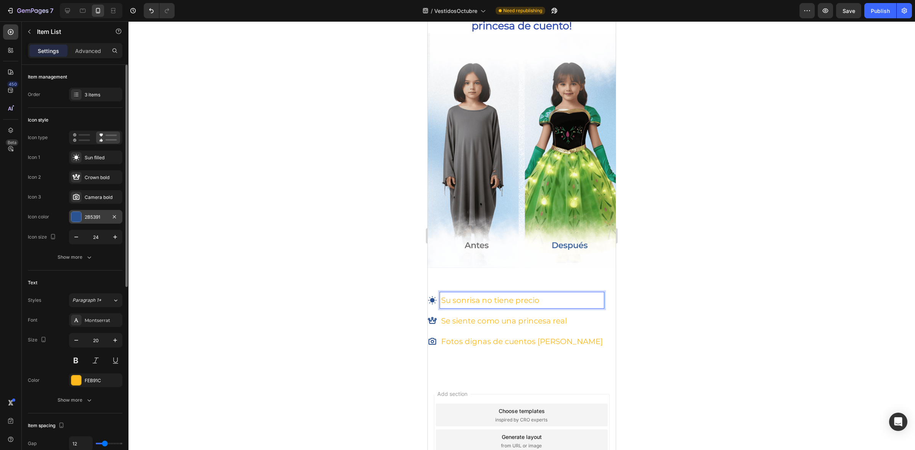
click at [76, 217] on div at bounding box center [76, 217] width 10 height 10
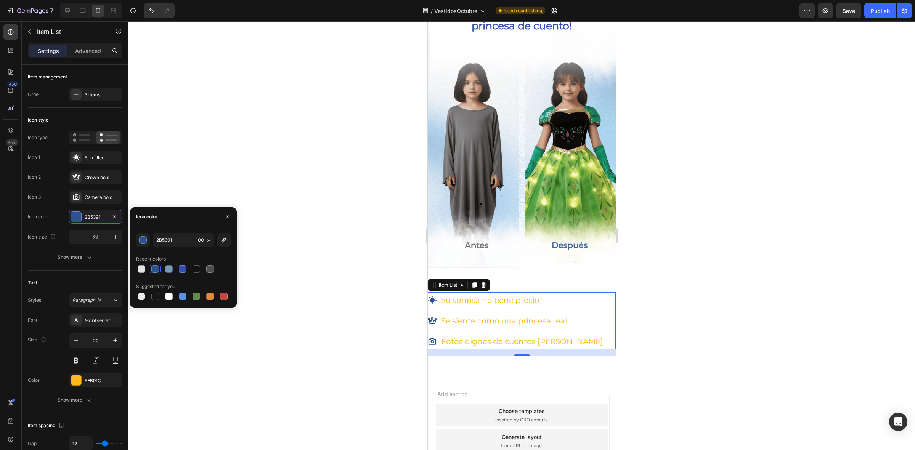
click at [174, 270] on div at bounding box center [183, 269] width 95 height 11
click at [180, 272] on div at bounding box center [183, 269] width 8 height 8
click at [180, 270] on div at bounding box center [183, 269] width 8 height 8
click at [193, 269] on div at bounding box center [197, 269] width 8 height 8
click at [159, 270] on div at bounding box center [155, 269] width 8 height 8
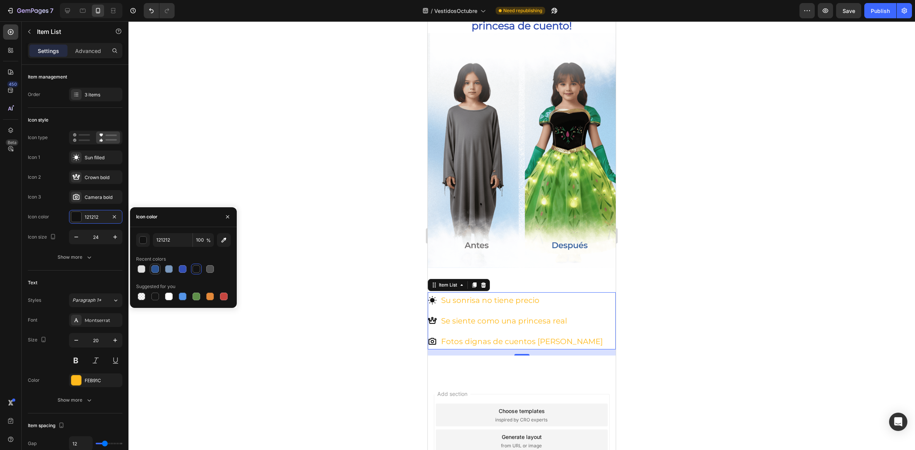
type input "2B5391"
click at [77, 383] on div at bounding box center [76, 381] width 10 height 10
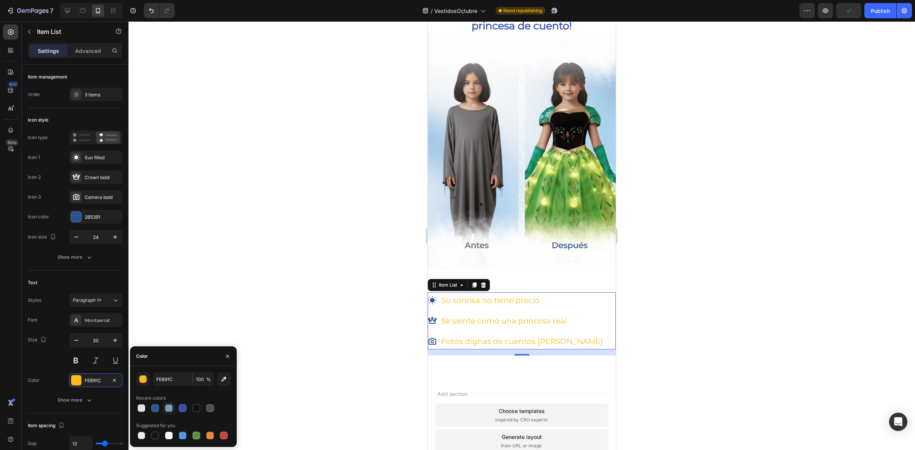
click at [167, 411] on div at bounding box center [169, 409] width 8 height 8
type input "7A99BE"
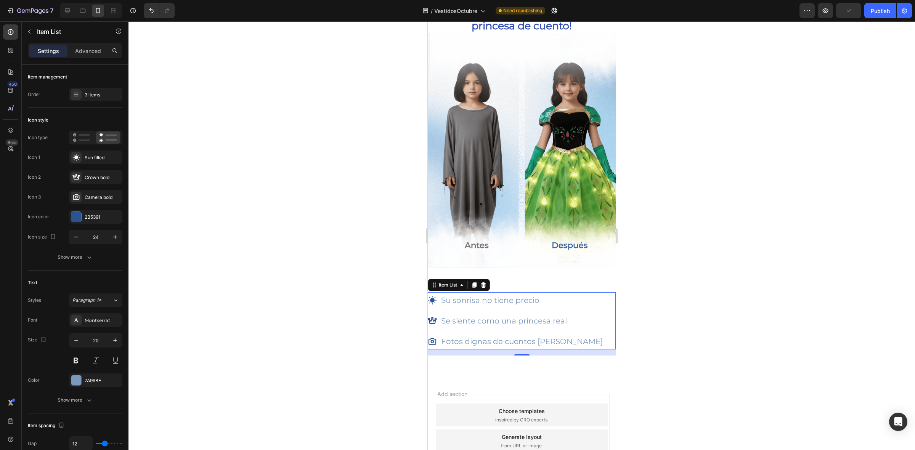
click at [311, 315] on div at bounding box center [522, 235] width 787 height 429
click at [430, 296] on icon at bounding box center [432, 300] width 9 height 9
click at [77, 217] on div at bounding box center [76, 217] width 10 height 10
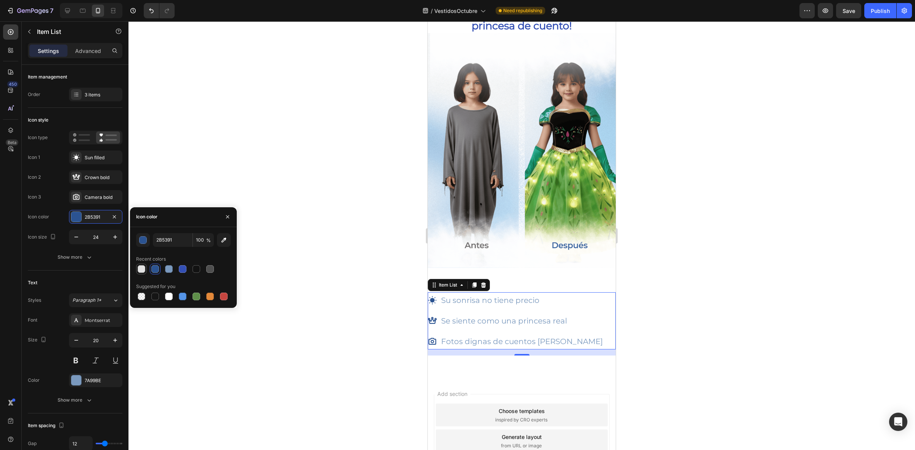
click at [142, 270] on div at bounding box center [142, 269] width 8 height 8
click at [172, 269] on div at bounding box center [169, 269] width 8 height 8
click at [182, 269] on div at bounding box center [183, 269] width 8 height 8
click at [170, 269] on div at bounding box center [169, 269] width 8 height 8
type input "7A99BE"
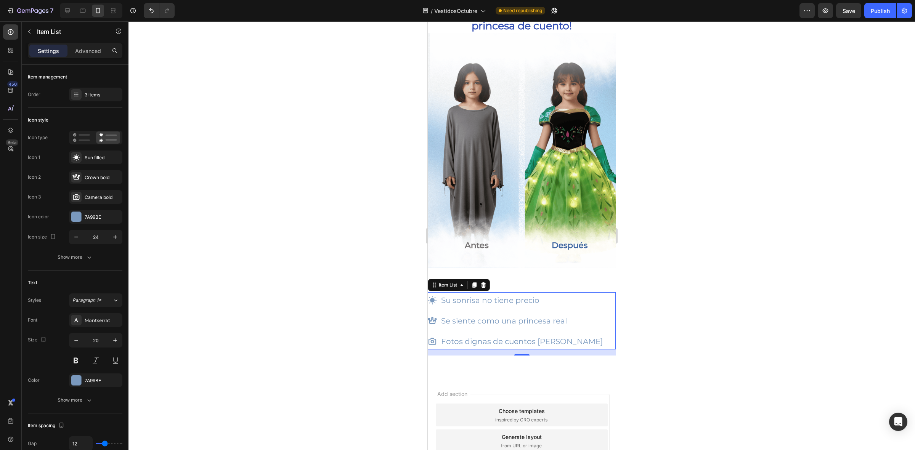
click at [327, 280] on div at bounding box center [522, 235] width 787 height 429
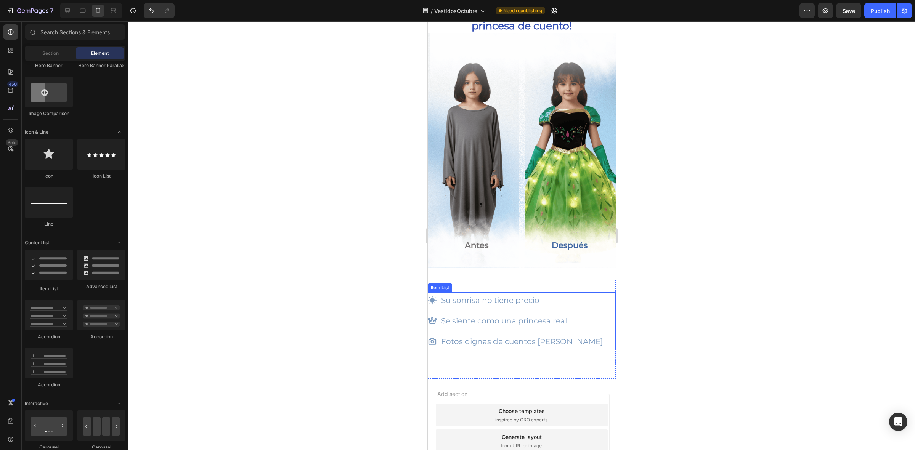
click at [467, 315] on p "Se siente como una princesa real" at bounding box center [522, 321] width 162 height 14
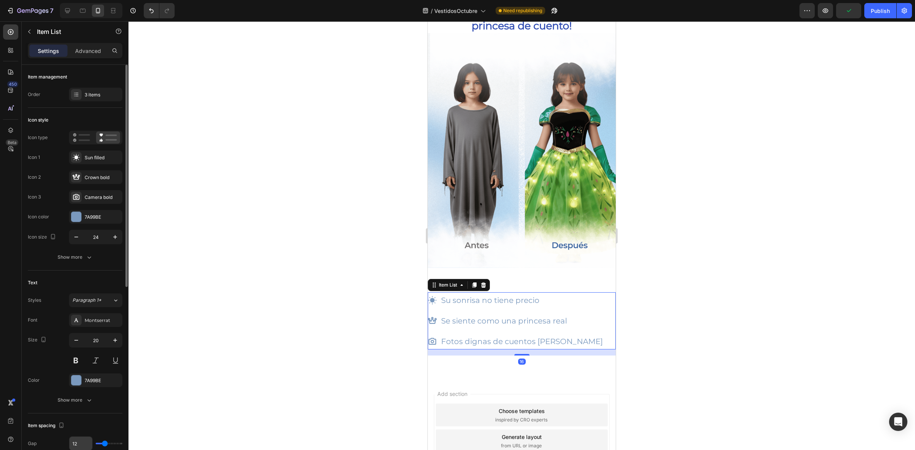
scroll to position [238, 0]
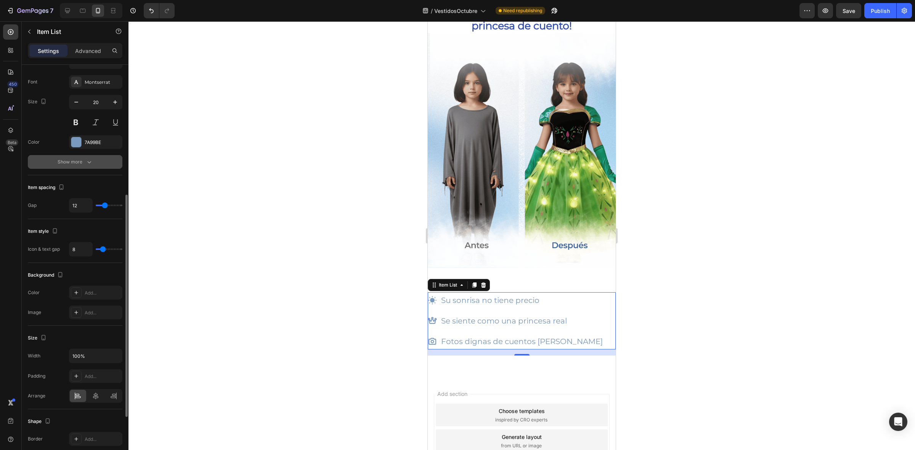
click at [84, 161] on div "Show more" at bounding box center [75, 162] width 35 height 8
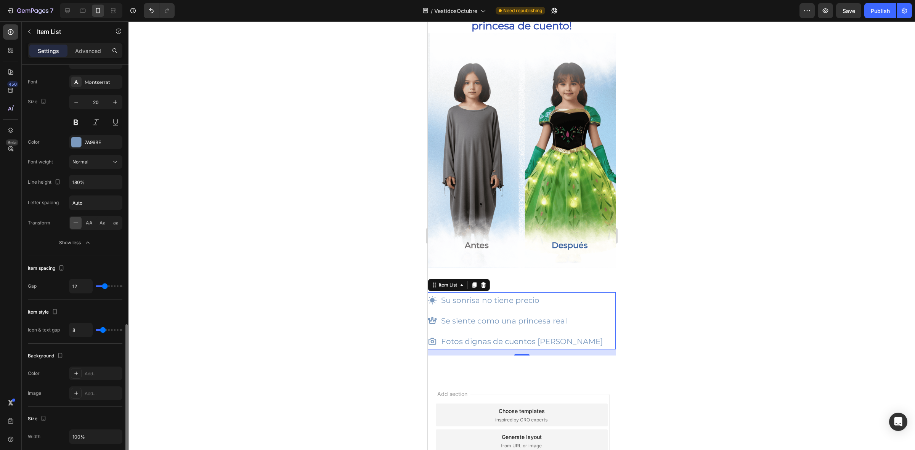
scroll to position [381, 0]
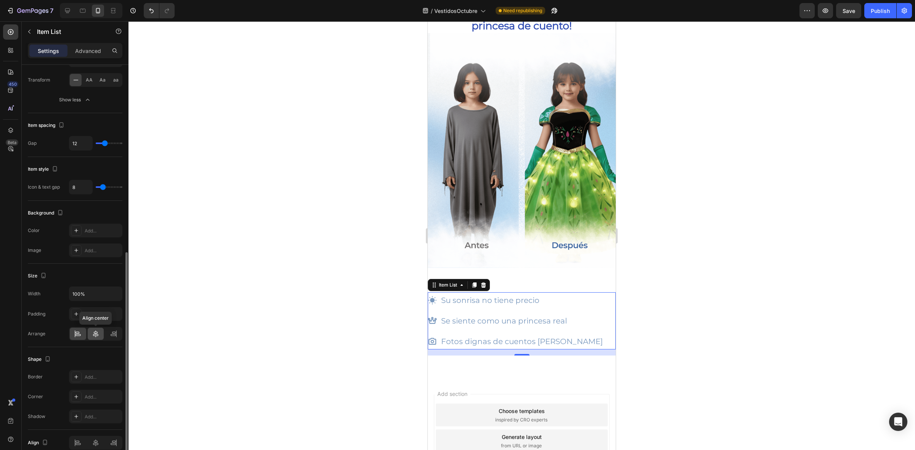
click at [96, 336] on icon at bounding box center [95, 334] width 5 height 7
click at [310, 274] on div at bounding box center [522, 235] width 787 height 429
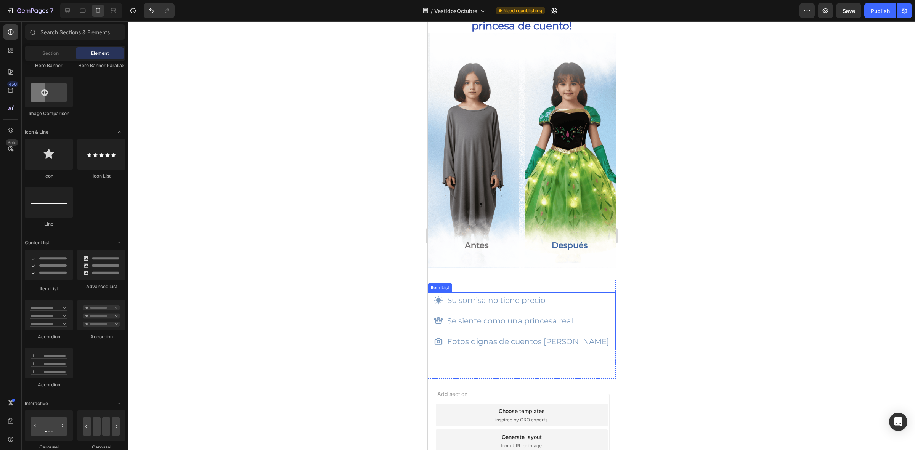
click at [485, 314] on p "Se siente como una princesa real" at bounding box center [528, 321] width 162 height 14
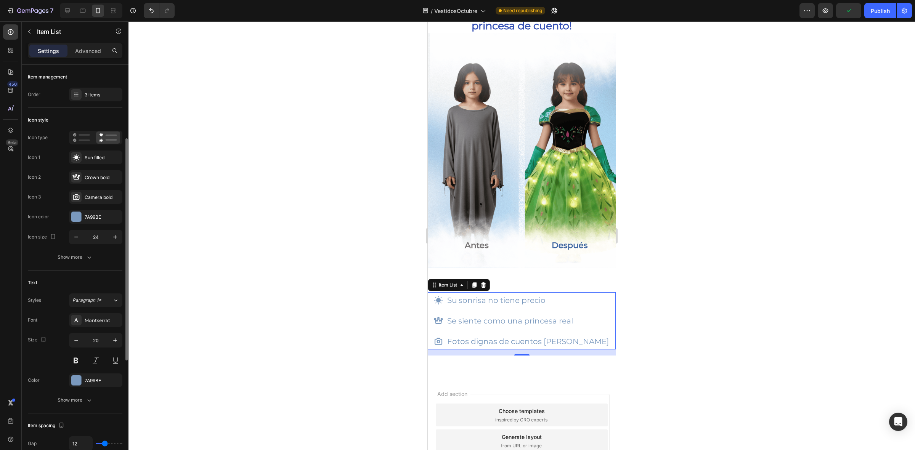
scroll to position [95, 0]
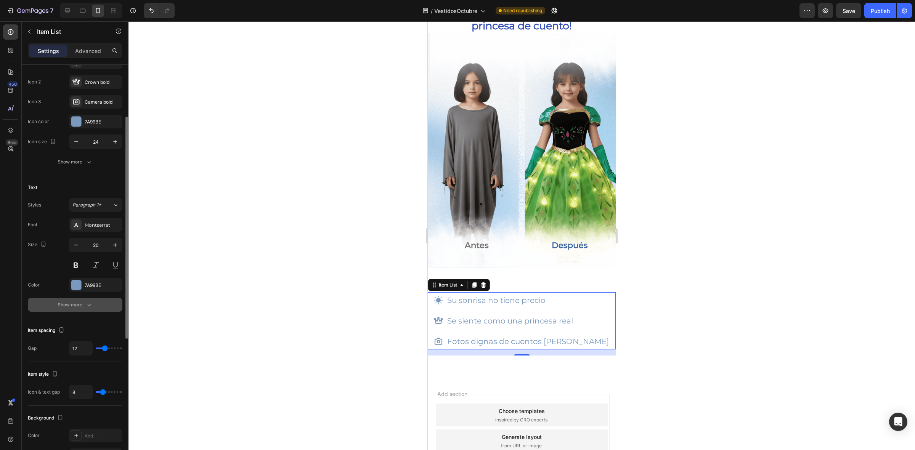
click at [81, 300] on button "Show more" at bounding box center [75, 305] width 95 height 14
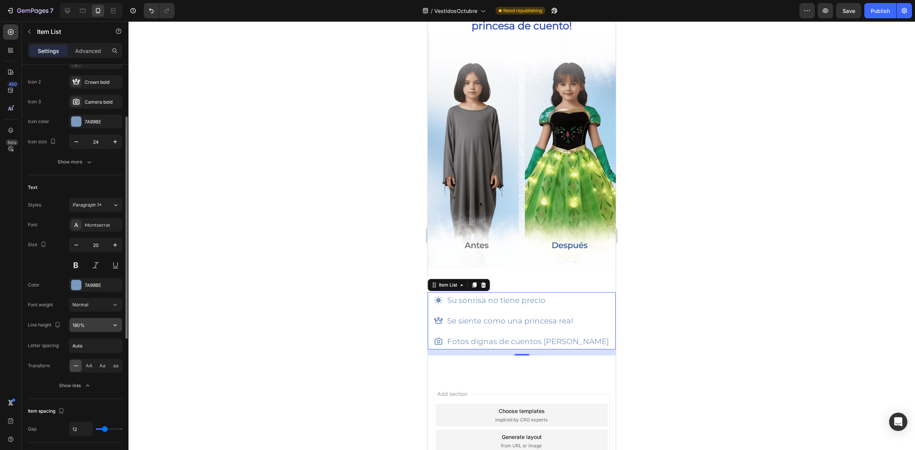
scroll to position [0, 0]
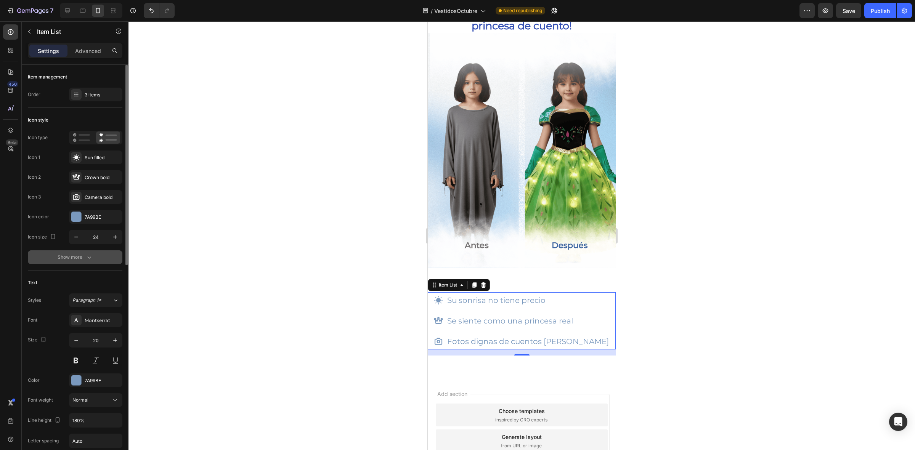
click at [77, 257] on div "Show more" at bounding box center [75, 258] width 35 height 8
click at [77, 221] on div at bounding box center [76, 217] width 10 height 10
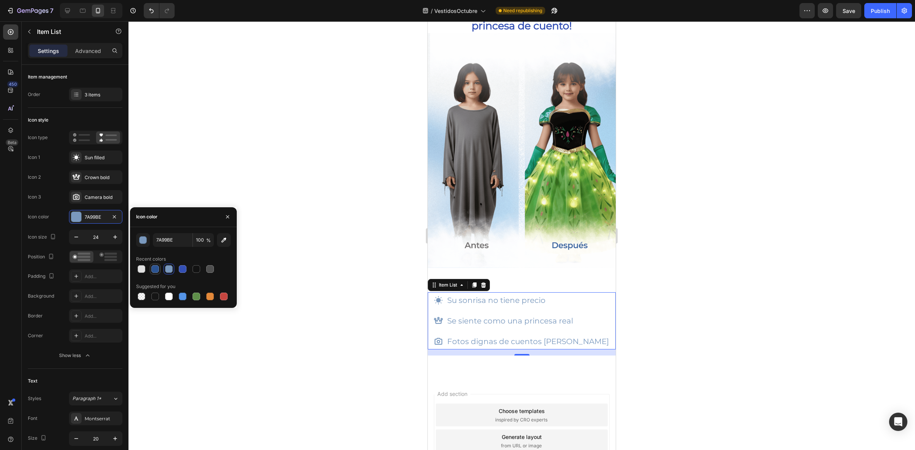
click at [157, 271] on div at bounding box center [155, 269] width 8 height 8
click at [182, 267] on div at bounding box center [183, 269] width 8 height 8
type input "334FB4"
click at [367, 300] on div at bounding box center [522, 235] width 787 height 429
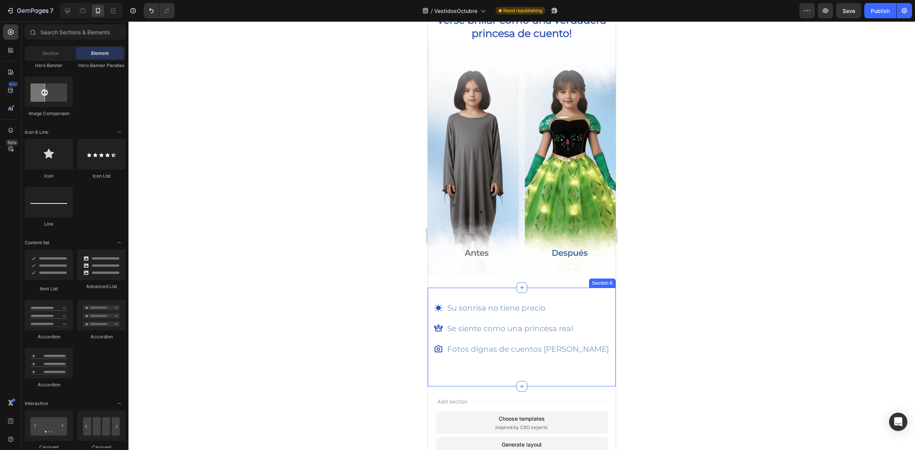
scroll to position [1025, 0]
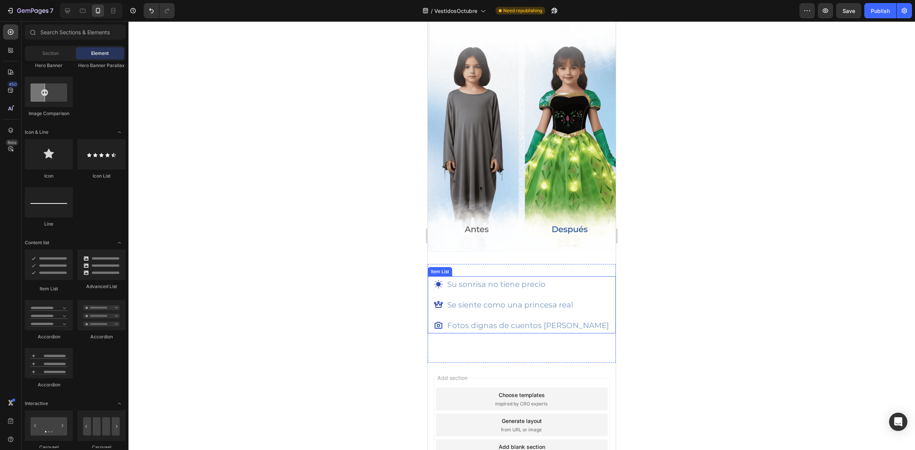
click at [503, 298] on p "Se siente como una princesa real" at bounding box center [528, 305] width 162 height 14
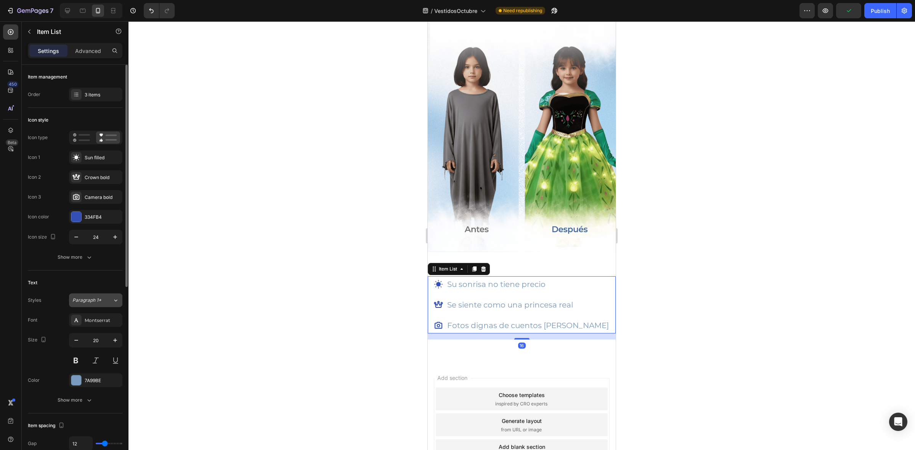
click at [100, 301] on span "Paragraph 1*" at bounding box center [86, 300] width 29 height 7
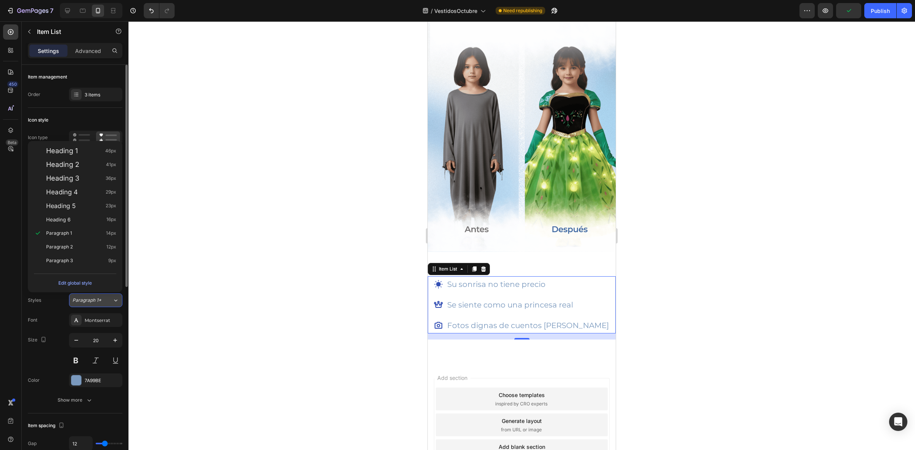
click at [100, 301] on span "Paragraph 1*" at bounding box center [86, 300] width 29 height 7
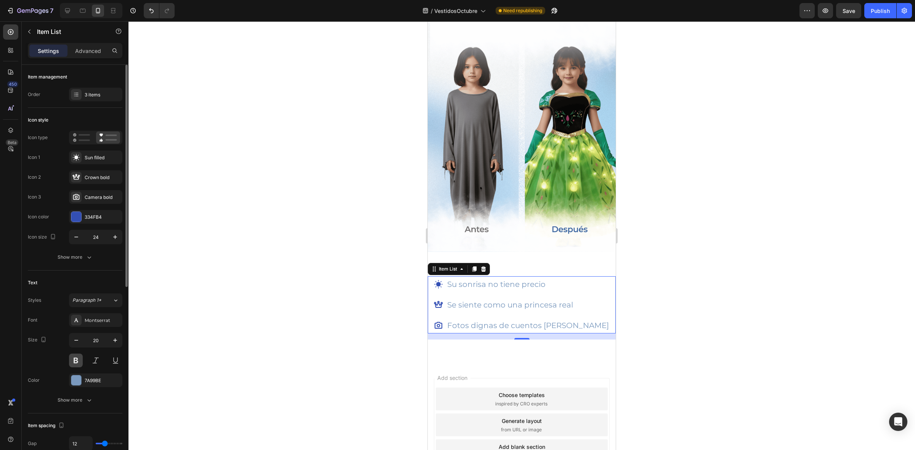
click at [77, 360] on button at bounding box center [76, 361] width 14 height 14
click at [298, 317] on div at bounding box center [522, 235] width 787 height 429
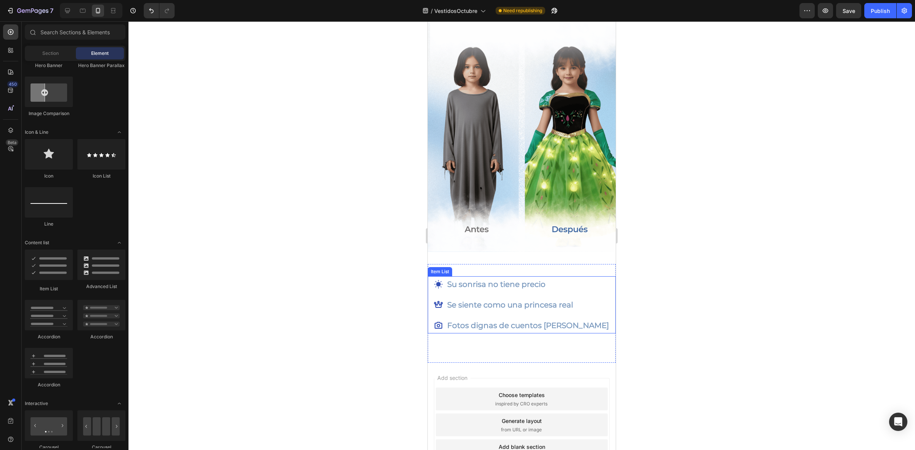
click at [680, 279] on div at bounding box center [522, 235] width 787 height 429
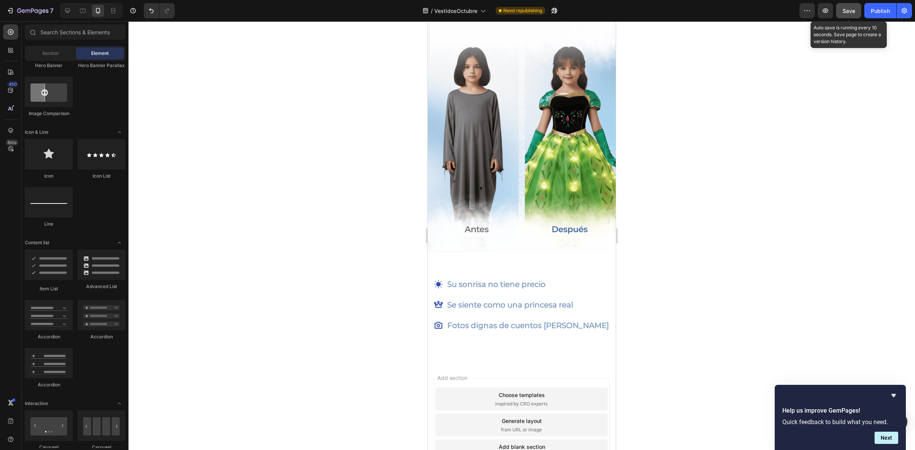
click at [849, 13] on span "Save" at bounding box center [849, 11] width 13 height 6
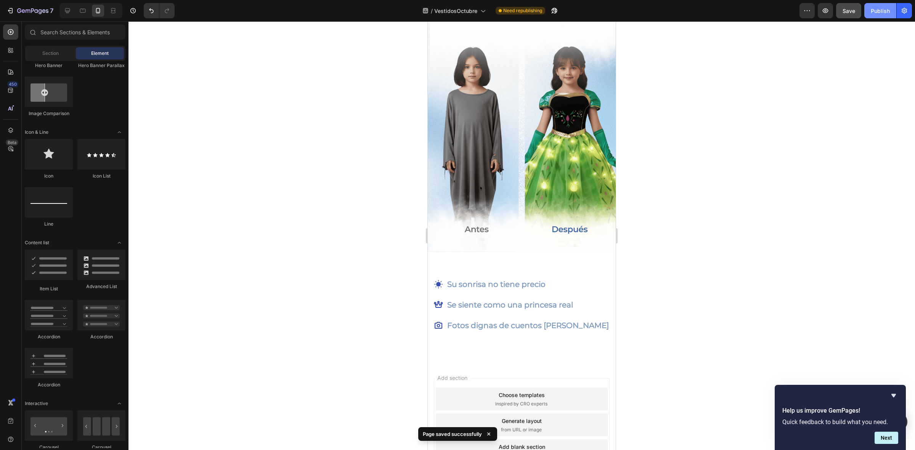
click at [883, 12] on div "Publish" at bounding box center [880, 11] width 19 height 8
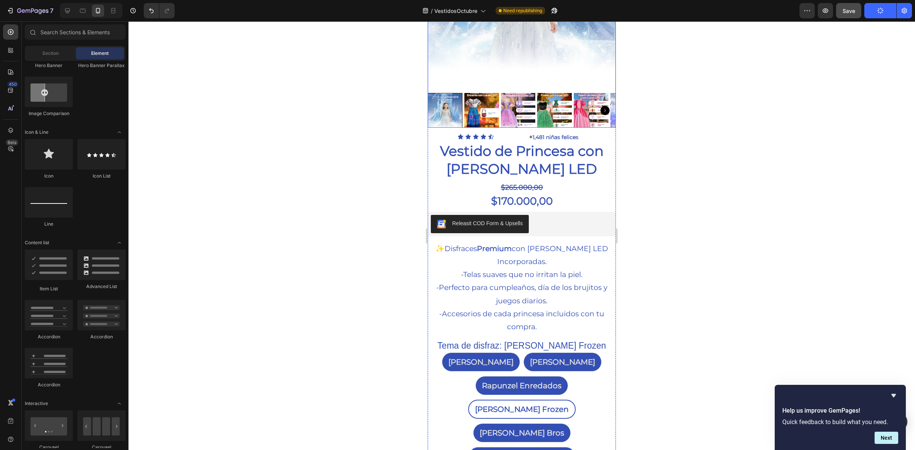
scroll to position [238, 0]
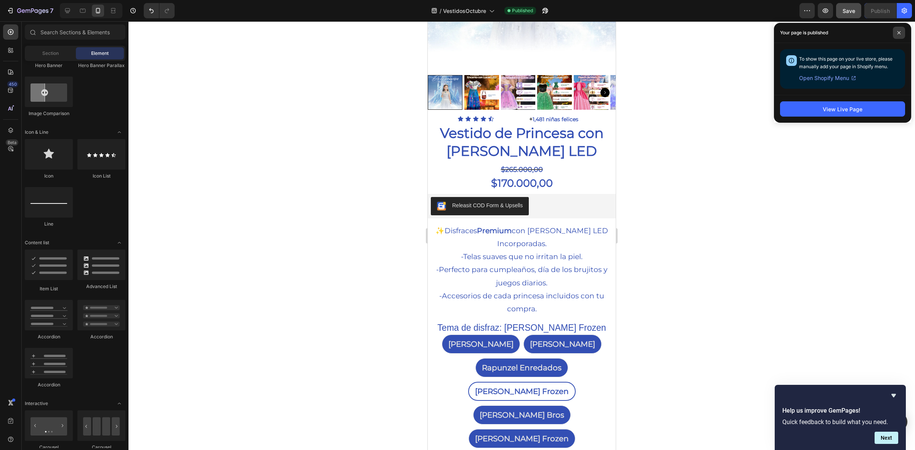
click at [900, 33] on icon at bounding box center [899, 33] width 4 height 4
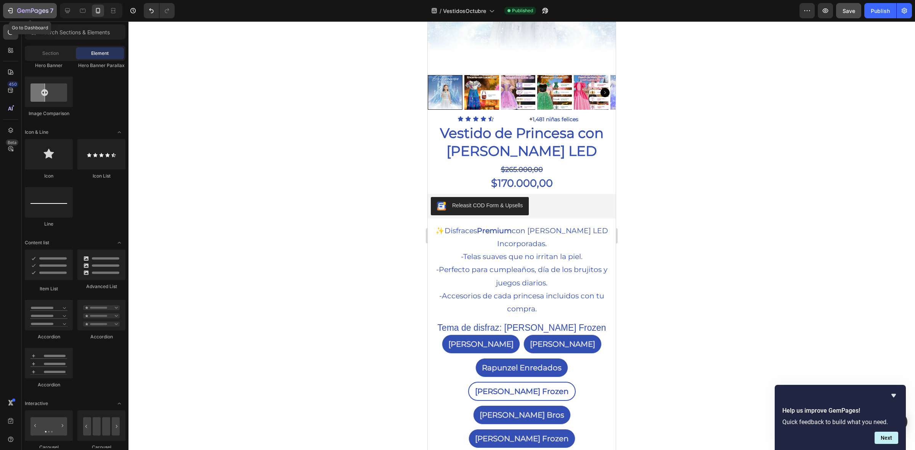
click at [25, 5] on button "7" at bounding box center [30, 10] width 54 height 15
